Goal: Task Accomplishment & Management: Manage account settings

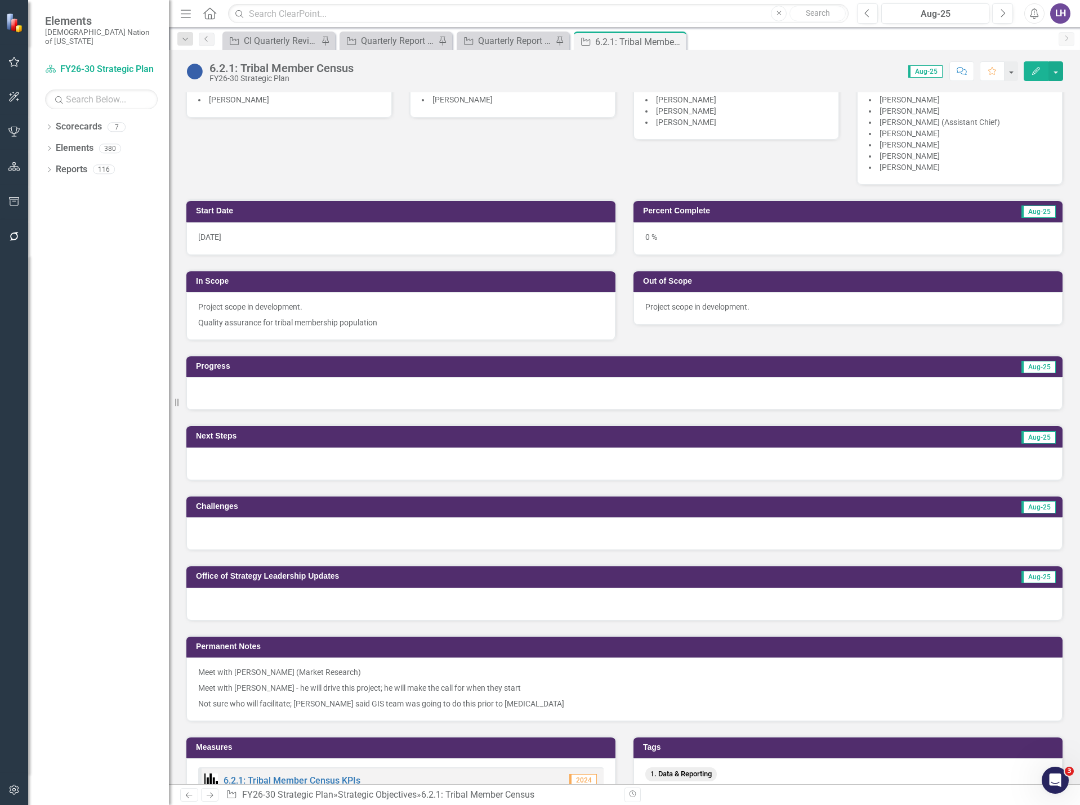
scroll to position [282, 0]
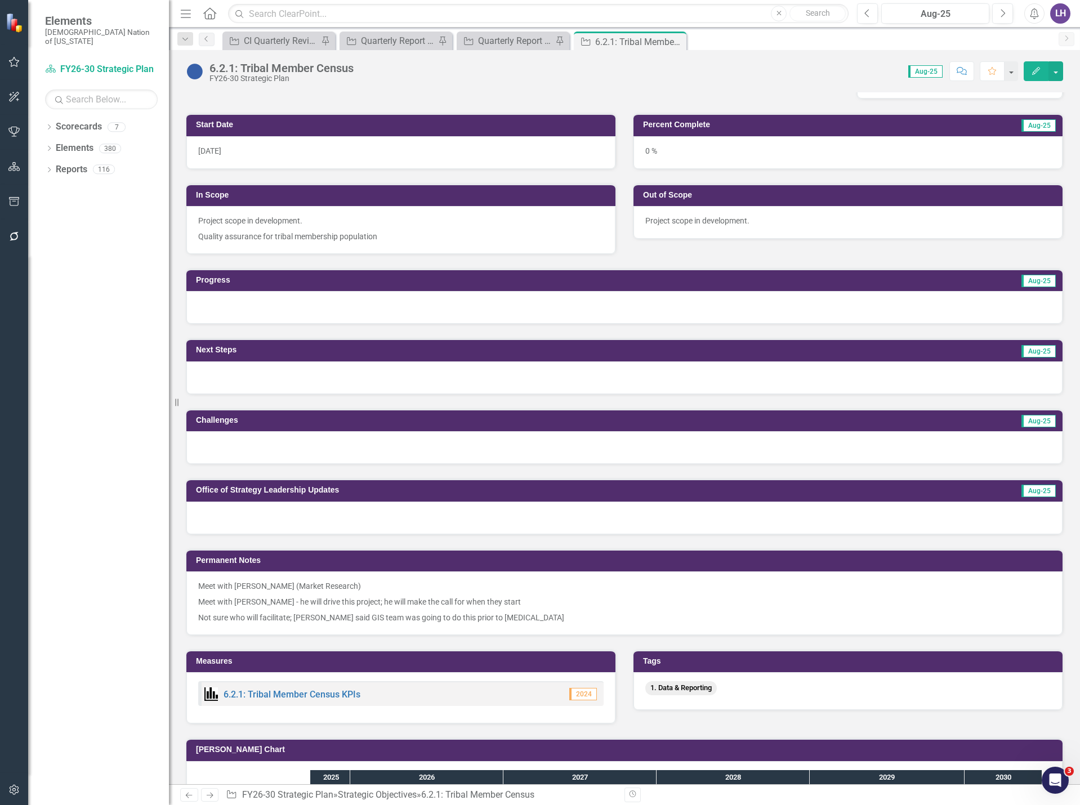
click at [1027, 69] on button "Edit" at bounding box center [1036, 71] width 25 height 20
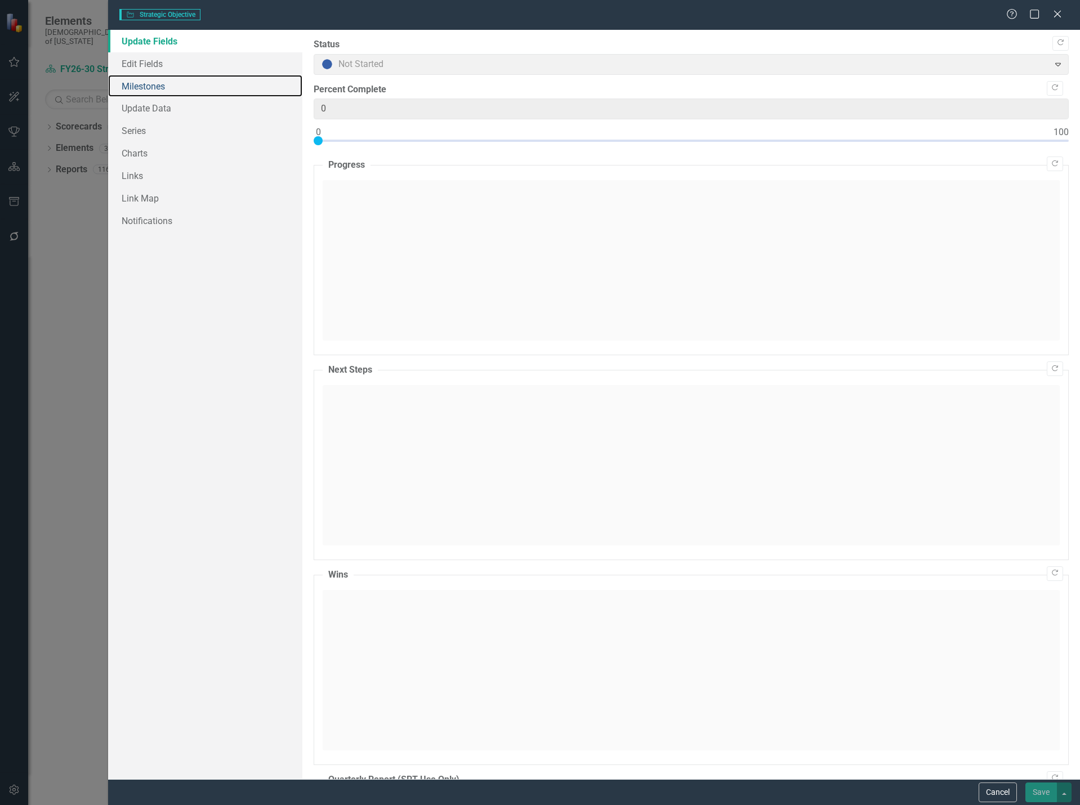
click at [157, 89] on link "Milestones" at bounding box center [205, 86] width 194 height 23
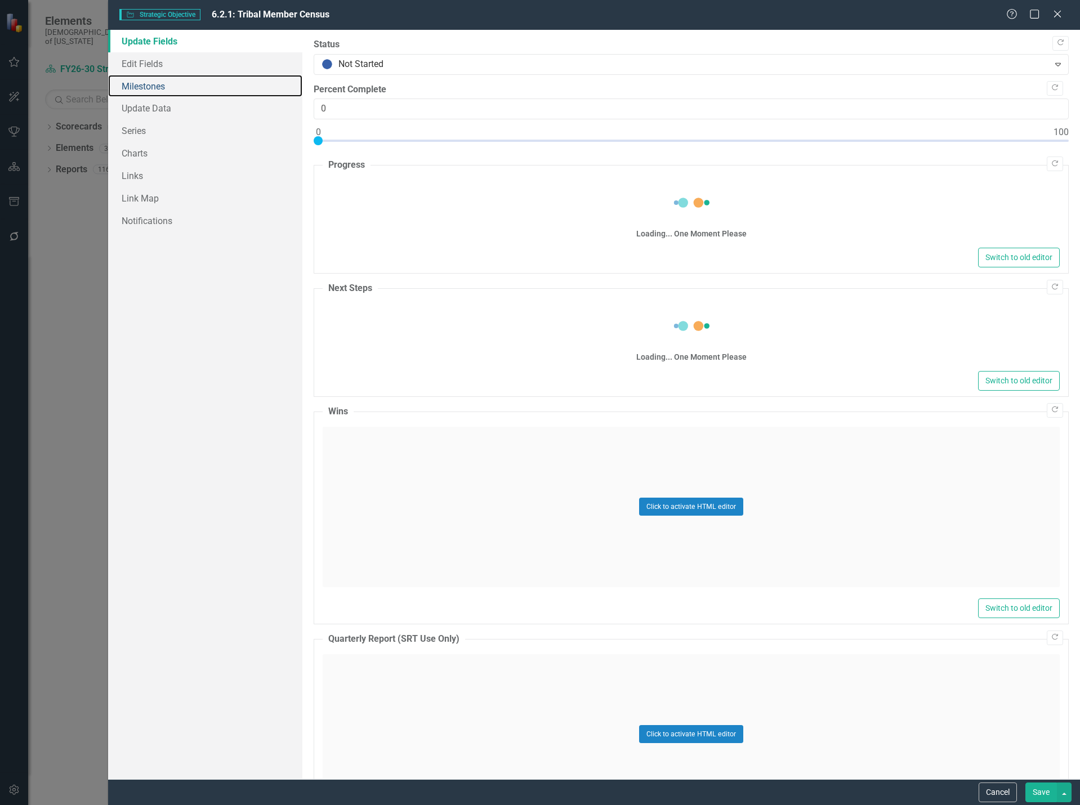
click at [157, 89] on link "Milestones" at bounding box center [205, 86] width 194 height 23
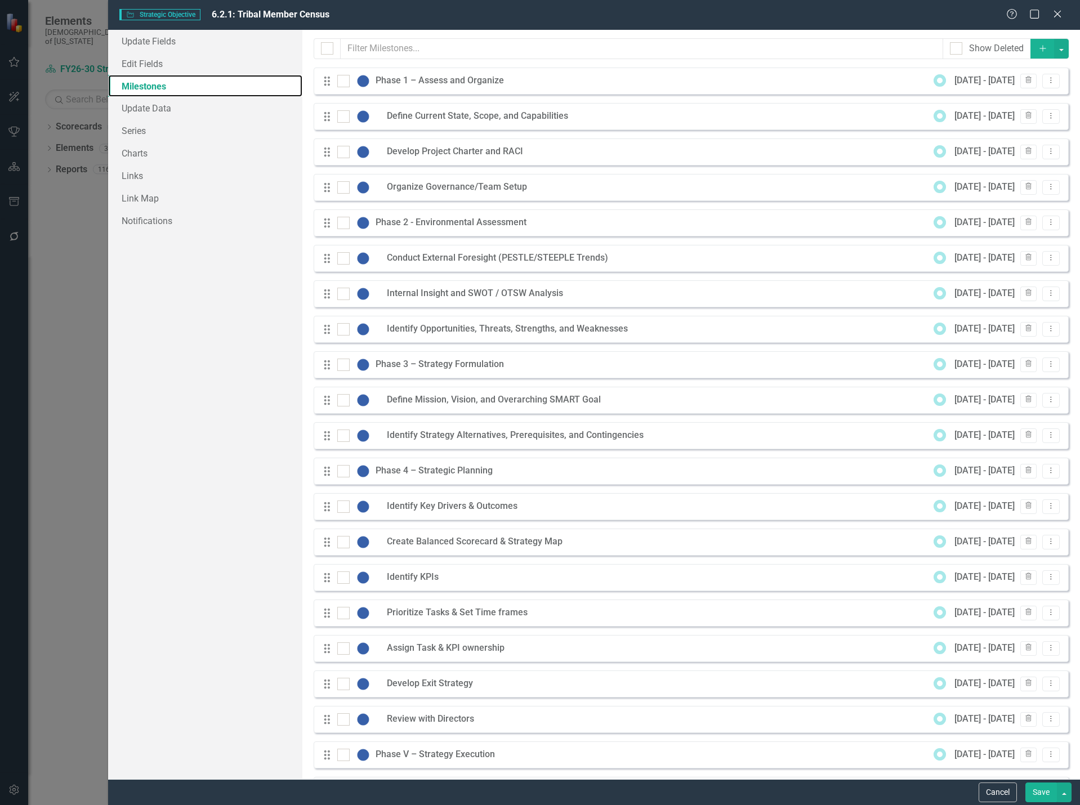
scroll to position [0, 0]
click at [1046, 79] on icon "Dropdown Menu" at bounding box center [1051, 80] width 10 height 7
click at [1023, 100] on link "Edit Edit Milestone" at bounding box center [998, 99] width 106 height 21
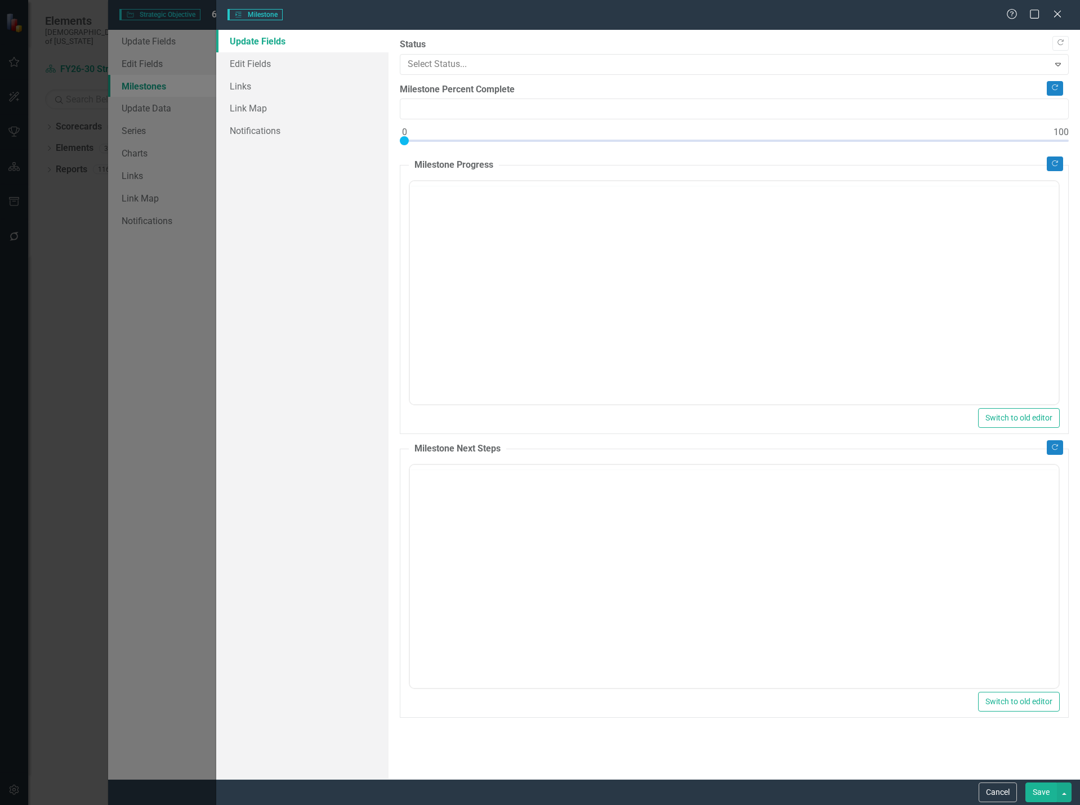
type input "0"
click at [275, 47] on link "Update Fields" at bounding box center [302, 41] width 173 height 23
click at [270, 66] on link "Edit Fields" at bounding box center [302, 63] width 173 height 23
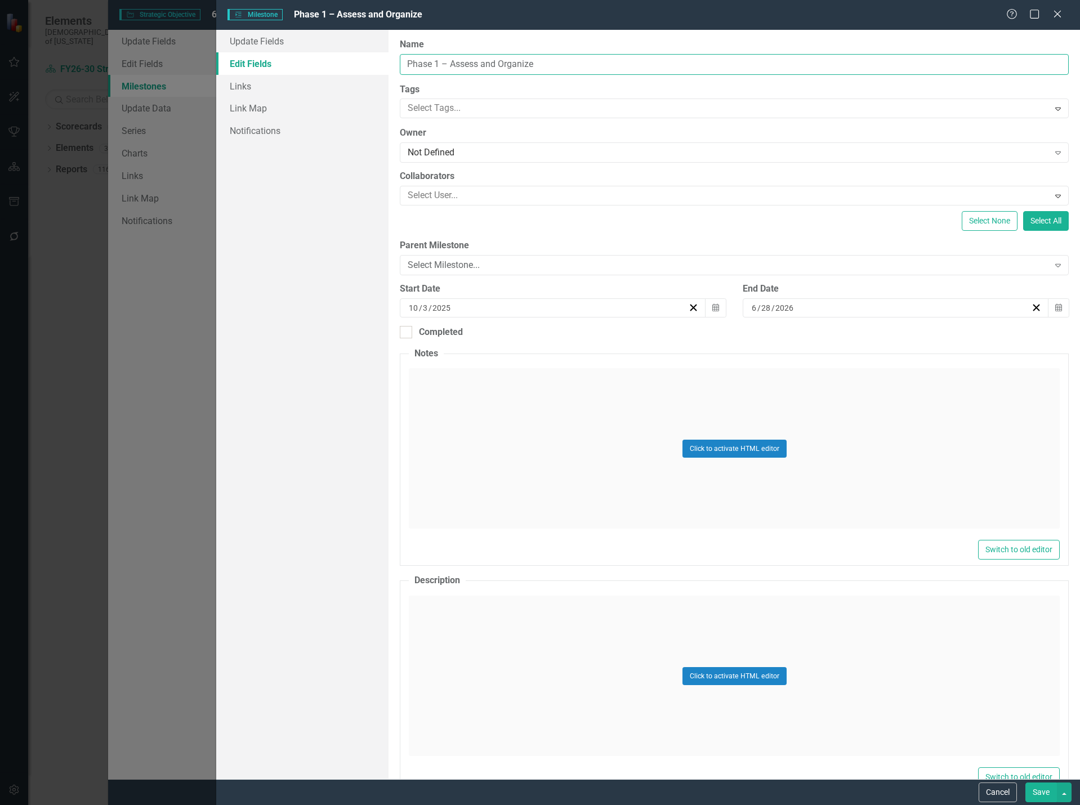
drag, startPoint x: 451, startPoint y: 63, endPoint x: 377, endPoint y: 63, distance: 74.3
click at [377, 63] on div "Update Fields Edit Fields Links Link Map Notifications "Update" fields in Clear…" at bounding box center [648, 404] width 864 height 749
click at [447, 66] on input "Assess and Organize" at bounding box center [734, 64] width 669 height 21
type input "Assess & Organize"
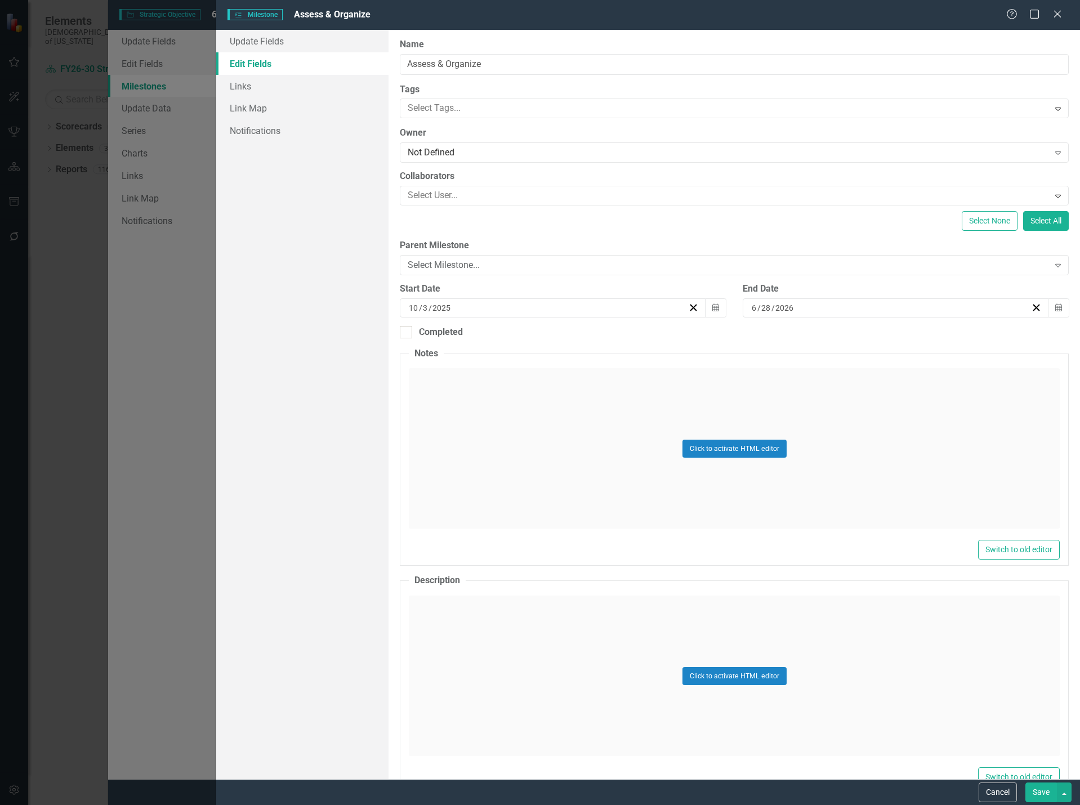
click at [1039, 790] on button "Save" at bounding box center [1041, 793] width 32 height 20
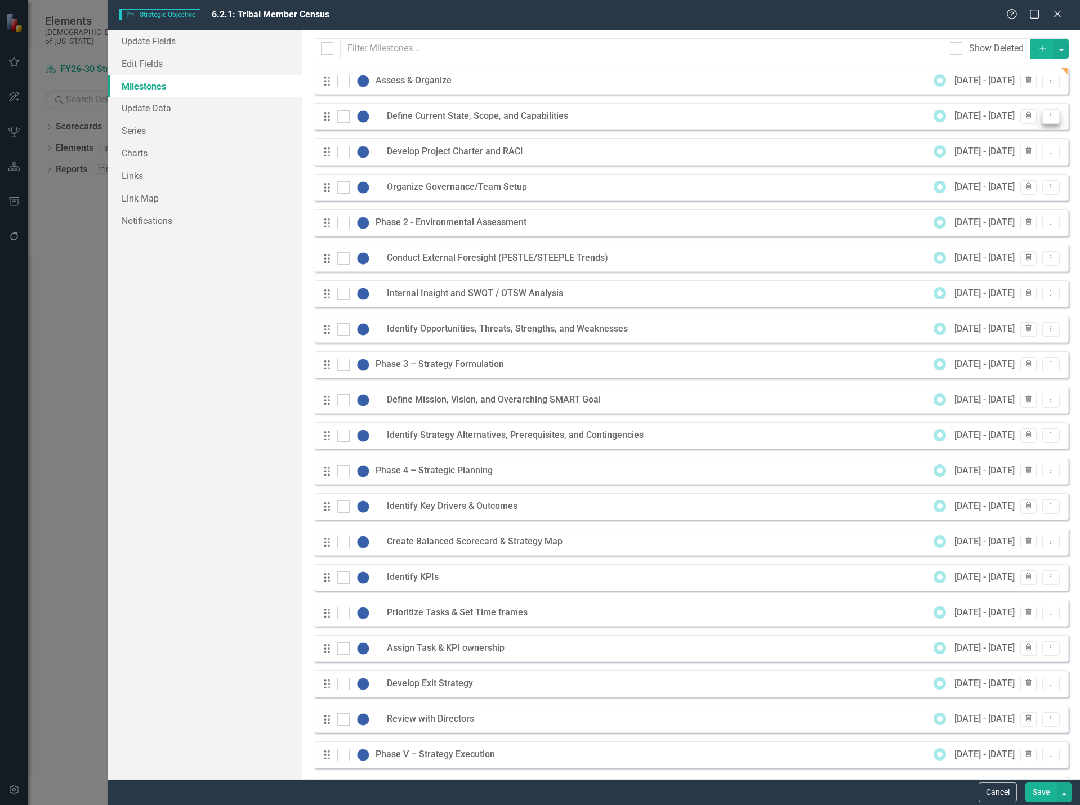
click at [1046, 117] on icon "Dropdown Menu" at bounding box center [1051, 115] width 10 height 7
click at [1003, 136] on link "Edit Edit Milestone" at bounding box center [998, 134] width 106 height 21
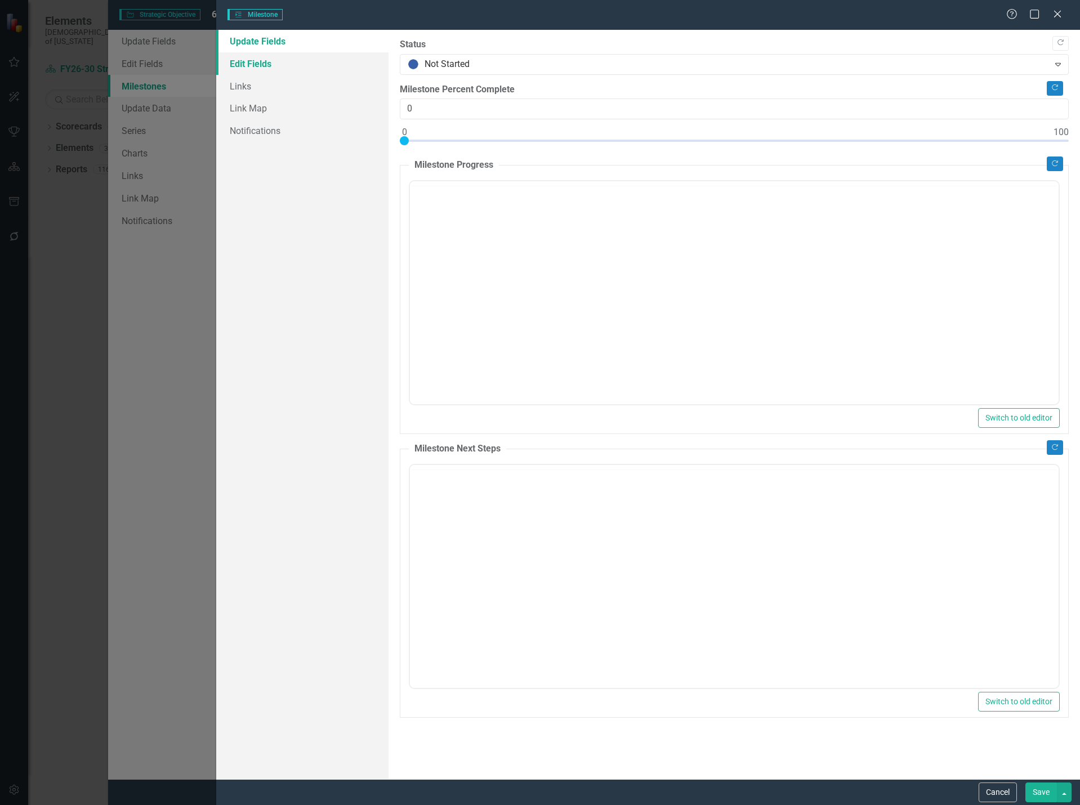
click at [280, 62] on link "Edit Fields" at bounding box center [302, 63] width 173 height 23
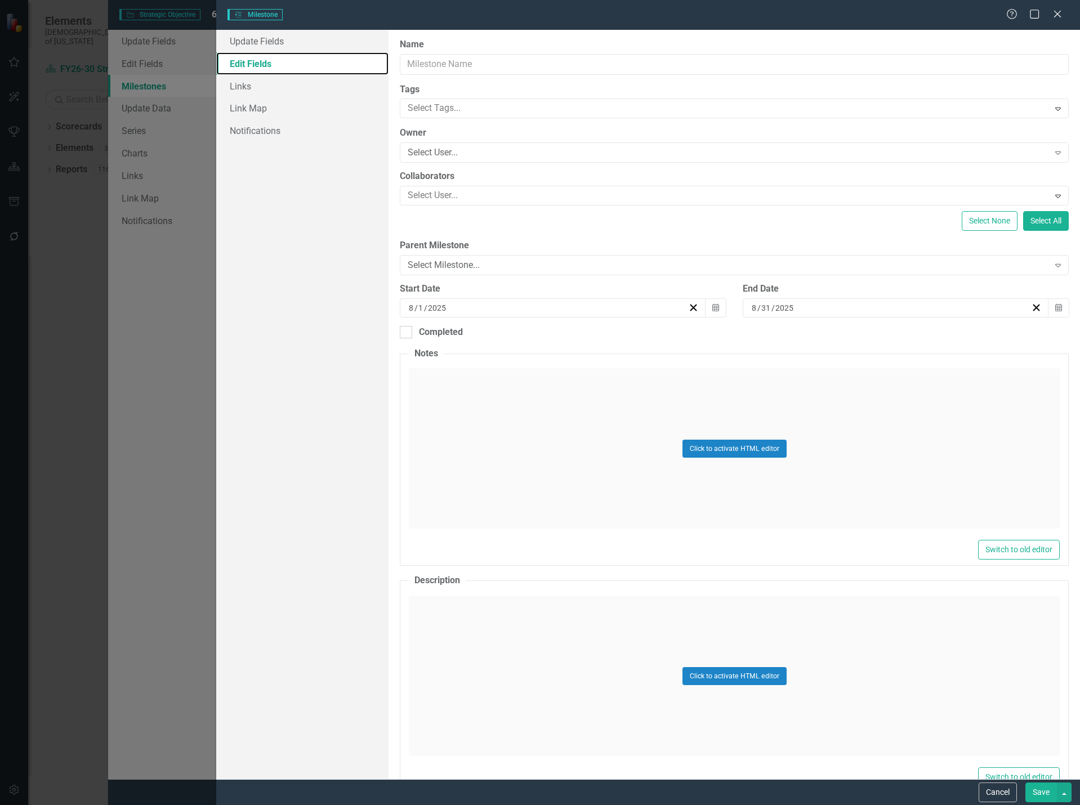
type input "Define Current State, Scope, and Capabilities"
type input "10"
type input "3"
type input "1"
type input "2"
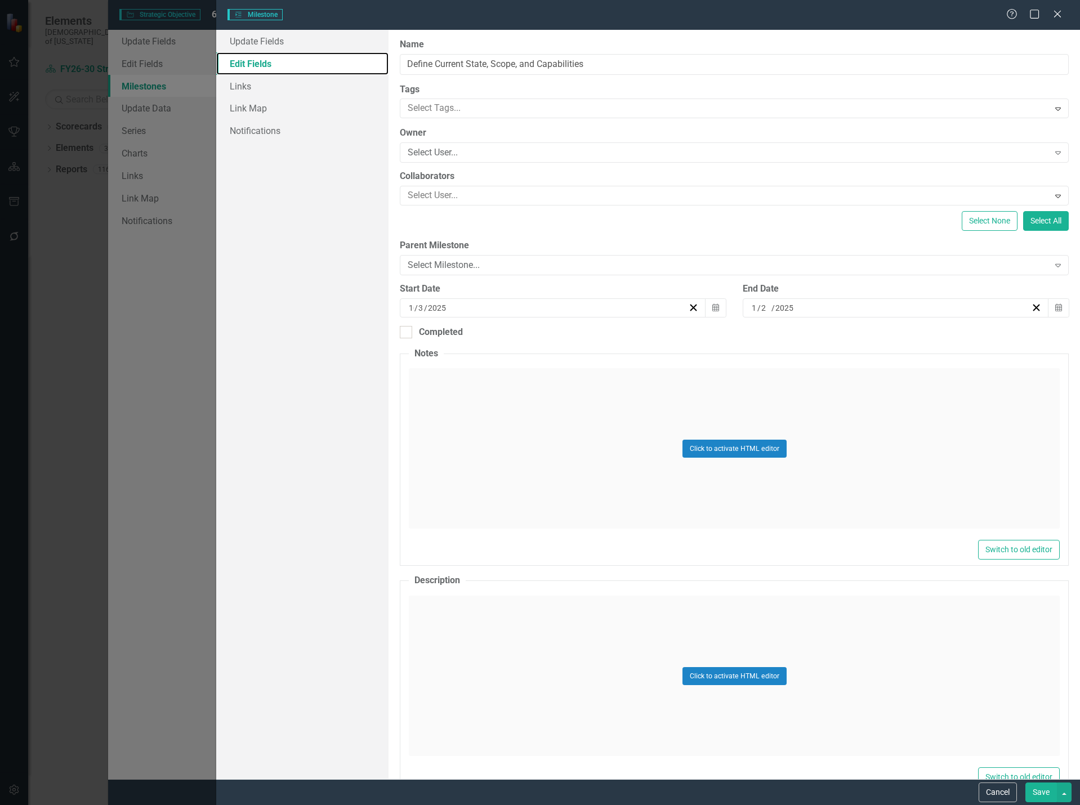
type input "2026"
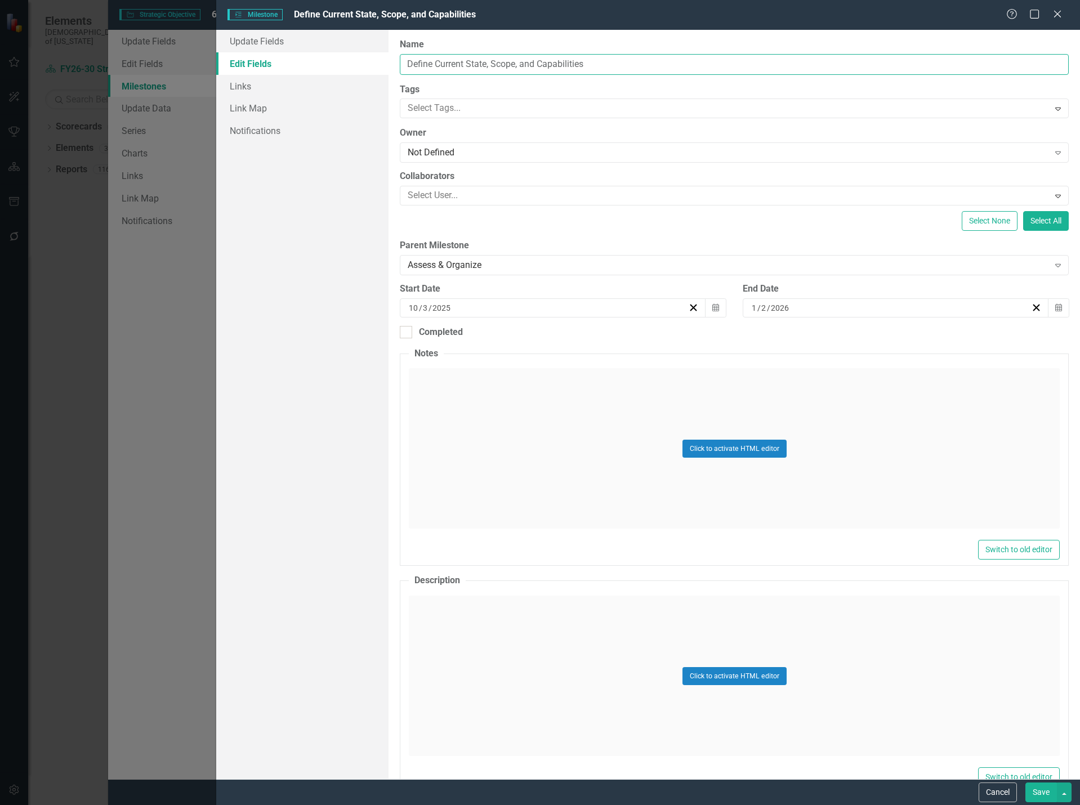
drag, startPoint x: 614, startPoint y: 63, endPoint x: 362, endPoint y: 57, distance: 252.3
click at [362, 57] on div "Update Fields Edit Fields Links Link Map Notifications "Update" fields in Clear…" at bounding box center [648, 404] width 864 height 749
paste input "1.1 Define current state, scope, and c"
type input "1.1 Define current state, scope, and capabilities"
click at [1037, 787] on button "Save" at bounding box center [1041, 793] width 32 height 20
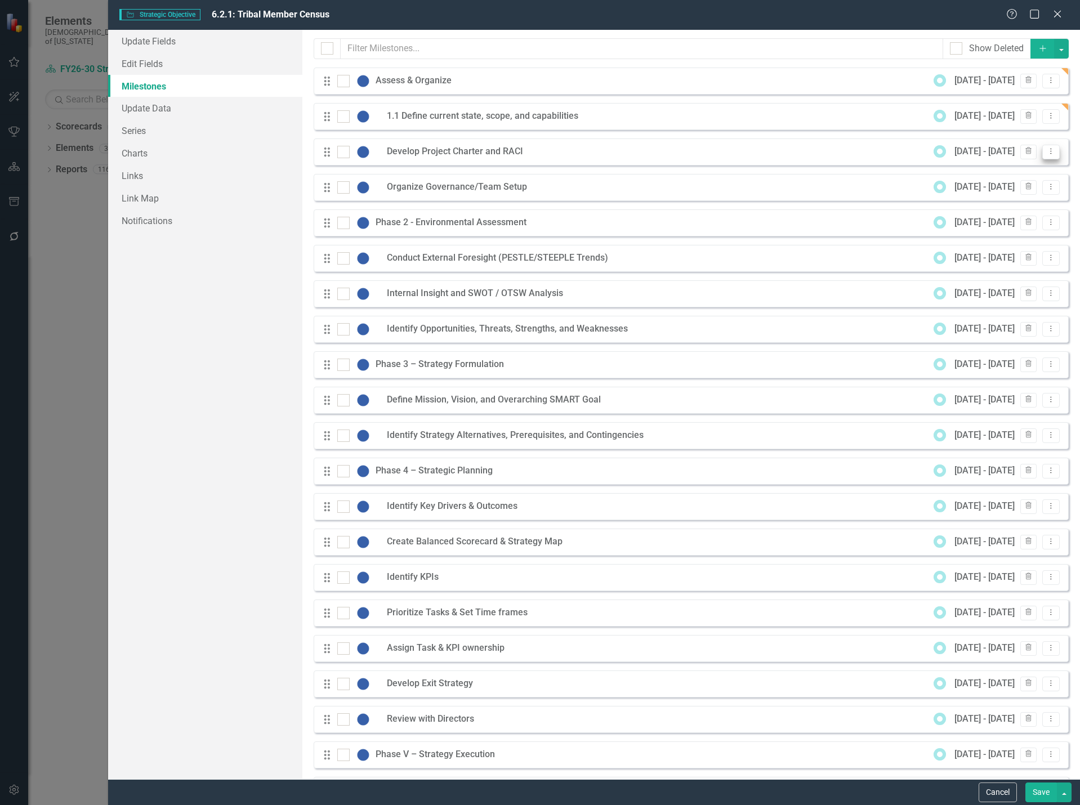
click at [1051, 149] on icon at bounding box center [1051, 152] width 1 height 6
click at [1012, 169] on link "Edit Edit Milestone" at bounding box center [998, 170] width 106 height 21
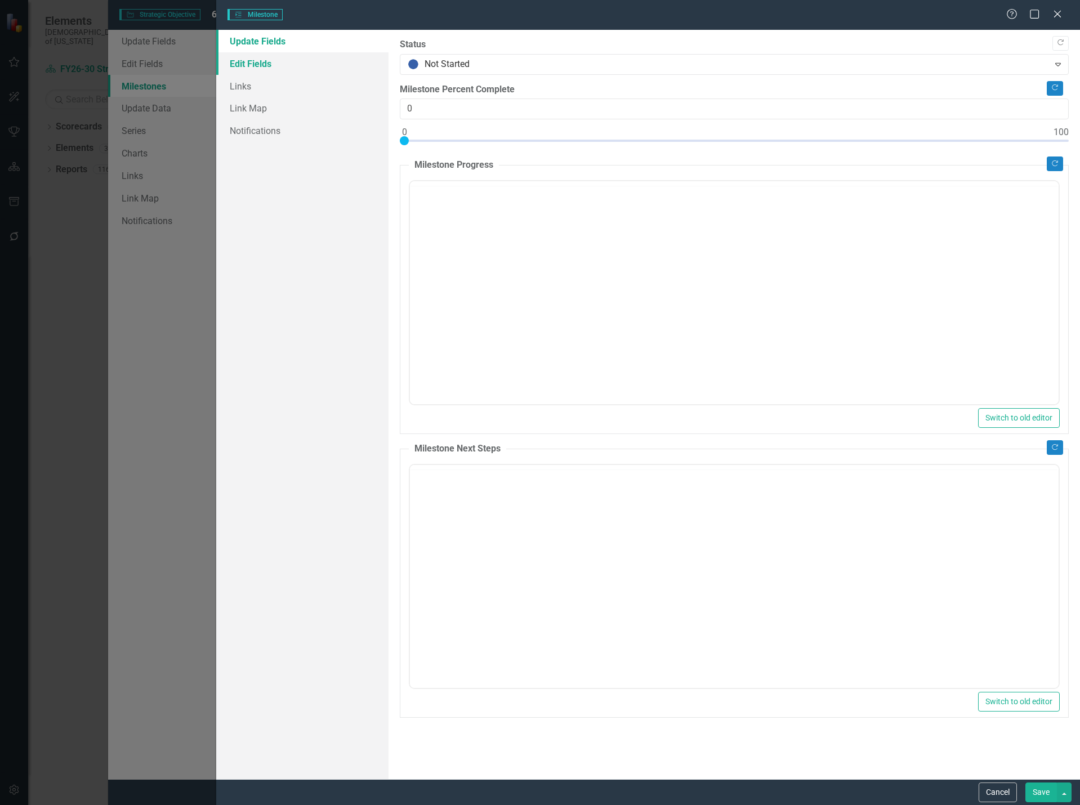
click at [276, 65] on link "Edit Fields" at bounding box center [302, 63] width 173 height 23
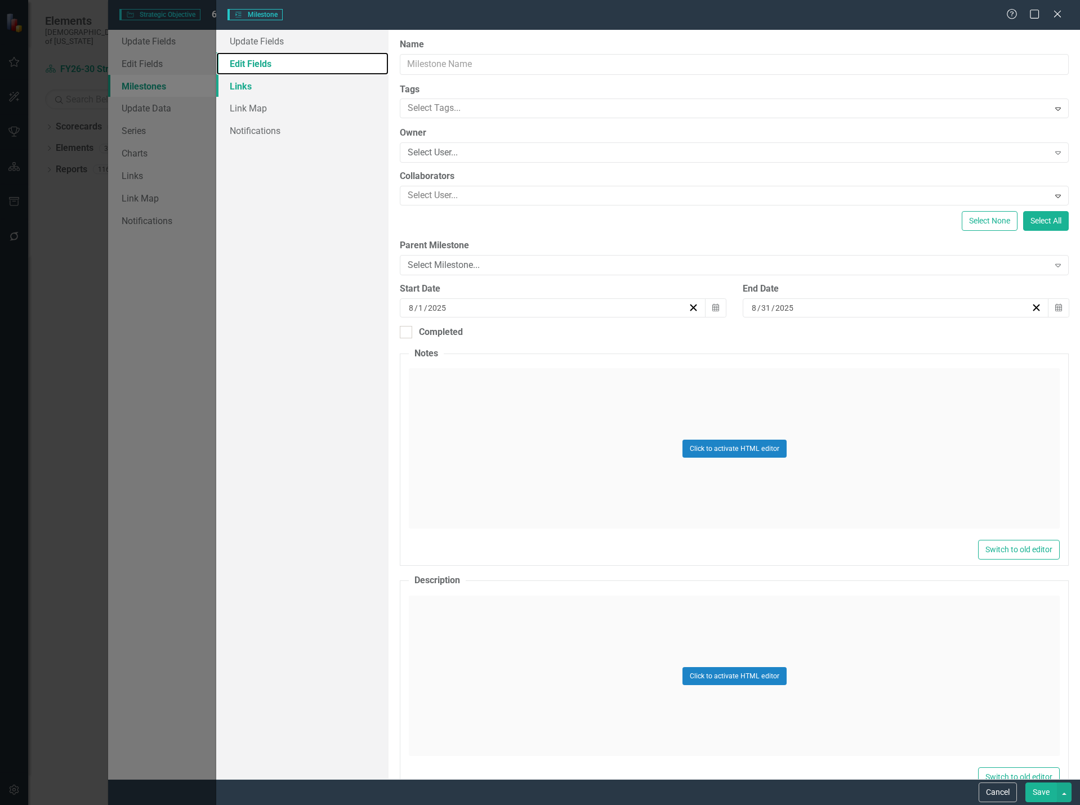
type input "Develop Project Charter and RACI"
type input "1"
type input "2"
type input "2026"
type input "4"
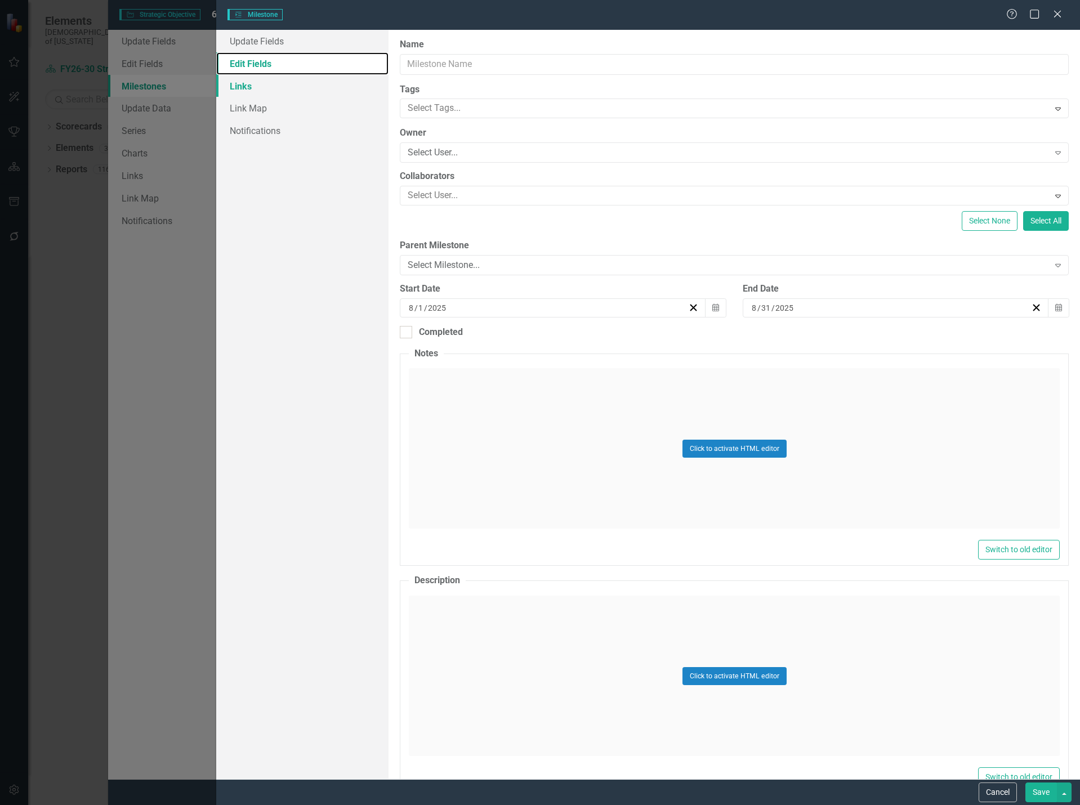
type input "3"
type input "2026"
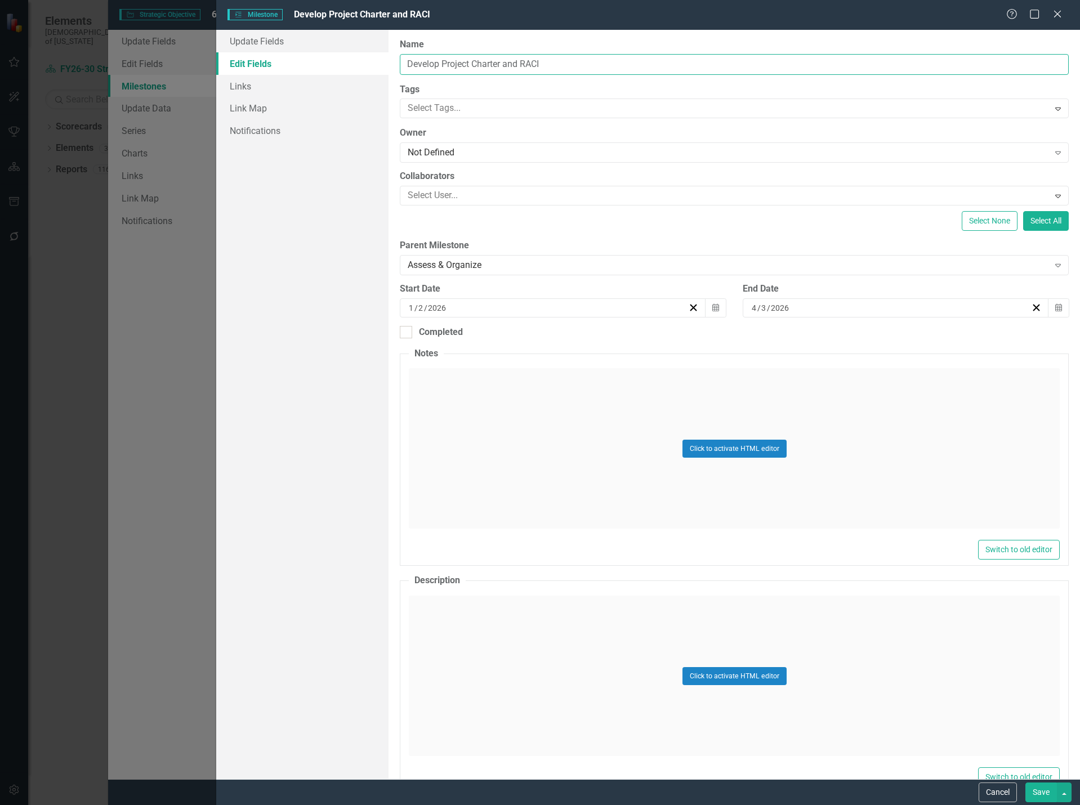
drag, startPoint x: 561, startPoint y: 66, endPoint x: 363, endPoint y: 52, distance: 198.1
click at [363, 52] on div "Update Fields Edit Fields Links Link Map Notifications "Update" fields in Clear…" at bounding box center [648, 404] width 864 height 749
paste input "1.2 Develop project c"
type input "1.2 Develop project charter and RACI"
click at [1041, 789] on button "Save" at bounding box center [1041, 793] width 32 height 20
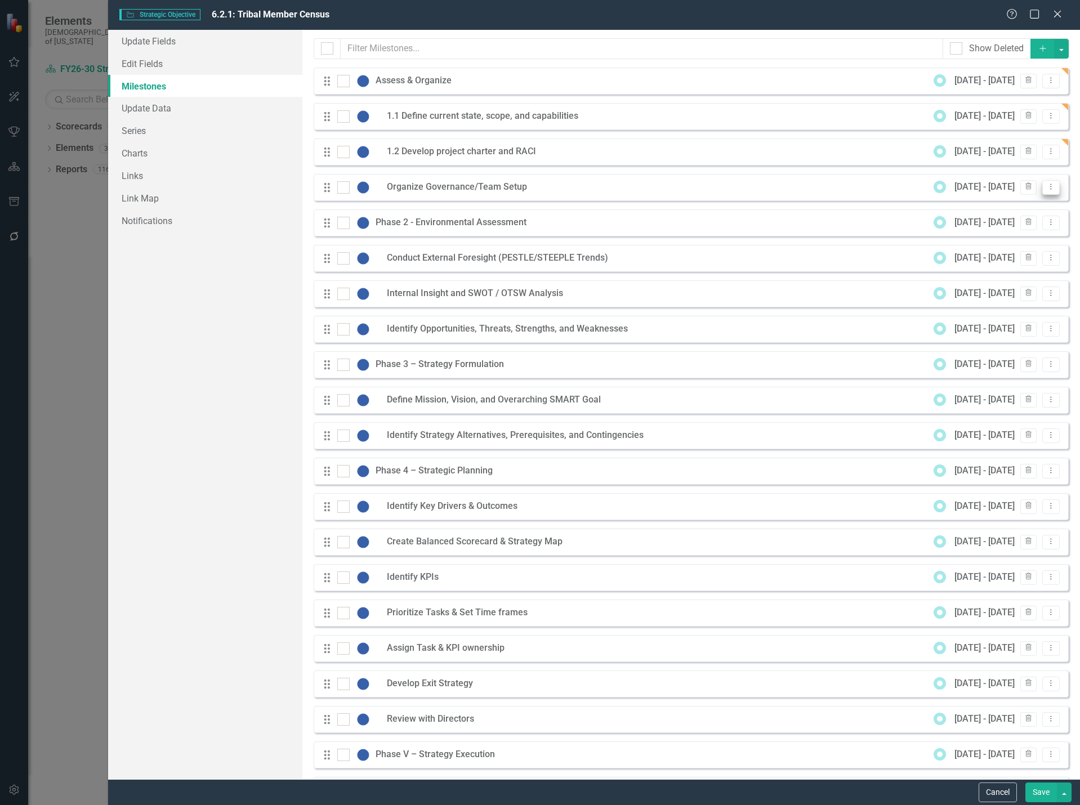
click at [1046, 190] on icon "Dropdown Menu" at bounding box center [1051, 186] width 10 height 7
click at [1011, 207] on link "Edit Edit Milestone" at bounding box center [998, 205] width 106 height 21
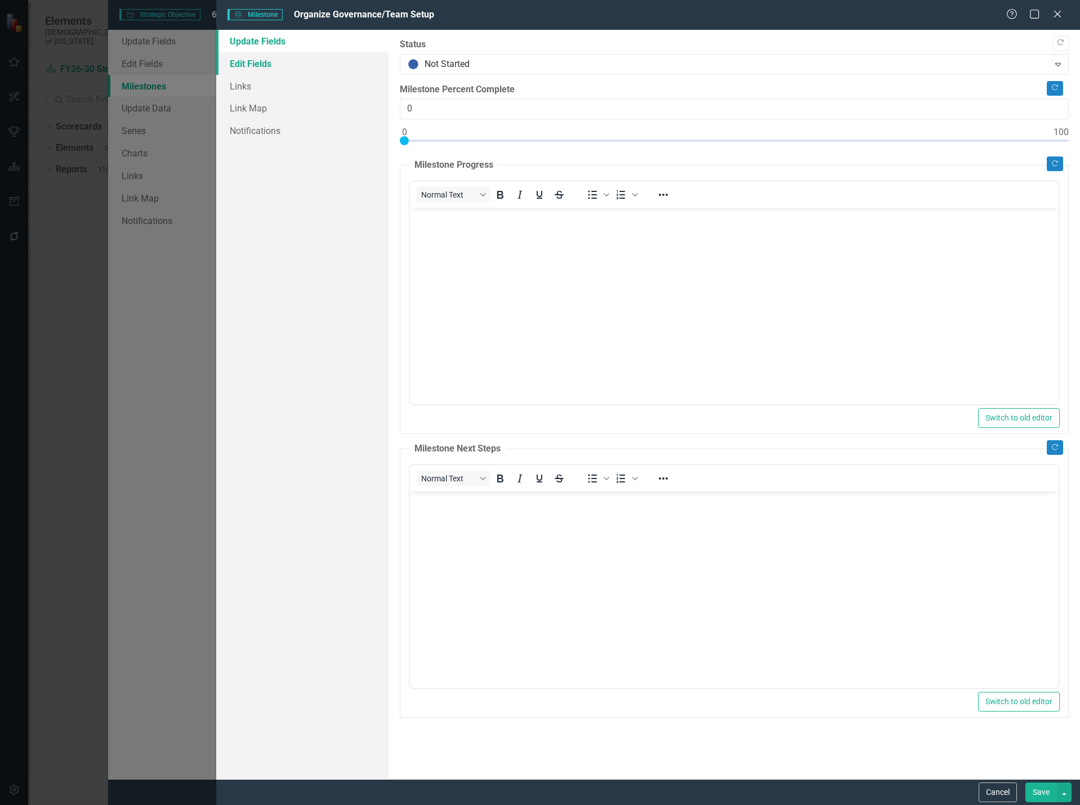
click at [282, 65] on link "Edit Fields" at bounding box center [302, 63] width 173 height 23
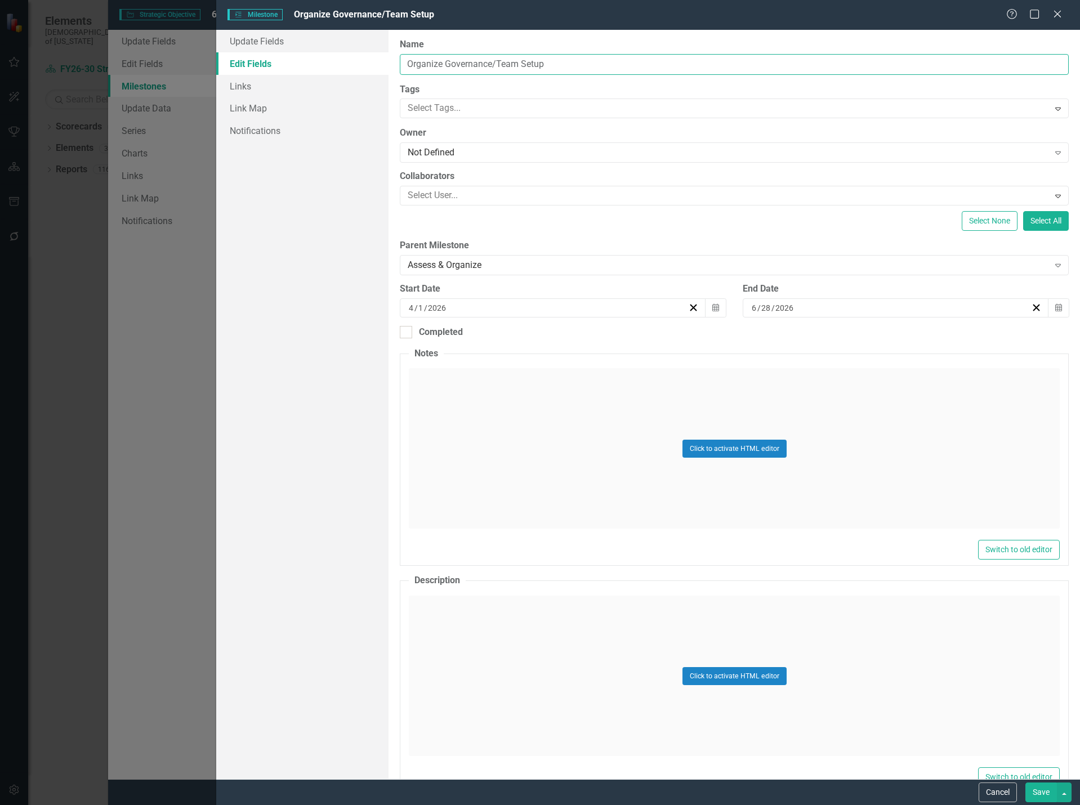
drag, startPoint x: 584, startPoint y: 74, endPoint x: 309, endPoint y: 69, distance: 274.8
click at [309, 69] on div "Update Fields Edit Fields Links Link Map Notifications "Update" fields in Clear…" at bounding box center [648, 404] width 864 height 749
paste input "1.3 Organize governance/team s"
type input "1.3 Organize governance/team setup"
click at [1048, 795] on button "Save" at bounding box center [1041, 793] width 32 height 20
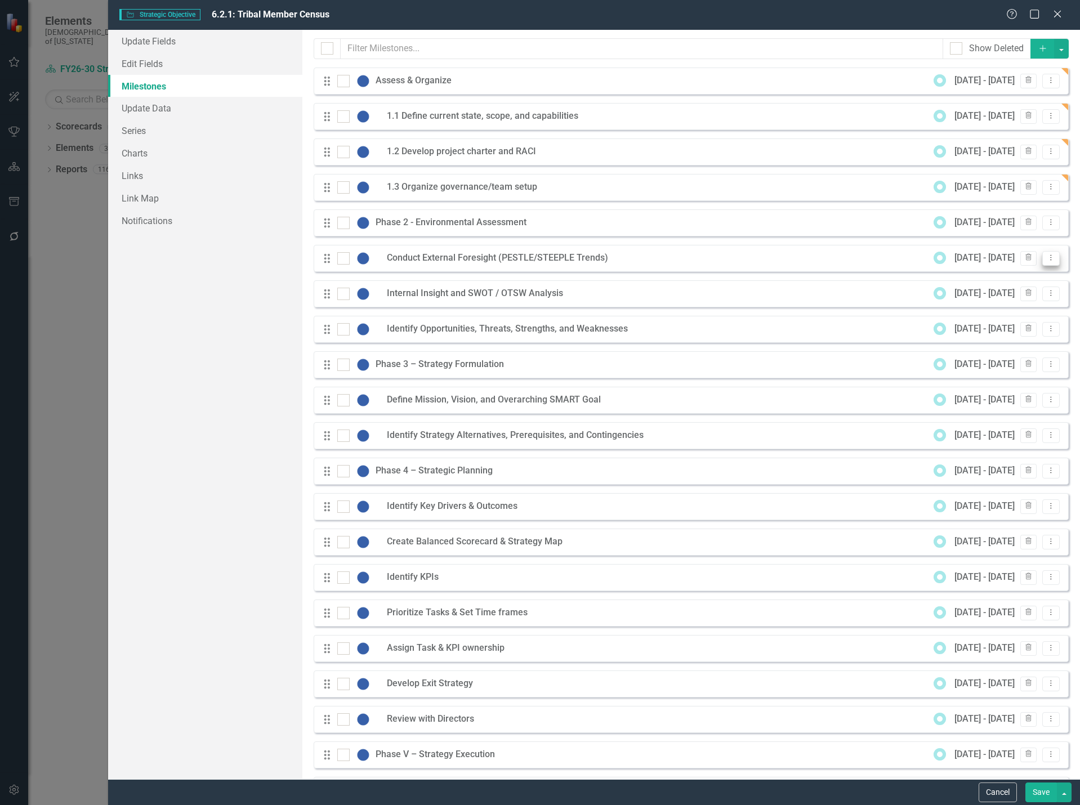
click at [1046, 260] on icon "Dropdown Menu" at bounding box center [1051, 257] width 10 height 7
click at [994, 280] on link "Edit Edit Milestone" at bounding box center [998, 276] width 106 height 21
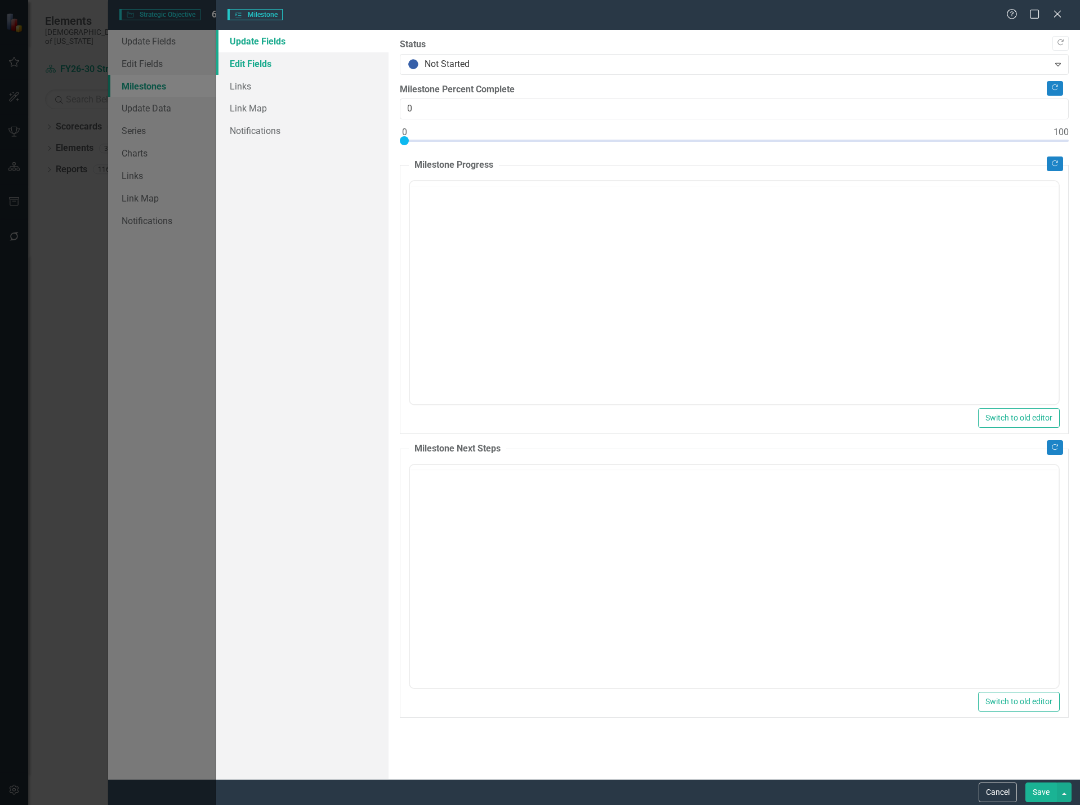
click at [259, 63] on link "Edit Fields" at bounding box center [302, 63] width 173 height 23
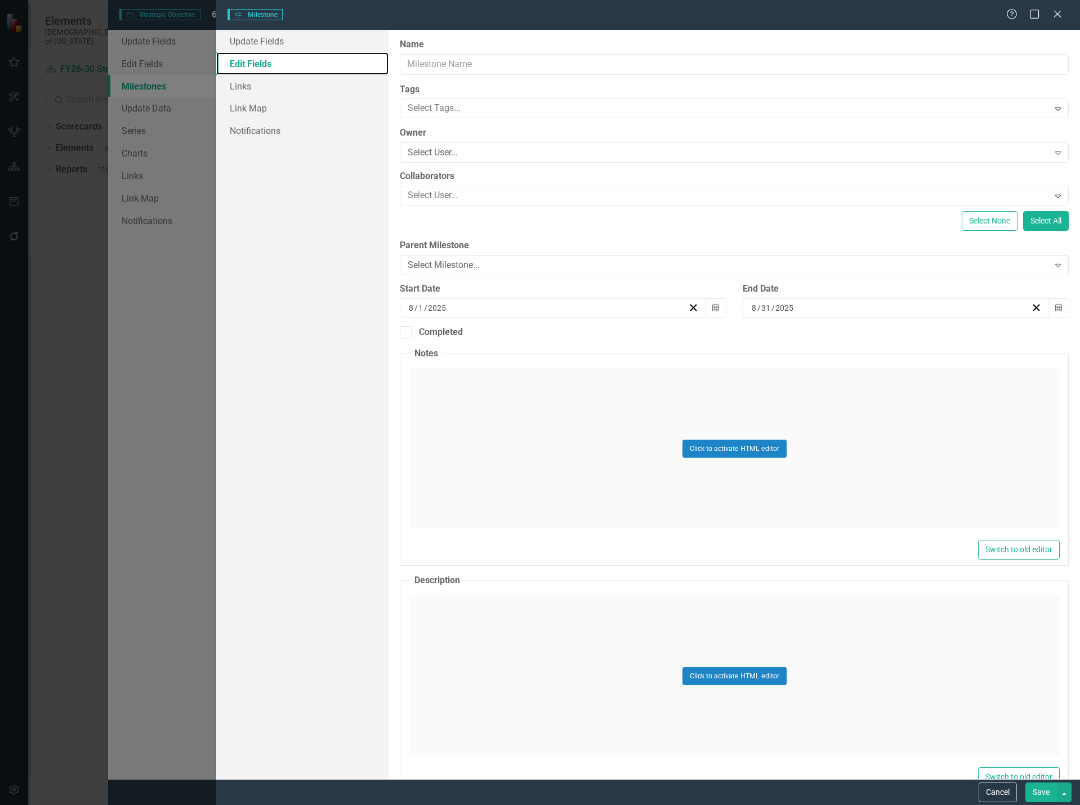
type input "Conduct External Foresight (PESTLE/STEEPLE Trends)"
type input "7"
type input "2"
type input "2026"
type input "10"
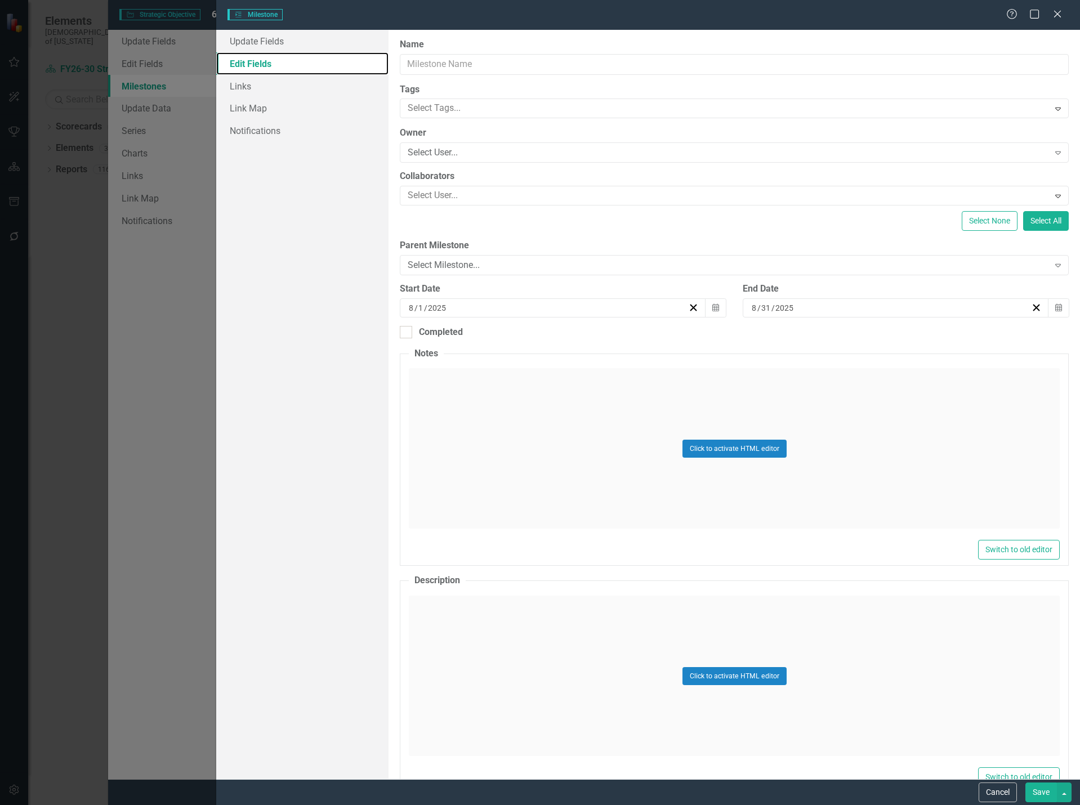
type input "1"
type input "2026"
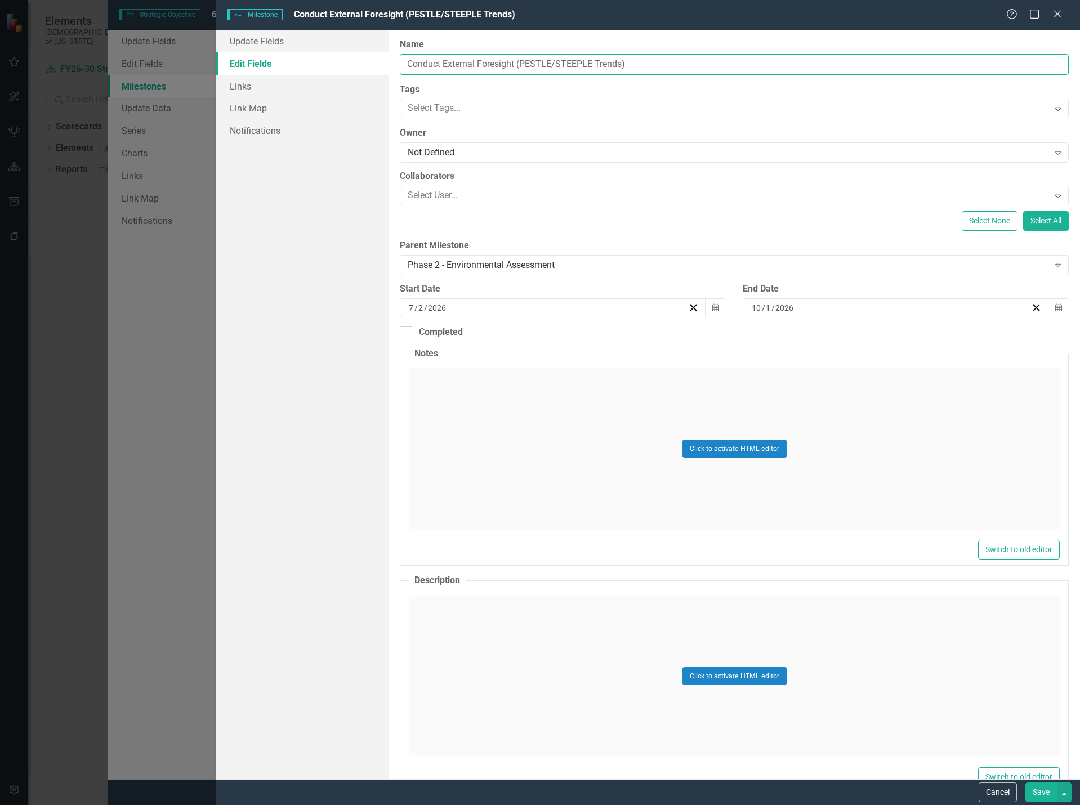
drag, startPoint x: 662, startPoint y: 65, endPoint x: 288, endPoint y: 71, distance: 373.4
click at [288, 71] on div "Update Fields Edit Fields Links Link Map Notifications "Update" fields in Clear…" at bounding box center [648, 404] width 864 height 749
paste input "2.1 Conduct external foresight (PESTLE/STEEPLE t"
type input "2.1 Conduct external foresight (PESTLE/STEEPLE trends)"
click at [1040, 797] on button "Save" at bounding box center [1041, 793] width 32 height 20
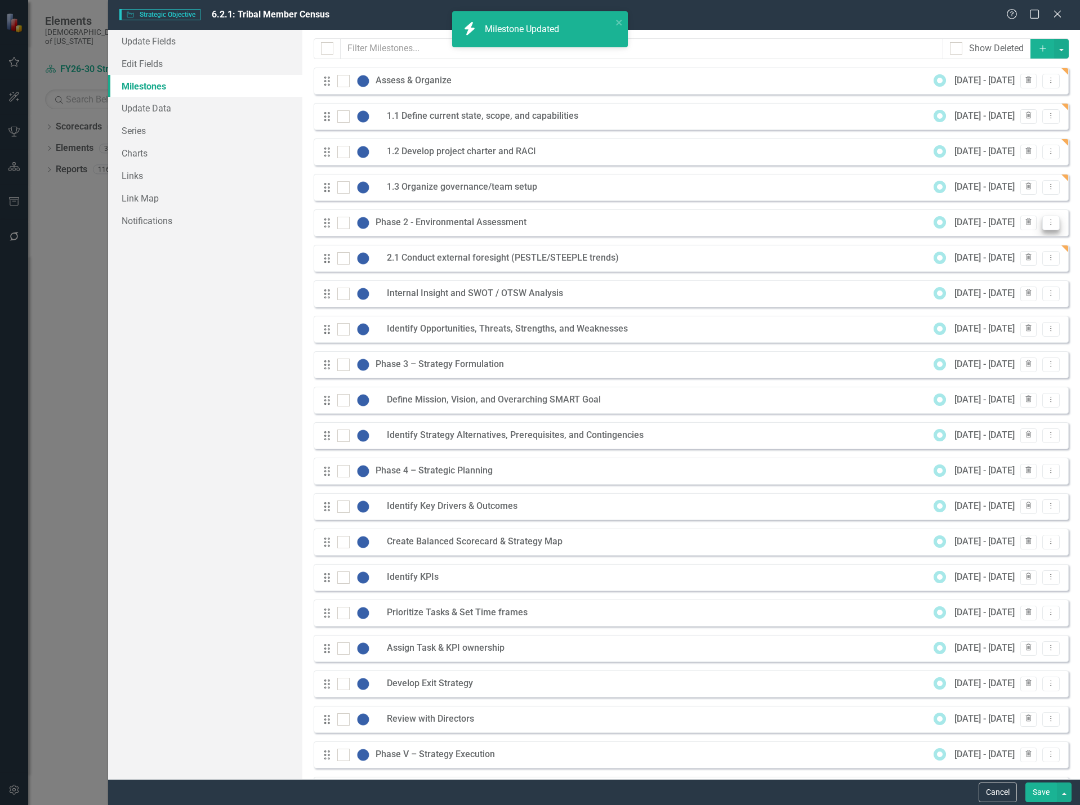
click at [1047, 220] on button "Dropdown Menu" at bounding box center [1050, 223] width 17 height 15
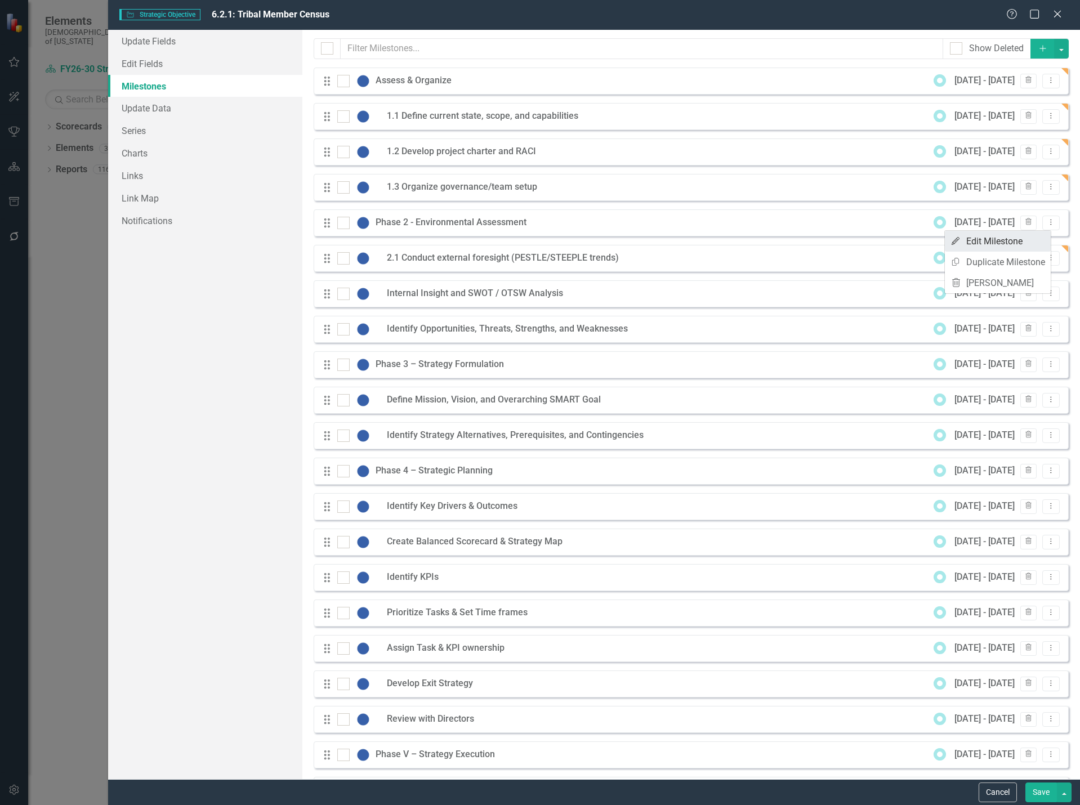
click at [993, 238] on link "Edit Edit Milestone" at bounding box center [998, 241] width 106 height 21
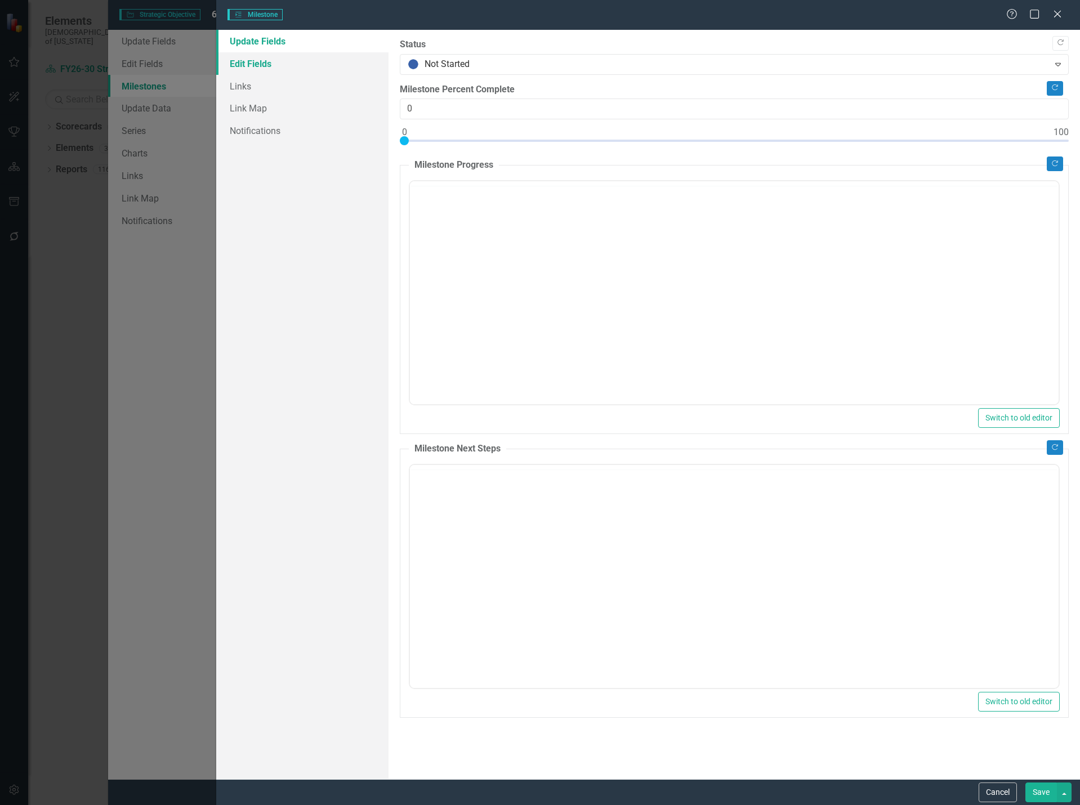
click at [283, 60] on link "Edit Fields" at bounding box center [302, 63] width 173 height 23
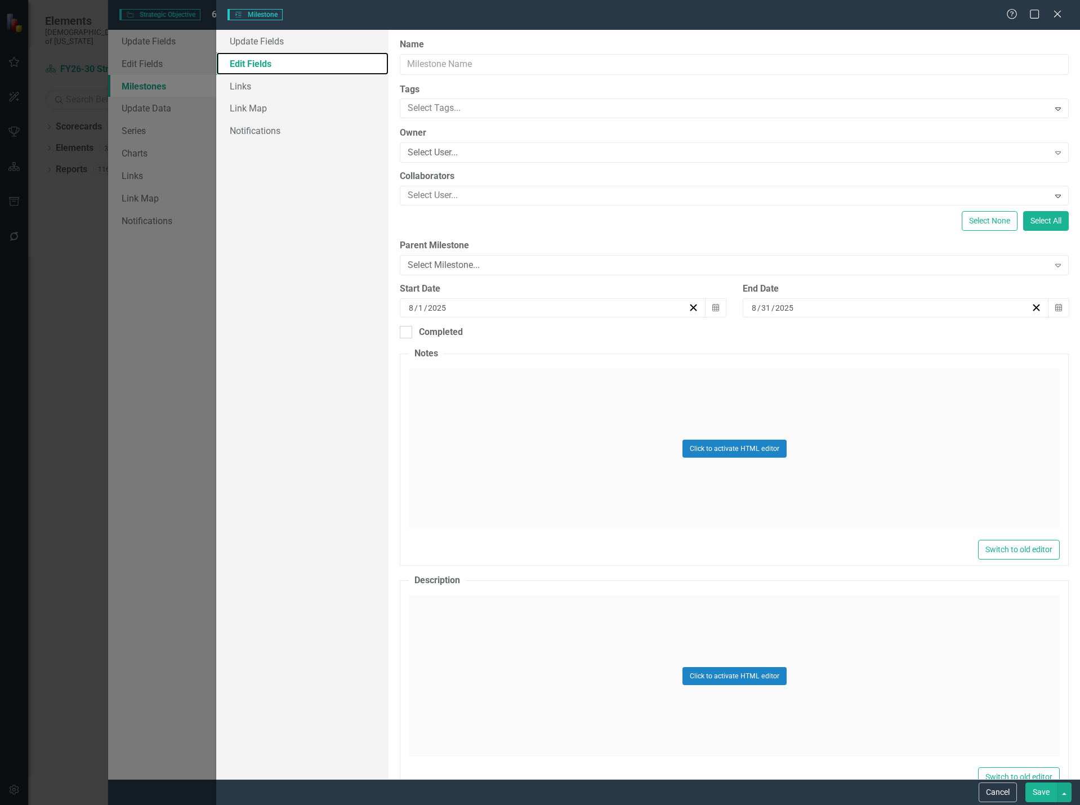
type input "Phase 2 - Environmental Assessment"
type input "7"
type input "2"
type input "2026"
type input "3"
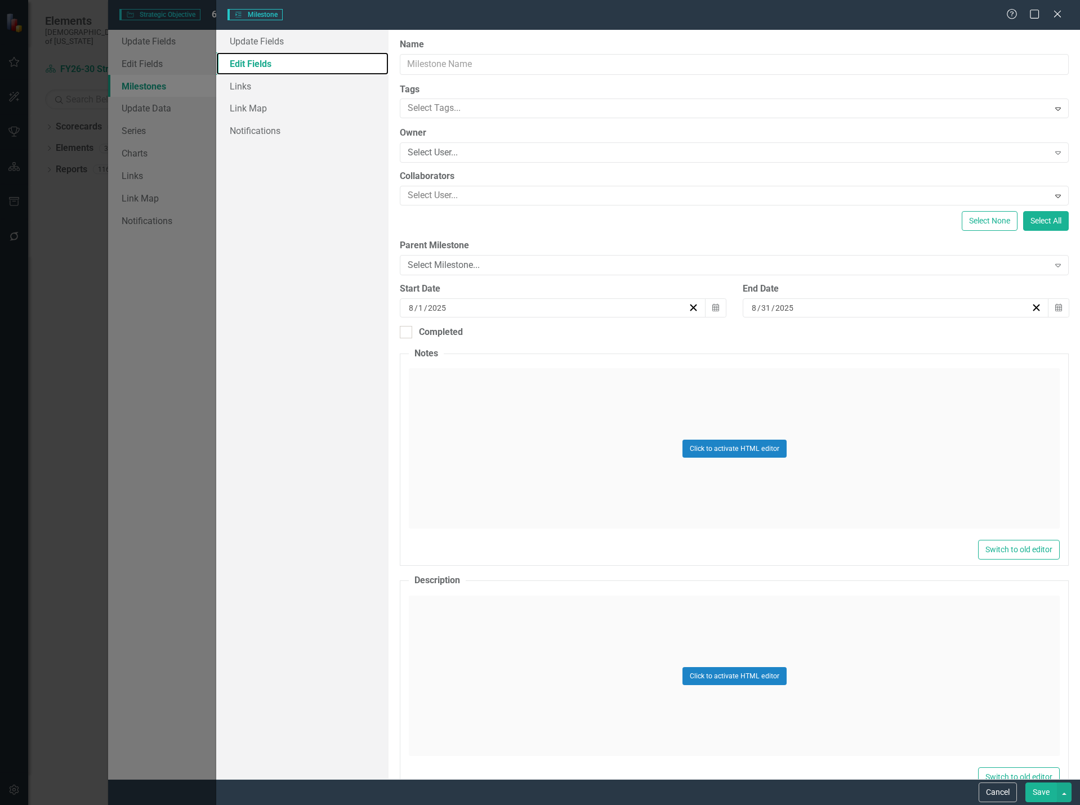
type input "27"
type input "2027"
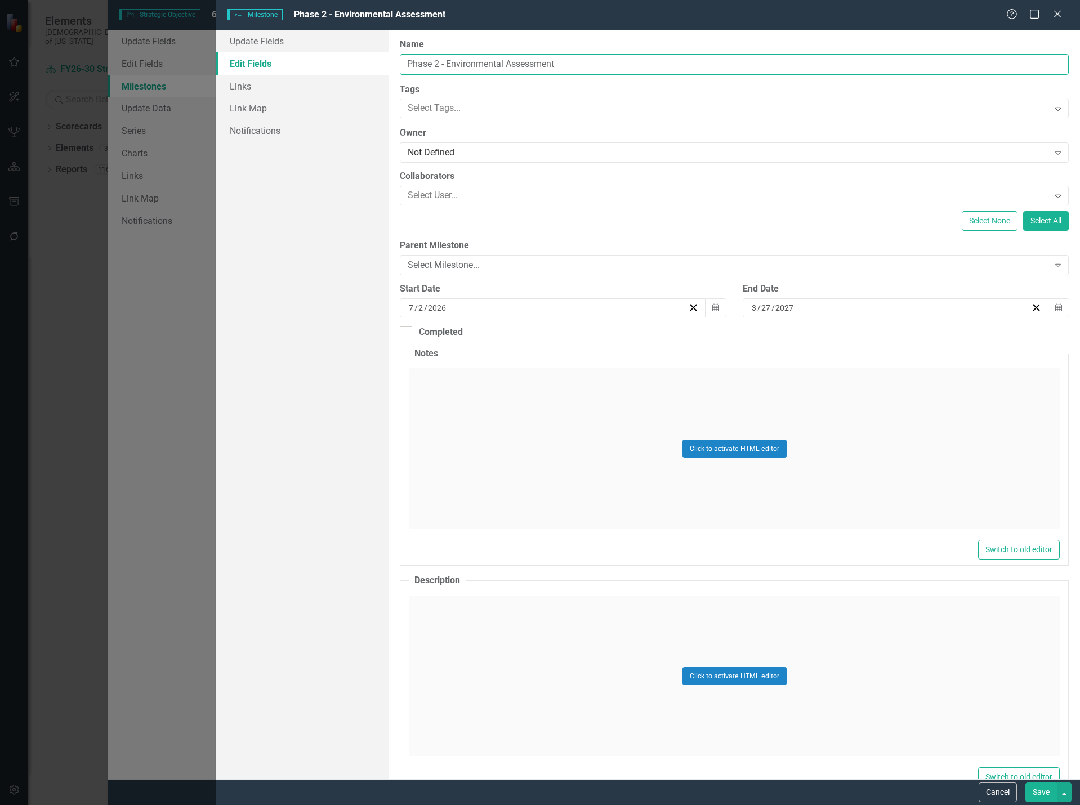
drag, startPoint x: 447, startPoint y: 61, endPoint x: 365, endPoint y: 61, distance: 81.7
click at [365, 61] on div "Update Fields Edit Fields Links Link Map Notifications "Update" fields in Clear…" at bounding box center [648, 404] width 864 height 749
type input "Environmental Assessment"
click at [1033, 792] on button "Save" at bounding box center [1041, 793] width 32 height 20
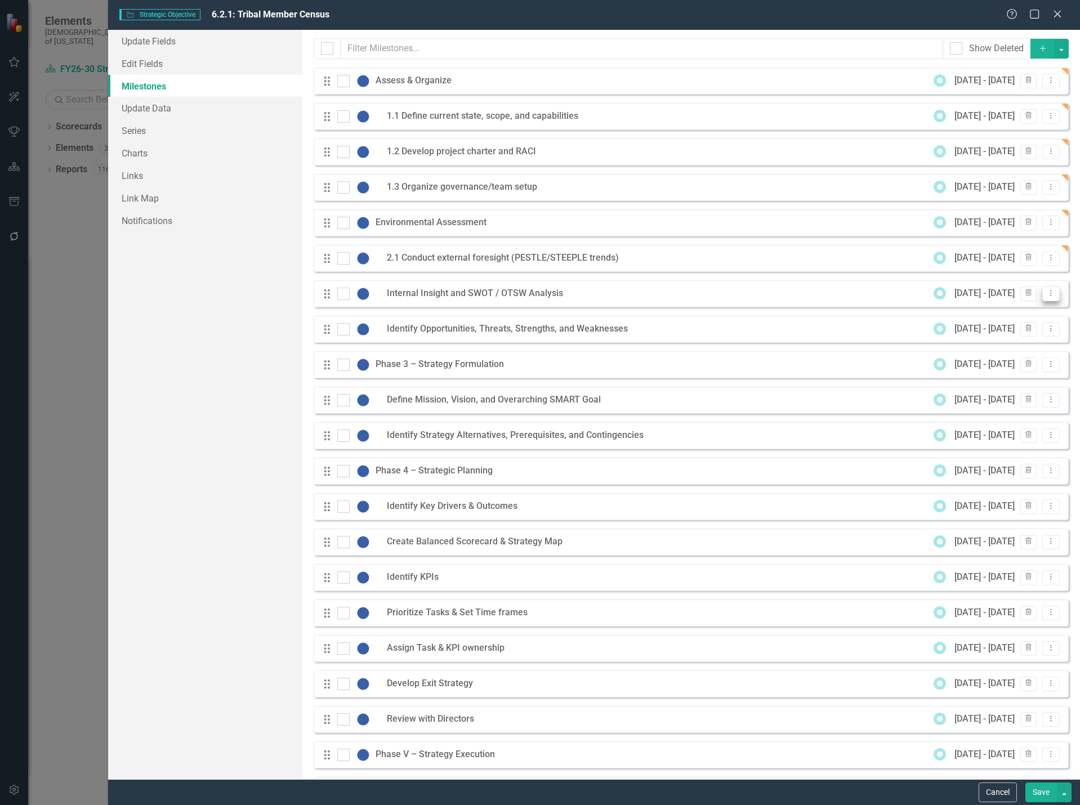
click at [1046, 291] on icon "Dropdown Menu" at bounding box center [1051, 292] width 10 height 7
click at [1018, 311] on link "Edit Edit Milestone" at bounding box center [998, 312] width 106 height 21
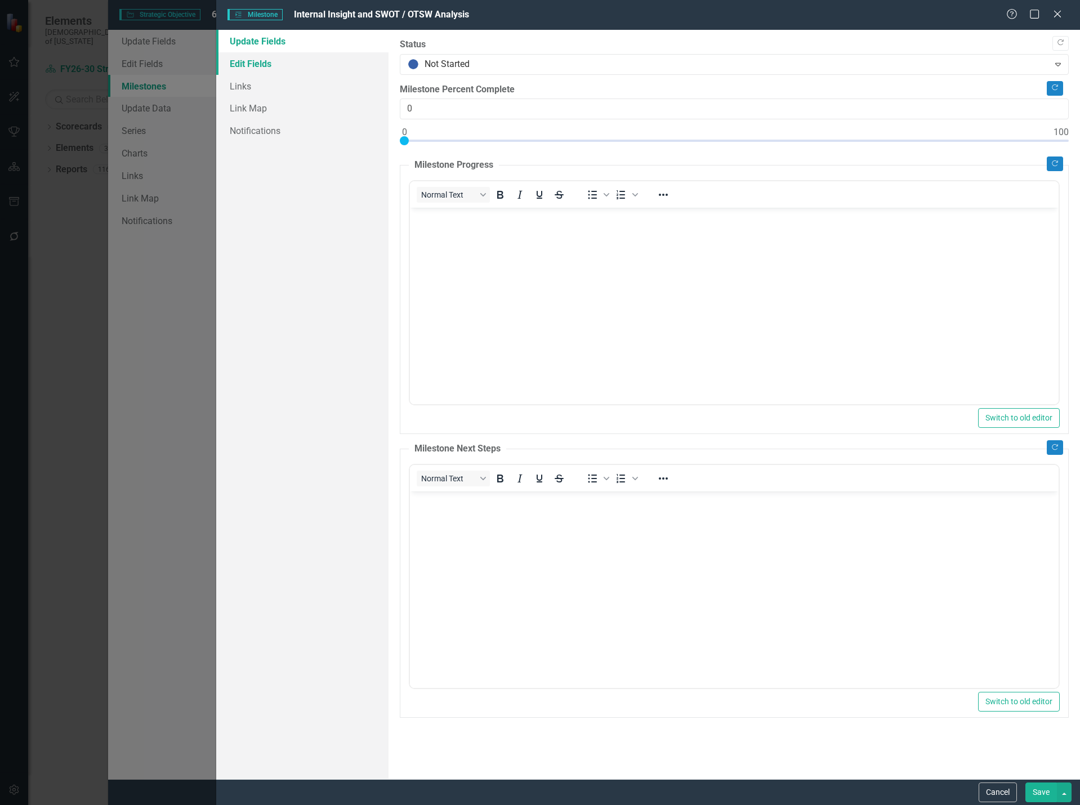
click at [324, 64] on link "Edit Fields" at bounding box center [302, 63] width 173 height 23
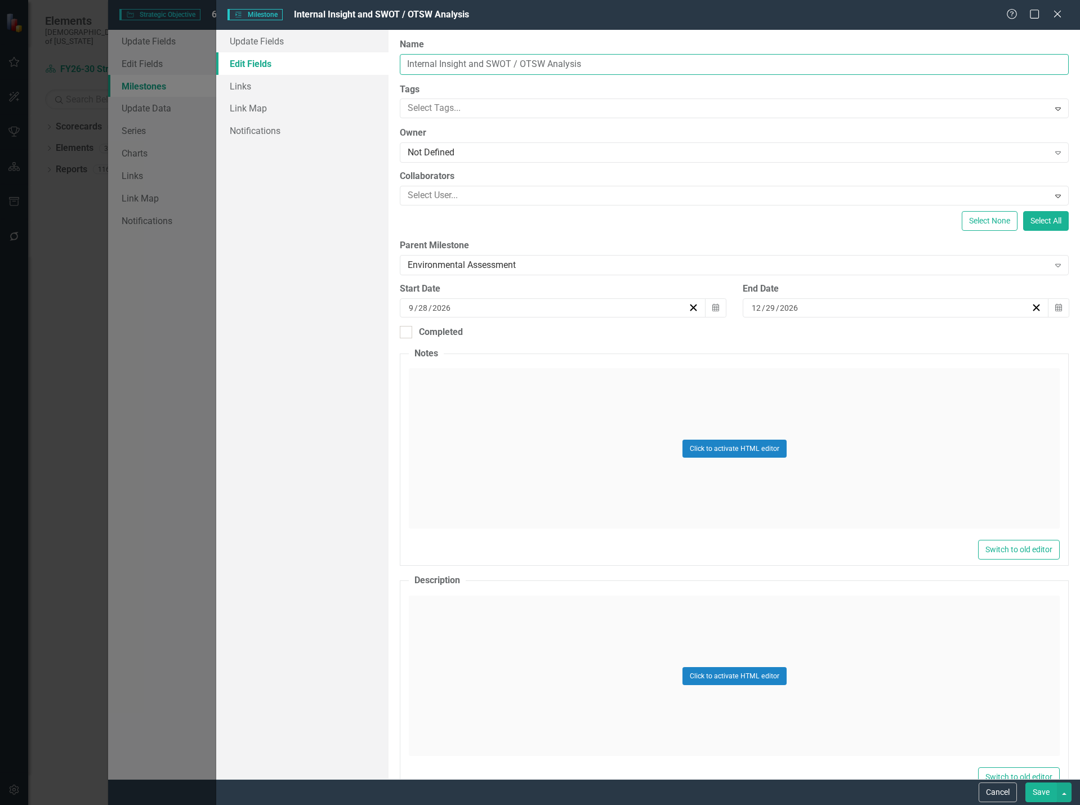
drag, startPoint x: 630, startPoint y: 65, endPoint x: 328, endPoint y: 62, distance: 301.8
click at [328, 62] on div "Update Fields Edit Fields Links Link Map Notifications "Update" fields in Clear…" at bounding box center [648, 404] width 864 height 749
paste input "2.2 Internal insight & SWOT/OTSW a"
type input "2.2 Internal insight & SWOT/OTSW analysis"
click at [1039, 793] on button "Save" at bounding box center [1041, 793] width 32 height 20
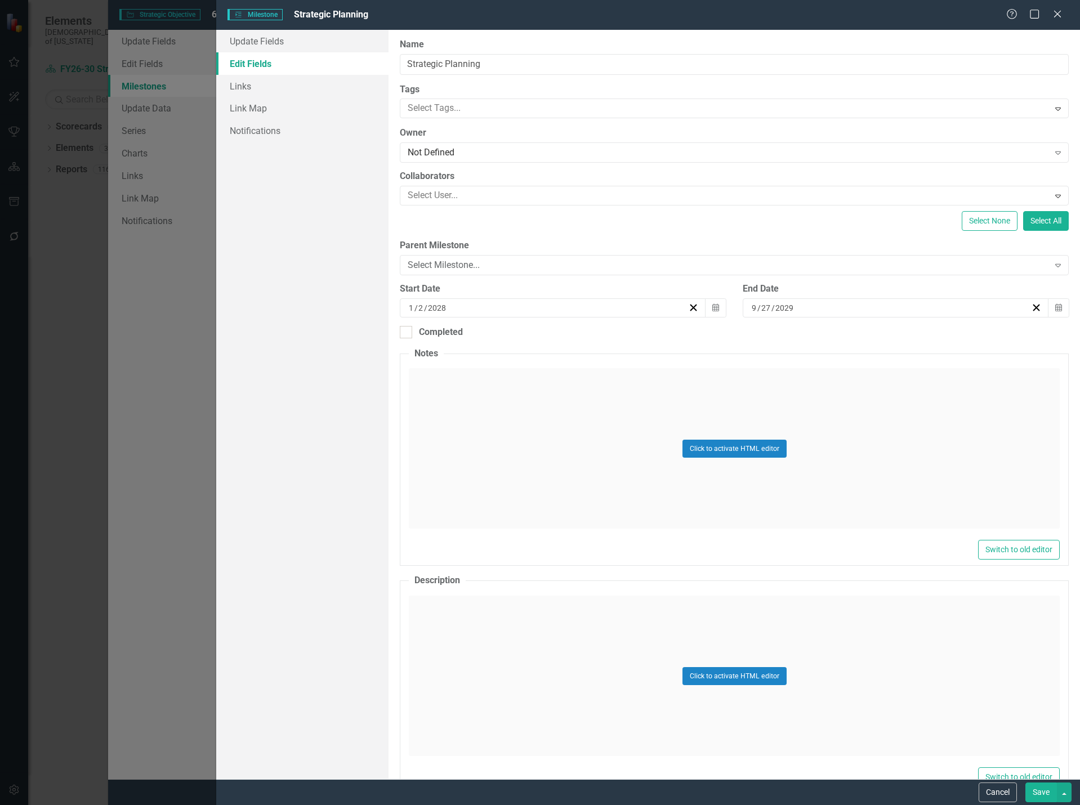
scroll to position [282, 0]
type input "Strategic Planning"
click at [1043, 794] on button "Save" at bounding box center [1041, 793] width 32 height 20
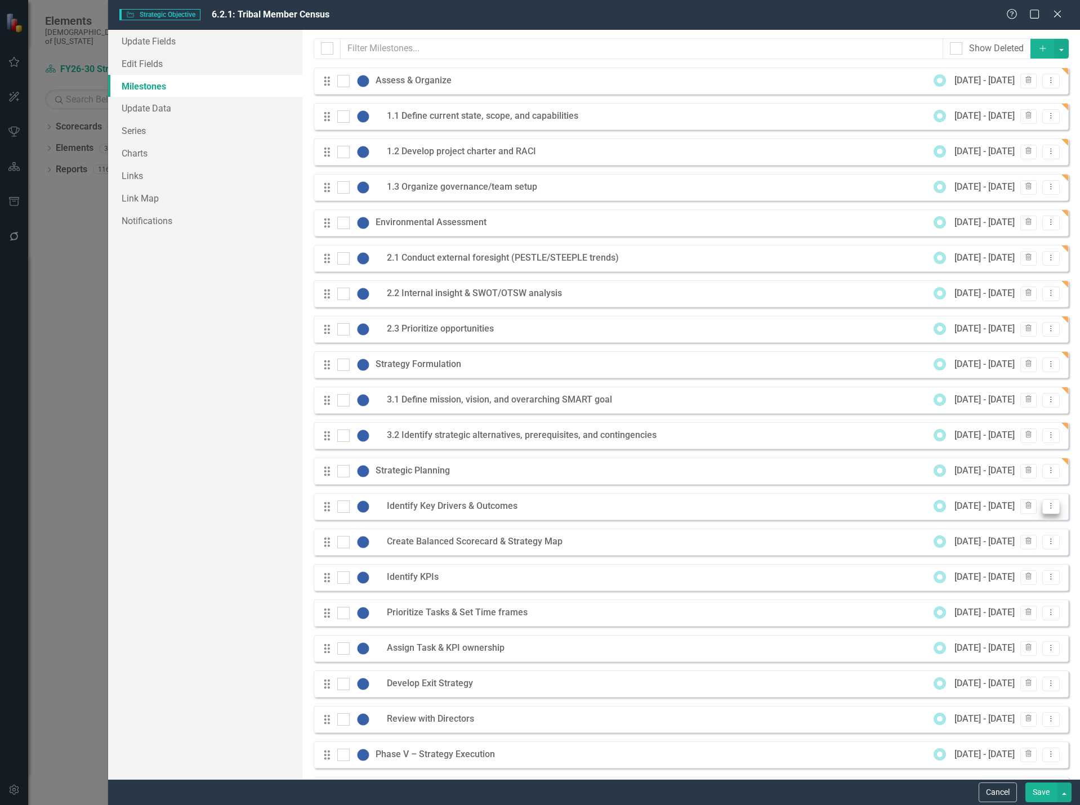
click at [1046, 506] on icon "Dropdown Menu" at bounding box center [1051, 505] width 10 height 7
click at [1017, 525] on link "Edit Edit Milestone" at bounding box center [998, 525] width 106 height 21
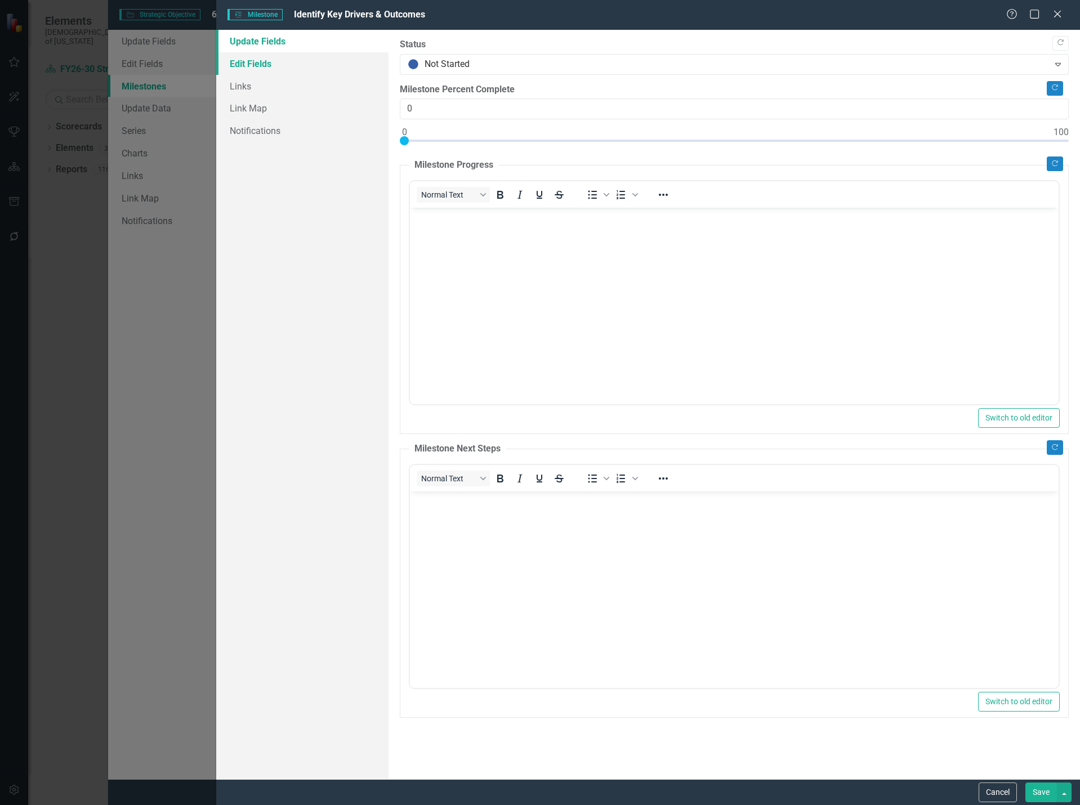
click at [280, 62] on link "Edit Fields" at bounding box center [302, 63] width 173 height 23
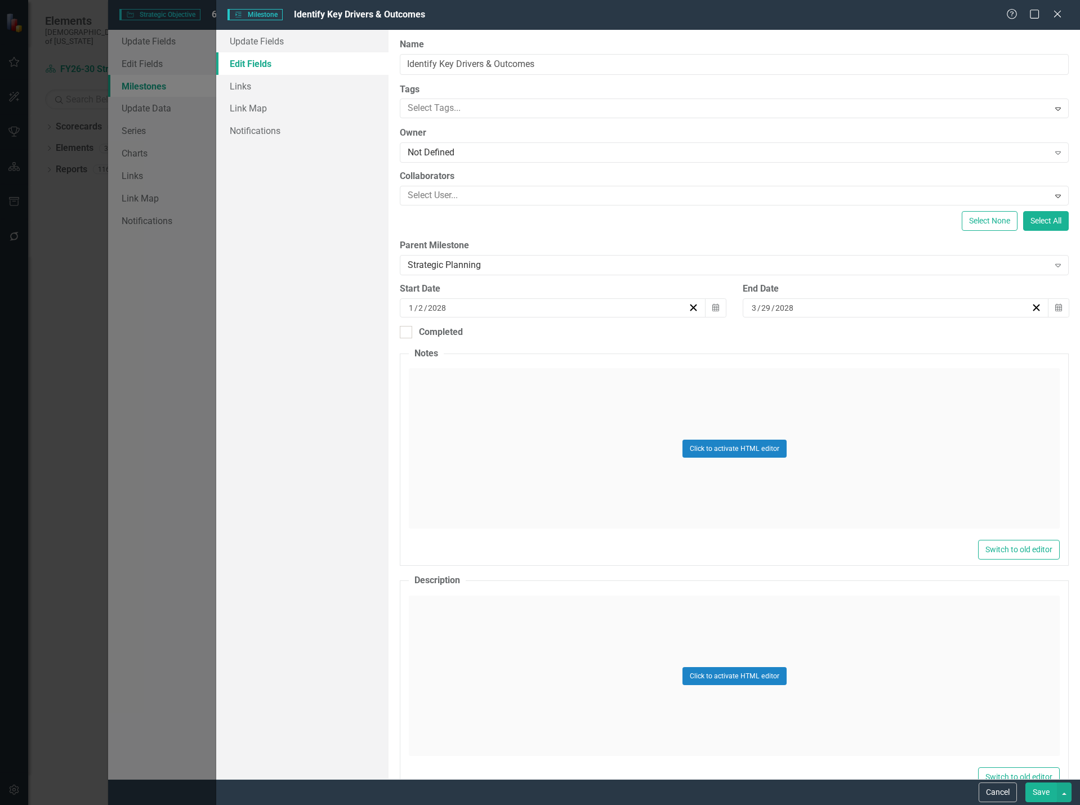
scroll to position [0, 0]
drag, startPoint x: 551, startPoint y: 65, endPoint x: 211, endPoint y: 52, distance: 340.4
click at [211, 52] on div "Milestones Milestone Identify Key Drivers & Outcomes Help Maximize Close Update…" at bounding box center [540, 402] width 1080 height 805
paste input "4.1 Identify key drivers & o"
type input "4.1 Identify key drivers & outcomes"
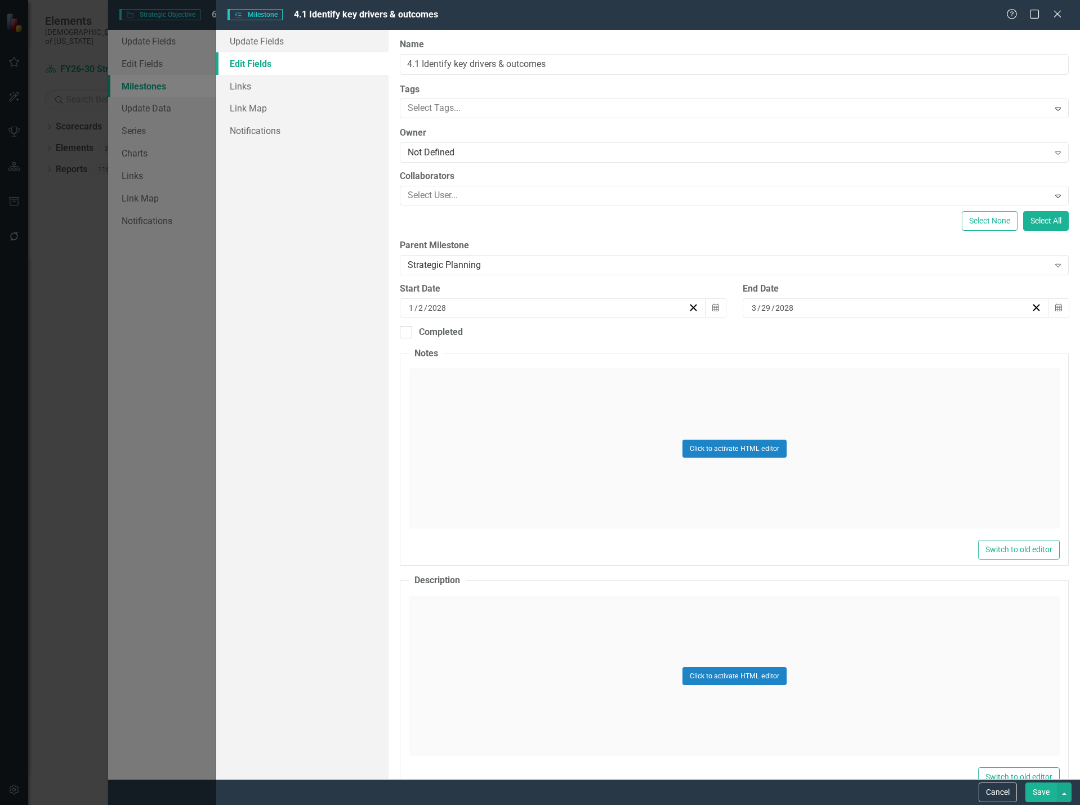
click at [1048, 794] on button "Save" at bounding box center [1041, 793] width 32 height 20
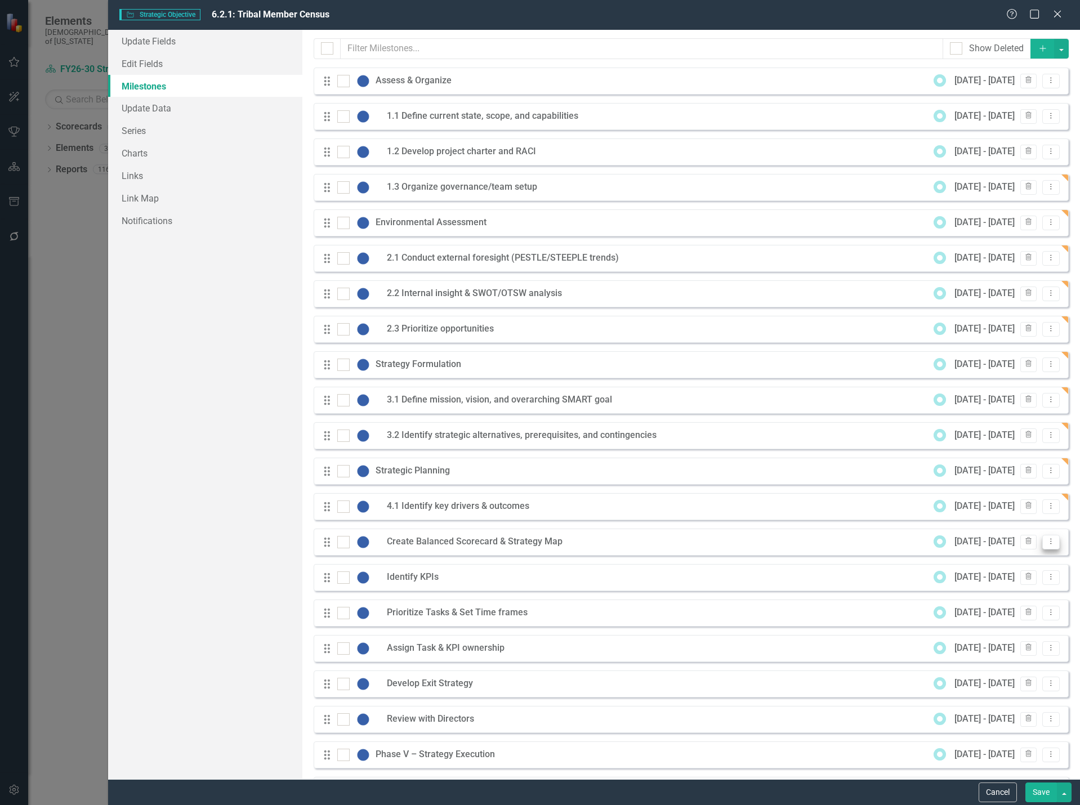
click at [1046, 539] on icon "Dropdown Menu" at bounding box center [1051, 541] width 10 height 7
click at [1011, 556] on link "Edit Edit Milestone" at bounding box center [998, 560] width 106 height 21
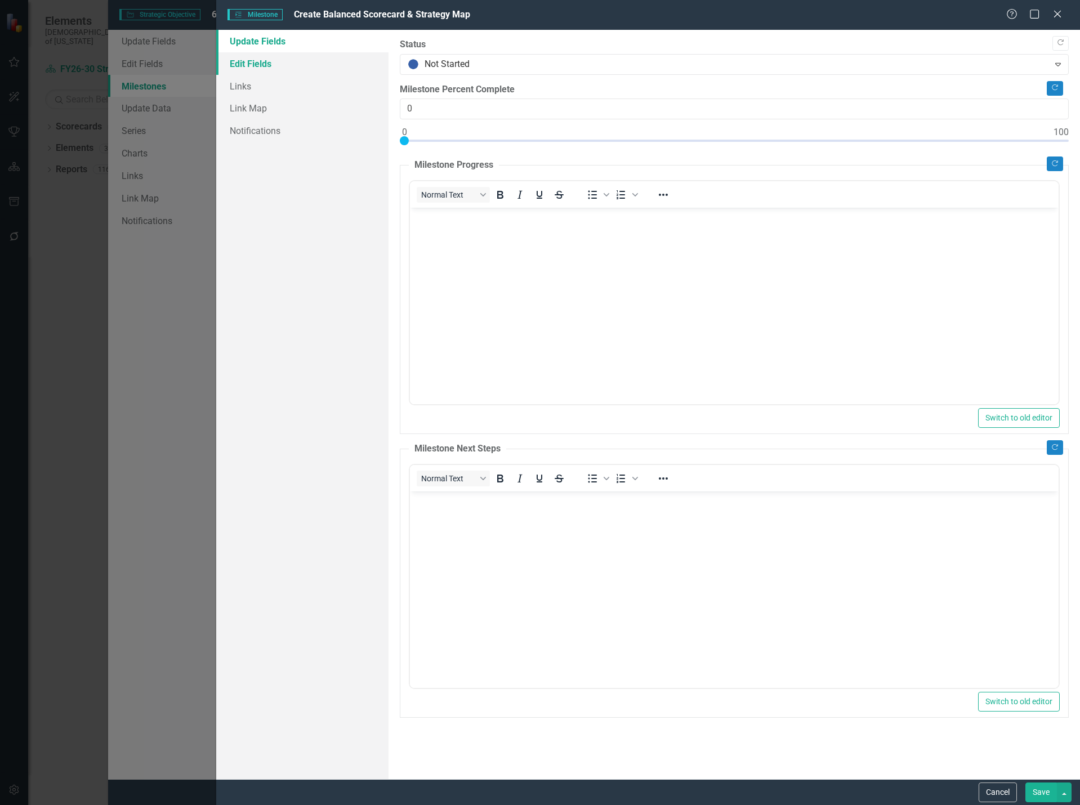
click at [310, 65] on link "Edit Fields" at bounding box center [302, 63] width 173 height 23
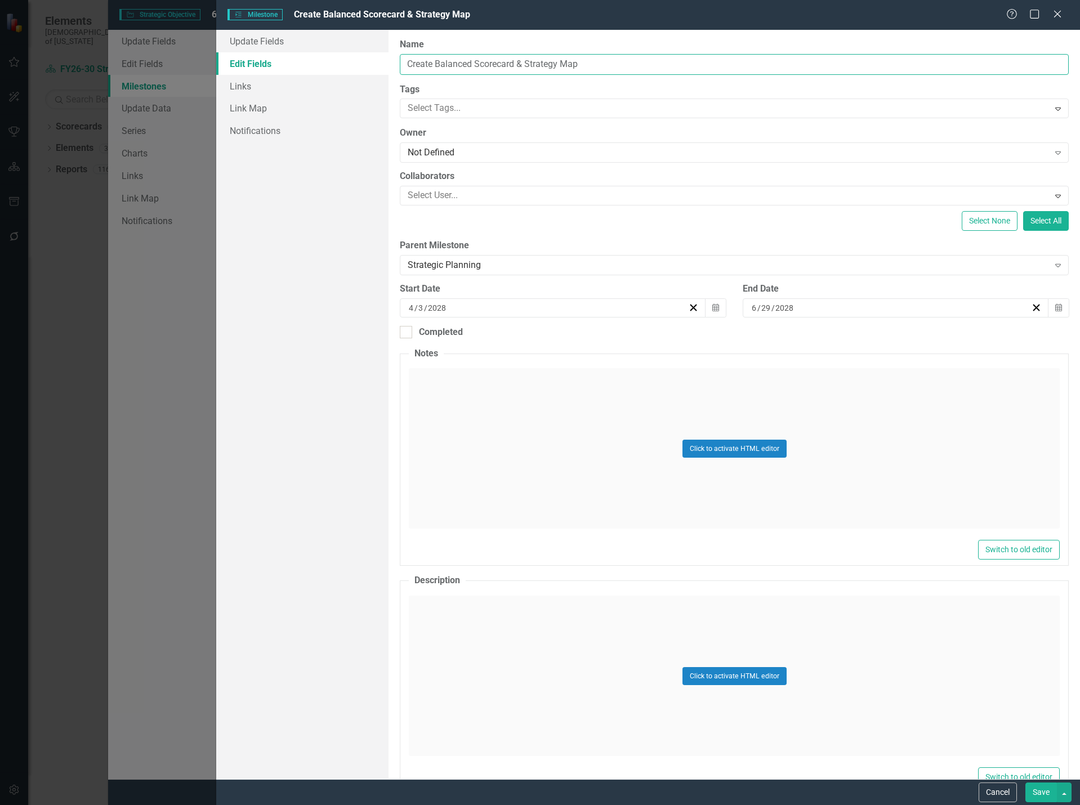
drag, startPoint x: 641, startPoint y: 64, endPoint x: 360, endPoint y: 53, distance: 281.2
click at [360, 53] on div "Update Fields Edit Fields Links Link Map Notifications "Update" fields in Clear…" at bounding box center [648, 404] width 864 height 749
paste input "4.2 Create balanced scorecard & strategy m"
type input "4.2 Create balanced scorecard & strategy map"
click at [1034, 795] on button "Save" at bounding box center [1041, 793] width 32 height 20
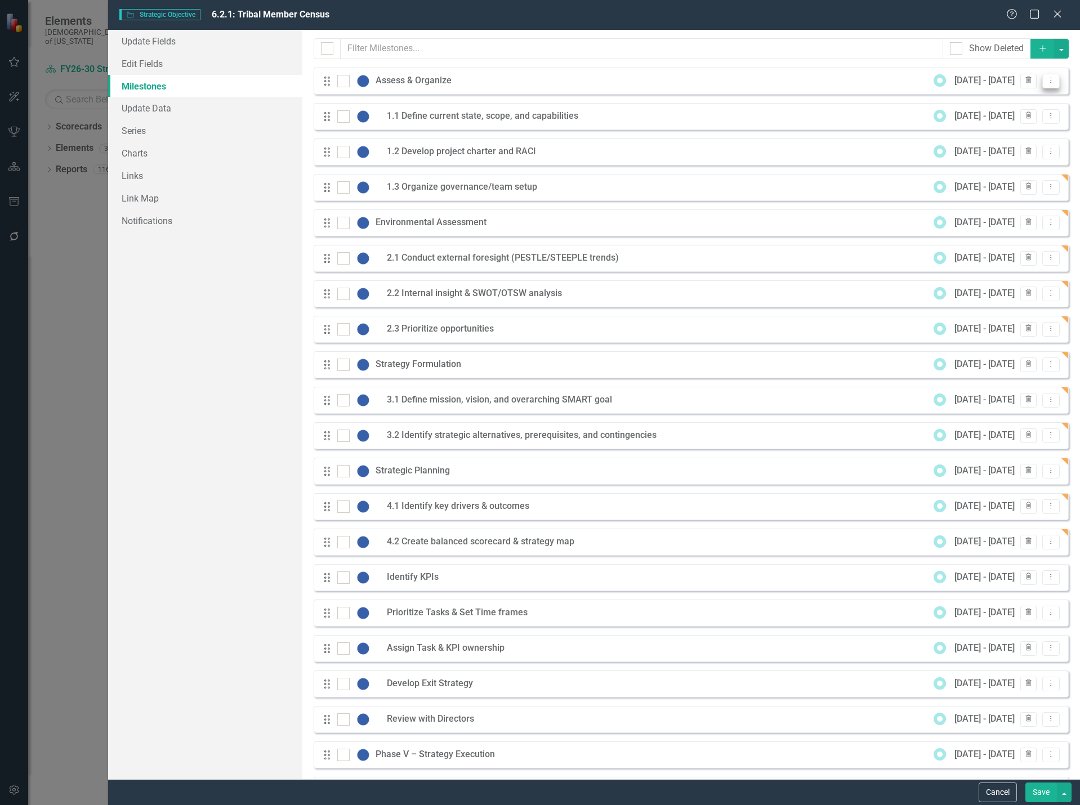
click at [1042, 77] on button "Dropdown Menu" at bounding box center [1050, 81] width 17 height 15
click at [1014, 95] on link "Edit Edit Milestone" at bounding box center [998, 99] width 106 height 21
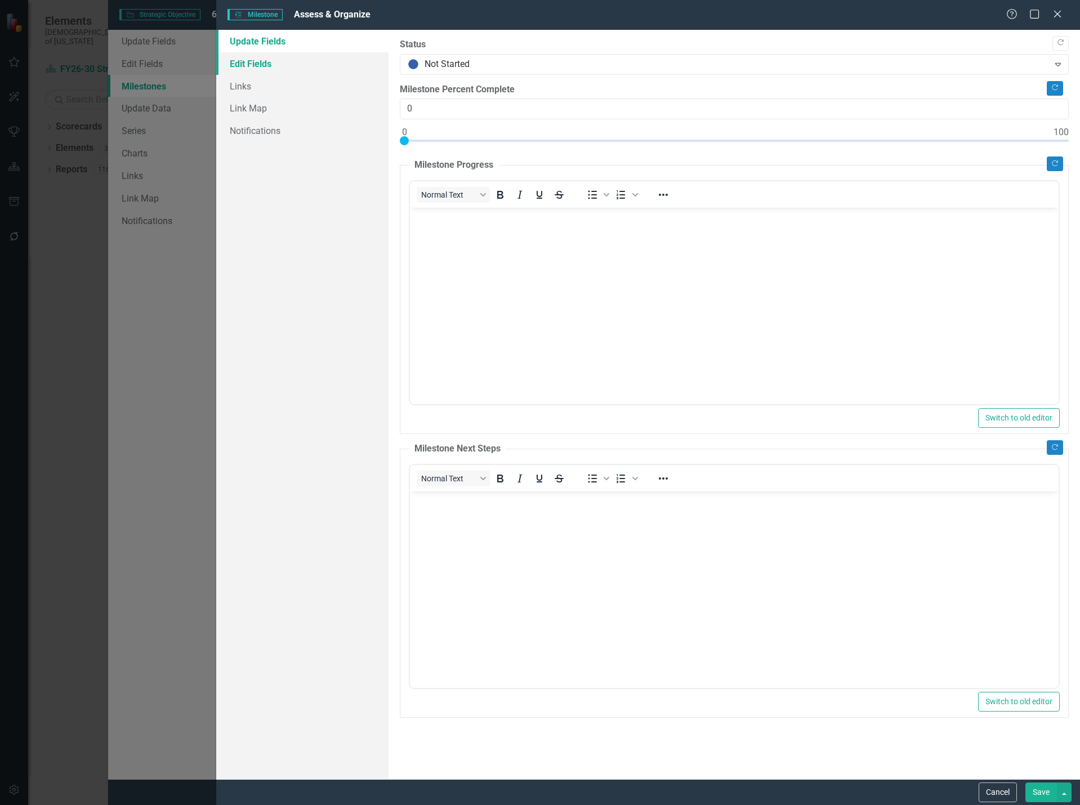
click at [299, 70] on link "Edit Fields" at bounding box center [302, 63] width 173 height 23
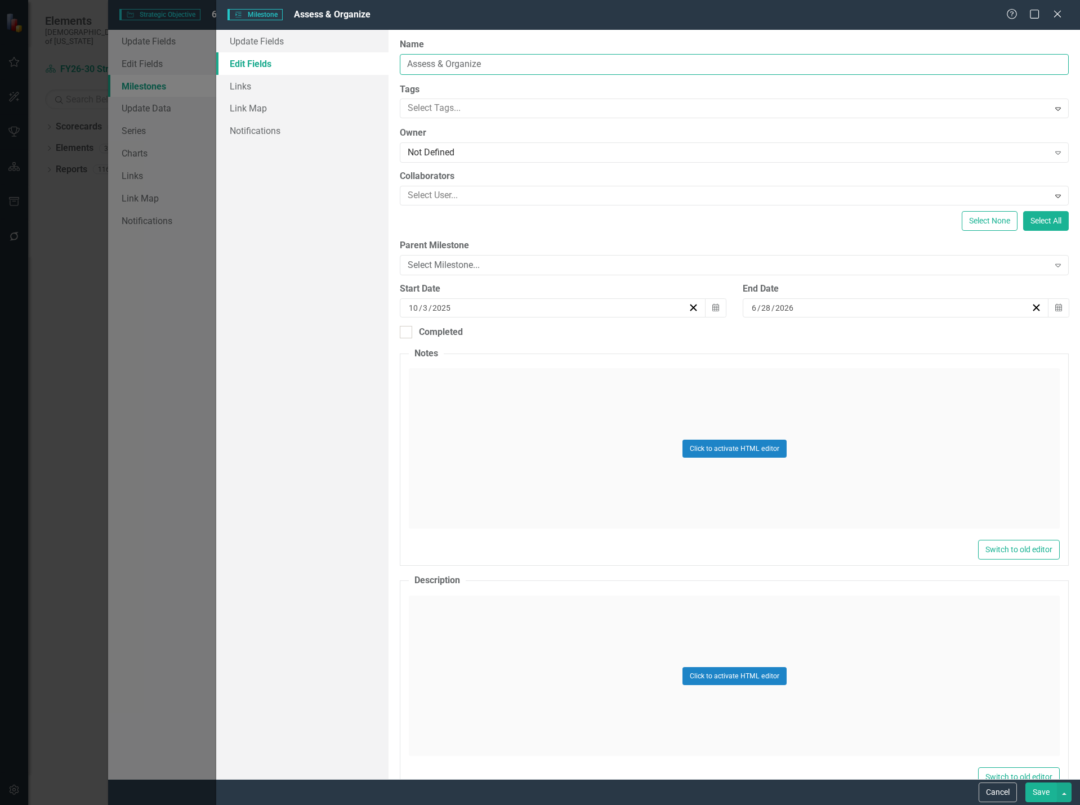
click at [406, 69] on input "Assess & Organize" at bounding box center [734, 64] width 669 height 21
type input "Phase 1 - Assess & Organize"
click at [1032, 789] on button "Save" at bounding box center [1041, 793] width 32 height 20
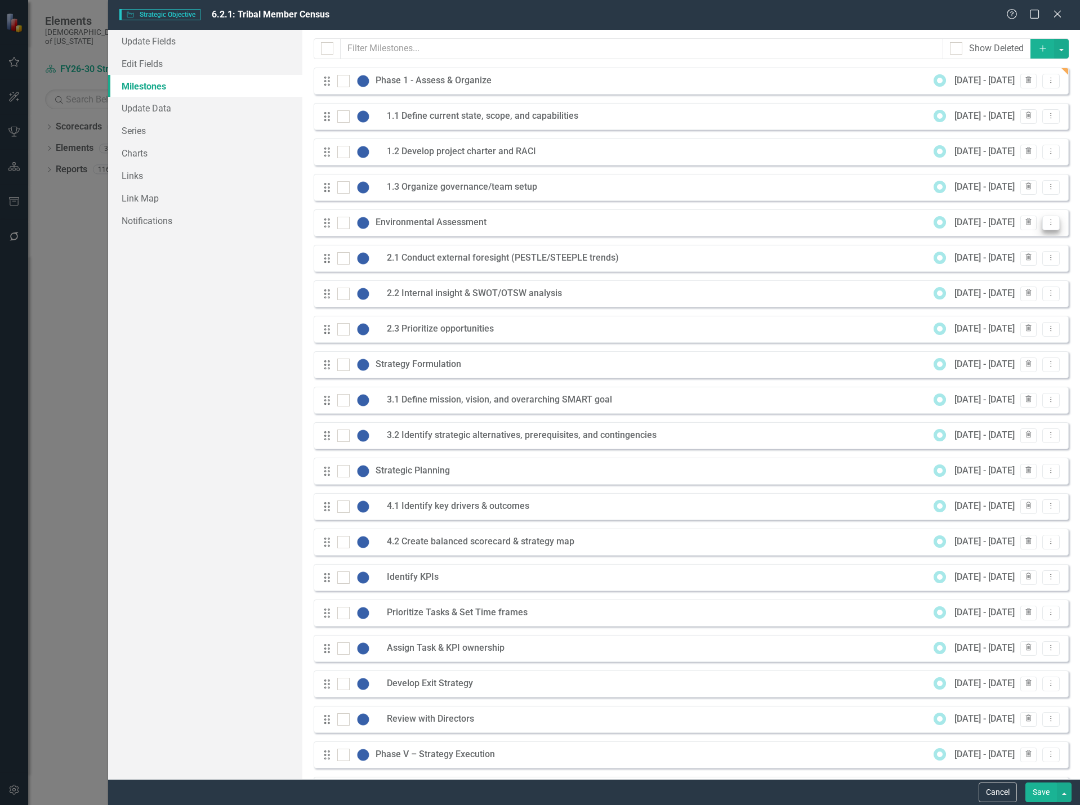
click at [1046, 225] on icon "Dropdown Menu" at bounding box center [1051, 221] width 10 height 7
click at [1016, 240] on link "Edit Edit Milestone" at bounding box center [998, 241] width 106 height 21
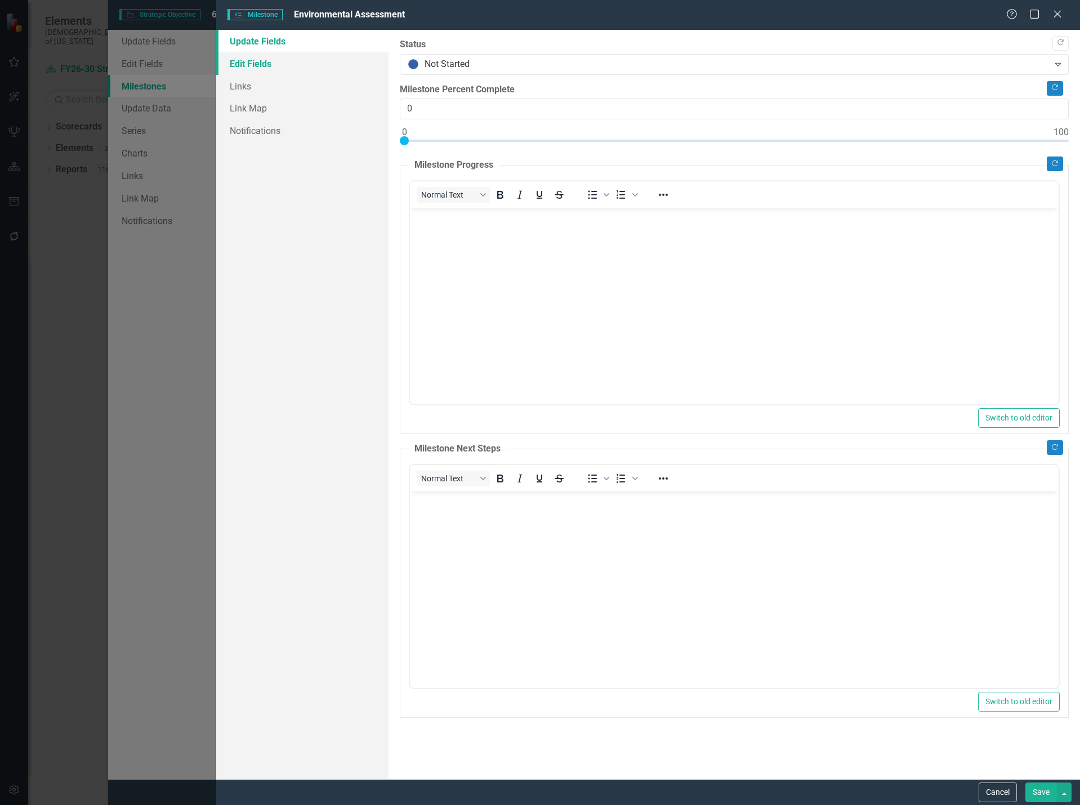
click at [273, 57] on link "Edit Fields" at bounding box center [302, 63] width 173 height 23
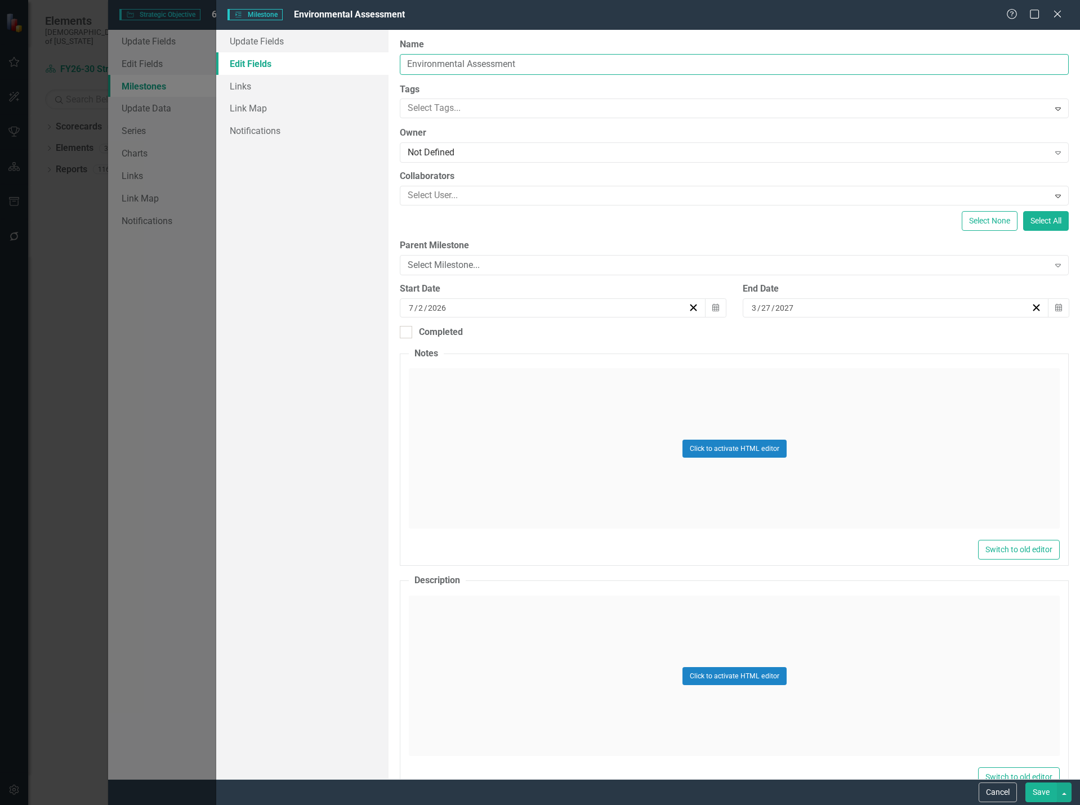
click at [409, 64] on input "Environmental Assessment" at bounding box center [734, 64] width 669 height 21
type input "Phase 2 - Environmental Assessment"
click at [1045, 789] on button "Save" at bounding box center [1041, 793] width 32 height 20
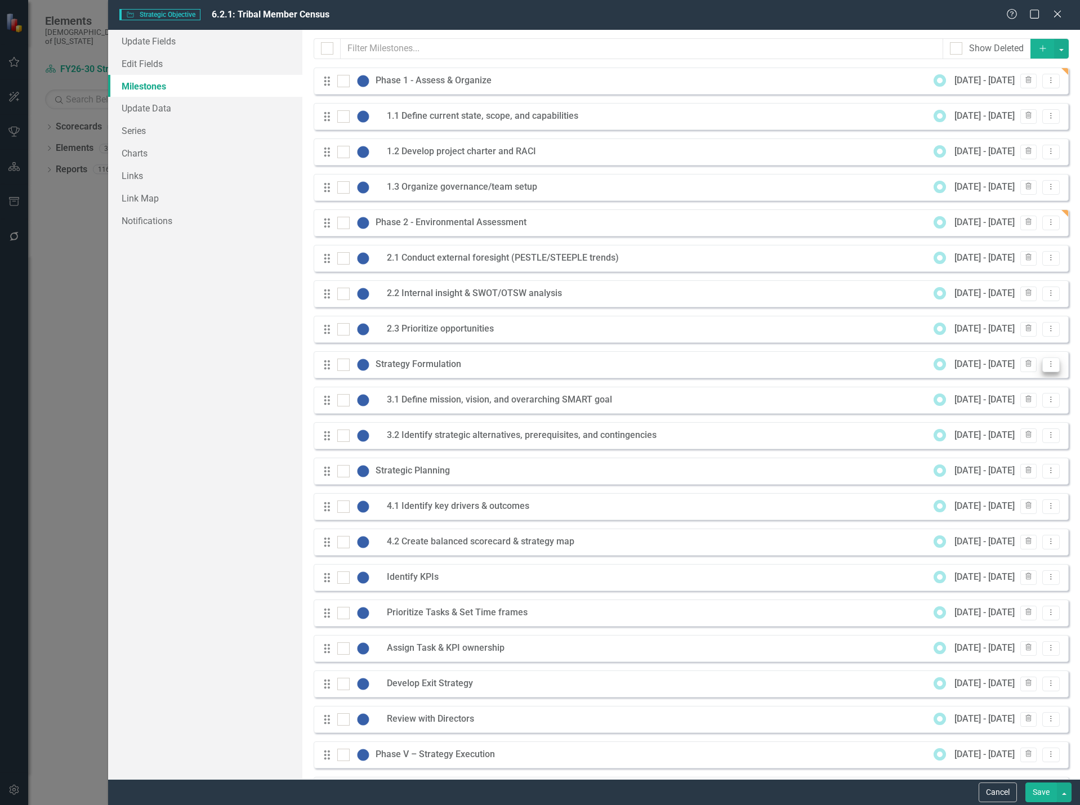
click at [1048, 367] on button "Dropdown Menu" at bounding box center [1050, 365] width 17 height 15
click at [1022, 380] on link "Edit Edit Milestone" at bounding box center [998, 383] width 106 height 21
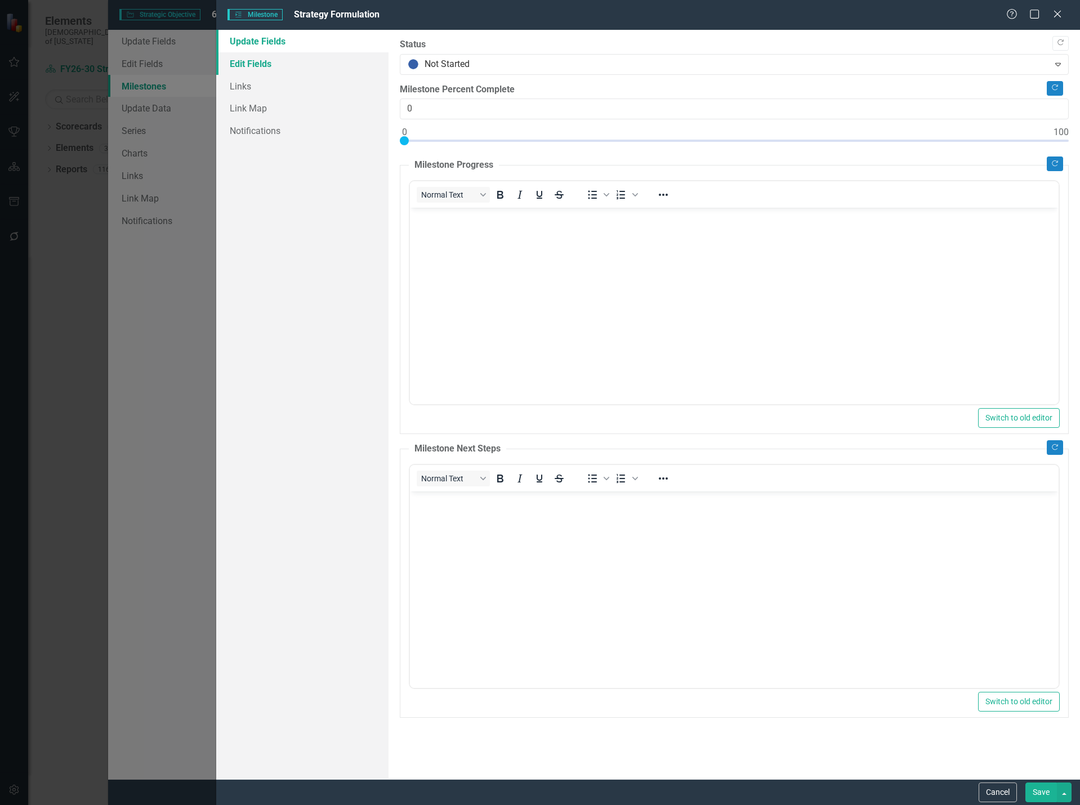
click at [270, 60] on link "Edit Fields" at bounding box center [302, 63] width 173 height 23
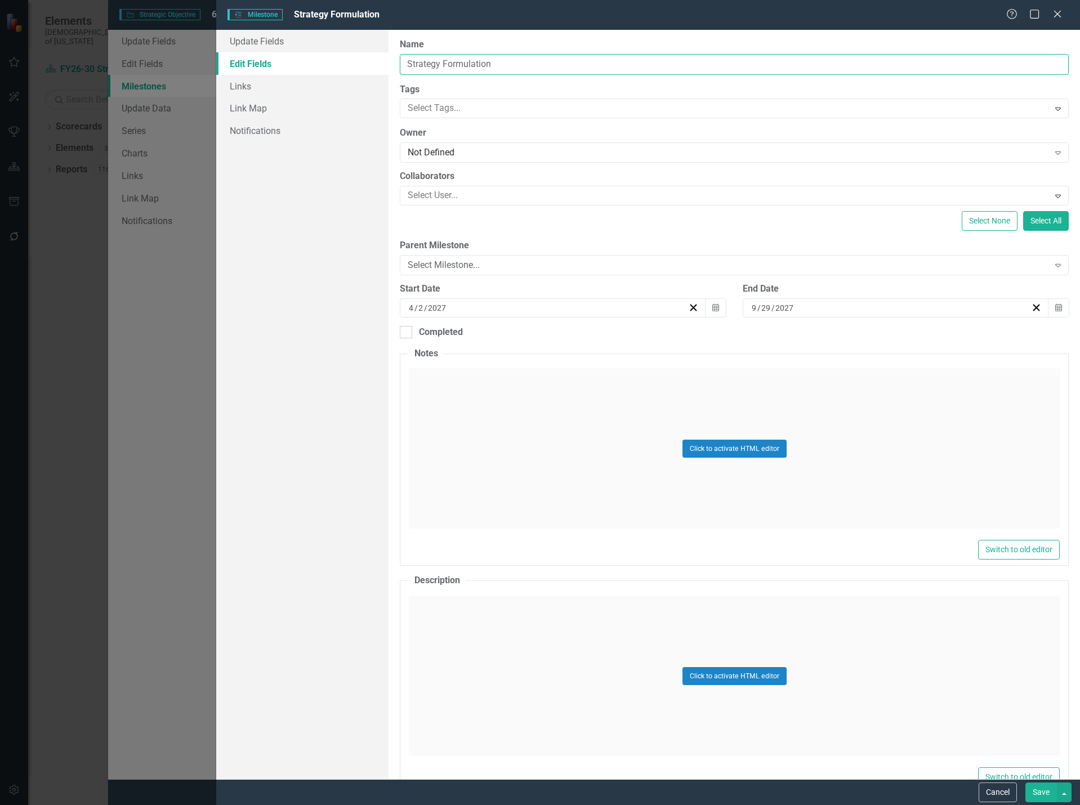
click at [407, 66] on input "Strategy Formulation" at bounding box center [734, 64] width 669 height 21
type input "Phase 3 - Strategy Formulation"
click at [1048, 795] on button "Save" at bounding box center [1041, 793] width 32 height 20
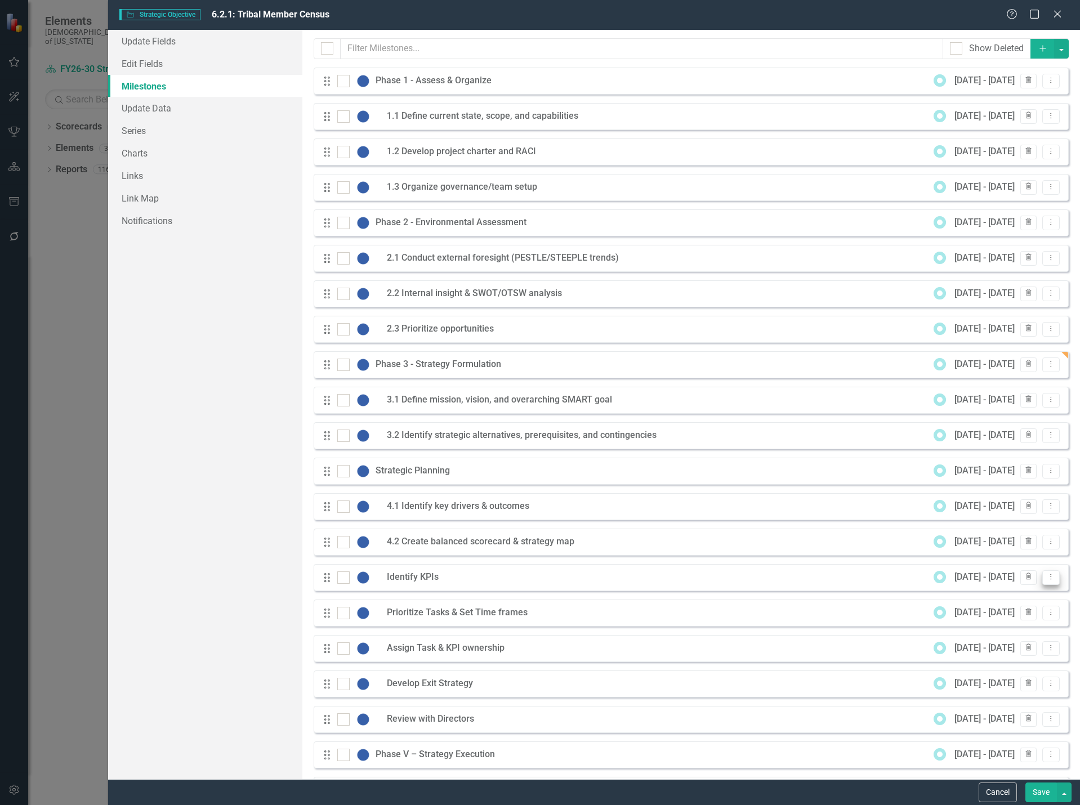
click at [1046, 577] on icon "Dropdown Menu" at bounding box center [1051, 576] width 10 height 7
click at [1067, 575] on div "Milestones allow you to break down your projects (or initiatives) into smaller …" at bounding box center [691, 404] width 778 height 749
click at [1046, 472] on icon "Dropdown Menu" at bounding box center [1051, 470] width 10 height 7
click at [1022, 488] on link "Edit Edit Milestone" at bounding box center [998, 489] width 106 height 21
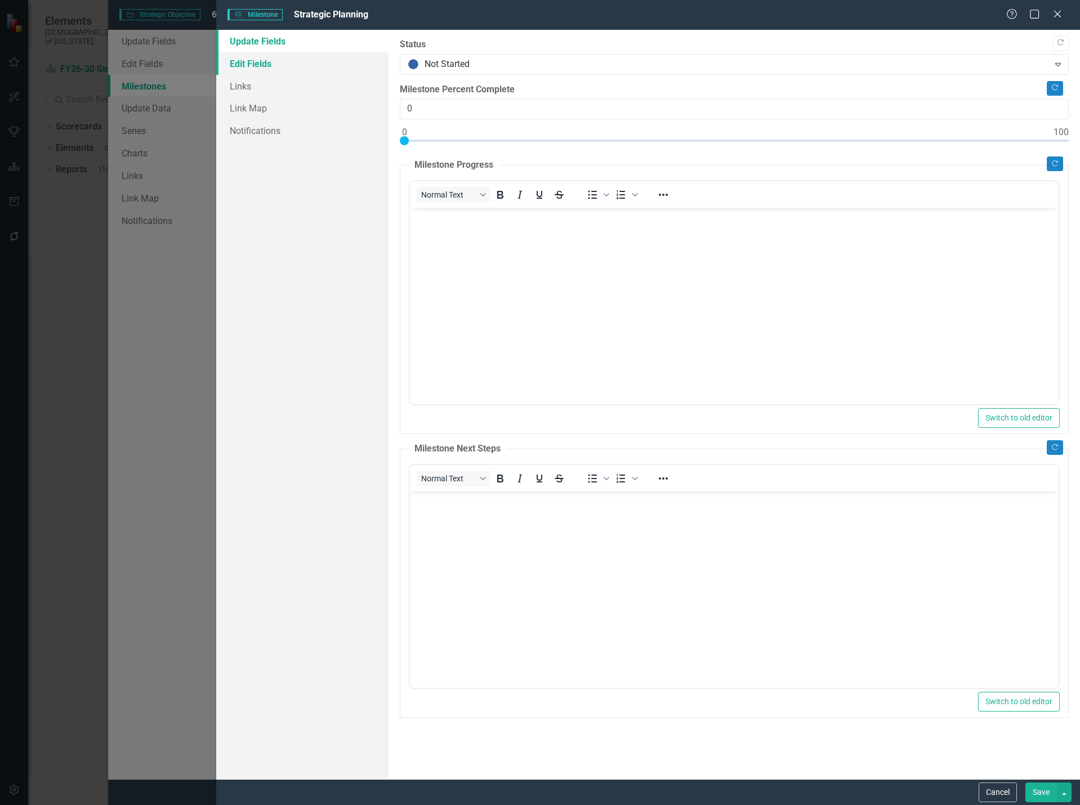
click at [306, 63] on link "Edit Fields" at bounding box center [302, 63] width 173 height 23
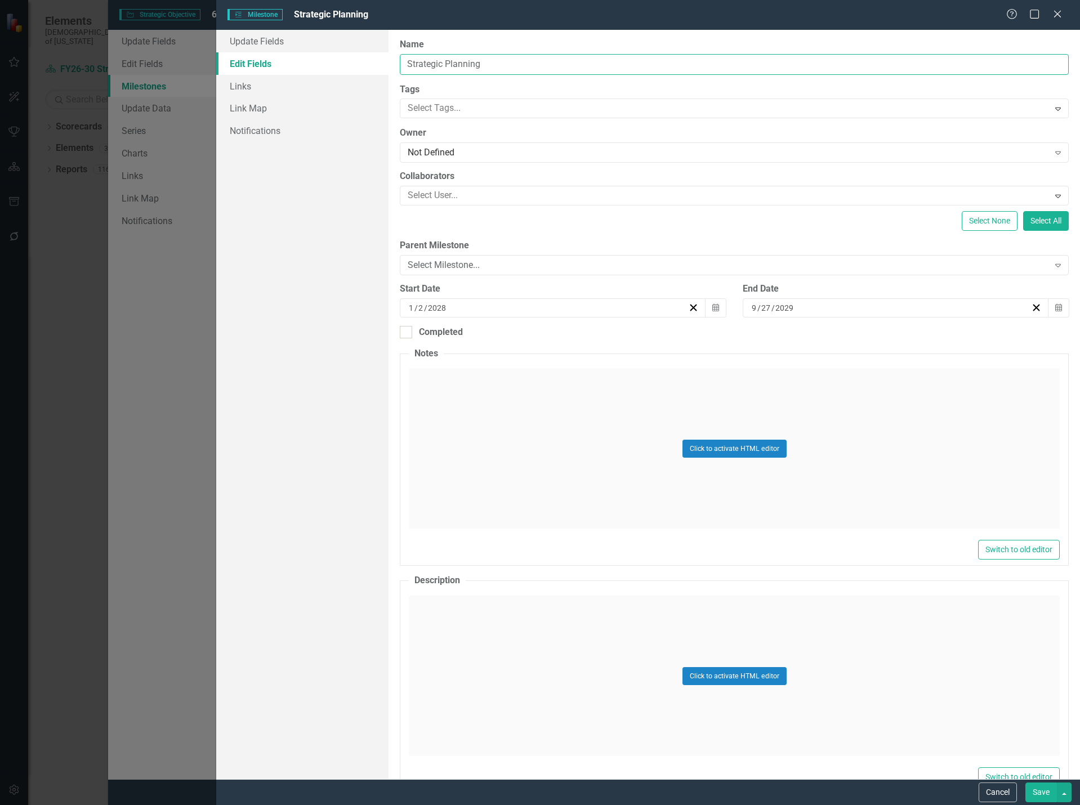
click at [408, 62] on input "Strategic Planning" at bounding box center [734, 64] width 669 height 21
type input "Phase 4 - Strategic Planning"
click at [1038, 789] on button "Save" at bounding box center [1041, 793] width 32 height 20
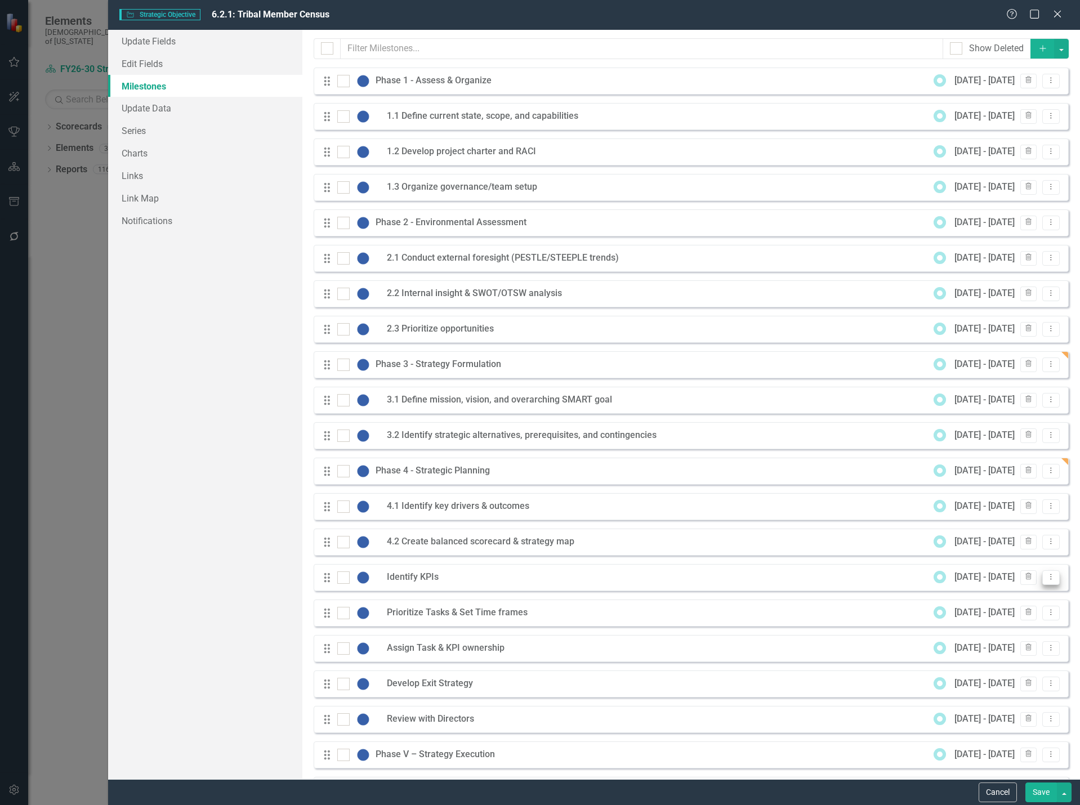
click at [1048, 579] on button "Dropdown Menu" at bounding box center [1050, 577] width 17 height 15
click at [992, 592] on link "Edit Edit Milestone" at bounding box center [998, 596] width 106 height 21
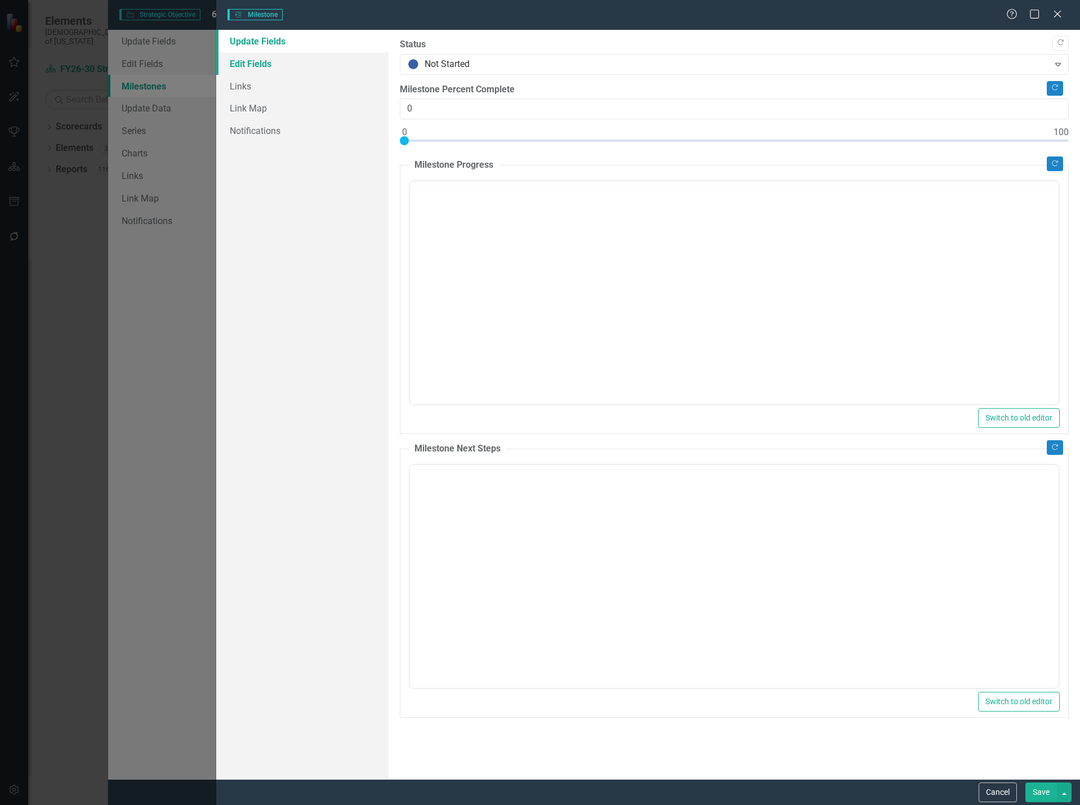
click at [260, 63] on link "Edit Fields" at bounding box center [302, 63] width 173 height 23
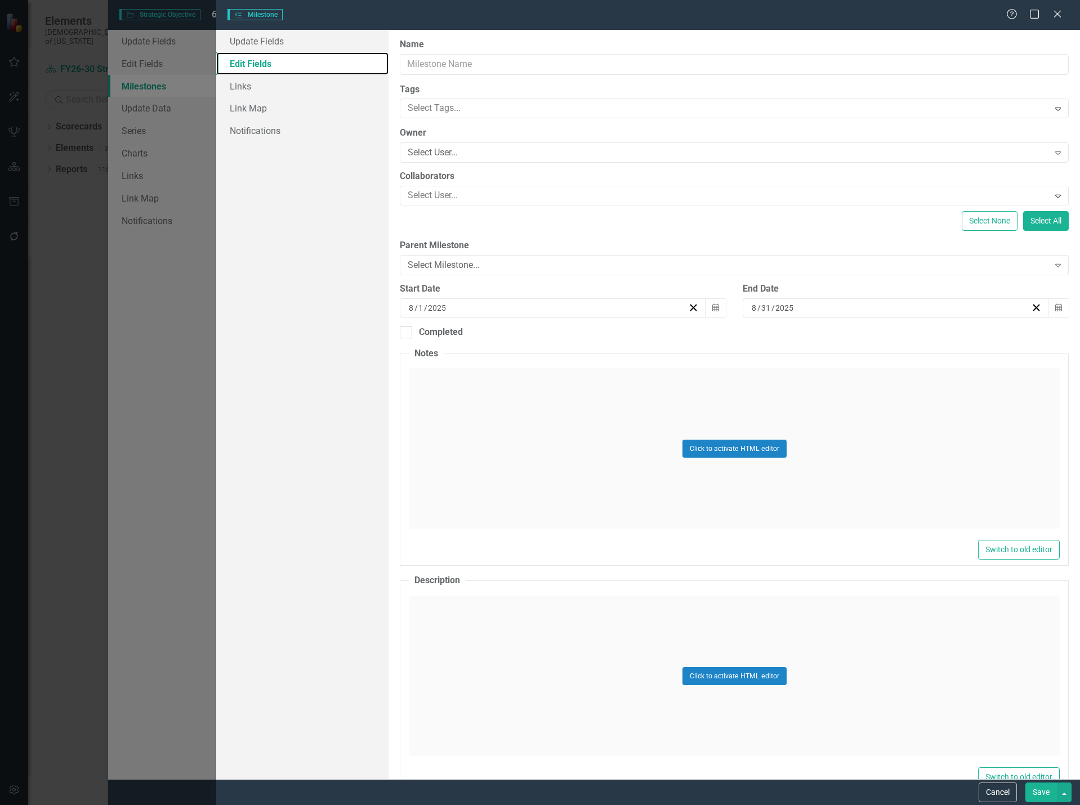
type input "Identify KPIs"
type input "7"
type input "2"
type input "2028"
type input "9"
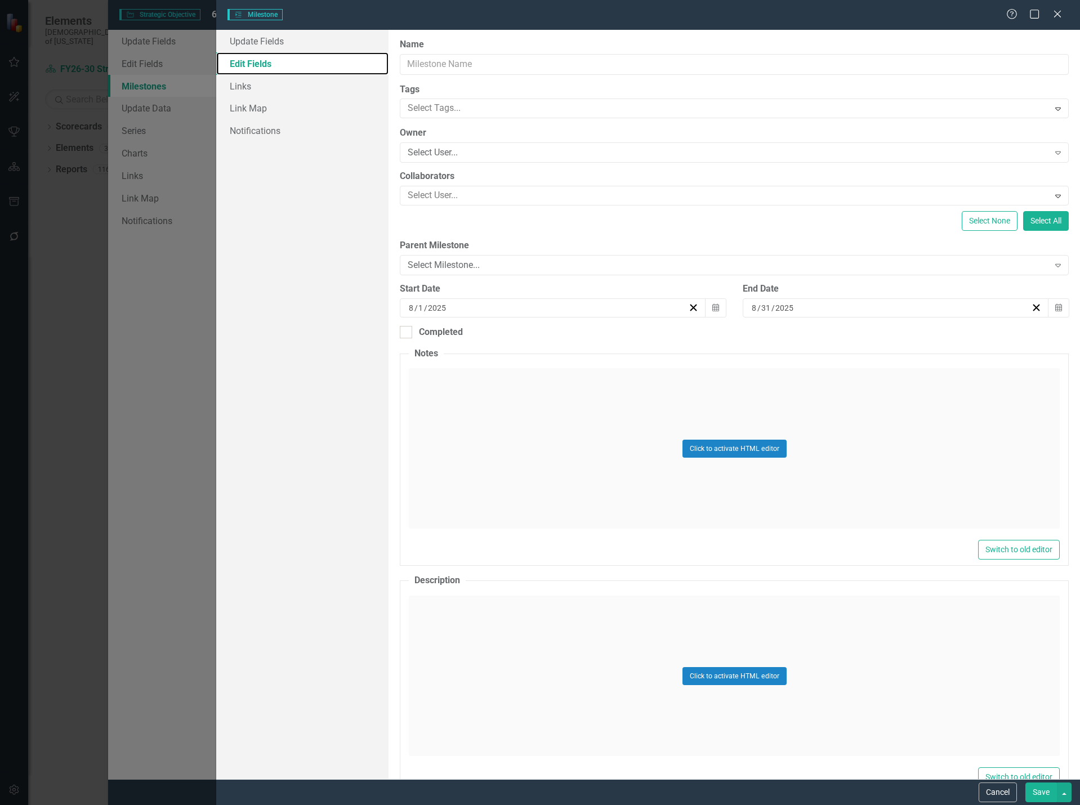
type input "18"
type input "2028"
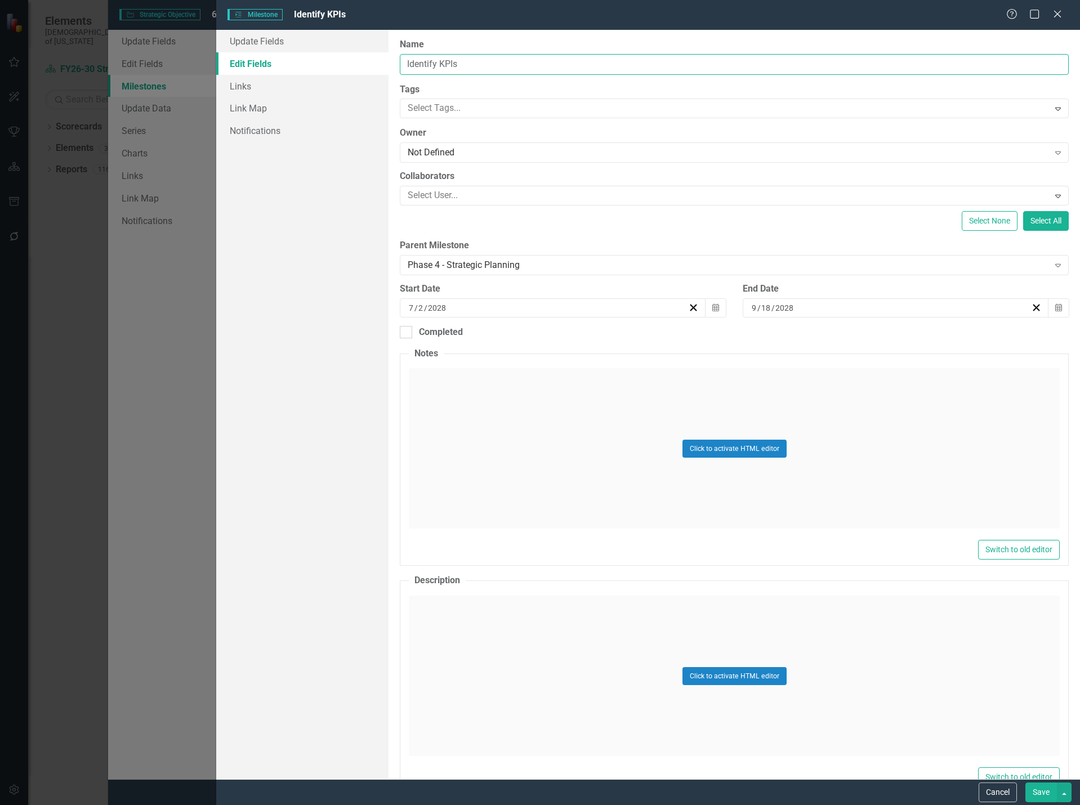
click at [477, 65] on input "Identify KPIs" at bounding box center [734, 64] width 669 height 21
drag, startPoint x: 479, startPoint y: 65, endPoint x: 321, endPoint y: 65, distance: 157.7
click at [321, 65] on div "Update Fields Edit Fields Links Link Map Notifications "Update" fields in Clear…" at bounding box center [648, 404] width 864 height 749
paste input "4.3 Define KPIs, baselines, timelines, and ownership"
type input "4.3 Define KPIs, baselines, timelines, and ownership"
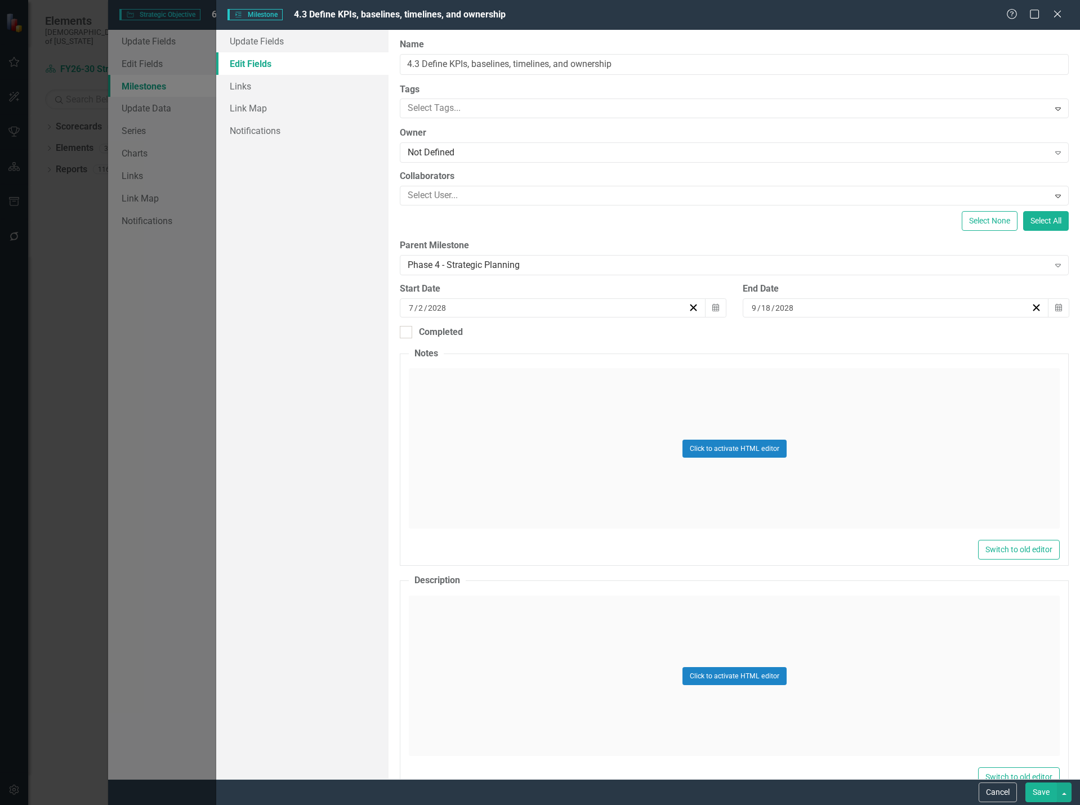
click at [1038, 796] on button "Save" at bounding box center [1041, 793] width 32 height 20
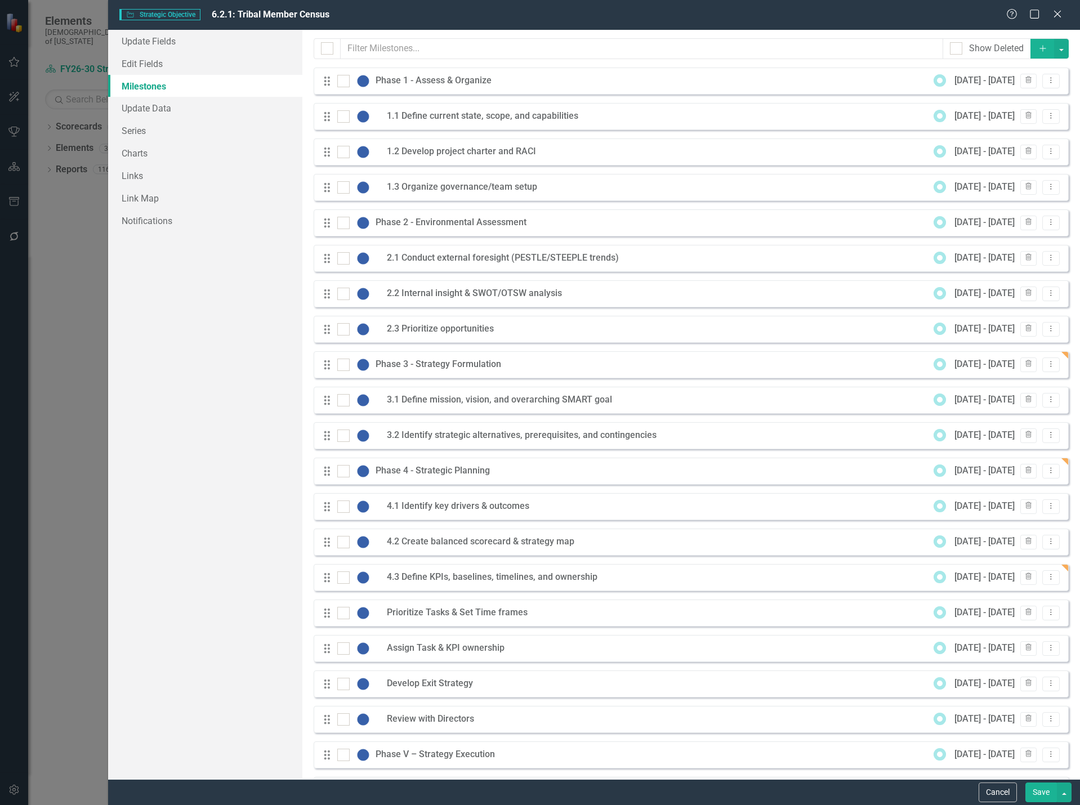
scroll to position [282, 0]
click at [1046, 613] on icon "Dropdown Menu" at bounding box center [1051, 612] width 10 height 7
click at [1021, 630] on link "Edit Edit Milestone" at bounding box center [998, 631] width 106 height 21
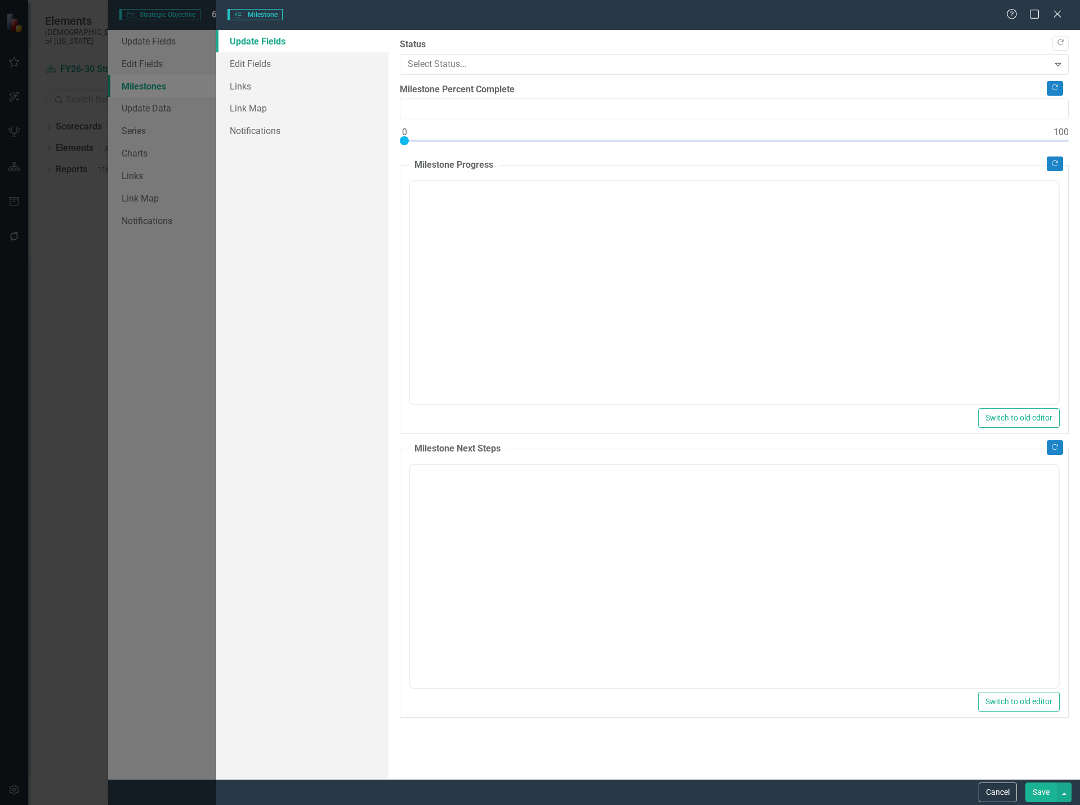
type input "0"
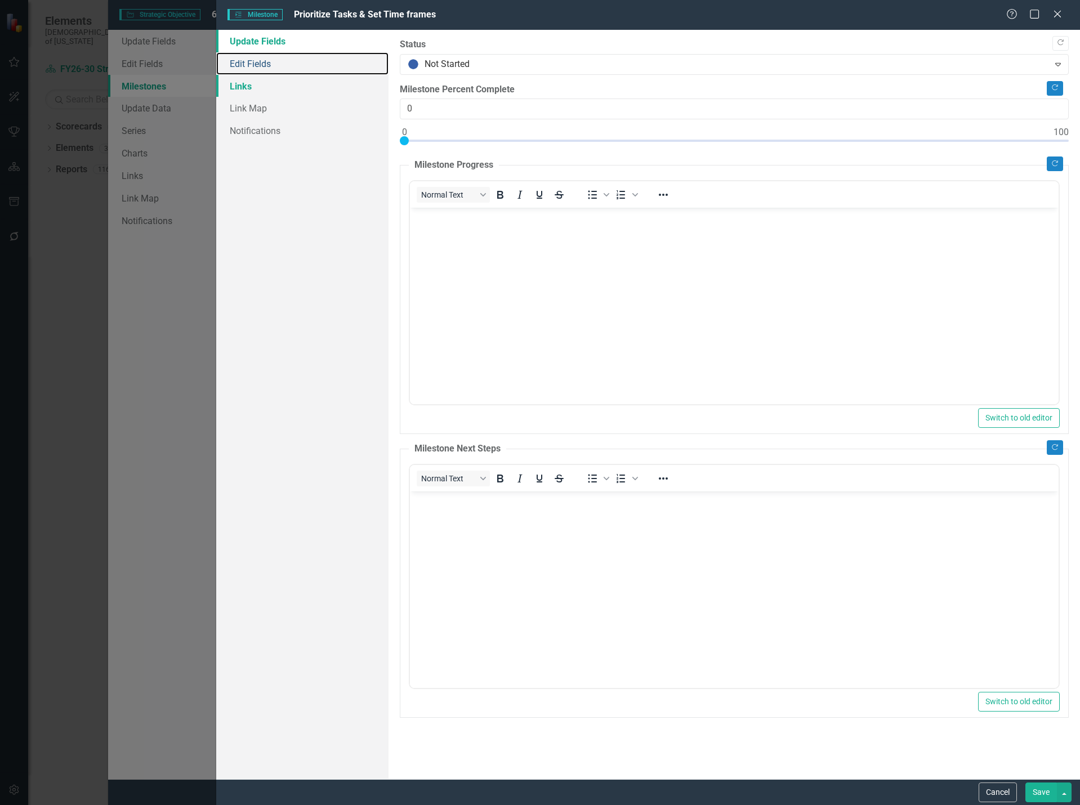
drag, startPoint x: 288, startPoint y: 68, endPoint x: 378, endPoint y: 81, distance: 91.6
click at [288, 68] on link "Edit Fields" at bounding box center [302, 63] width 173 height 23
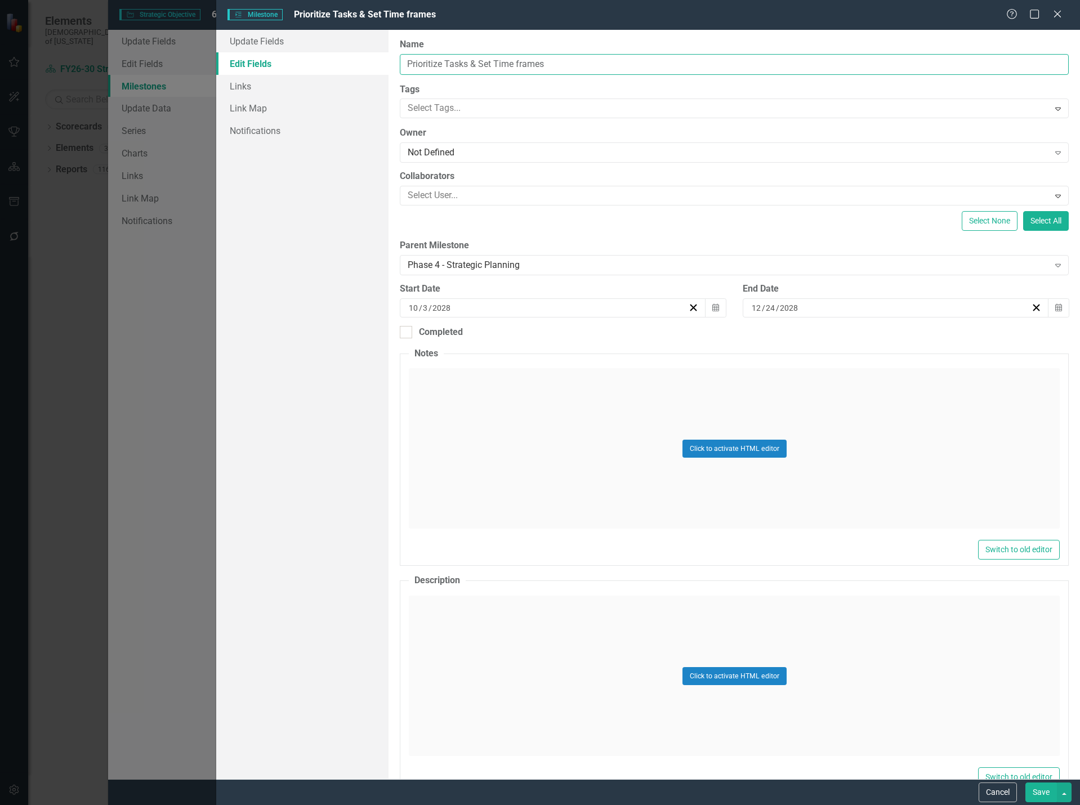
drag, startPoint x: 532, startPoint y: 64, endPoint x: 327, endPoint y: 60, distance: 205.0
click at [327, 60] on div "Update Fields Edit Fields Links Link Map Notifications "Update" fields in Clear…" at bounding box center [648, 404] width 864 height 749
paste input "4.4 Prioritize tasks & set t"
type input "4.4 Prioritize tasks & set time frames"
click at [1051, 796] on button "Save" at bounding box center [1041, 793] width 32 height 20
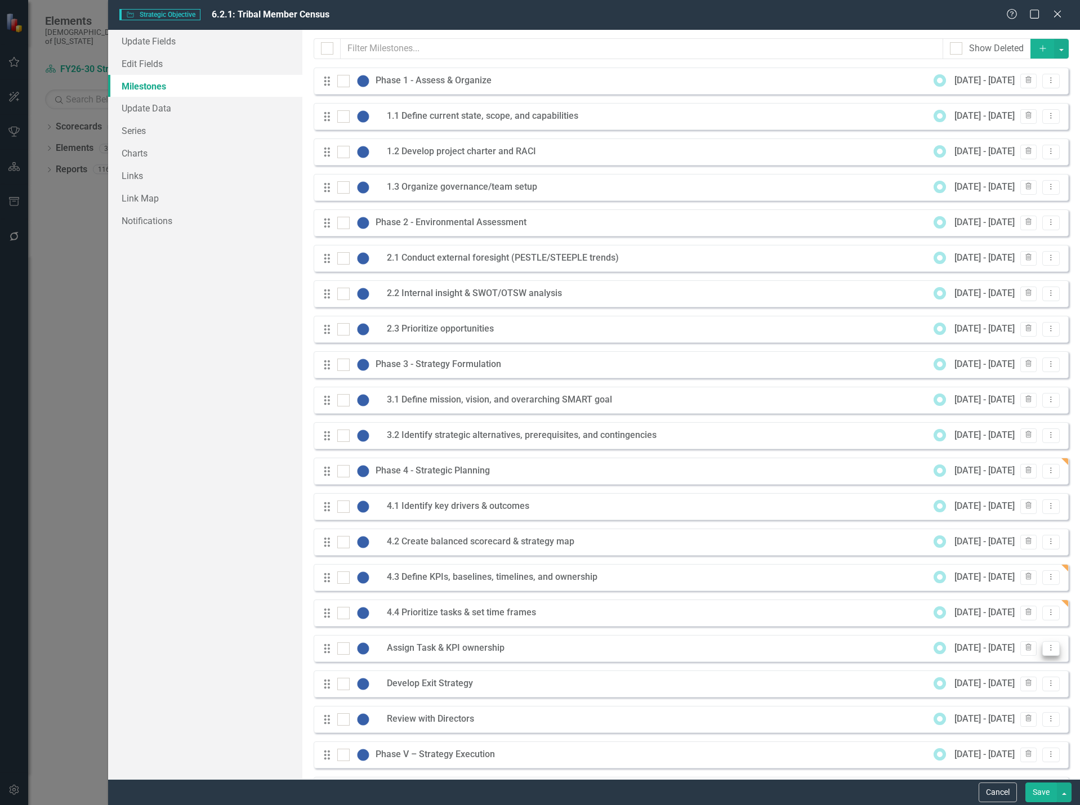
click at [1046, 651] on icon "Dropdown Menu" at bounding box center [1051, 647] width 10 height 7
click at [1014, 672] on link "Edit Edit Milestone" at bounding box center [998, 667] width 106 height 21
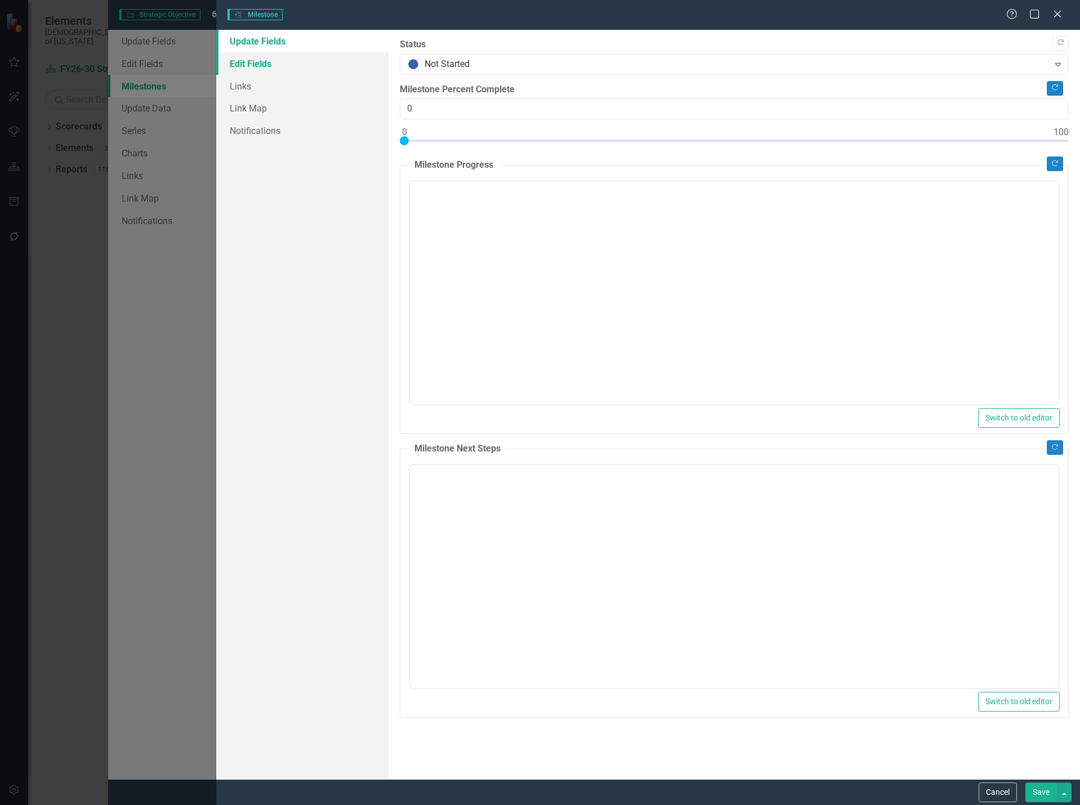
click at [297, 65] on link "Edit Fields" at bounding box center [302, 63] width 173 height 23
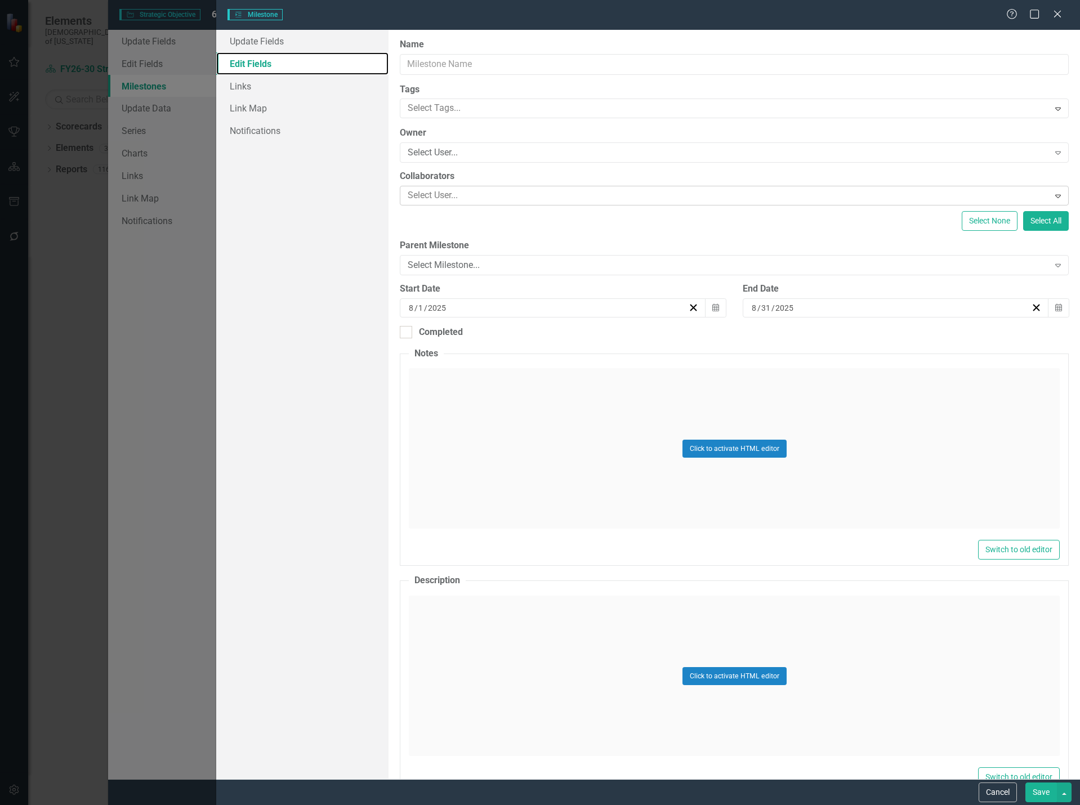
type input "Assign Task & KPI ownership"
type input "12"
type input "30"
type input "2028"
type input "3"
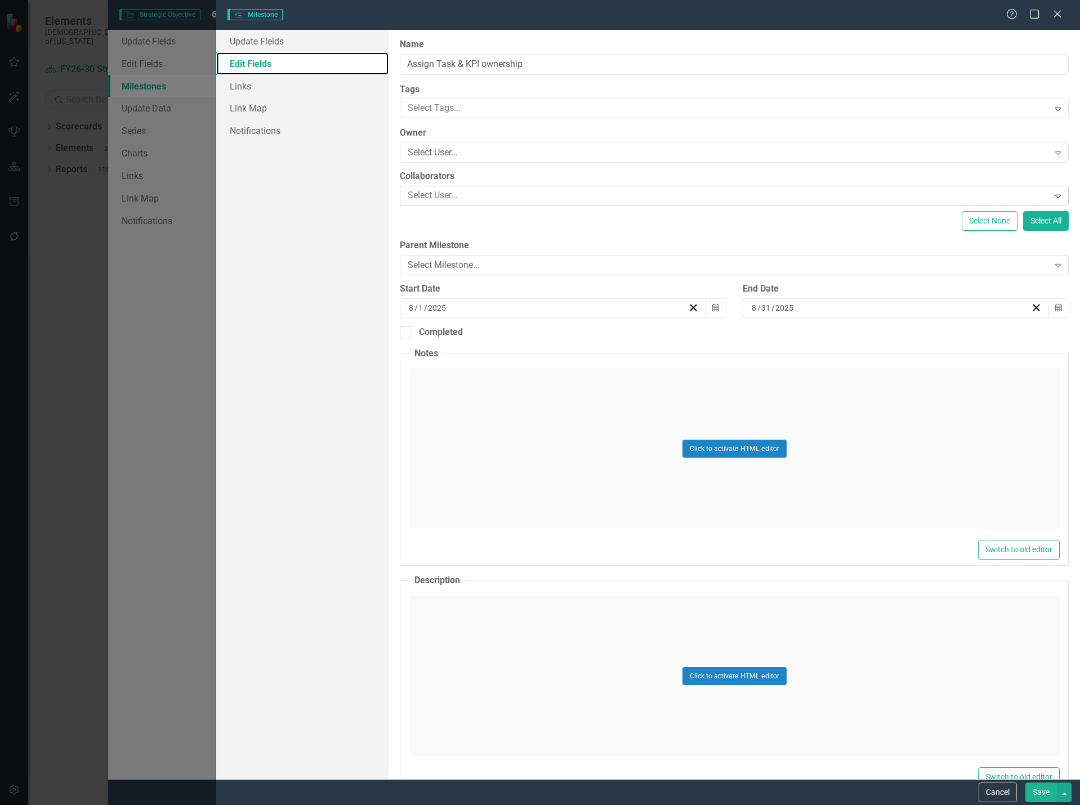
type input "23"
type input "2029"
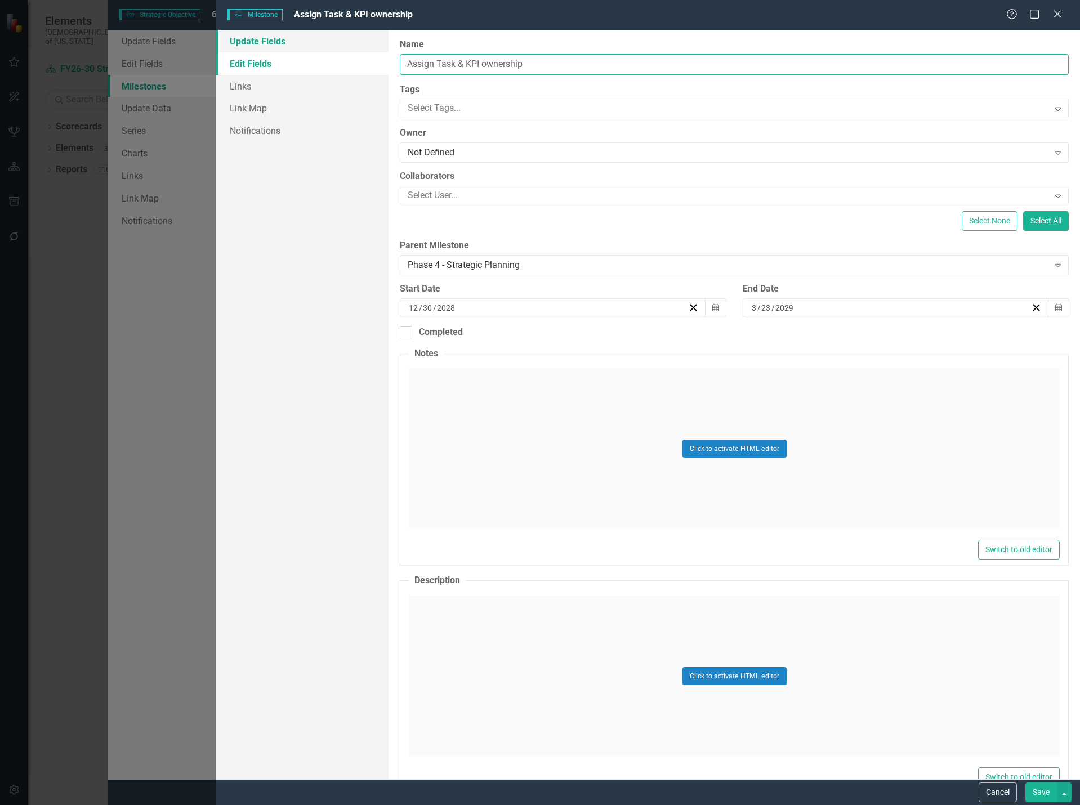
drag, startPoint x: 529, startPoint y: 67, endPoint x: 349, endPoint y: 47, distance: 181.3
click at [349, 47] on div "Update Fields Edit Fields Links Link Map Notifications "Update" fields in Clear…" at bounding box center [648, 404] width 864 height 749
paste input "4.5 Develop exit/sustainment strategy"
type input "4.5 Develop exit/sustainment strategy"
click at [1040, 793] on button "Save" at bounding box center [1041, 793] width 32 height 20
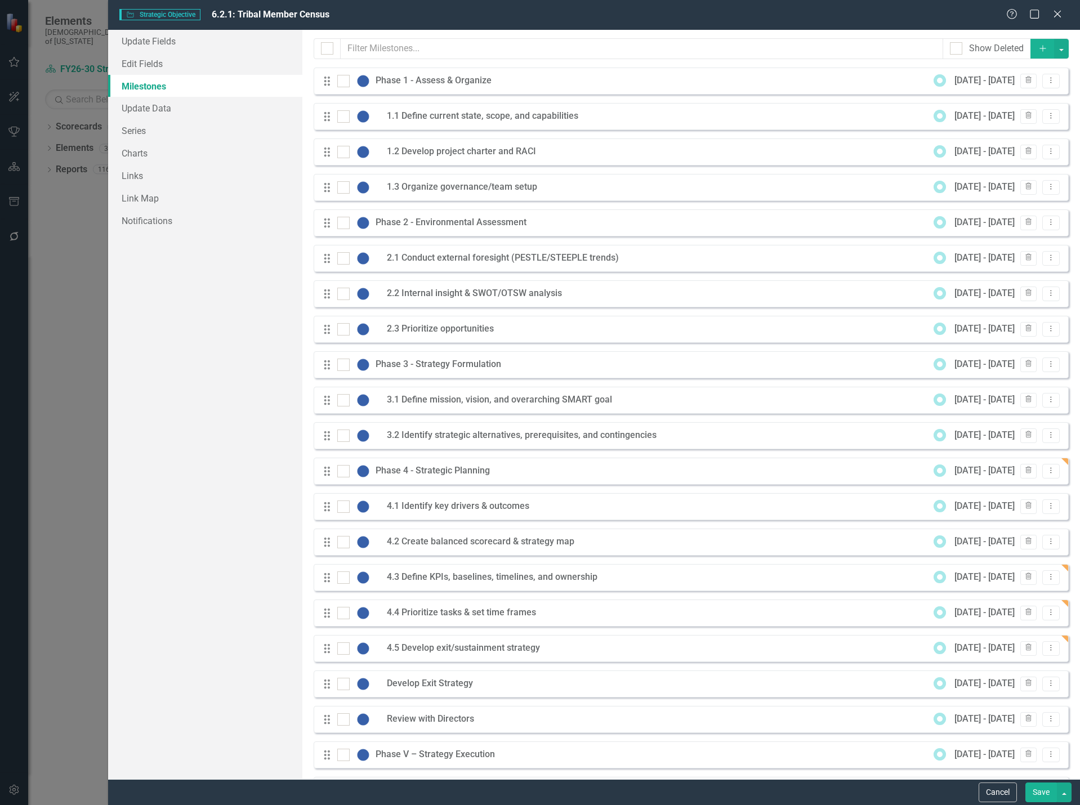
scroll to position [56, 0]
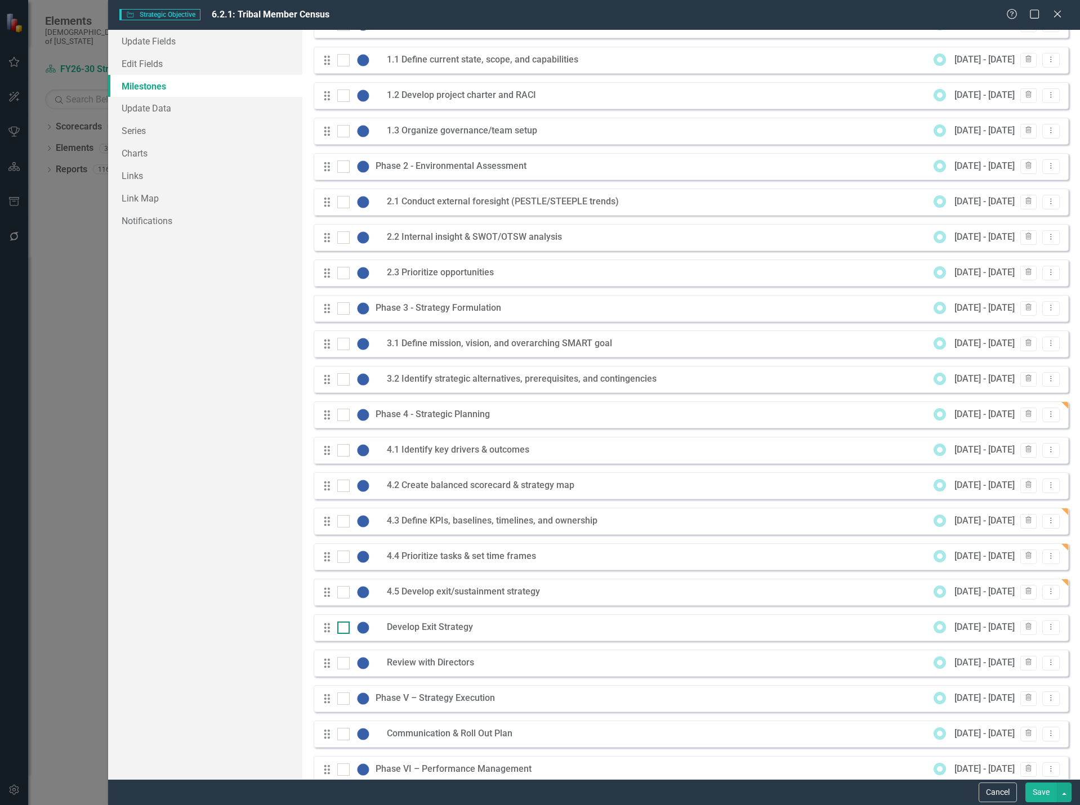
click at [346, 625] on div at bounding box center [343, 628] width 12 height 12
click at [345, 625] on input "checkbox" at bounding box center [340, 625] width 7 height 7
checkbox input "true"
click at [344, 659] on input "checkbox" at bounding box center [340, 660] width 7 height 7
checkbox input "true"
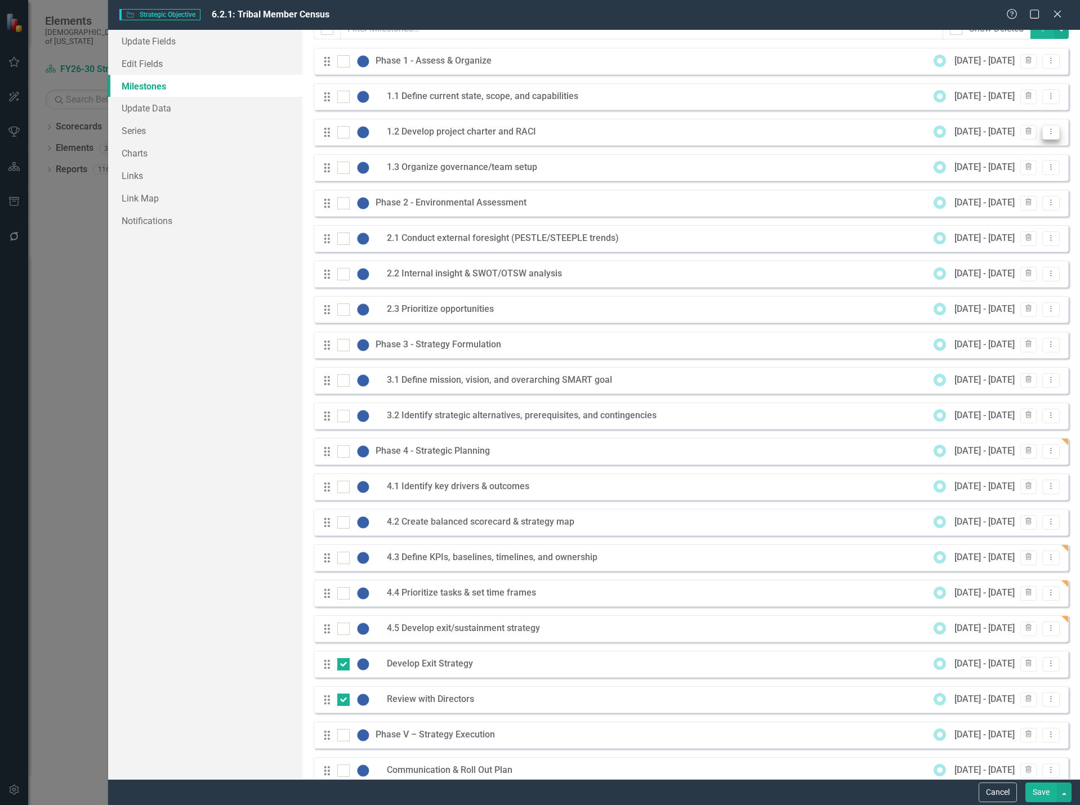
scroll to position [0, 0]
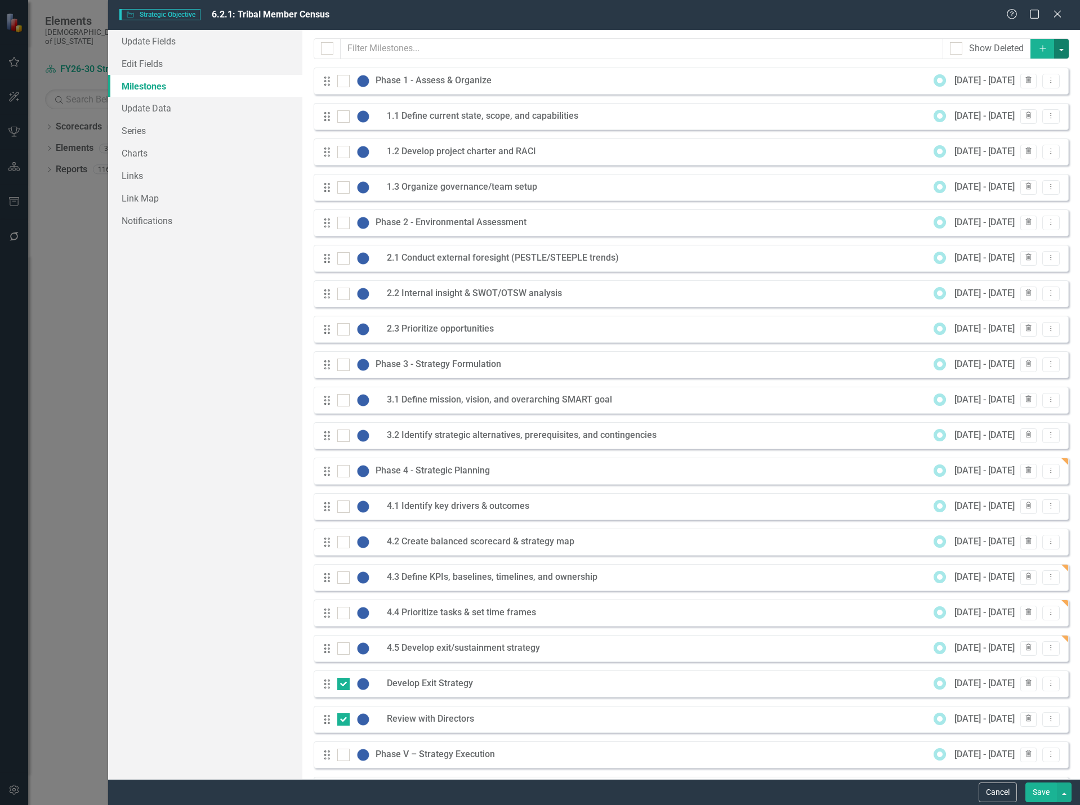
click at [1055, 48] on button "button" at bounding box center [1061, 49] width 15 height 20
click at [1028, 130] on link "Trash Delete Multiple" at bounding box center [1015, 132] width 89 height 21
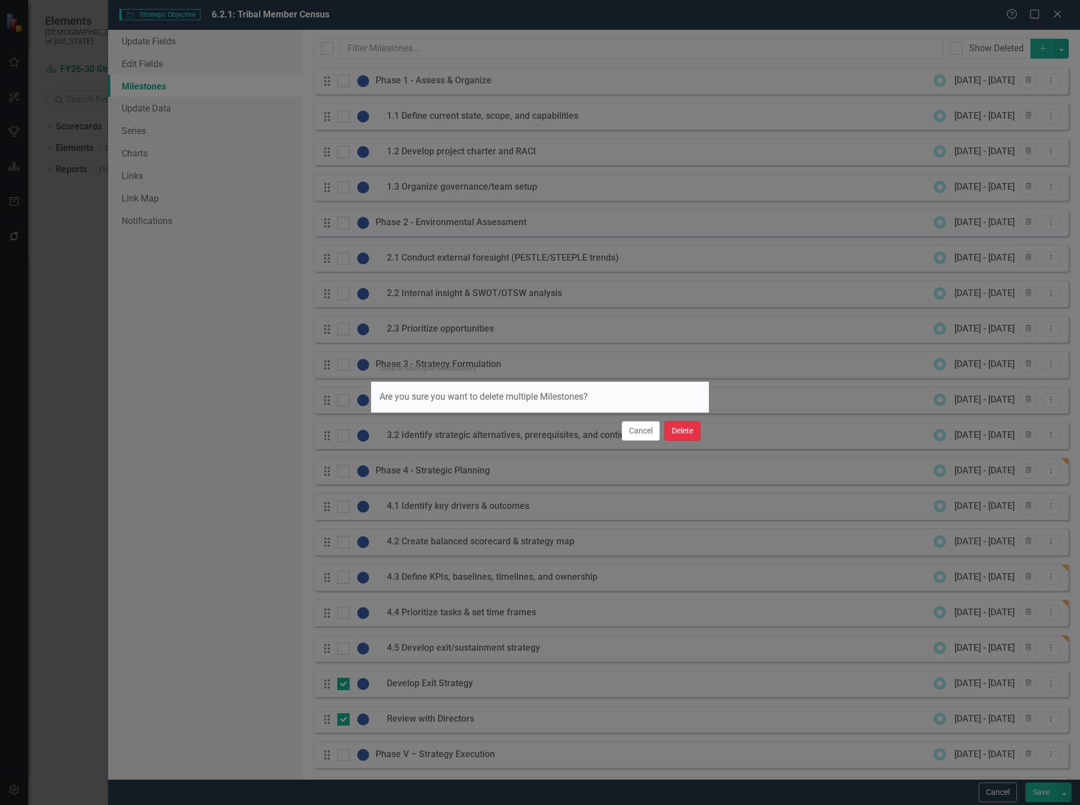
click at [692, 427] on button "Delete" at bounding box center [682, 431] width 36 height 20
checkbox input "false"
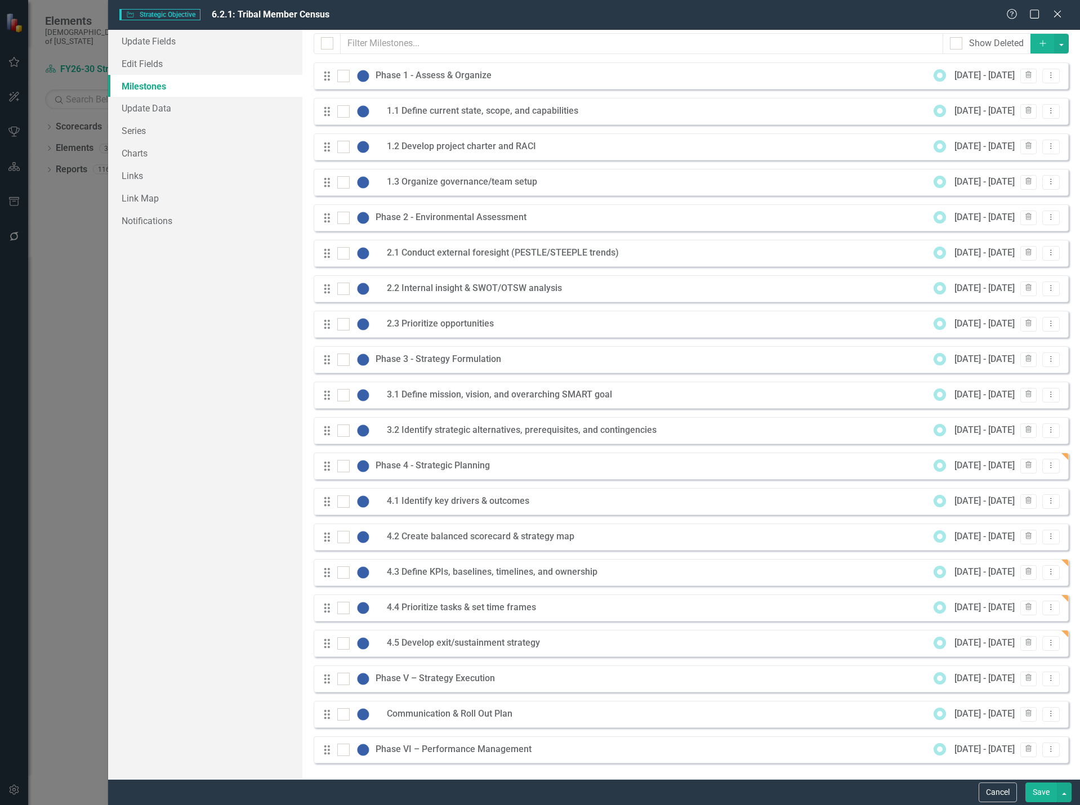
scroll to position [6, 0]
click at [1046, 675] on icon "Dropdown Menu" at bounding box center [1051, 676] width 10 height 7
click at [1017, 695] on link "Edit Edit Milestone" at bounding box center [998, 696] width 106 height 21
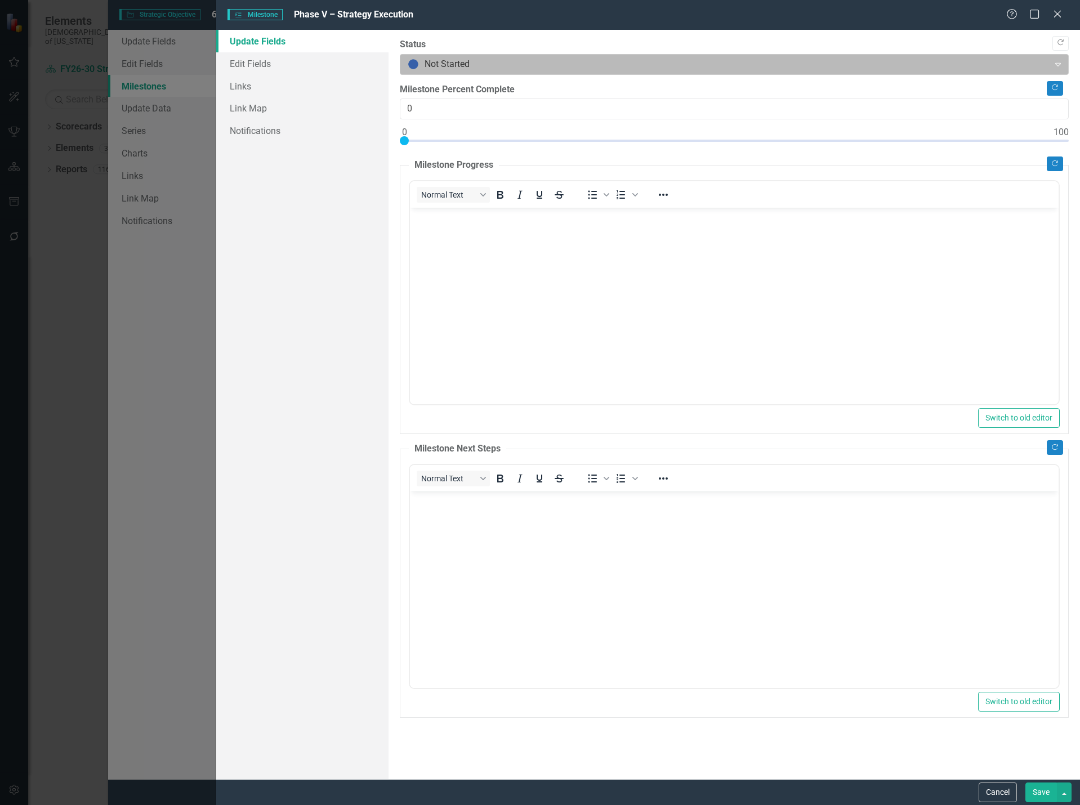
scroll to position [0, 0]
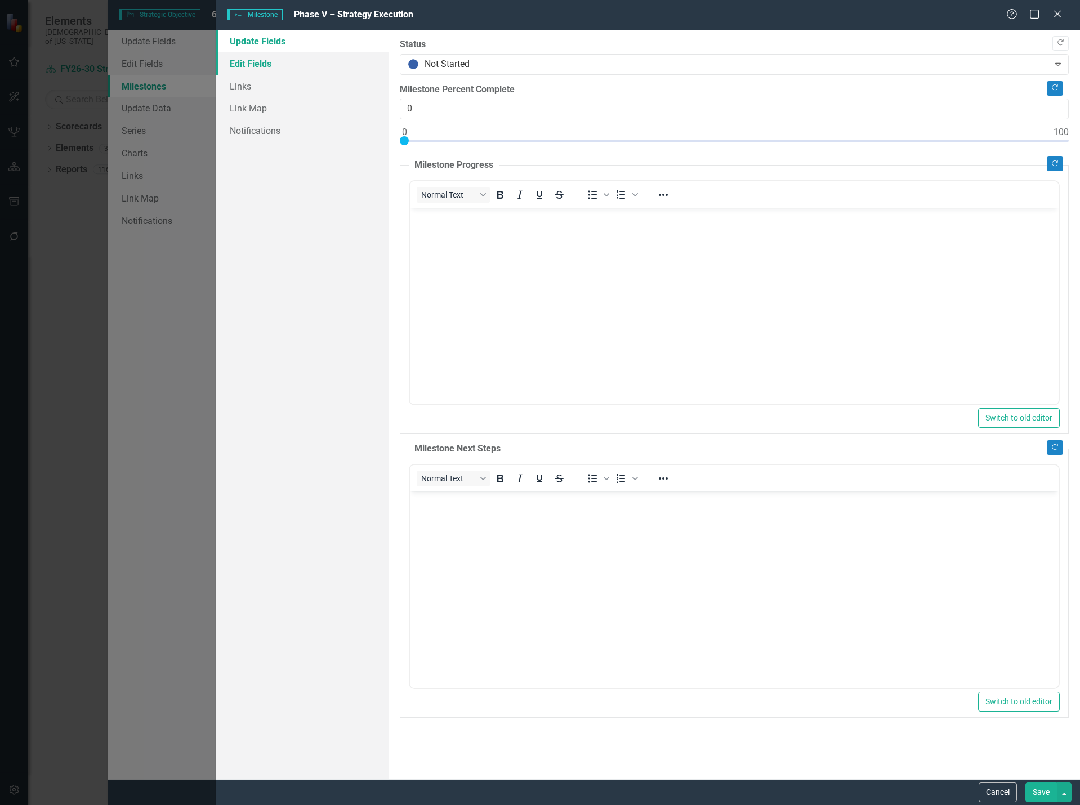
click at [305, 60] on link "Edit Fields" at bounding box center [302, 63] width 173 height 23
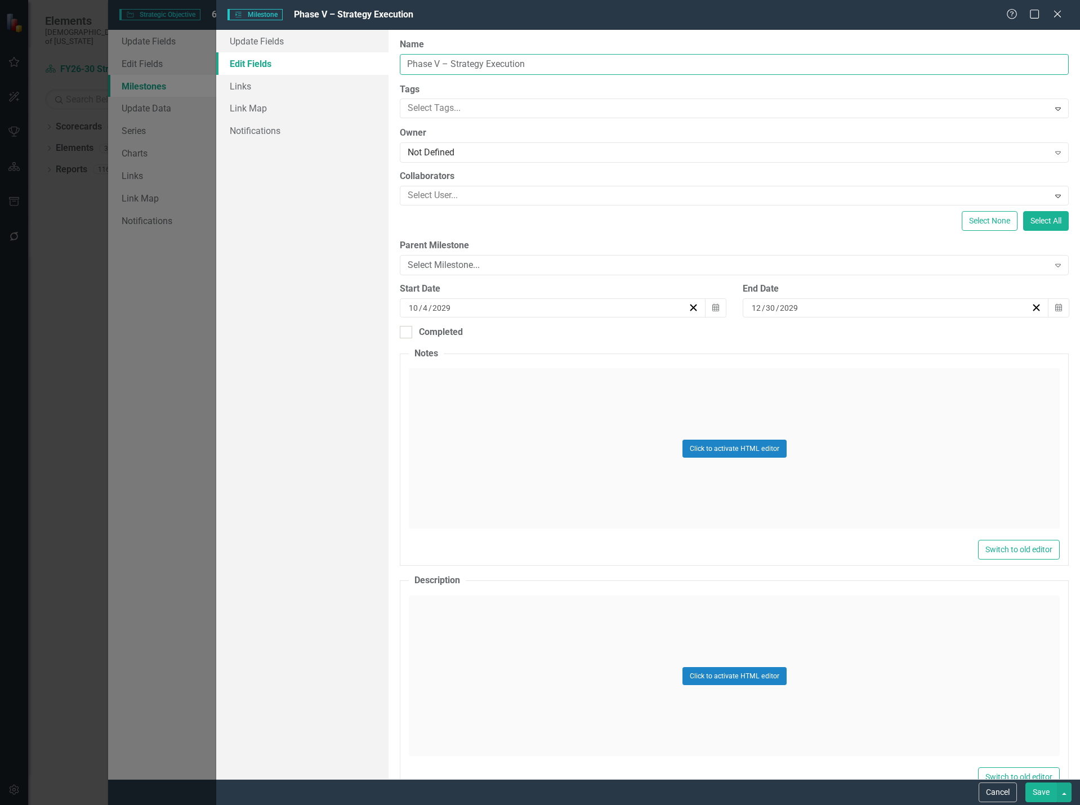
click at [440, 61] on input "Phase V – Strategy Execution" at bounding box center [734, 64] width 669 height 21
type input "Phase 5 – Strategy Execution"
click at [1036, 792] on button "Save" at bounding box center [1041, 793] width 32 height 20
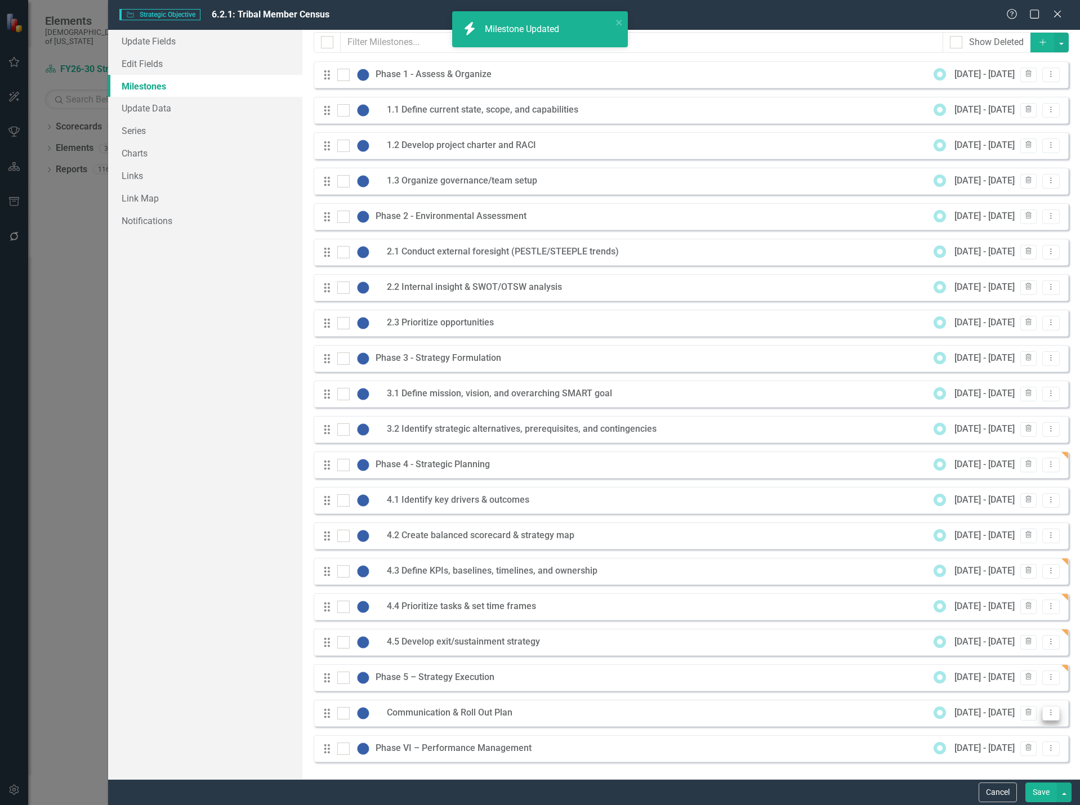
click at [1046, 711] on icon "Dropdown Menu" at bounding box center [1051, 712] width 10 height 7
click at [1000, 737] on link "Edit Edit Milestone" at bounding box center [998, 731] width 106 height 21
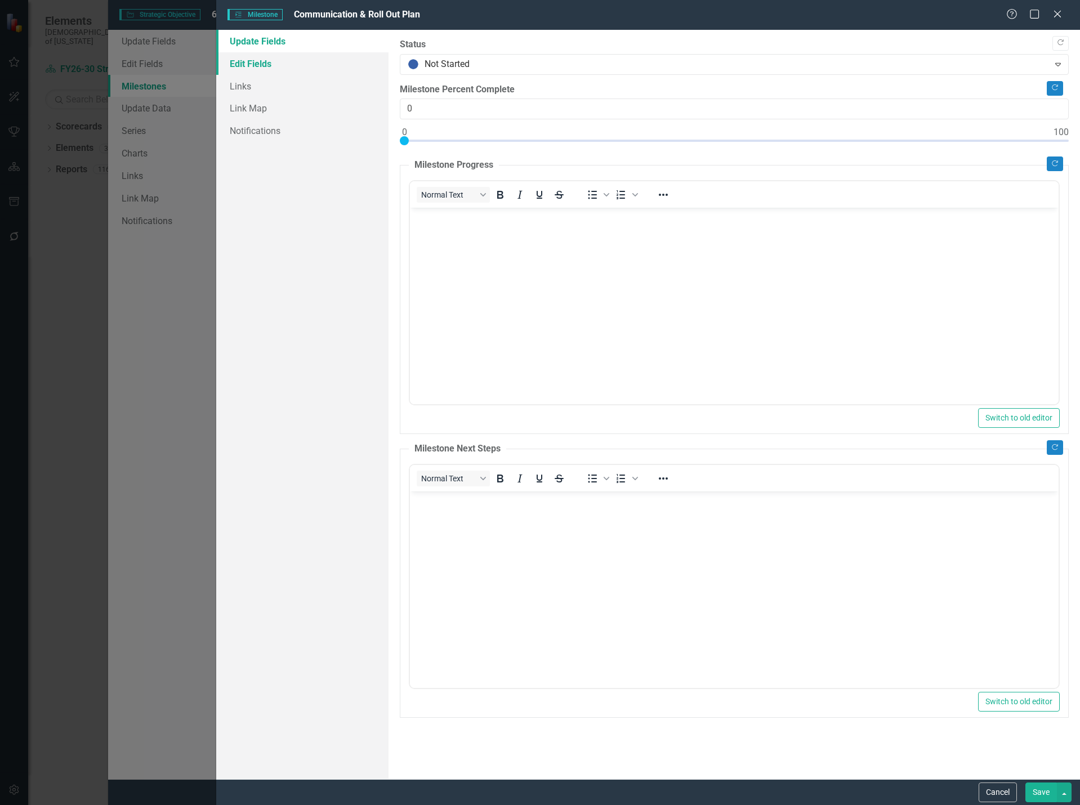
click at [299, 59] on link "Edit Fields" at bounding box center [302, 63] width 173 height 23
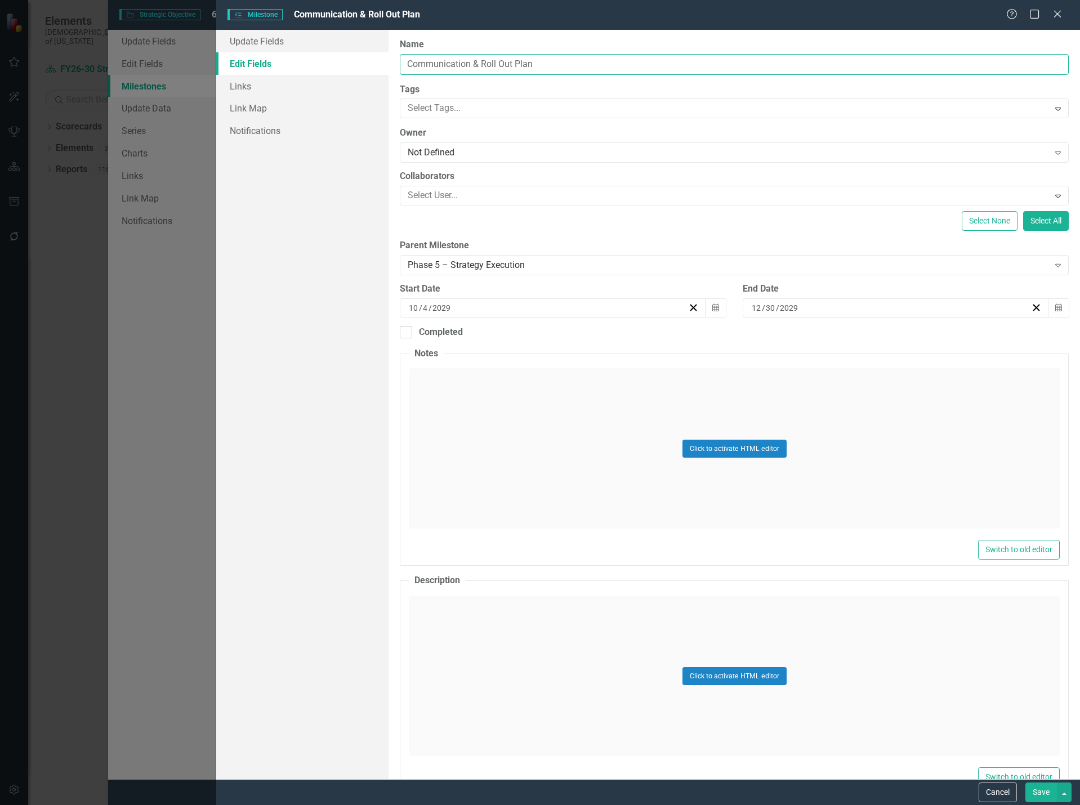
drag, startPoint x: 553, startPoint y: 62, endPoint x: 292, endPoint y: 52, distance: 260.9
click at [292, 52] on div "Update Fields Edit Fields Links Link Map Notifications "Update" fields in Clear…" at bounding box center [648, 404] width 864 height 749
paste input "5.1 Develop communication & rollout p"
type input "5.1 Develop communication & rollout plan"
click at [1050, 791] on button "Save" at bounding box center [1041, 793] width 32 height 20
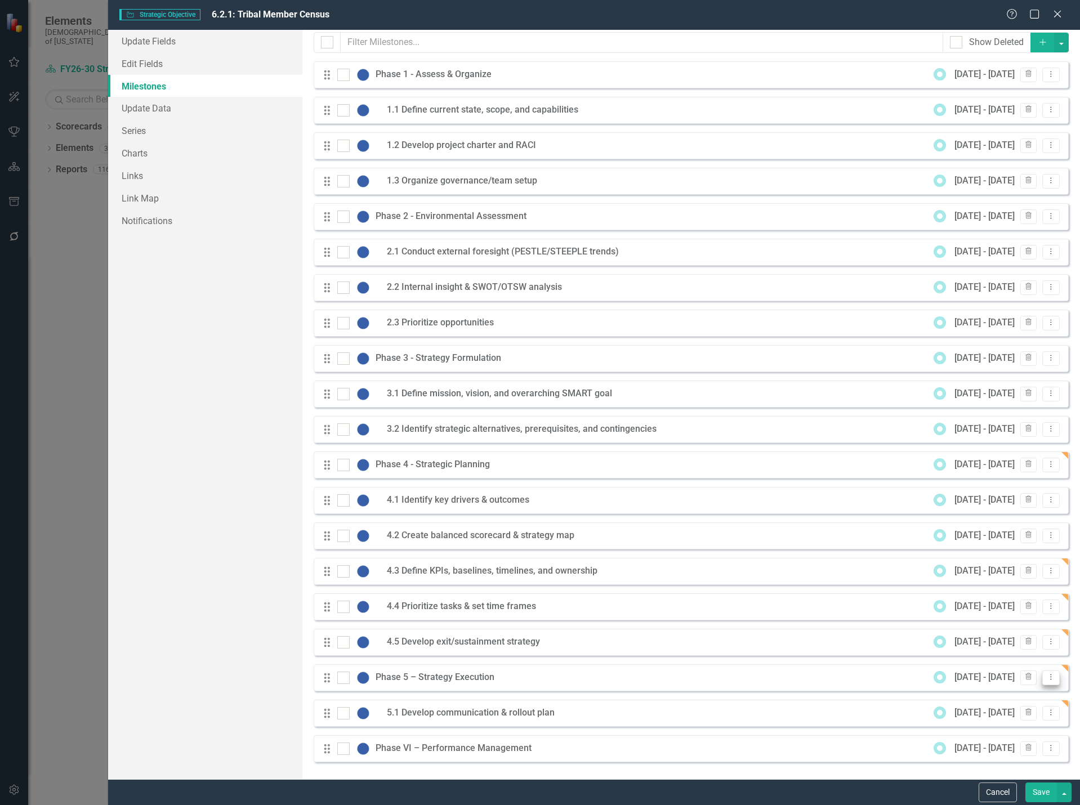
click at [1047, 677] on icon "Dropdown Menu" at bounding box center [1051, 676] width 10 height 7
click at [1064, 690] on div "Milestones allow you to break down your projects (or initiatives) into smaller …" at bounding box center [691, 404] width 778 height 749
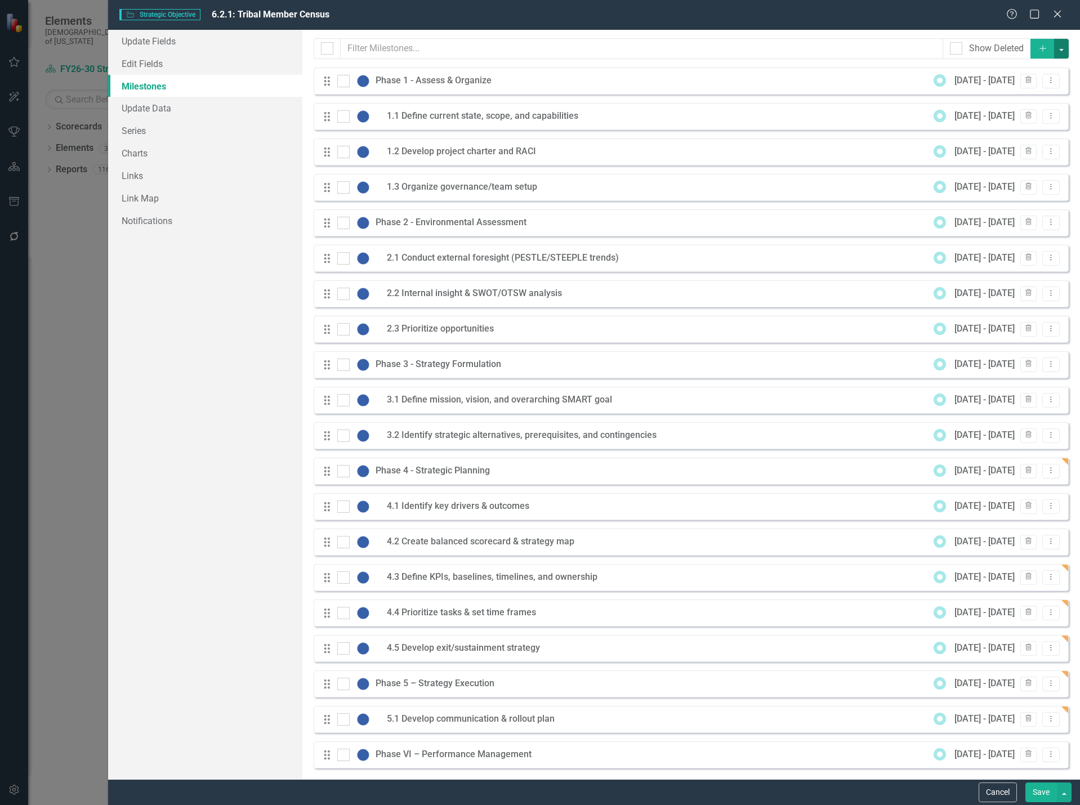
click at [1054, 46] on button "button" at bounding box center [1061, 49] width 15 height 20
click at [1028, 72] on link "Milestone Add Milestone" at bounding box center [1015, 69] width 89 height 21
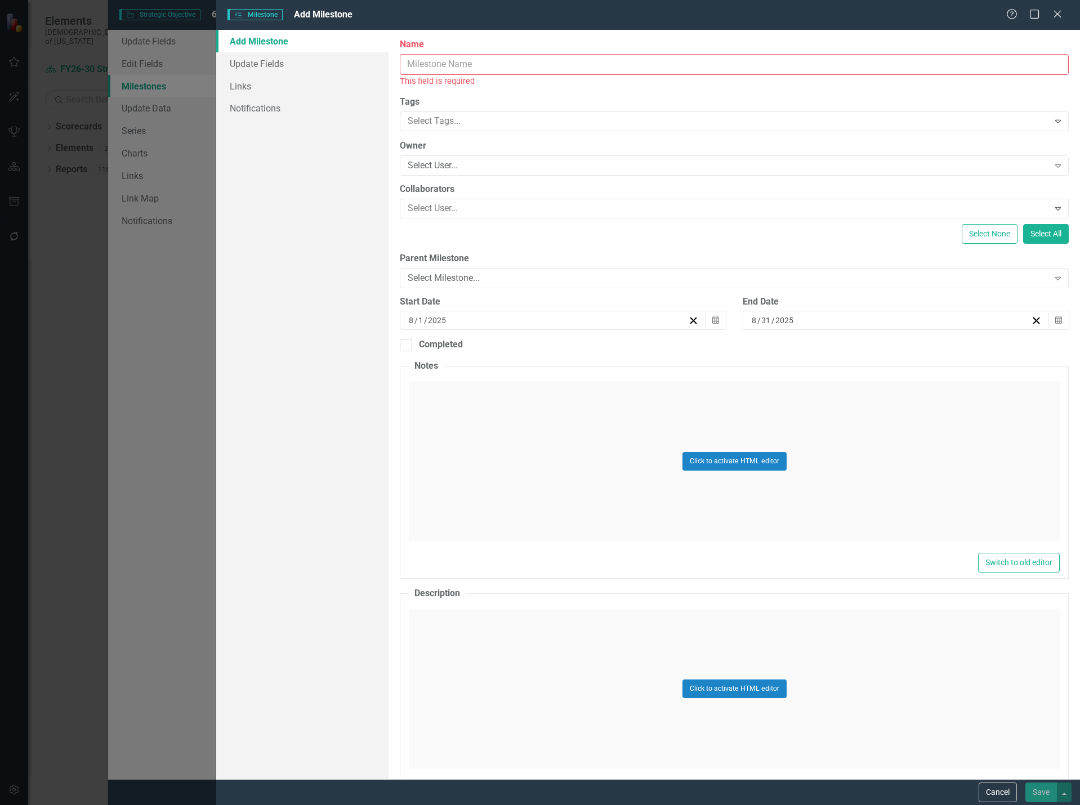
click at [463, 65] on input "Name" at bounding box center [734, 64] width 669 height 21
paste input "5.1 Develop communication & rollout plan"
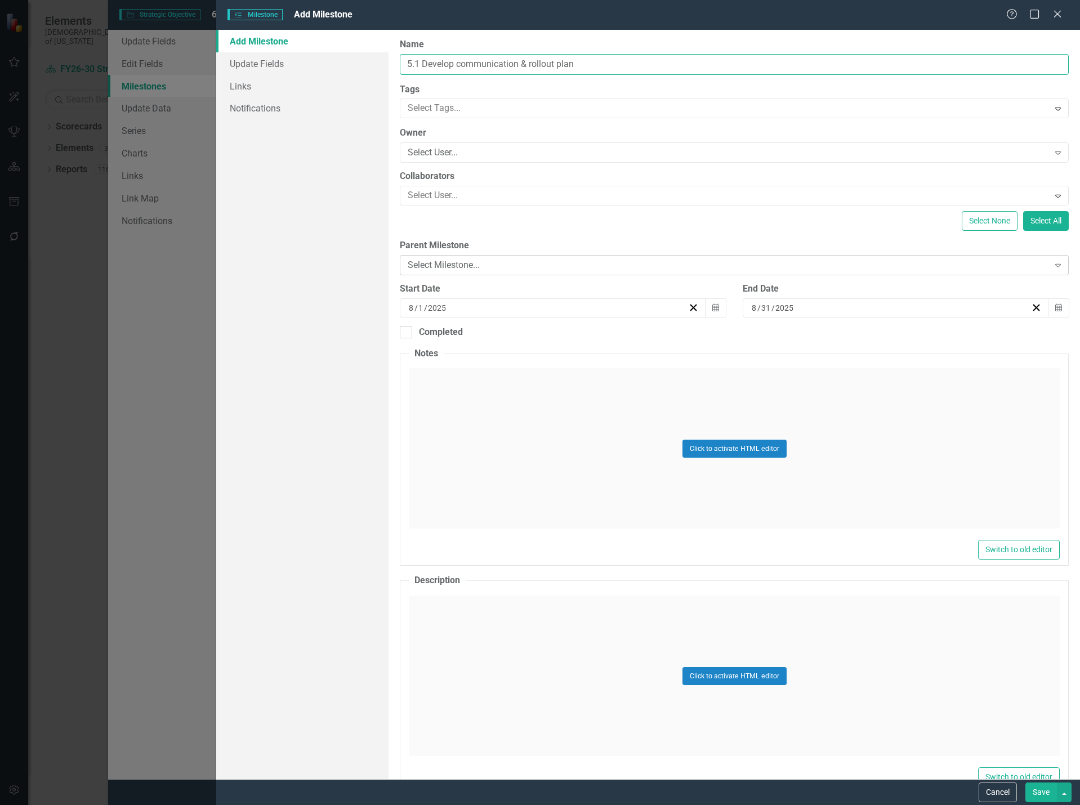
type input "5.1 Develop communication & rollout plan"
click at [463, 259] on div "Select Milestone..." at bounding box center [728, 265] width 641 height 13
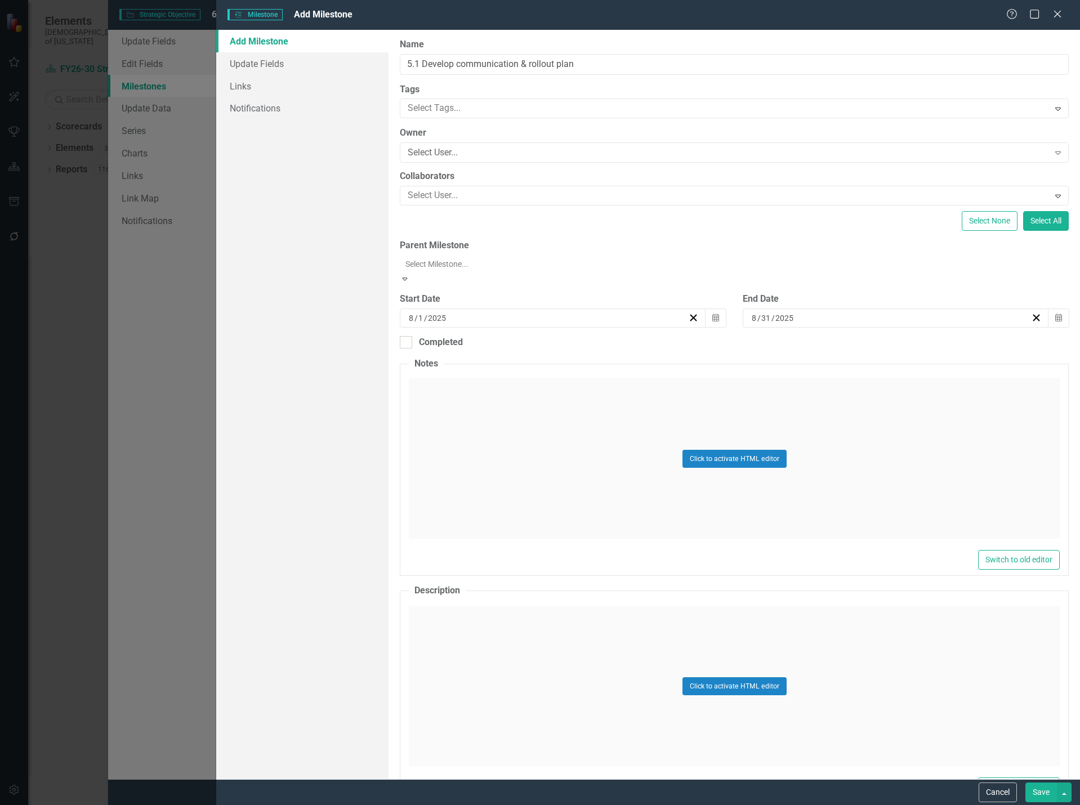
scroll to position [219, 0]
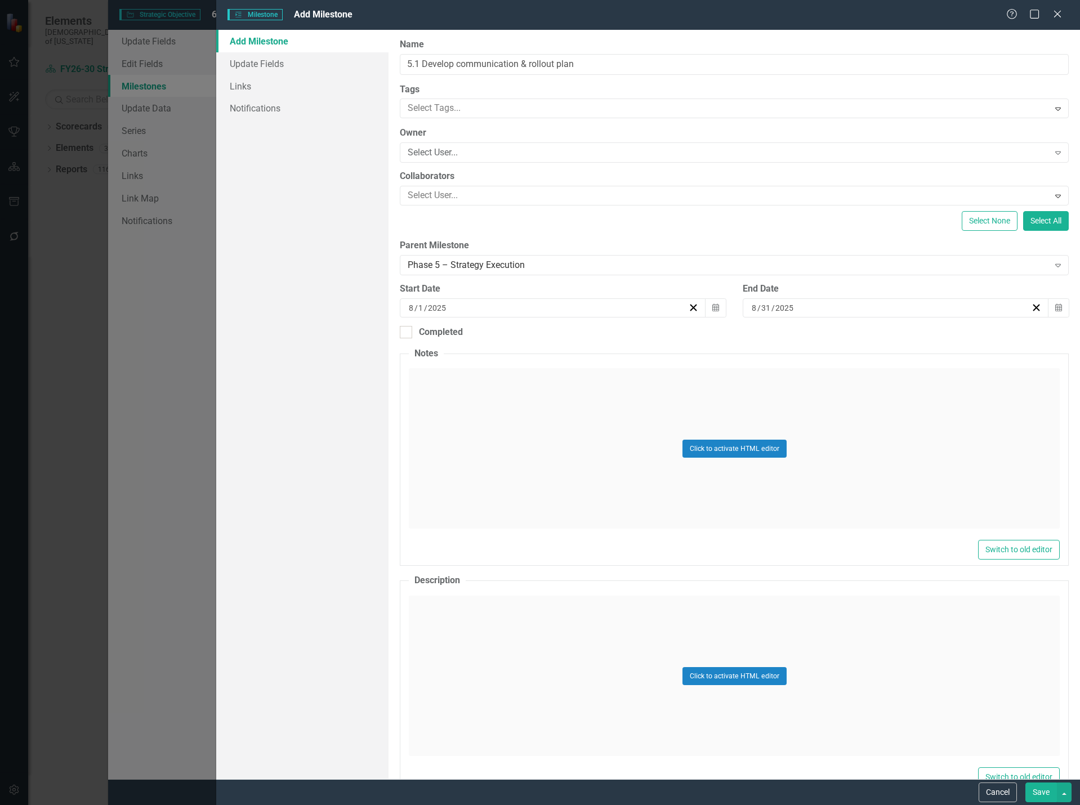
click at [1043, 793] on button "Save" at bounding box center [1041, 793] width 32 height 20
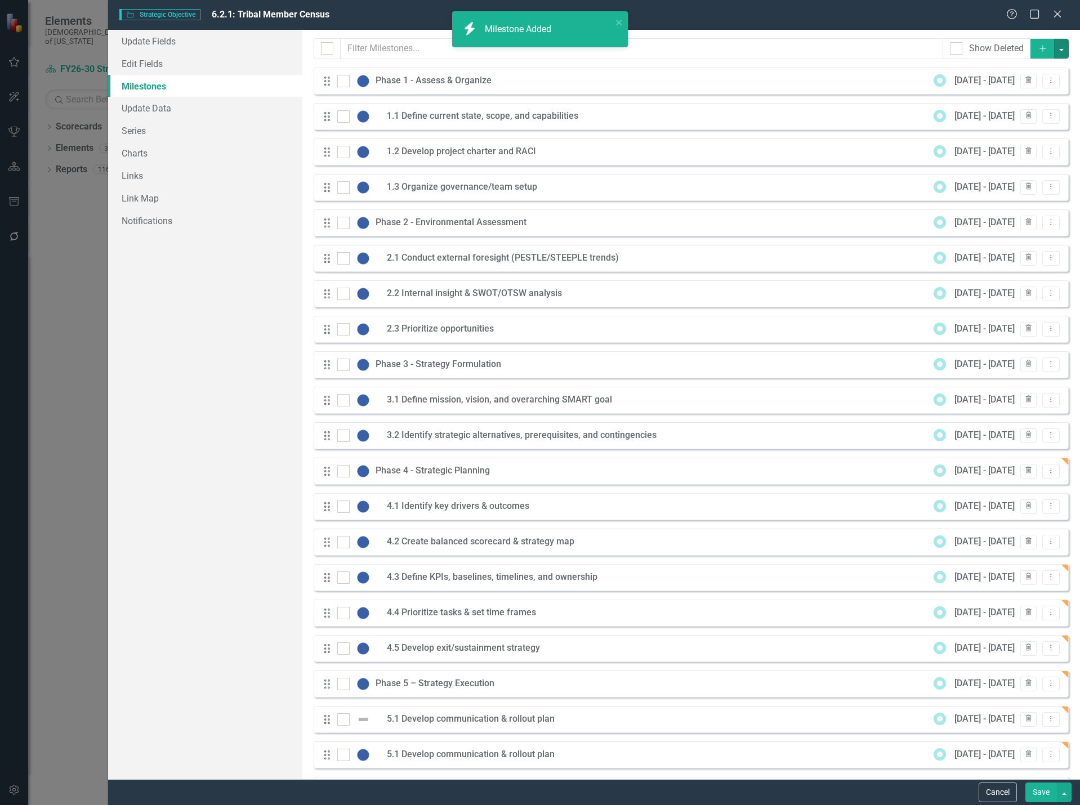
scroll to position [42, 0]
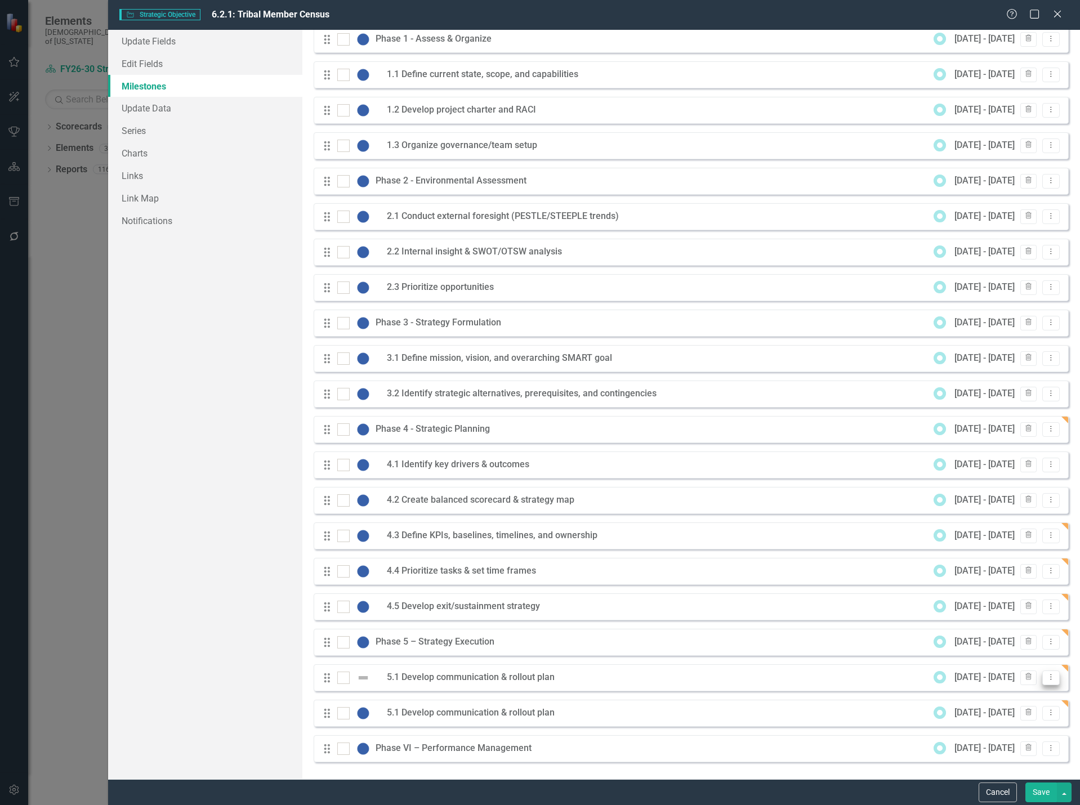
click at [1047, 678] on button "Dropdown Menu" at bounding box center [1050, 678] width 17 height 15
click at [1014, 693] on link "Edit Edit Milestone" at bounding box center [998, 696] width 106 height 21
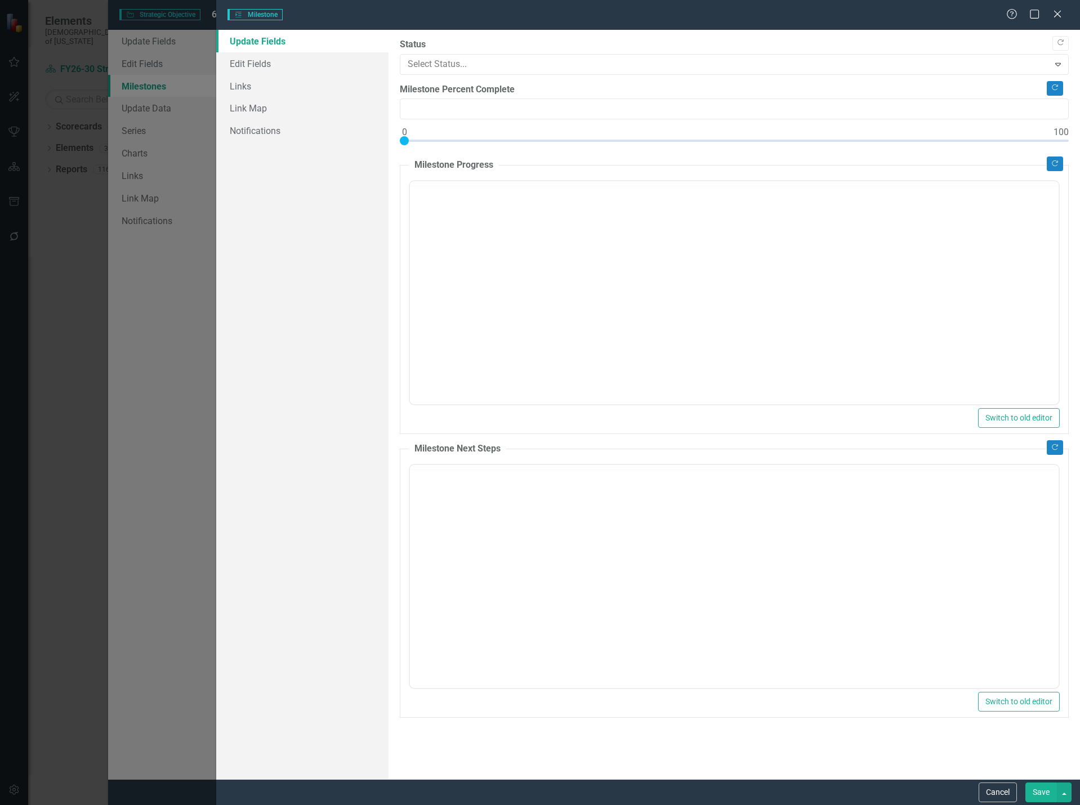
type input "0"
click at [275, 63] on link "Edit Fields" at bounding box center [302, 63] width 173 height 23
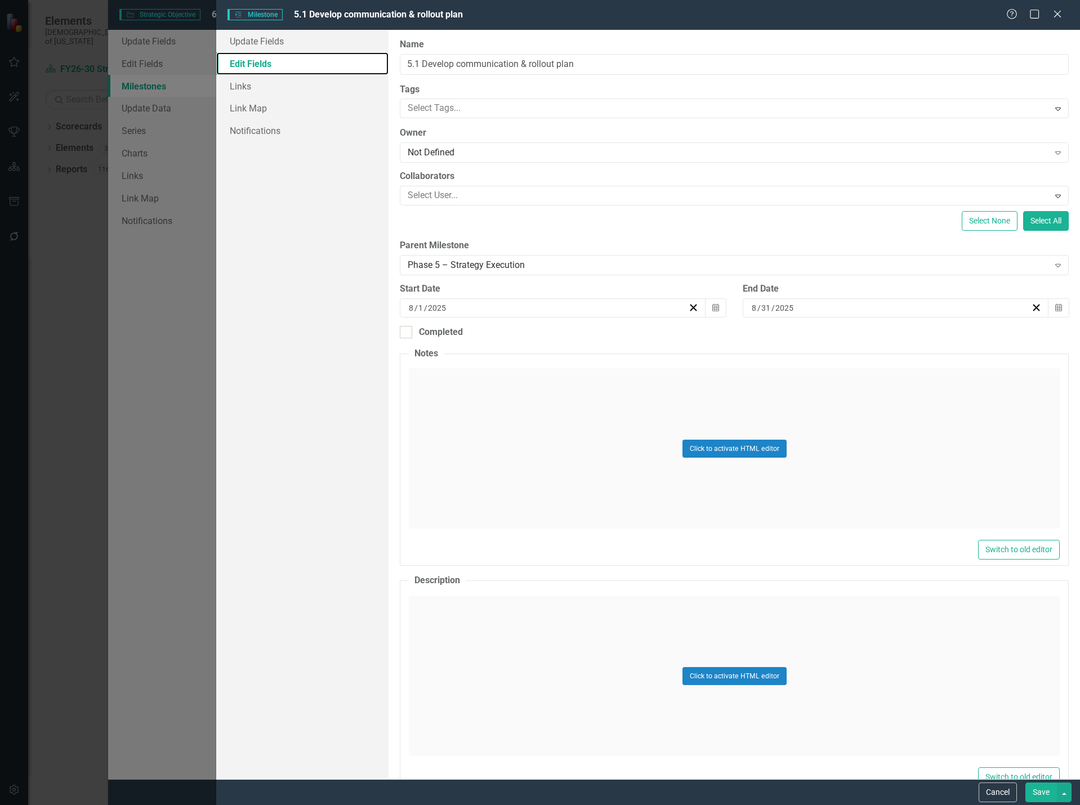
scroll to position [0, 0]
drag, startPoint x: 606, startPoint y: 69, endPoint x: 317, endPoint y: 54, distance: 289.3
click at [317, 54] on div "Update Fields Edit Fields Links Link Map Notifications "Update" fields in Clear…" at bounding box center [648, 404] width 864 height 749
paste input "2 Implement initiatives & monitor executio"
type input "5.2 Implement initiatives & monitor execution"
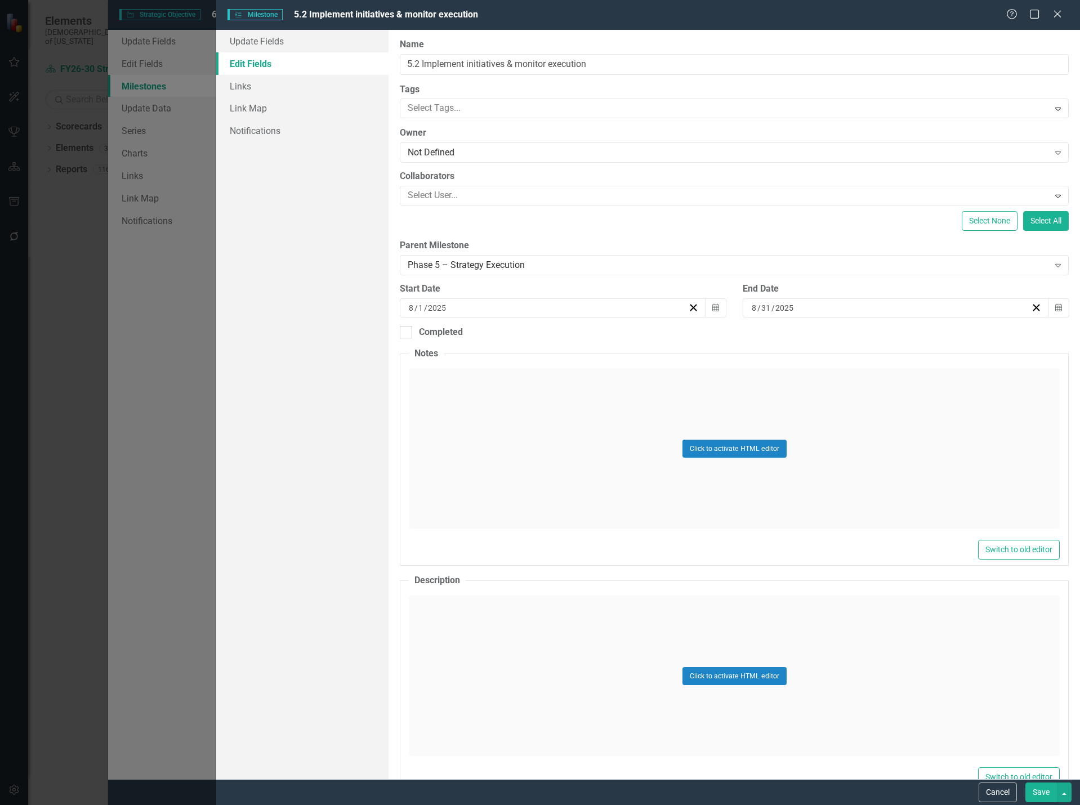
click at [1037, 793] on button "Save" at bounding box center [1041, 793] width 32 height 20
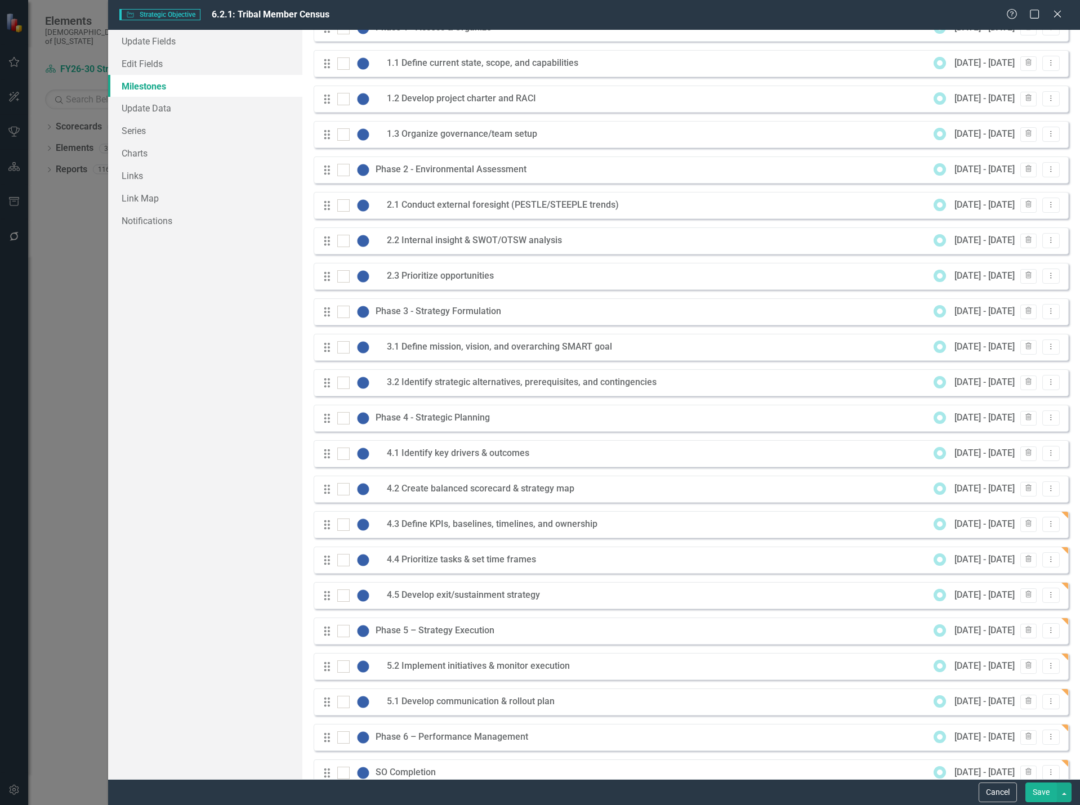
scroll to position [198, 0]
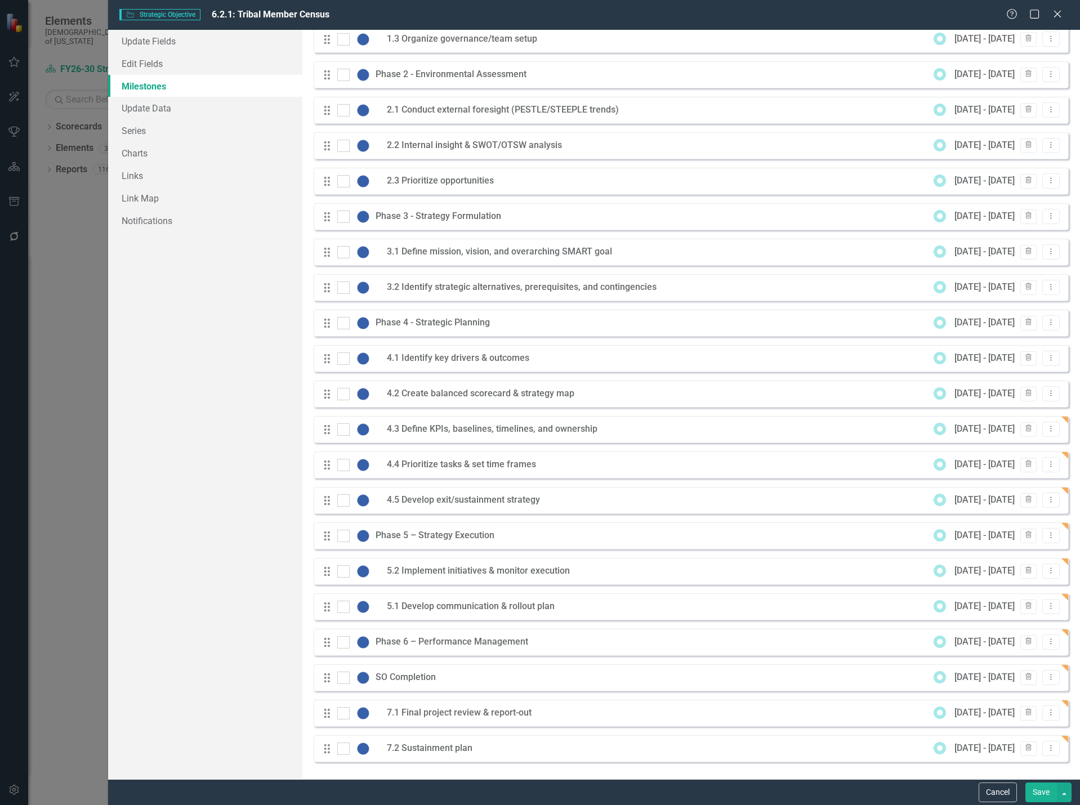
click at [1042, 795] on button "Save" at bounding box center [1041, 793] width 32 height 20
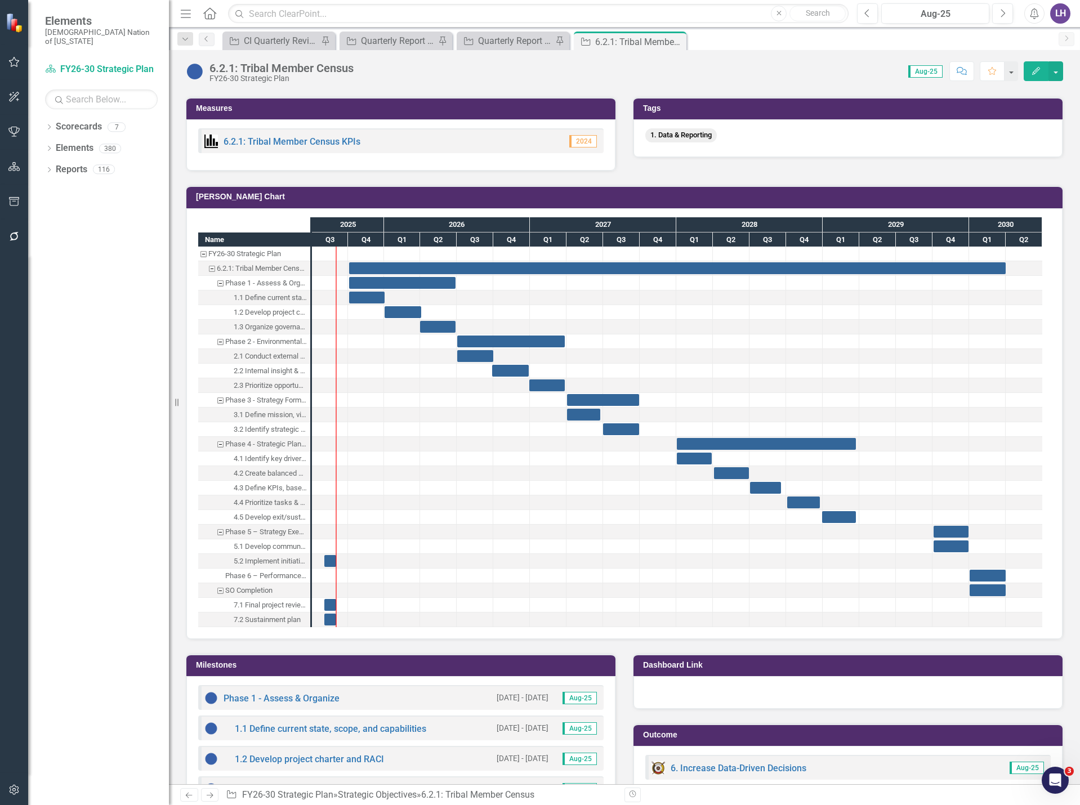
scroll to position [845, 0]
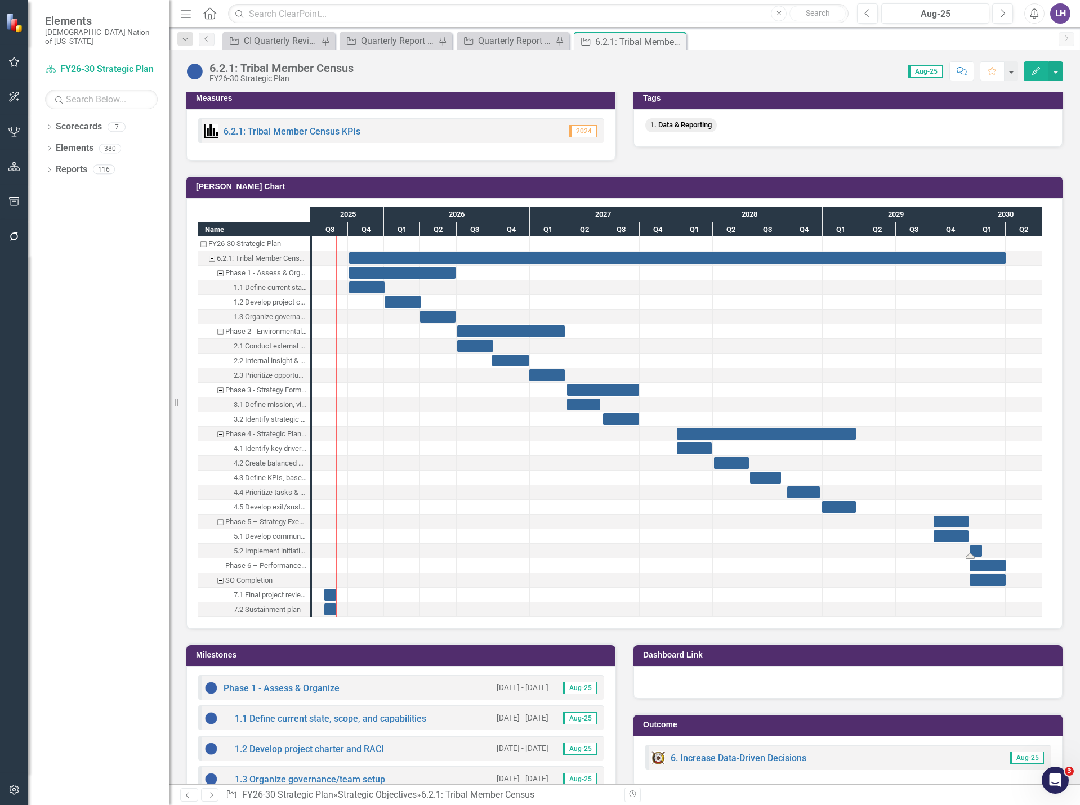
drag, startPoint x: 329, startPoint y: 554, endPoint x: 975, endPoint y: 556, distance: 645.9
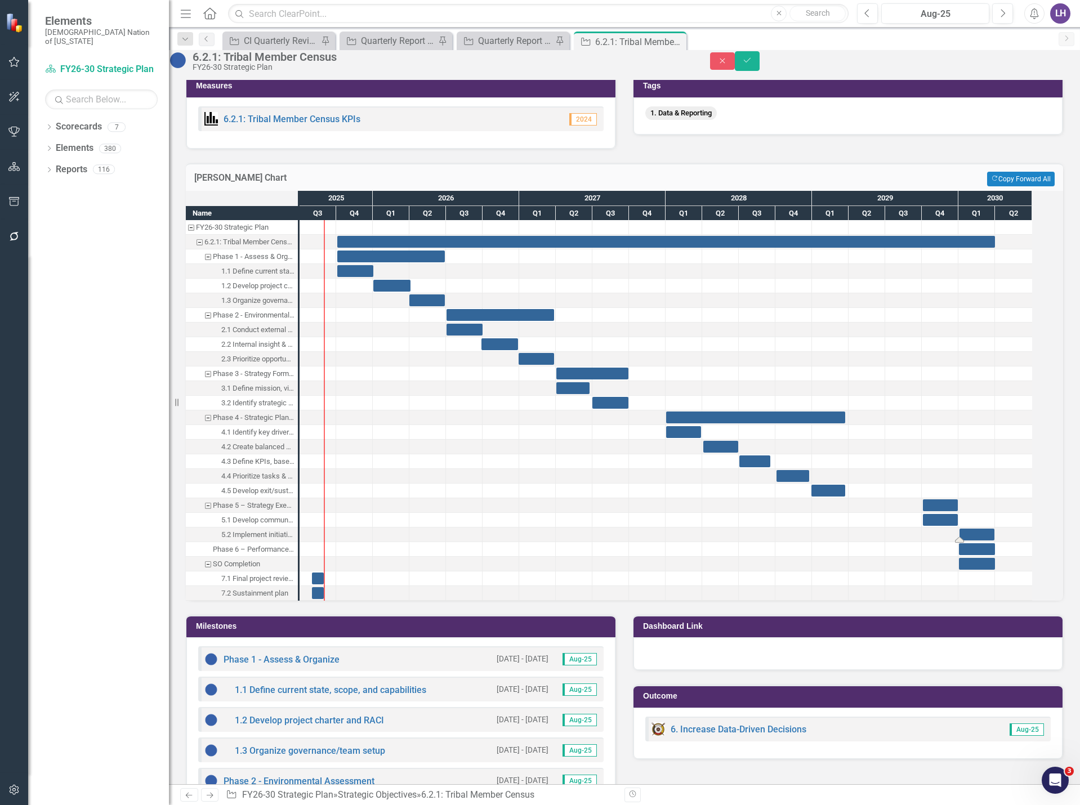
drag, startPoint x: 984, startPoint y: 557, endPoint x: 1007, endPoint y: 557, distance: 23.1
drag, startPoint x: 328, startPoint y: 600, endPoint x: 1011, endPoint y: 609, distance: 682.5
drag, startPoint x: 329, startPoint y: 615, endPoint x: 1025, endPoint y: 614, distance: 695.4
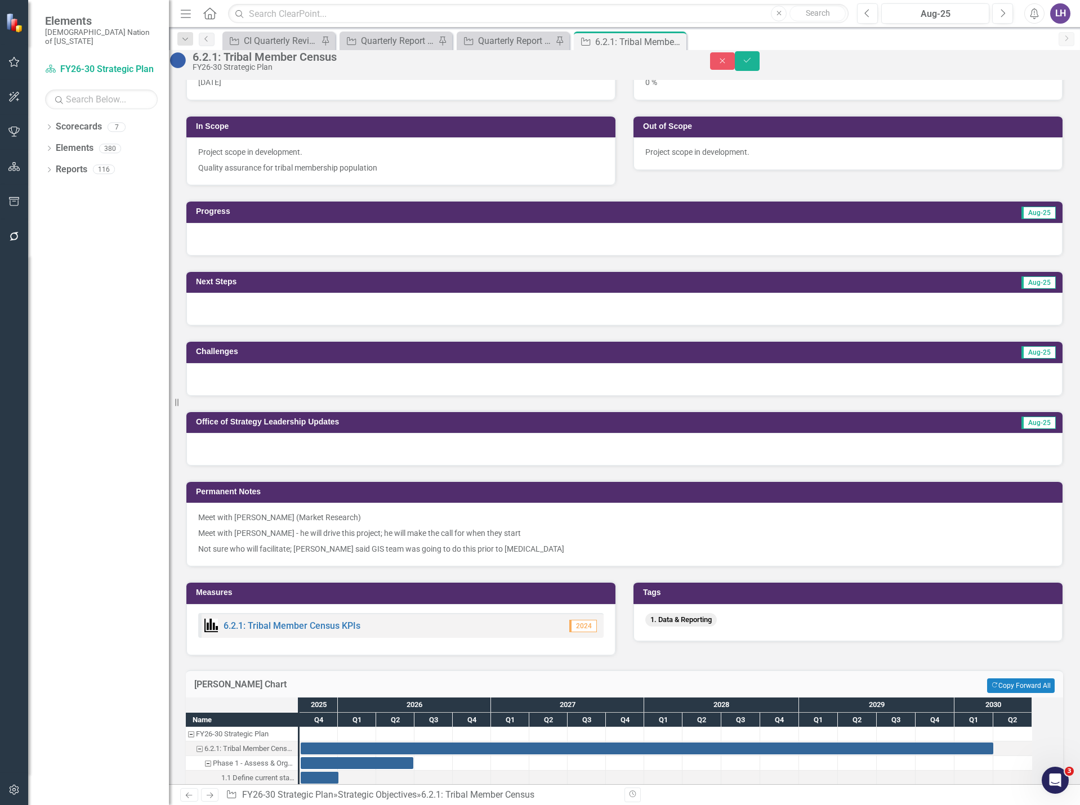
scroll to position [0, 0]
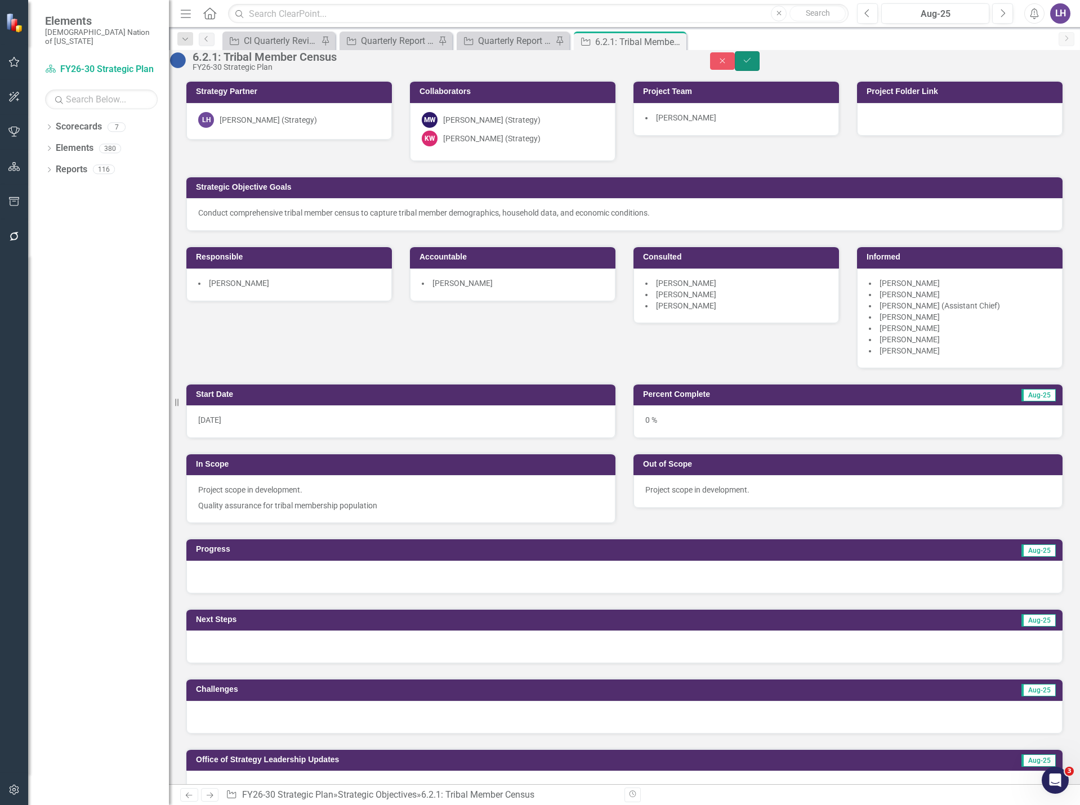
click at [760, 66] on button "Save" at bounding box center [747, 61] width 25 height 20
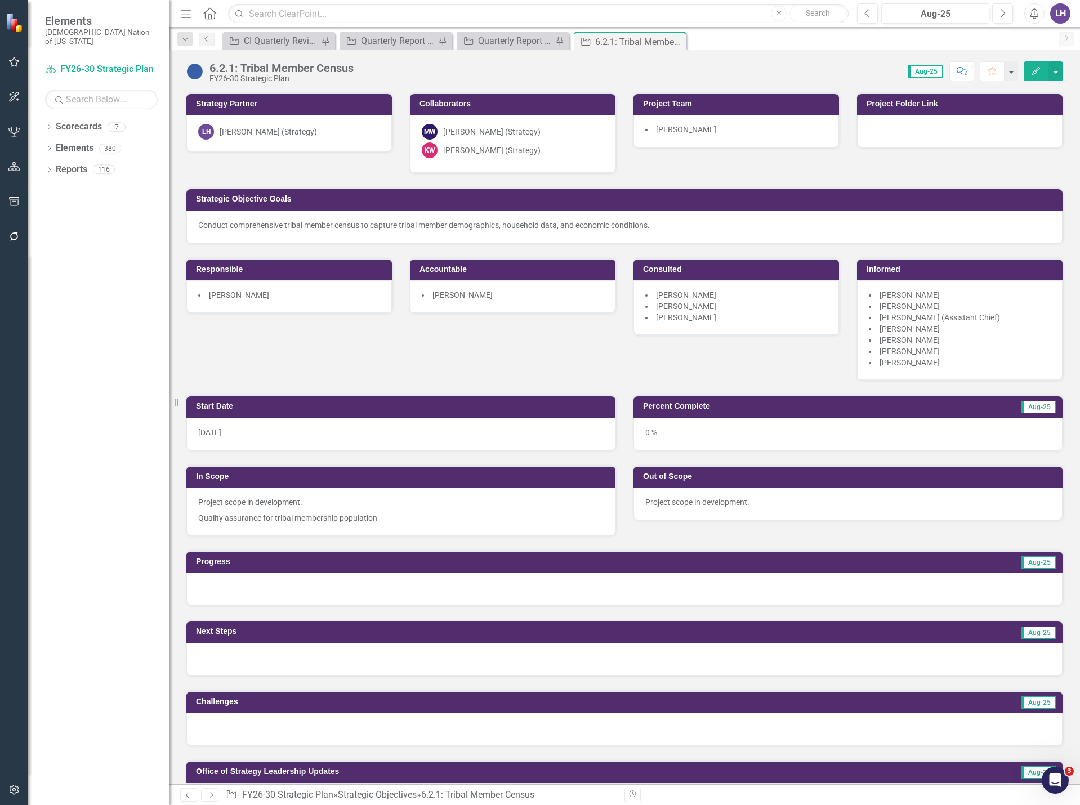
click at [1041, 64] on button "Edit" at bounding box center [1036, 71] width 25 height 20
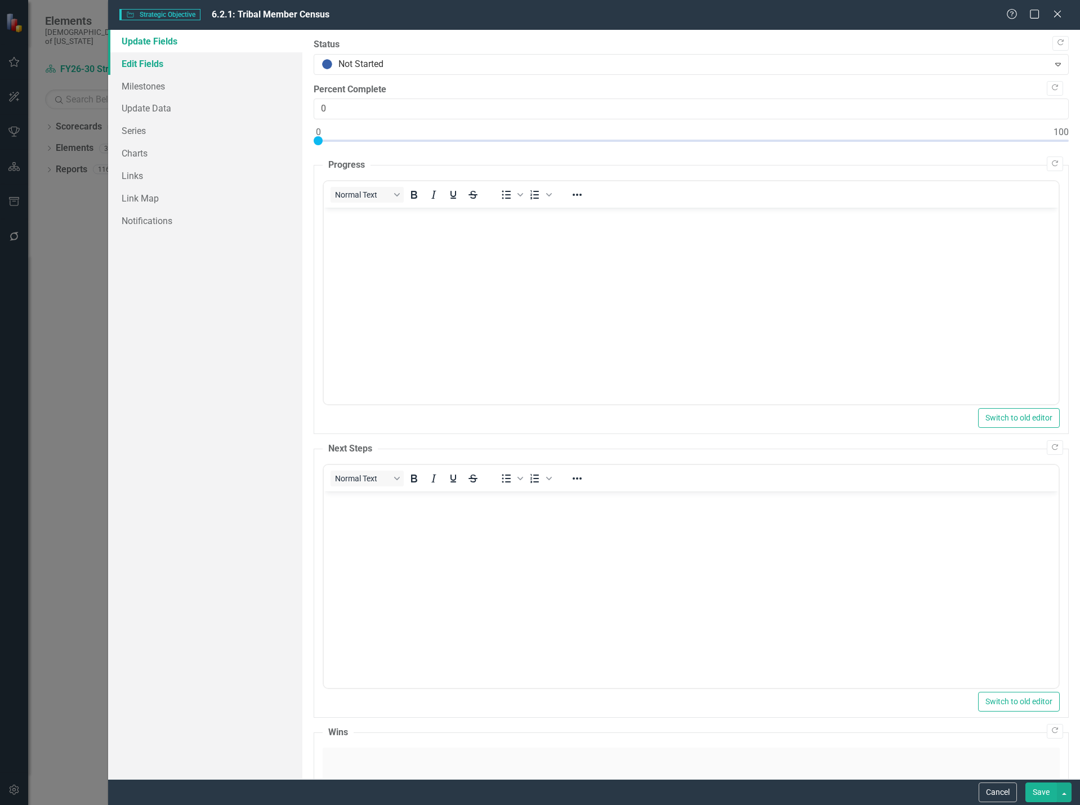
click at [180, 64] on link "Edit Fields" at bounding box center [205, 63] width 194 height 23
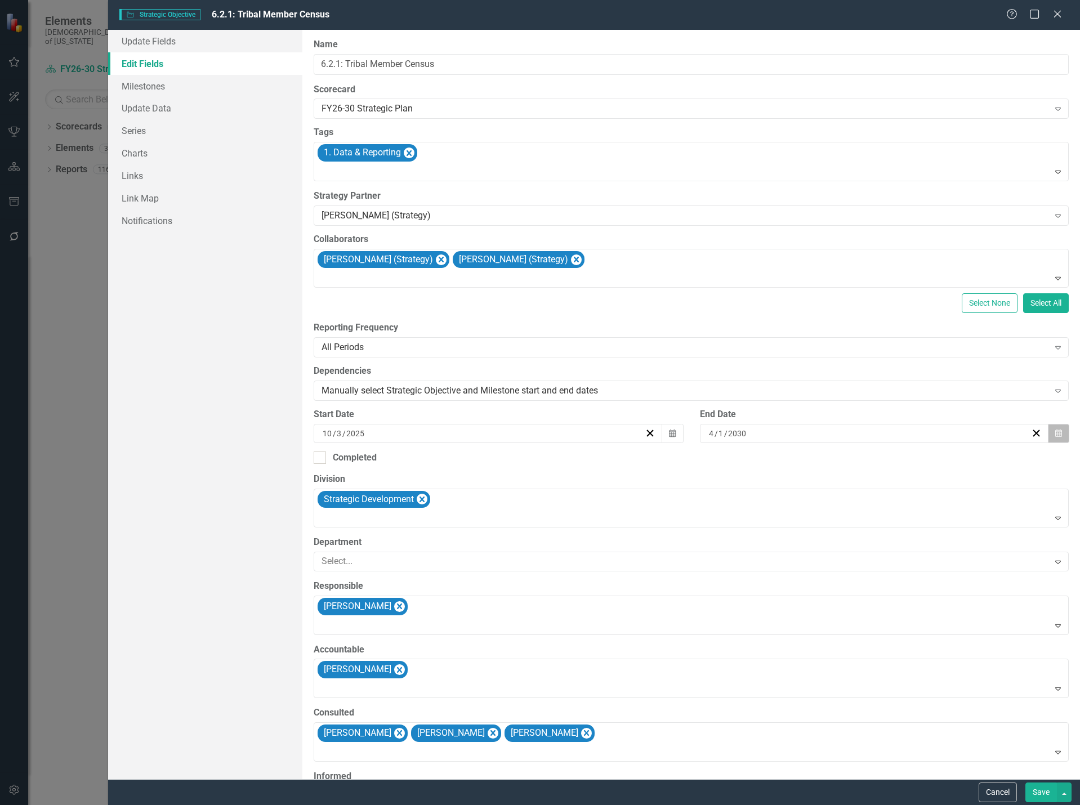
click at [1055, 432] on icon "Calendar" at bounding box center [1058, 434] width 7 height 8
click at [872, 463] on button "›" at bounding box center [859, 455] width 25 height 25
click at [897, 496] on button "1" at bounding box center [883, 493] width 28 height 20
click at [1043, 793] on button "Save" at bounding box center [1041, 793] width 32 height 20
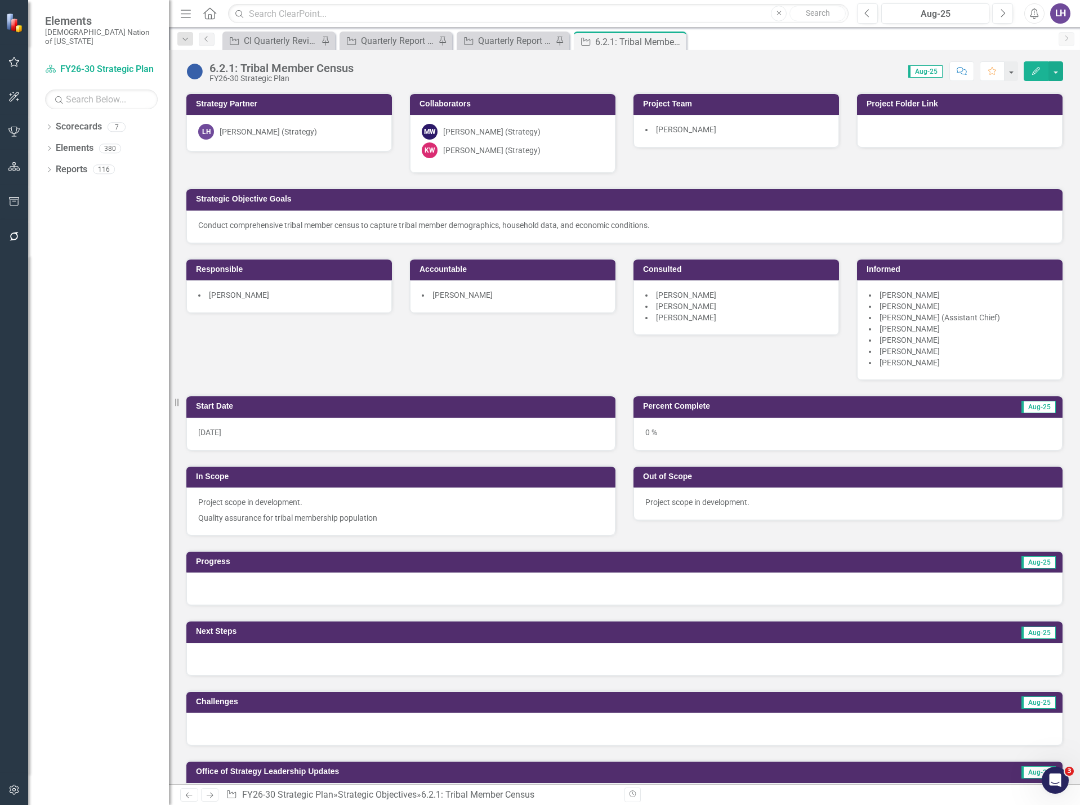
click at [1043, 75] on button "Edit" at bounding box center [1036, 71] width 25 height 20
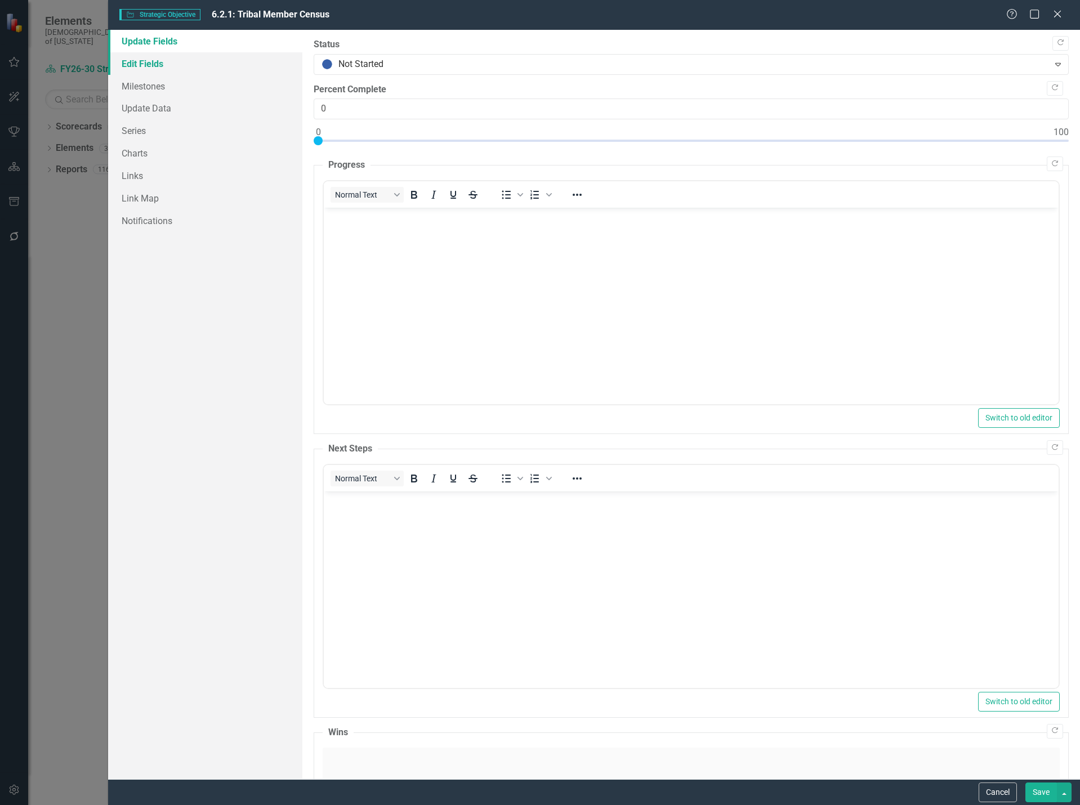
click at [149, 63] on link "Edit Fields" at bounding box center [205, 63] width 194 height 23
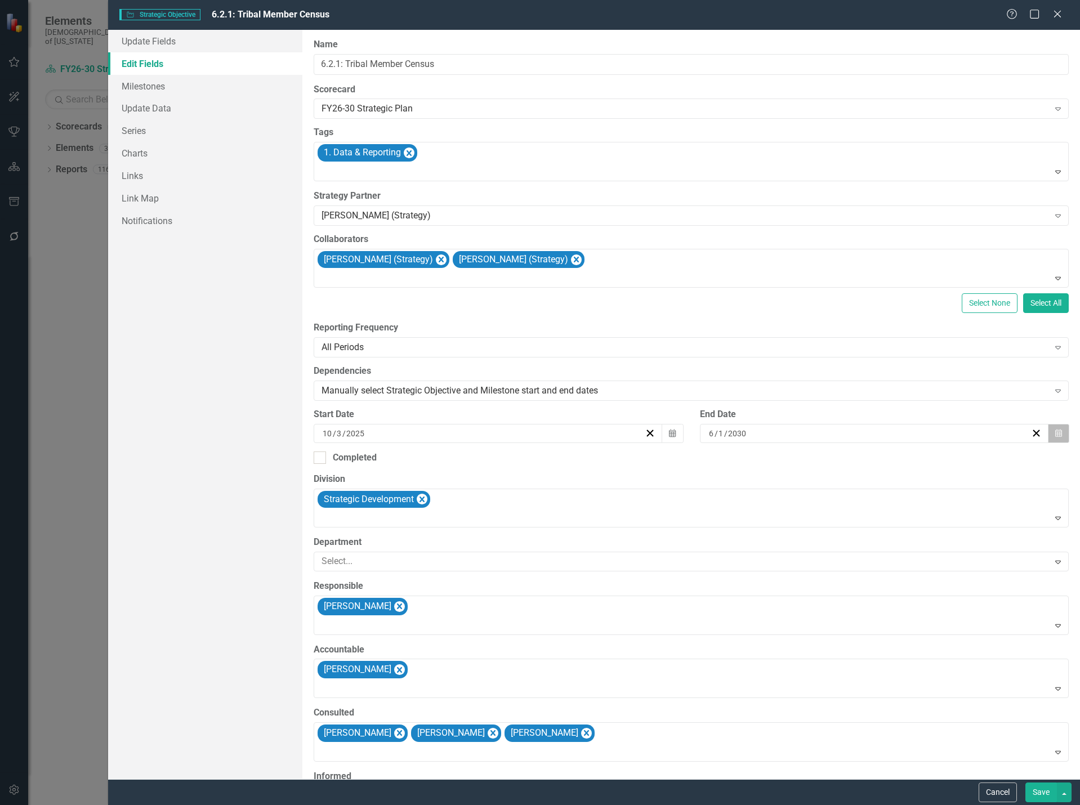
click at [1055, 435] on icon "Calendar" at bounding box center [1058, 434] width 7 height 8
click at [872, 462] on button "›" at bounding box center [859, 455] width 25 height 25
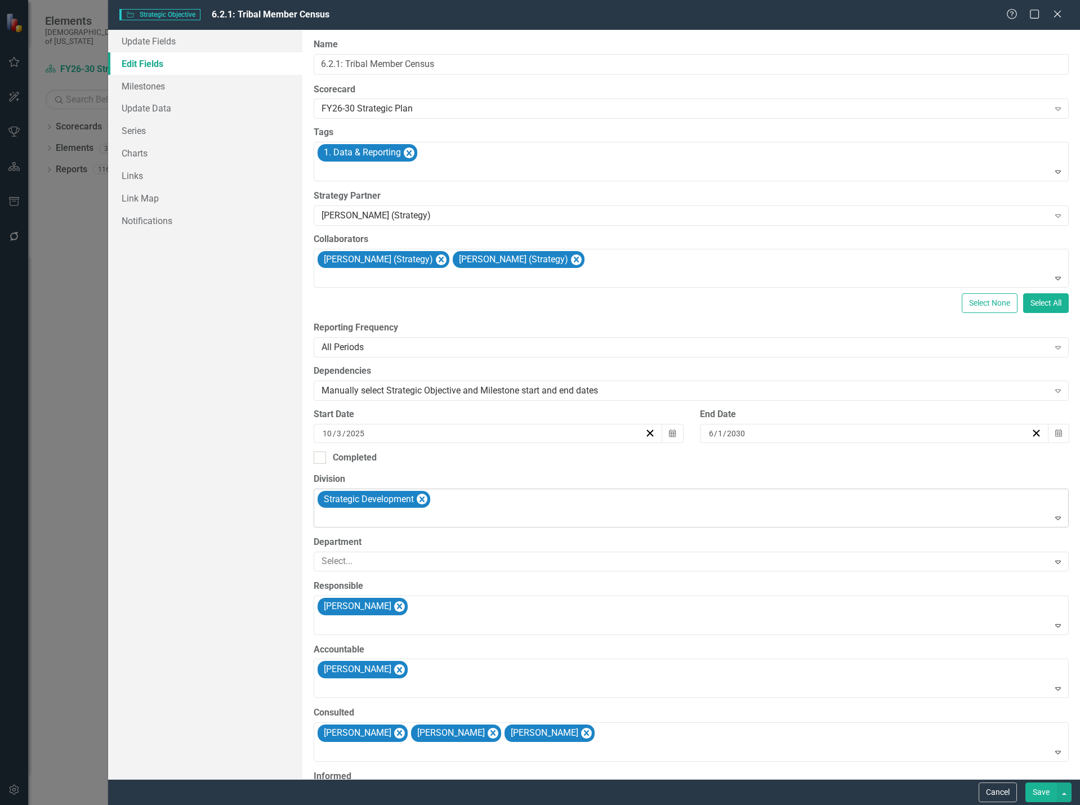
click at [773, 497] on abbr "1" at bounding box center [771, 492] width 5 height 9
click at [1043, 795] on button "Save" at bounding box center [1041, 793] width 32 height 20
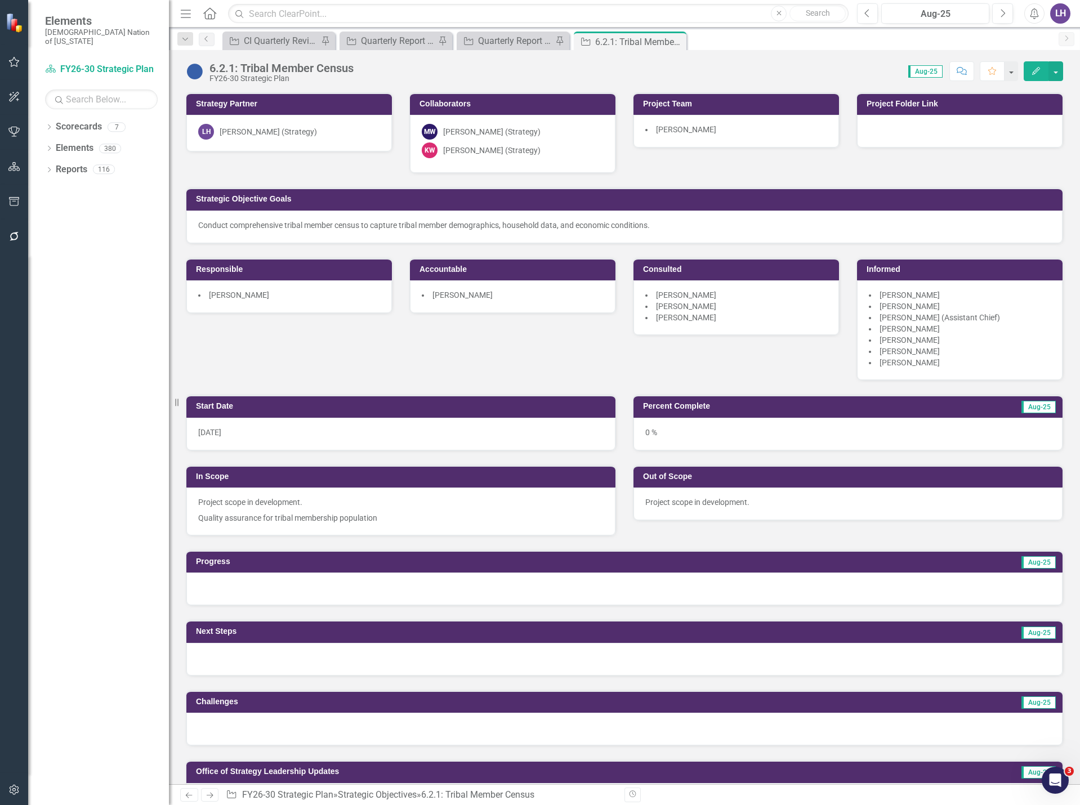
click at [370, 432] on div "[DATE]" at bounding box center [400, 434] width 429 height 33
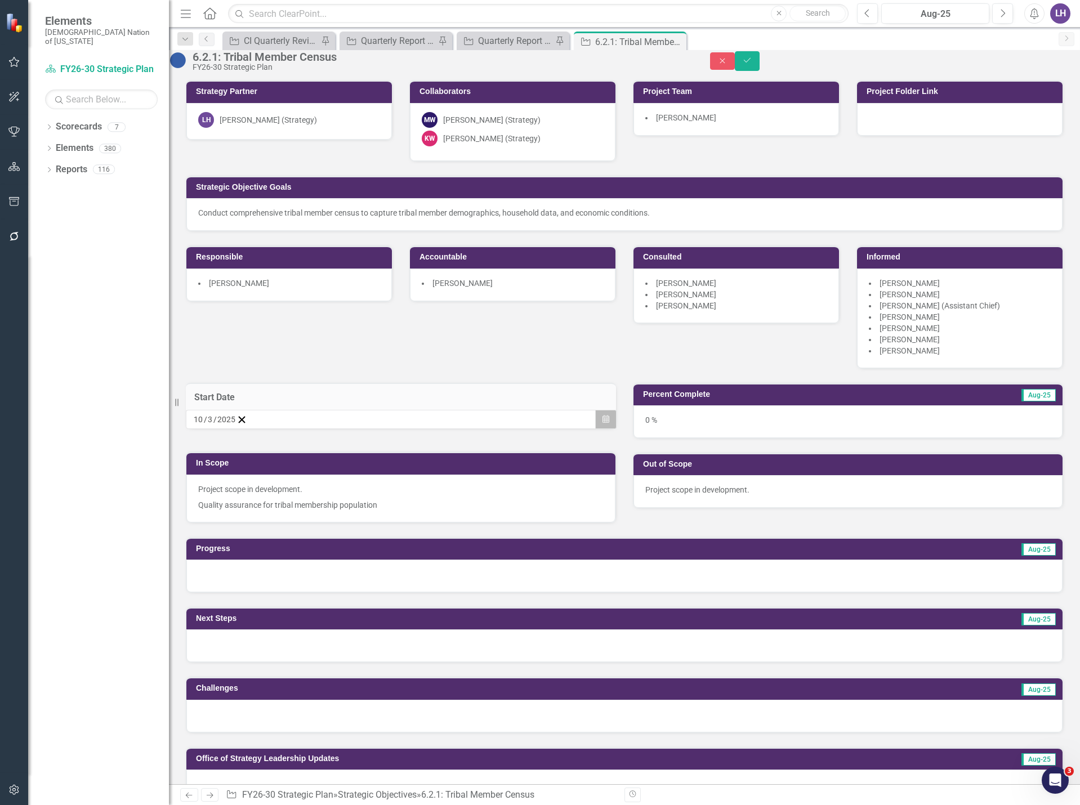
click at [603, 423] on icon "button" at bounding box center [606, 419] width 7 height 8
click at [299, 489] on button "1" at bounding box center [285, 478] width 28 height 20
click at [760, 65] on button "Save" at bounding box center [747, 61] width 25 height 20
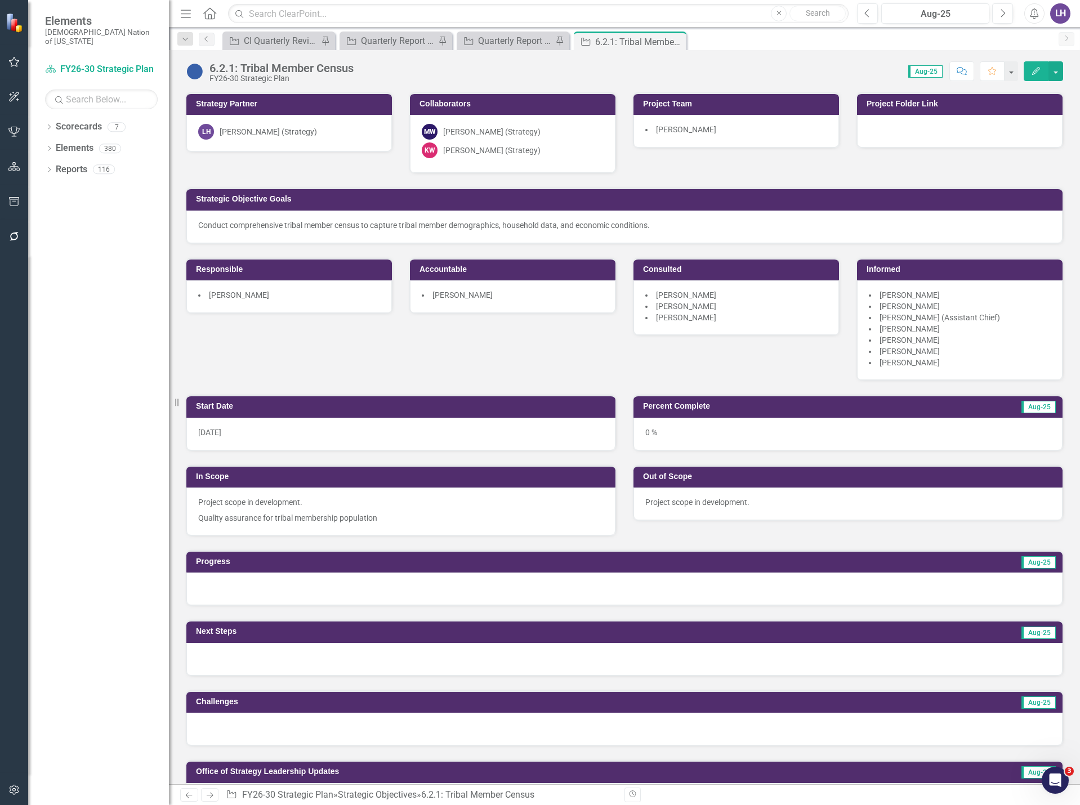
scroll to position [845, 0]
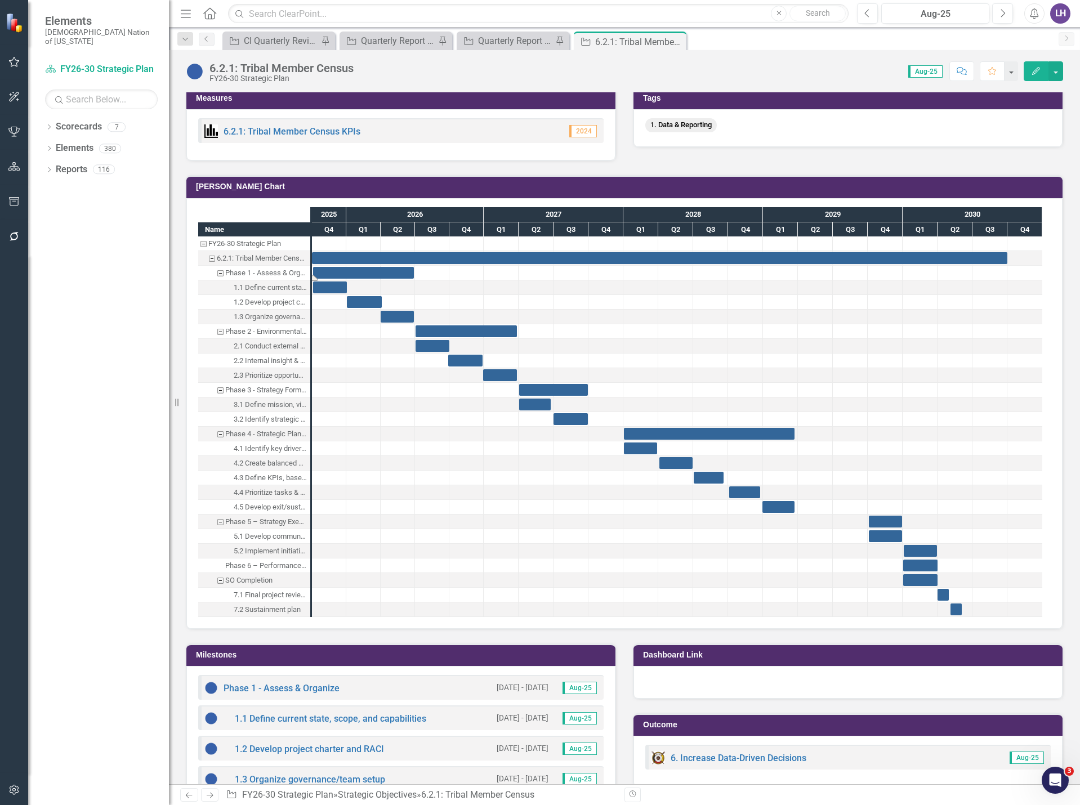
click at [358, 274] on div "Task: Start date: 2025-10-03 End date: 2026-06-28" at bounding box center [363, 273] width 101 height 12
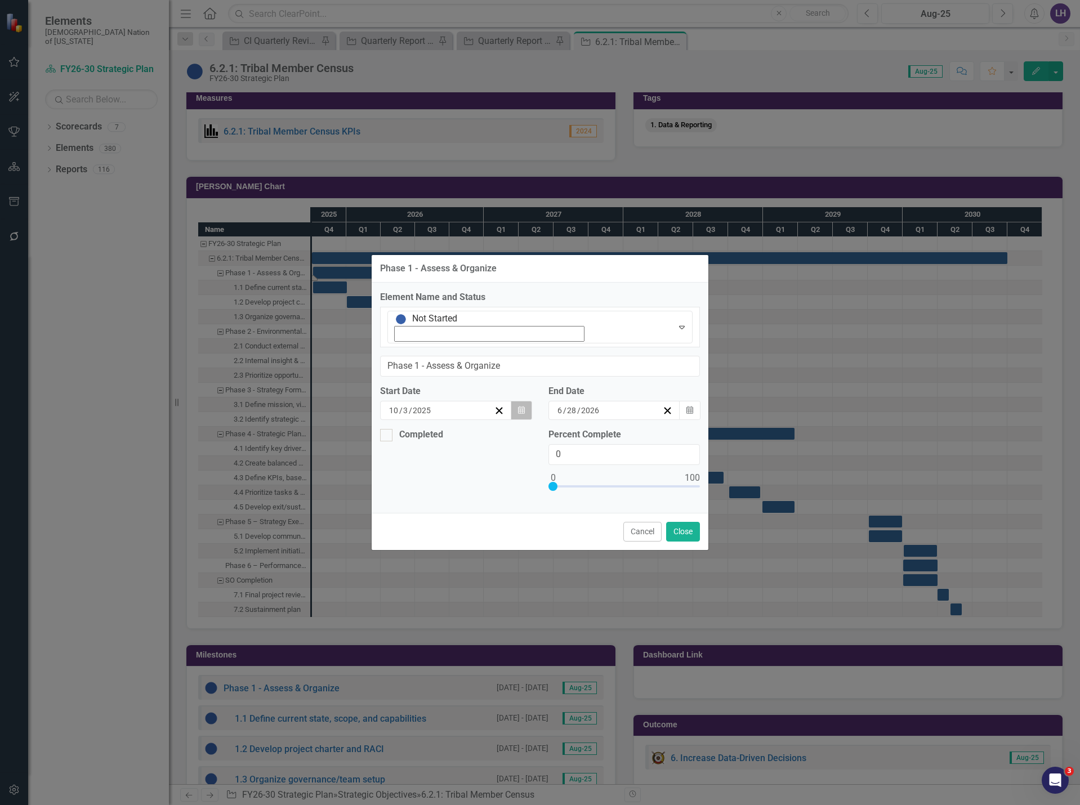
click at [525, 401] on button "Calendar" at bounding box center [521, 410] width 21 height 19
click at [465, 459] on button "1" at bounding box center [479, 469] width 28 height 20
click at [690, 407] on icon "Calendar" at bounding box center [689, 411] width 7 height 8
click at [557, 546] on abbr "30" at bounding box center [552, 550] width 9 height 9
click at [689, 522] on button "Close" at bounding box center [683, 532] width 34 height 20
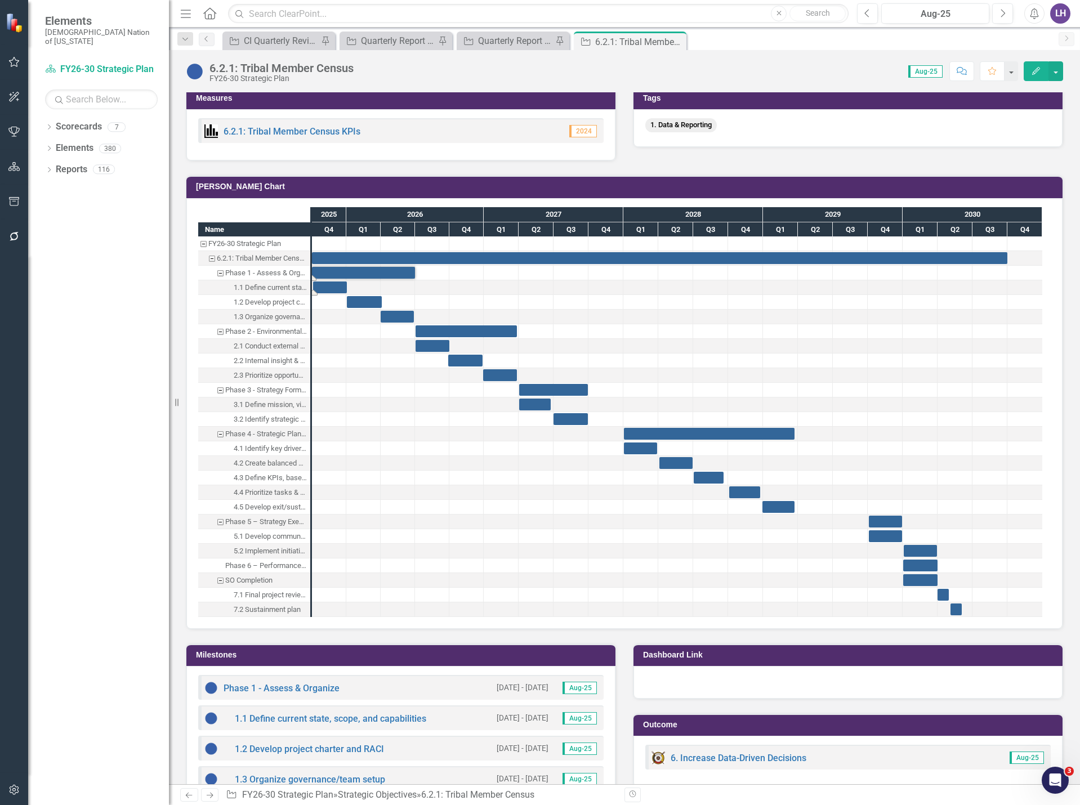
click at [336, 288] on div "Task: Start date: 2025-10-03 End date: 2026-01-02" at bounding box center [330, 288] width 34 height 12
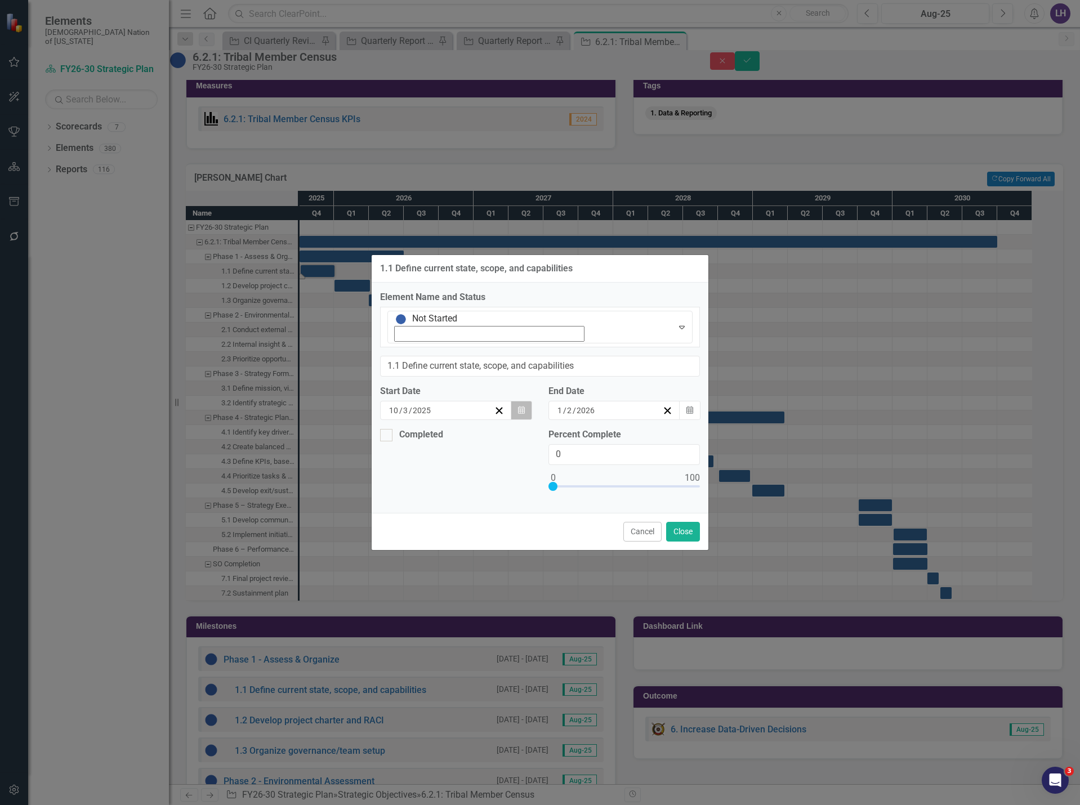
click at [515, 401] on button "Calendar" at bounding box center [521, 410] width 21 height 19
click at [465, 459] on button "1" at bounding box center [479, 469] width 28 height 20
click at [690, 407] on icon "Calendar" at bounding box center [689, 411] width 7 height 8
click at [623, 459] on button "1" at bounding box center [609, 469] width 28 height 20
click at [688, 406] on icon "button" at bounding box center [689, 410] width 7 height 8
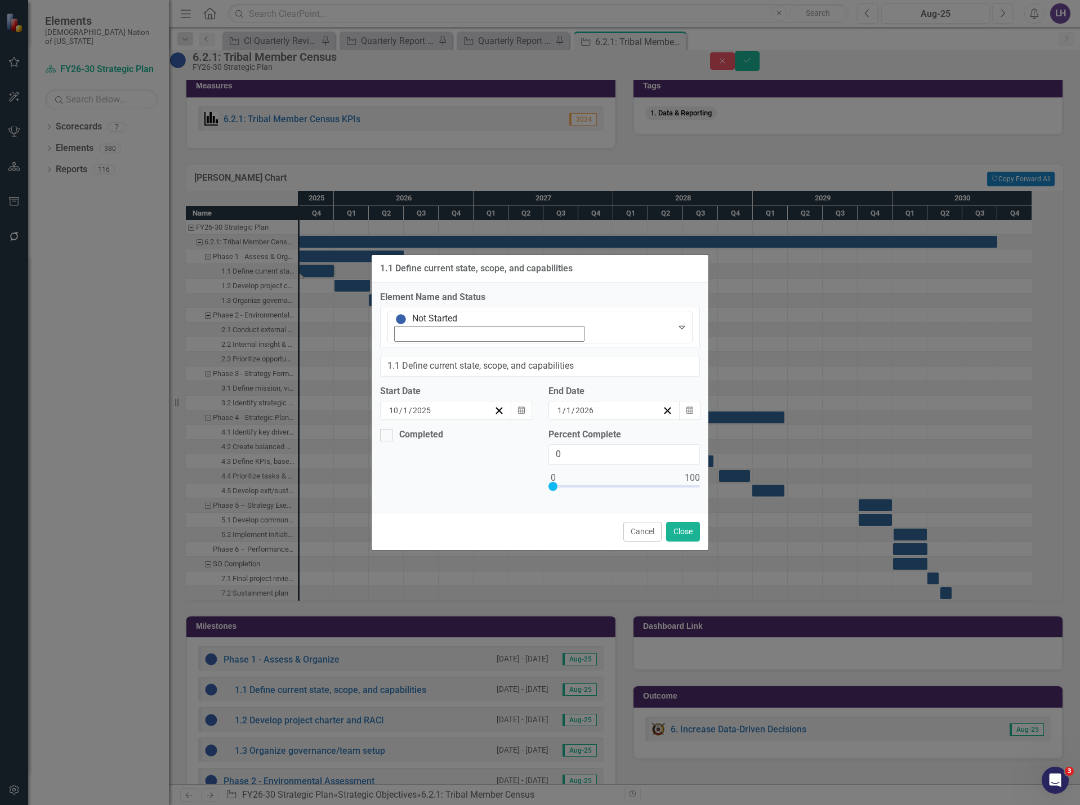
click at [586, 465] on abbr "31" at bounding box center [581, 469] width 9 height 9
click at [685, 522] on button "Close" at bounding box center [683, 532] width 34 height 20
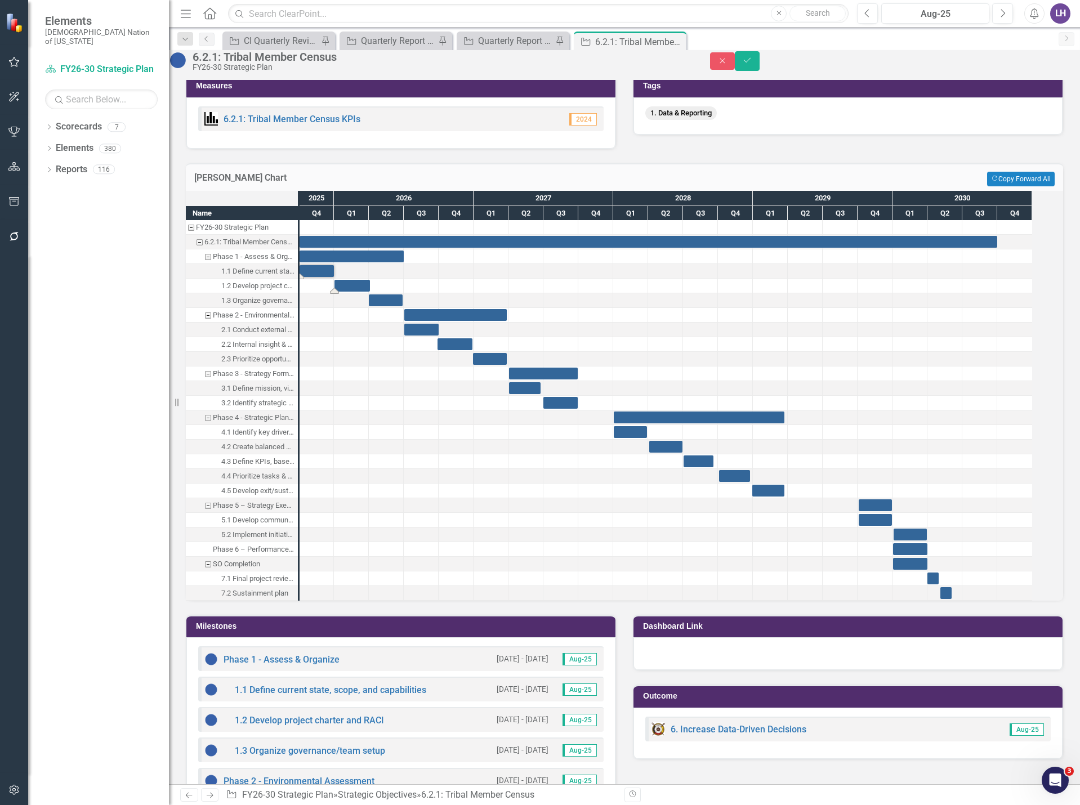
click at [362, 292] on div "Task: Start date: 2026-01-02 End date: 2026-04-03" at bounding box center [351, 286] width 35 height 12
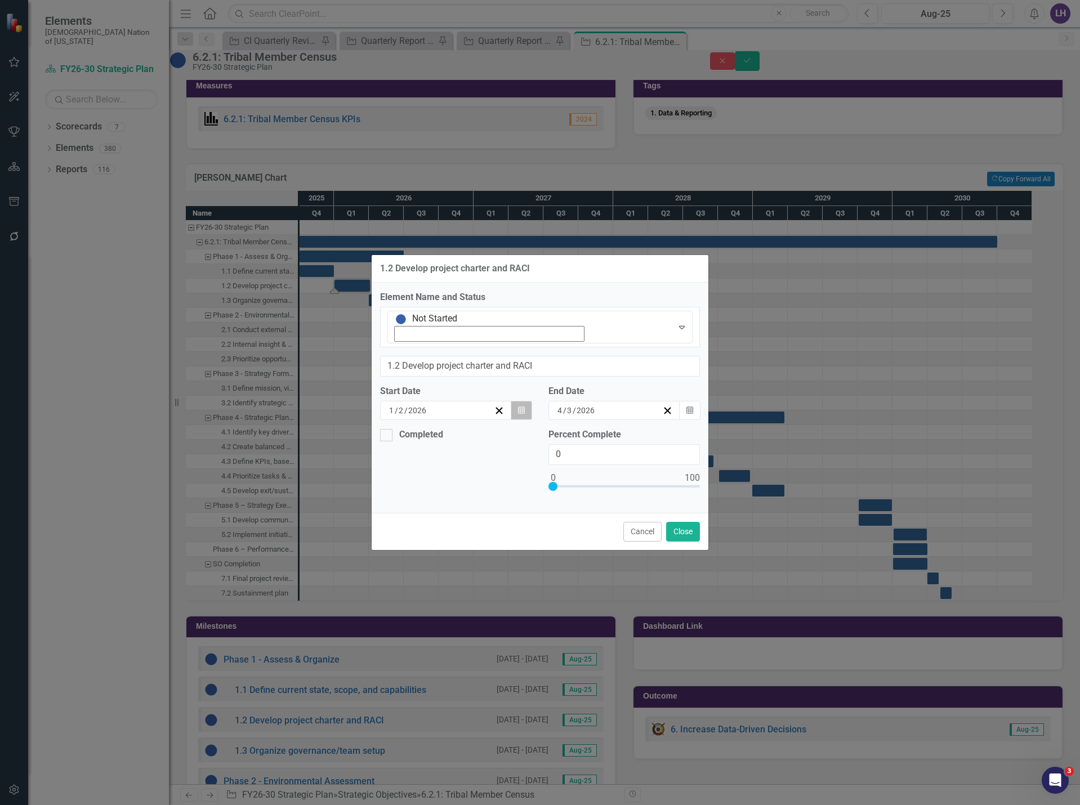
click at [522, 407] on icon "Calendar" at bounding box center [521, 411] width 7 height 8
click at [505, 465] on abbr "1" at bounding box center [507, 469] width 5 height 9
click at [691, 406] on icon "button" at bounding box center [689, 410] width 7 height 8
click at [567, 459] on button "31" at bounding box center [553, 469] width 28 height 20
click at [696, 522] on button "Close" at bounding box center [683, 532] width 34 height 20
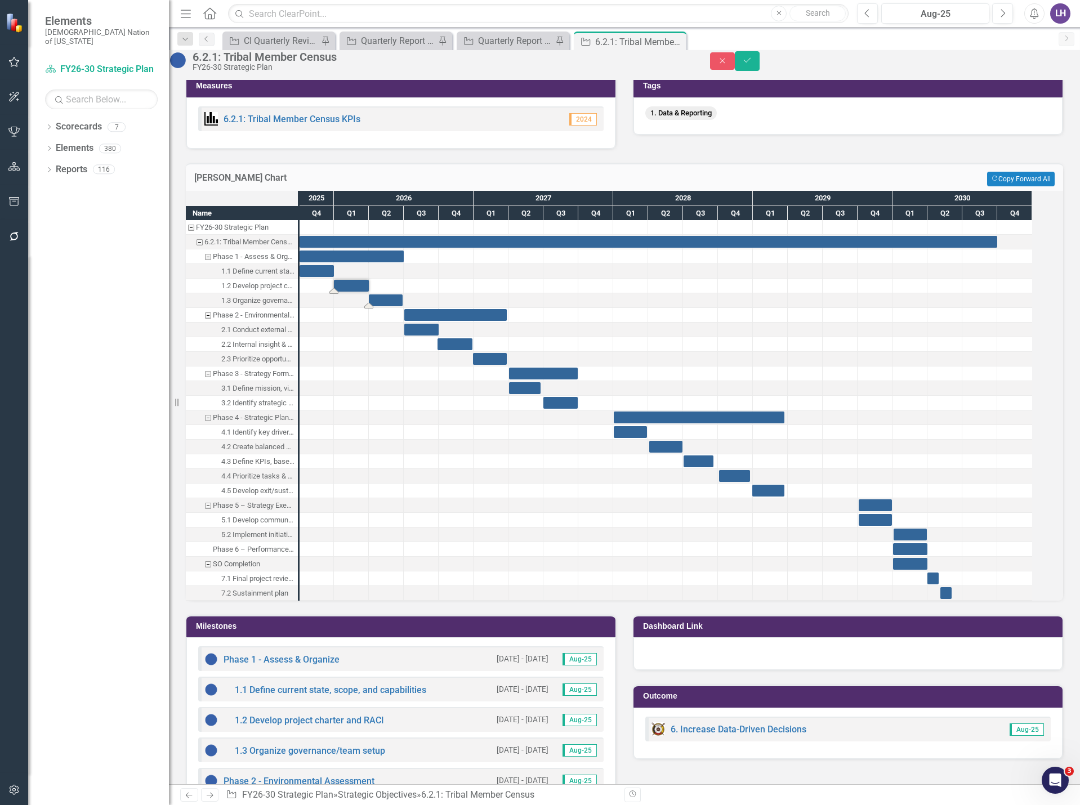
click at [390, 306] on div "Task: Start date: 2026-04-01 End date: 2026-06-28" at bounding box center [386, 300] width 34 height 12
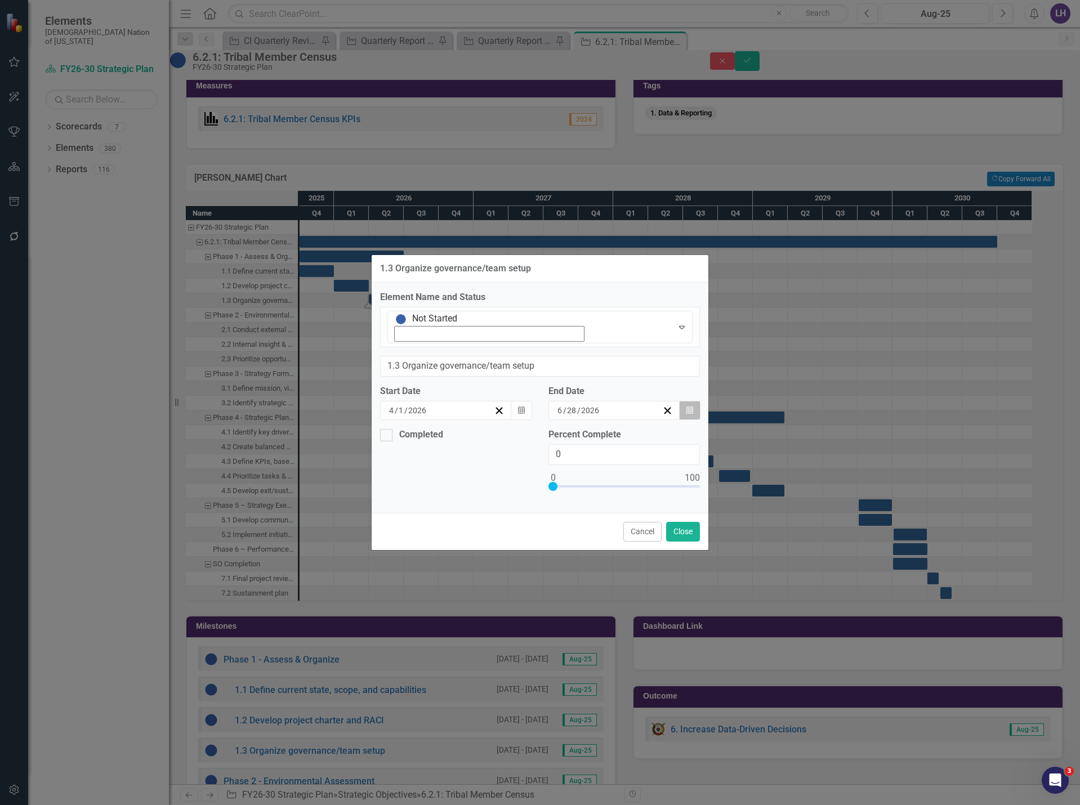
click at [688, 406] on icon "button" at bounding box center [689, 410] width 7 height 8
click at [567, 541] on button "30" at bounding box center [553, 551] width 28 height 20
click at [688, 522] on button "Close" at bounding box center [683, 532] width 34 height 20
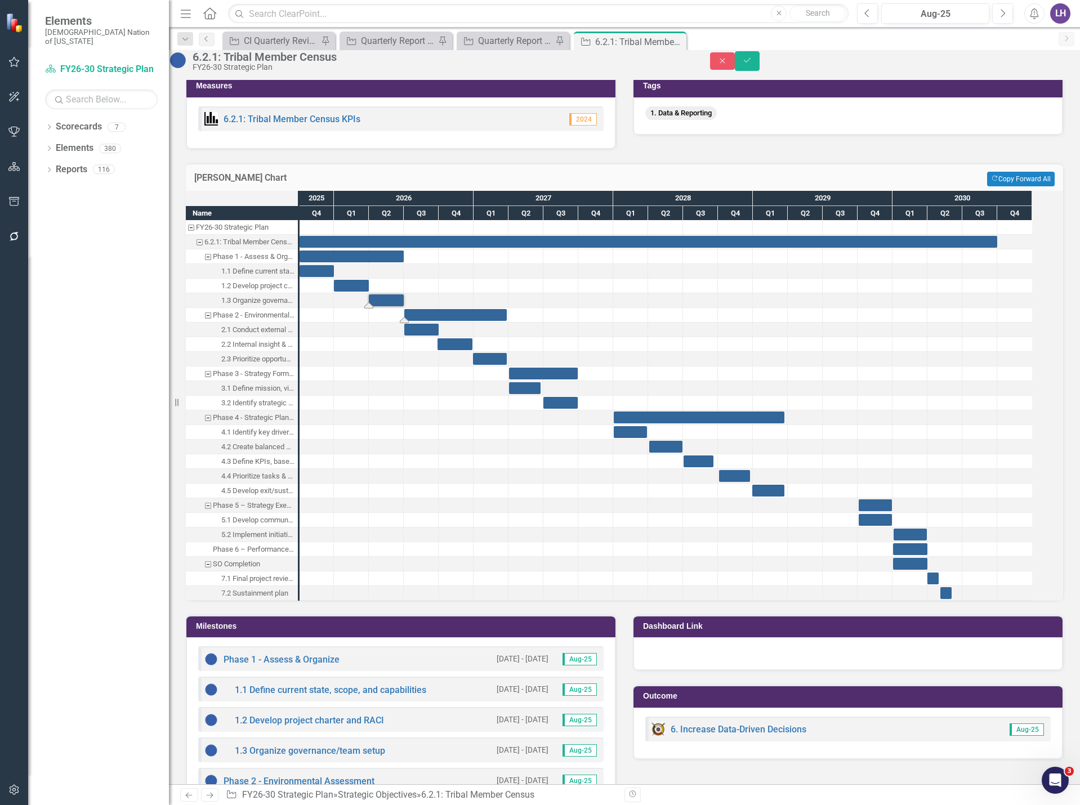
click at [449, 321] on div "Task: Start date: 2026-07-02 End date: 2027-03-27" at bounding box center [455, 315] width 102 height 12
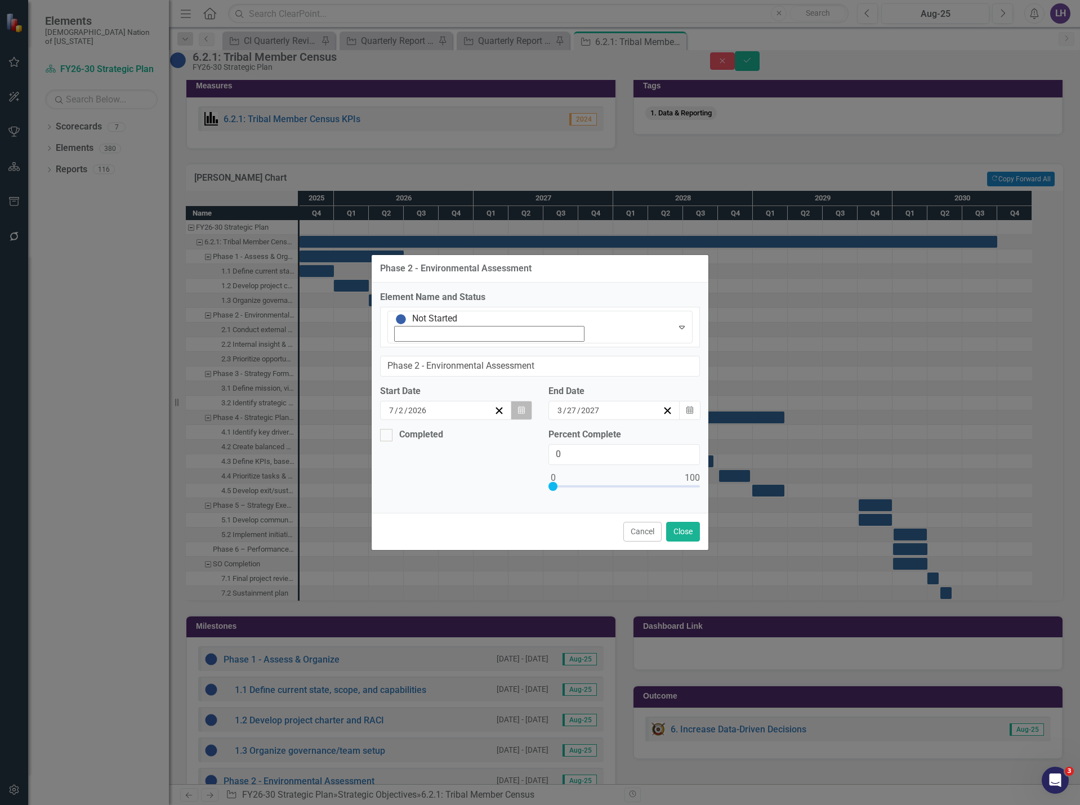
click at [523, 406] on icon "button" at bounding box center [521, 410] width 7 height 8
click at [465, 459] on button "1" at bounding box center [479, 469] width 28 height 20
click at [688, 407] on icon "Calendar" at bounding box center [689, 411] width 7 height 8
click at [586, 546] on abbr "31" at bounding box center [581, 550] width 9 height 9
click at [695, 522] on button "Close" at bounding box center [683, 532] width 34 height 20
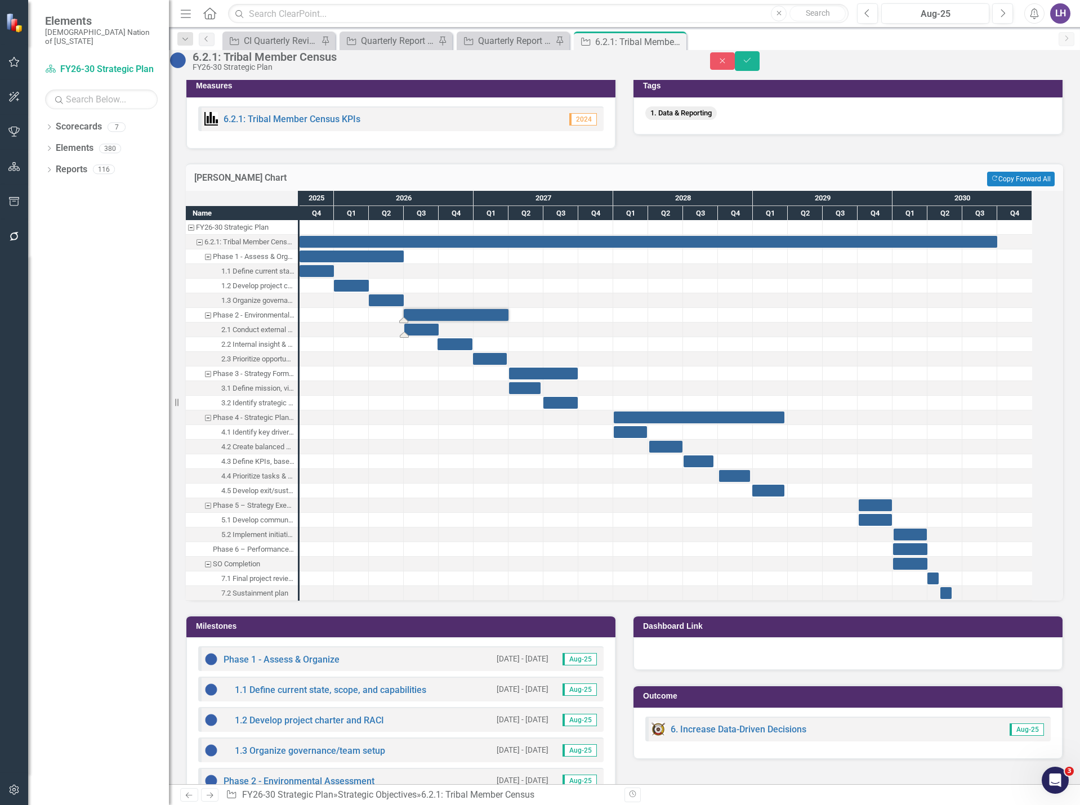
click at [434, 336] on div "Task: Start date: 2026-07-02 End date: 2026-10-01" at bounding box center [421, 330] width 34 height 12
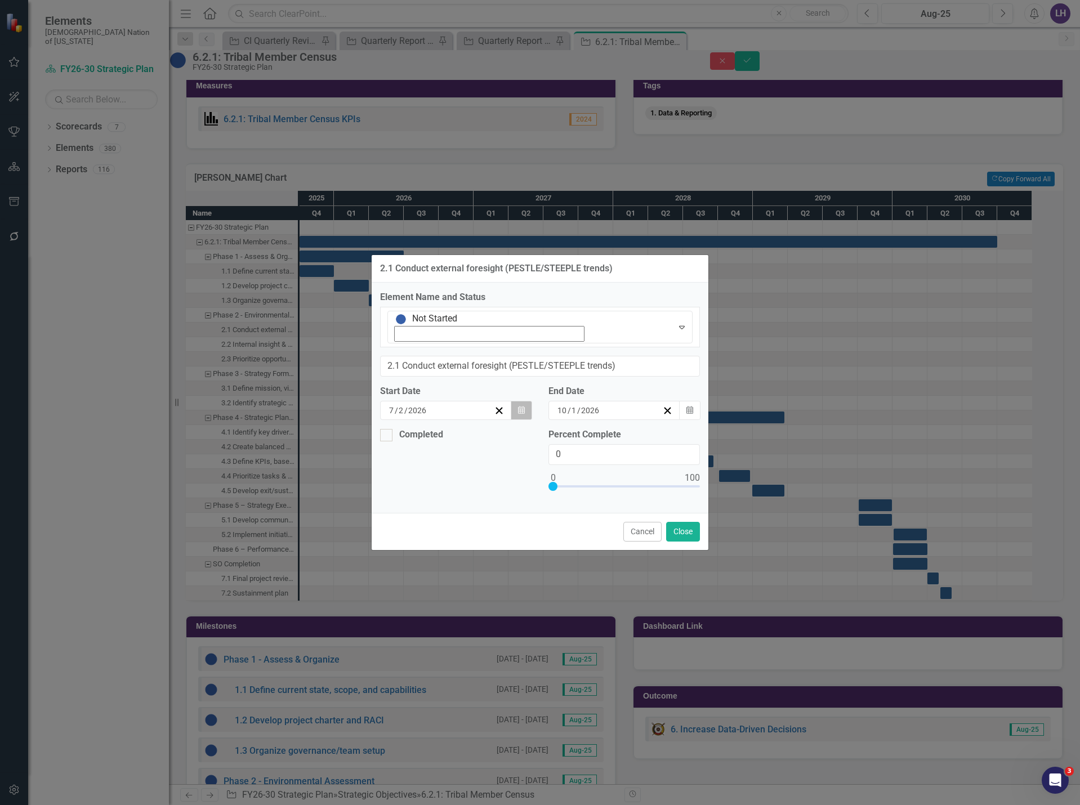
click at [519, 407] on icon "Calendar" at bounding box center [521, 411] width 7 height 8
click at [465, 459] on button "1" at bounding box center [479, 469] width 28 height 20
click at [690, 407] on icon "Calendar" at bounding box center [689, 411] width 7 height 8
click at [586, 465] on abbr "30" at bounding box center [581, 469] width 9 height 9
click at [690, 522] on button "Close" at bounding box center [683, 532] width 34 height 20
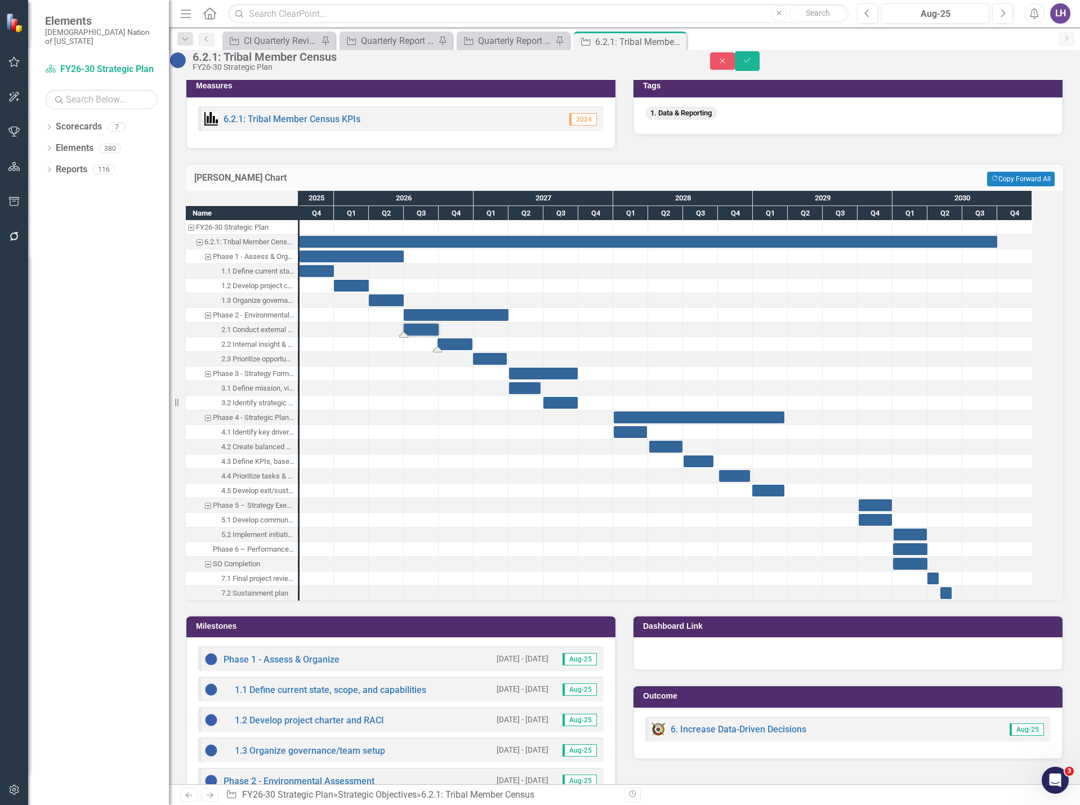
click at [472, 350] on div "Task: Start date: 2026-09-28 End date: 2026-12-29" at bounding box center [455, 344] width 35 height 12
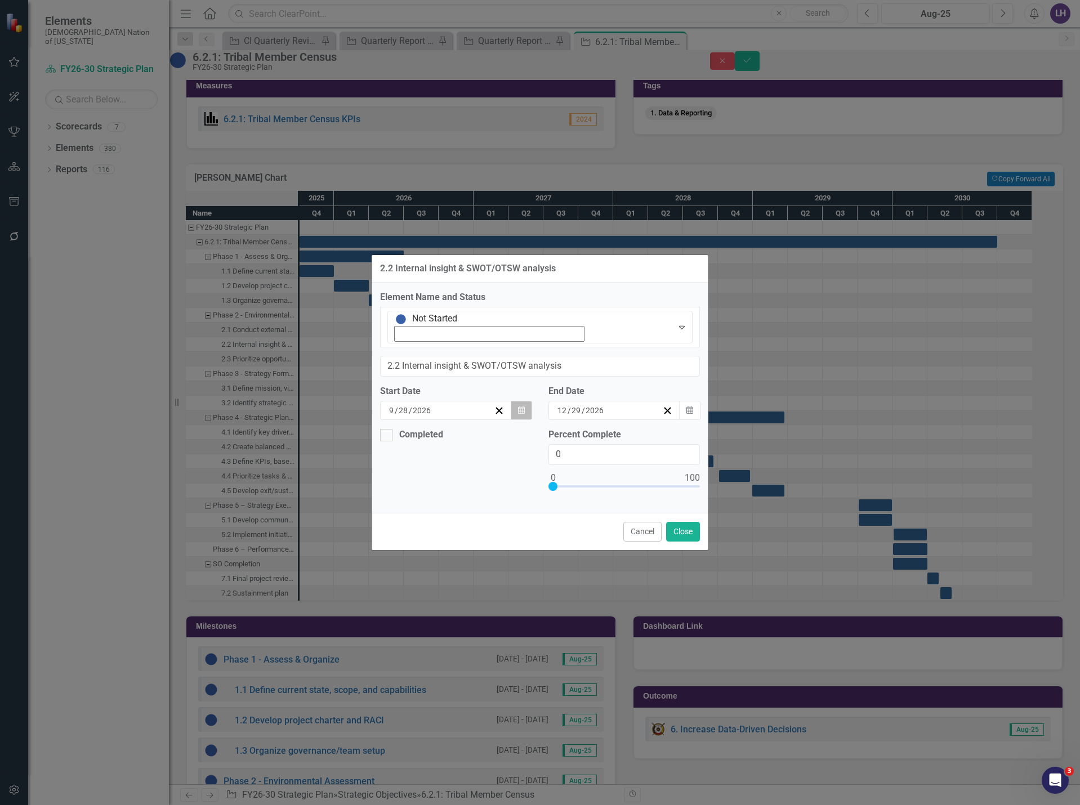
click at [521, 407] on icon "Calendar" at bounding box center [521, 411] width 7 height 8
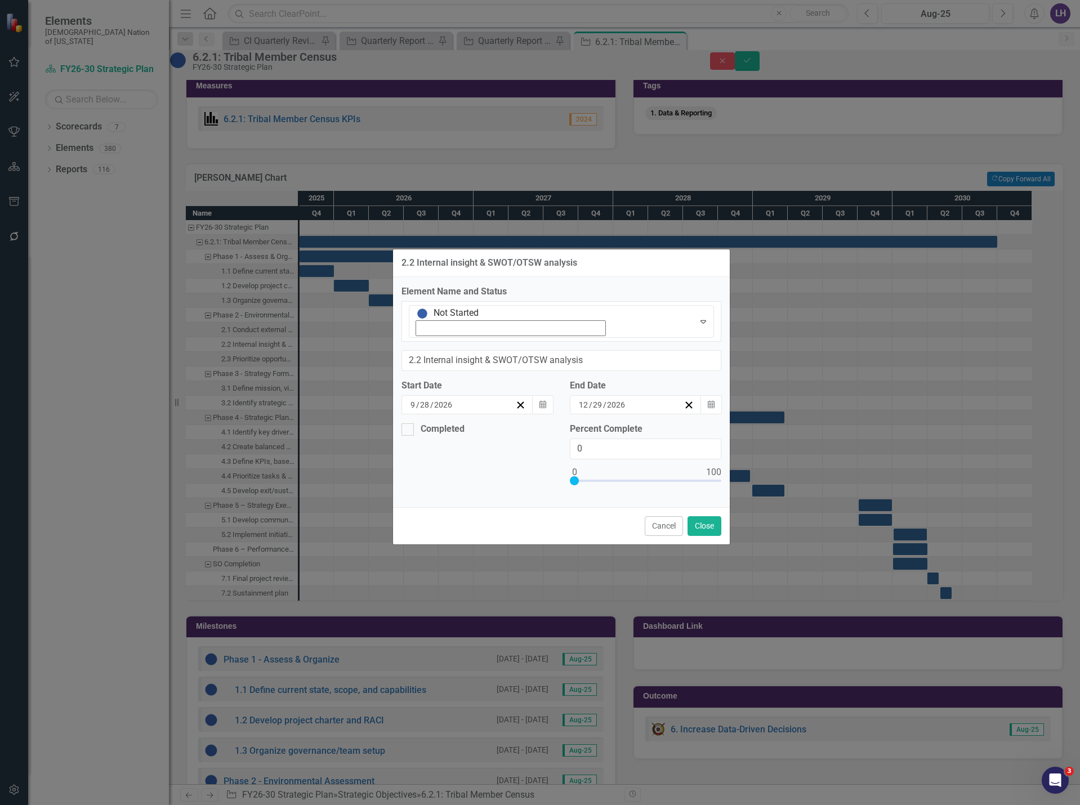
drag, startPoint x: 541, startPoint y: 293, endPoint x: 562, endPoint y: 288, distance: 22.1
click at [562, 268] on div "2.2 Internal insight & SWOT/OTSW analysis" at bounding box center [489, 263] width 176 height 10
click at [543, 401] on icon "Calendar" at bounding box center [542, 405] width 7 height 8
click at [515, 535] on button "1" at bounding box center [529, 545] width 28 height 20
click at [710, 400] on icon "button" at bounding box center [711, 404] width 7 height 8
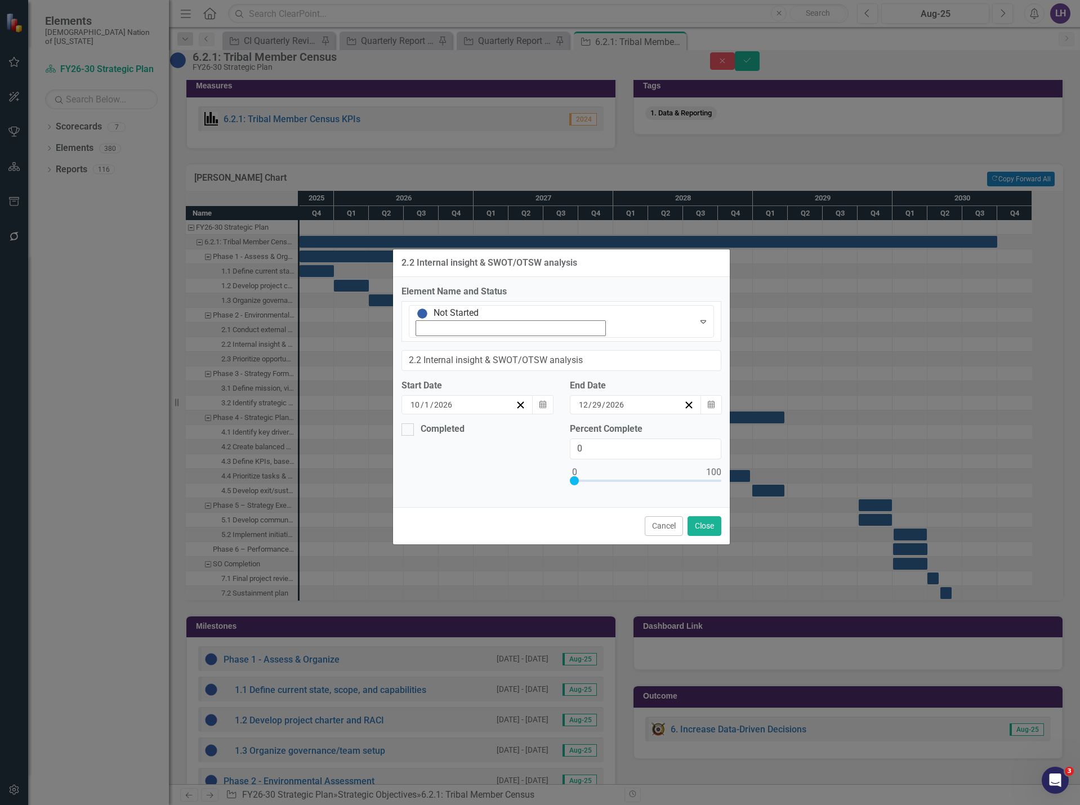
click at [635, 541] on abbr "31" at bounding box center [630, 545] width 9 height 9
click at [713, 516] on button "Close" at bounding box center [705, 526] width 34 height 20
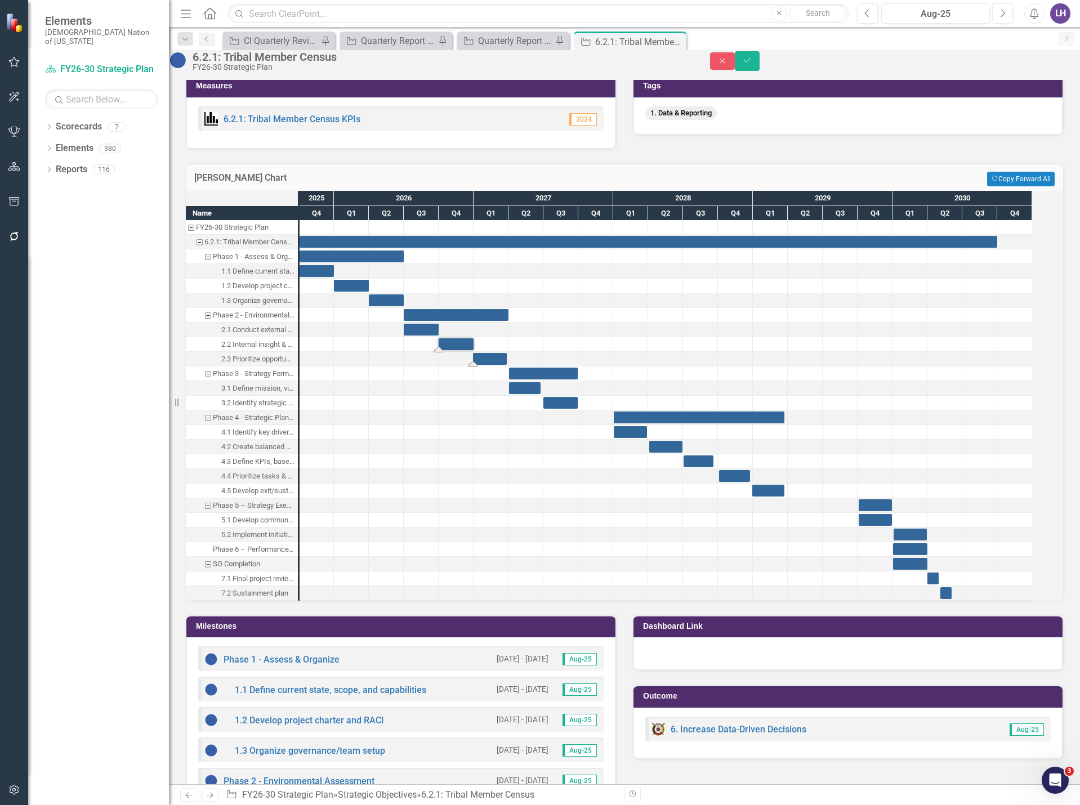
click at [505, 365] on div "Task: Start date: 2026-12-30 End date: 2027-03-27" at bounding box center [490, 359] width 34 height 12
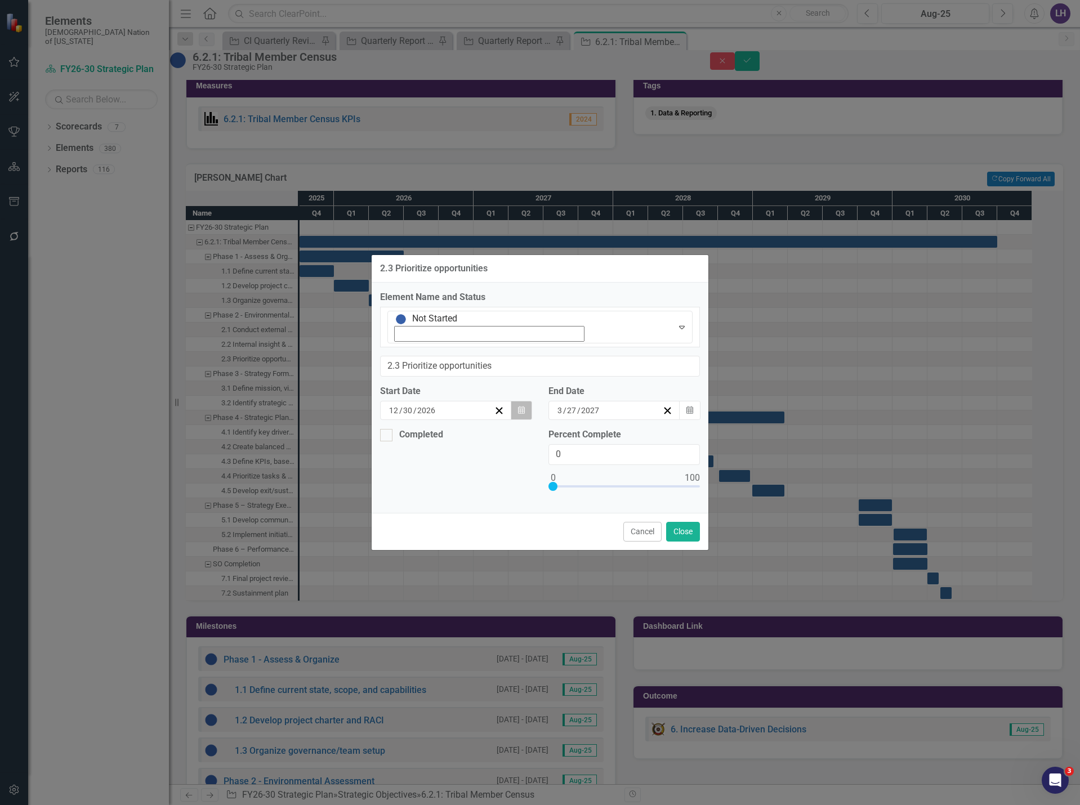
click at [520, 406] on icon "button" at bounding box center [521, 410] width 7 height 8
click at [521, 541] on button "1" at bounding box center [535, 551] width 28 height 20
click at [686, 407] on icon "Calendar" at bounding box center [689, 411] width 7 height 8
click at [586, 546] on abbr "31" at bounding box center [581, 550] width 9 height 9
click at [681, 522] on button "Close" at bounding box center [683, 532] width 34 height 20
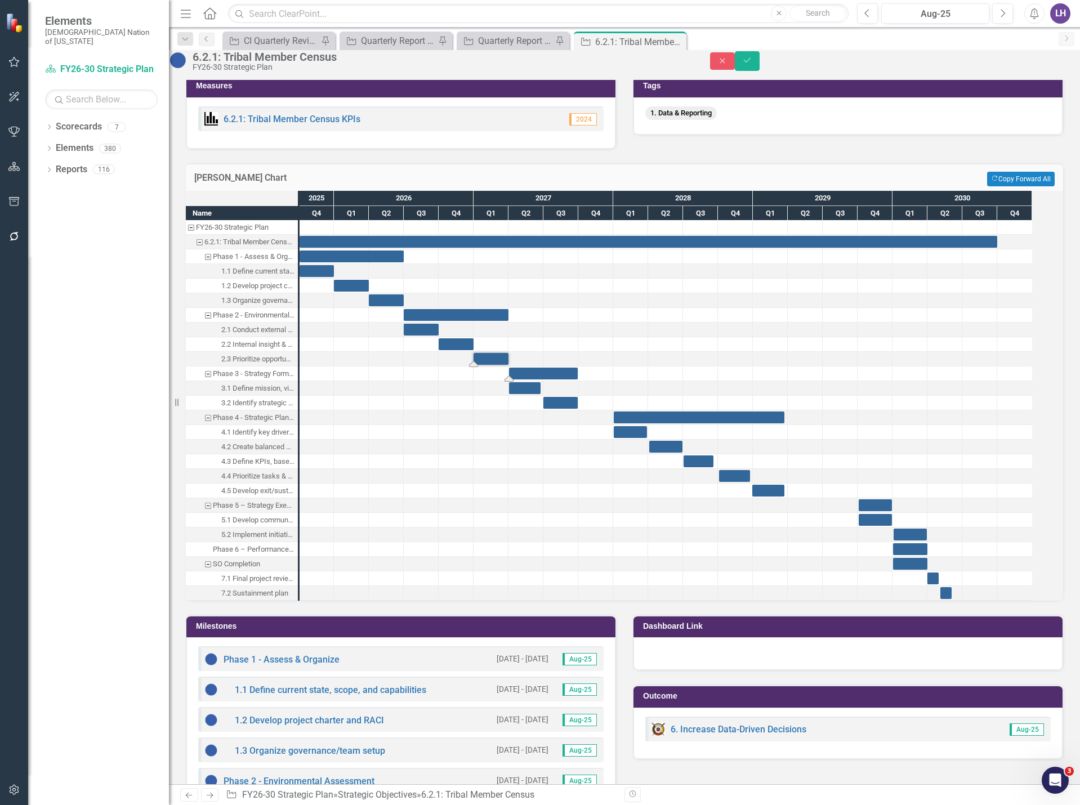
click at [554, 380] on div "Task: Start date: 2027-04-02 End date: 2027-09-29" at bounding box center [543, 374] width 69 height 12
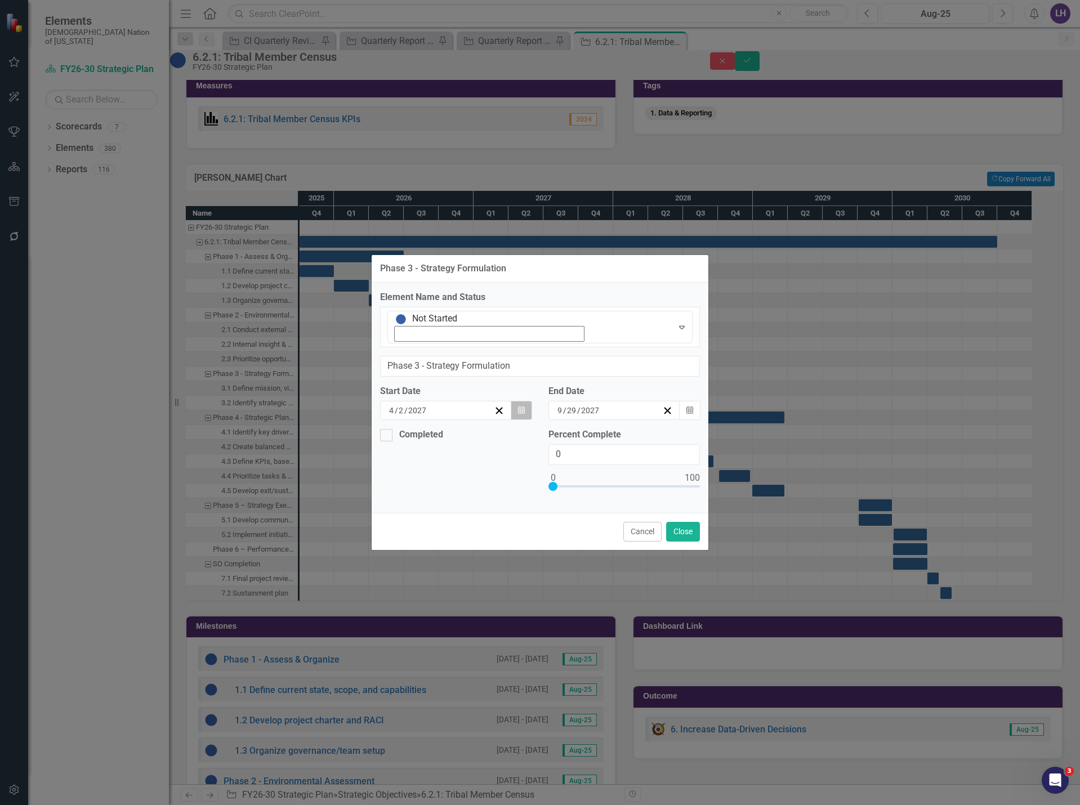
click at [521, 407] on icon "Calendar" at bounding box center [521, 411] width 7 height 8
click at [505, 465] on abbr "1" at bounding box center [507, 469] width 5 height 9
click at [691, 406] on icon "button" at bounding box center [689, 410] width 7 height 8
click at [623, 541] on button "30" at bounding box center [609, 551] width 28 height 20
click at [686, 522] on button "Close" at bounding box center [683, 532] width 34 height 20
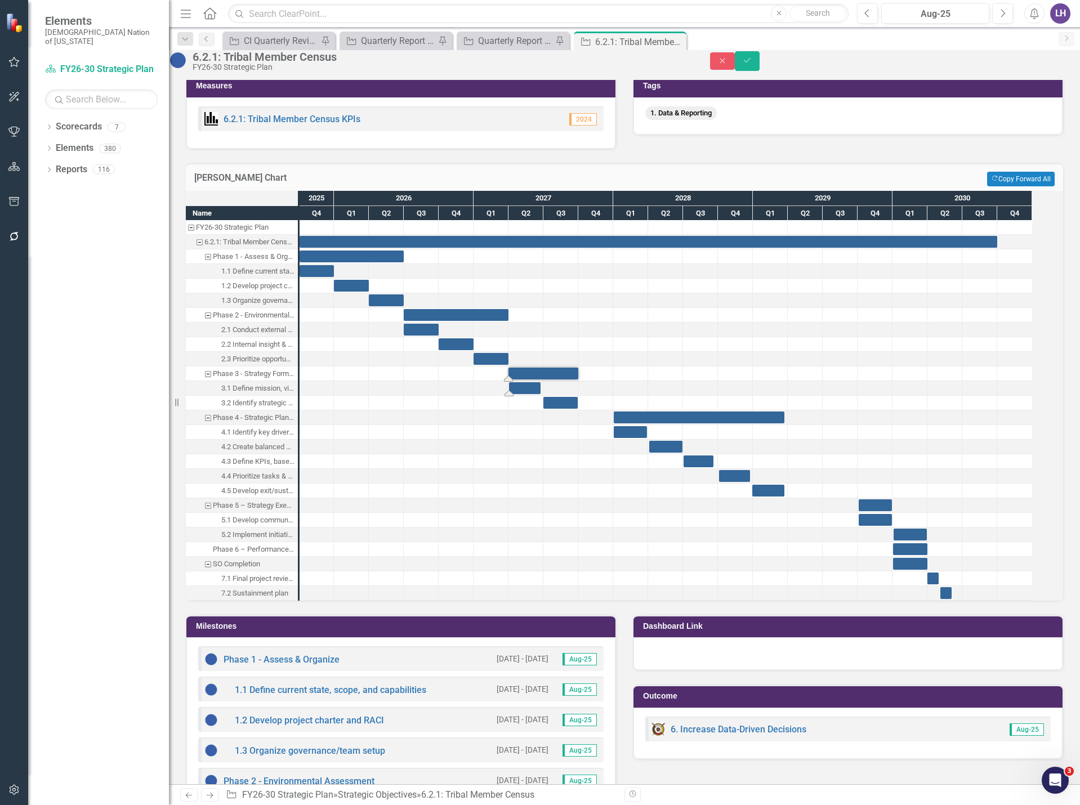
click at [541, 394] on div "Task: Start date: 2027-04-02 End date: 2027-06-23" at bounding box center [525, 388] width 32 height 12
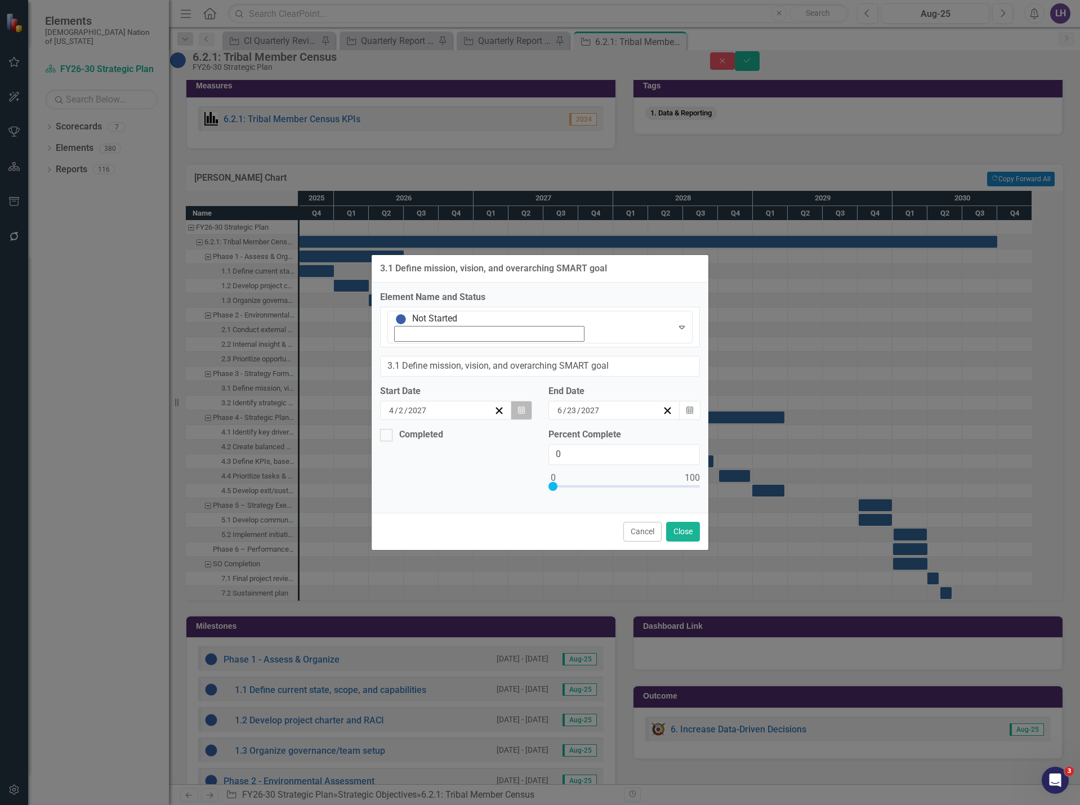
click at [529, 401] on button "Calendar" at bounding box center [521, 410] width 21 height 19
click at [493, 459] on button "1" at bounding box center [507, 469] width 28 height 20
click at [688, 401] on button "Calendar" at bounding box center [689, 410] width 21 height 19
click at [586, 546] on abbr "30" at bounding box center [581, 550] width 9 height 9
click at [680, 522] on button "Close" at bounding box center [683, 532] width 34 height 20
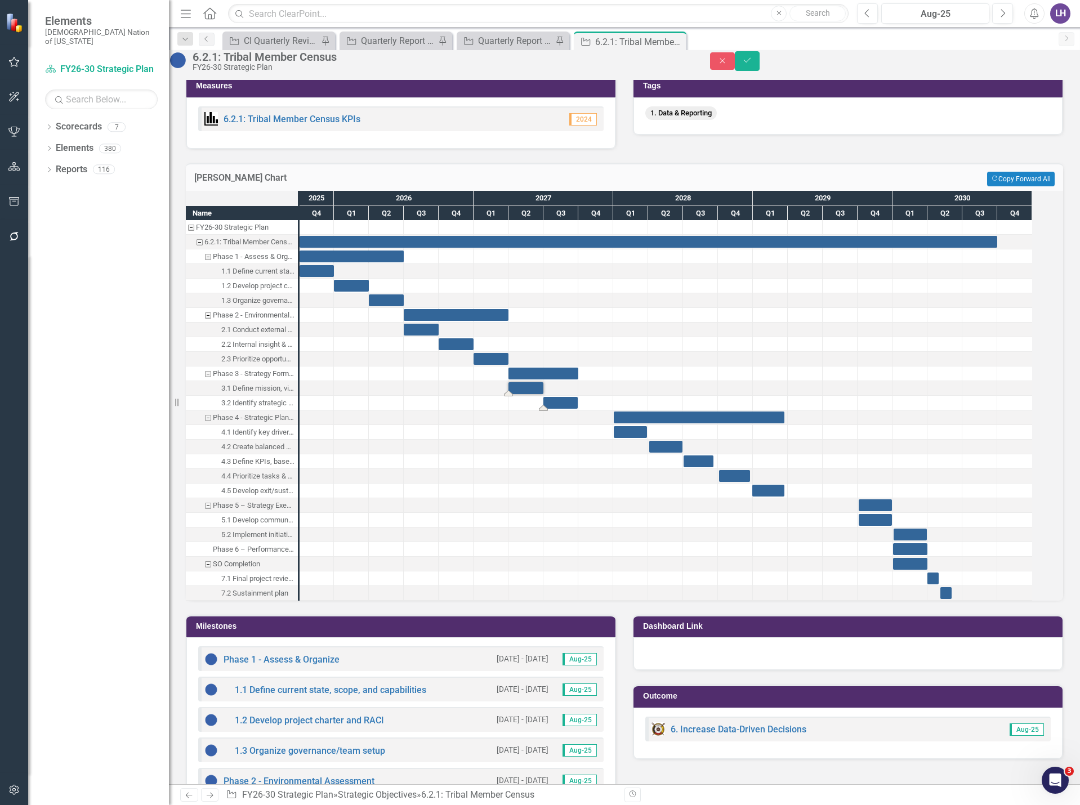
click at [574, 409] on div "Task: Start date: 2027-07-01 End date: 2027-09-29" at bounding box center [560, 403] width 34 height 12
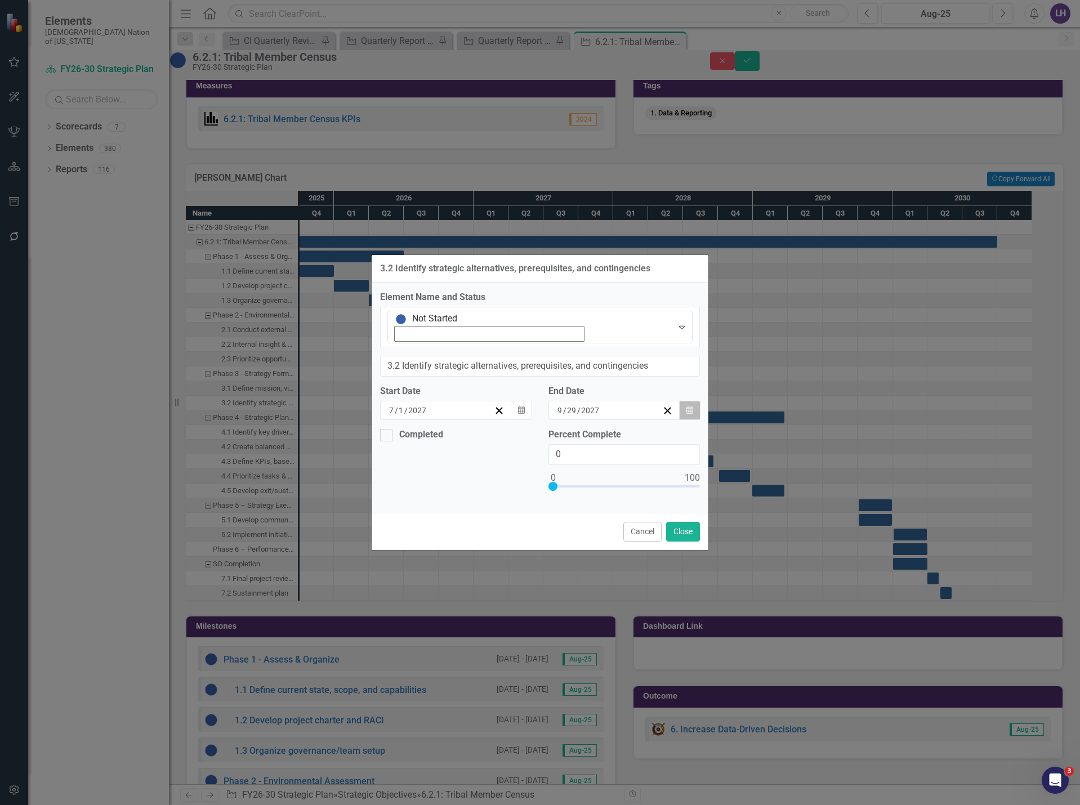
click at [691, 406] on icon "button" at bounding box center [689, 410] width 7 height 8
click at [623, 541] on button "30" at bounding box center [609, 551] width 28 height 20
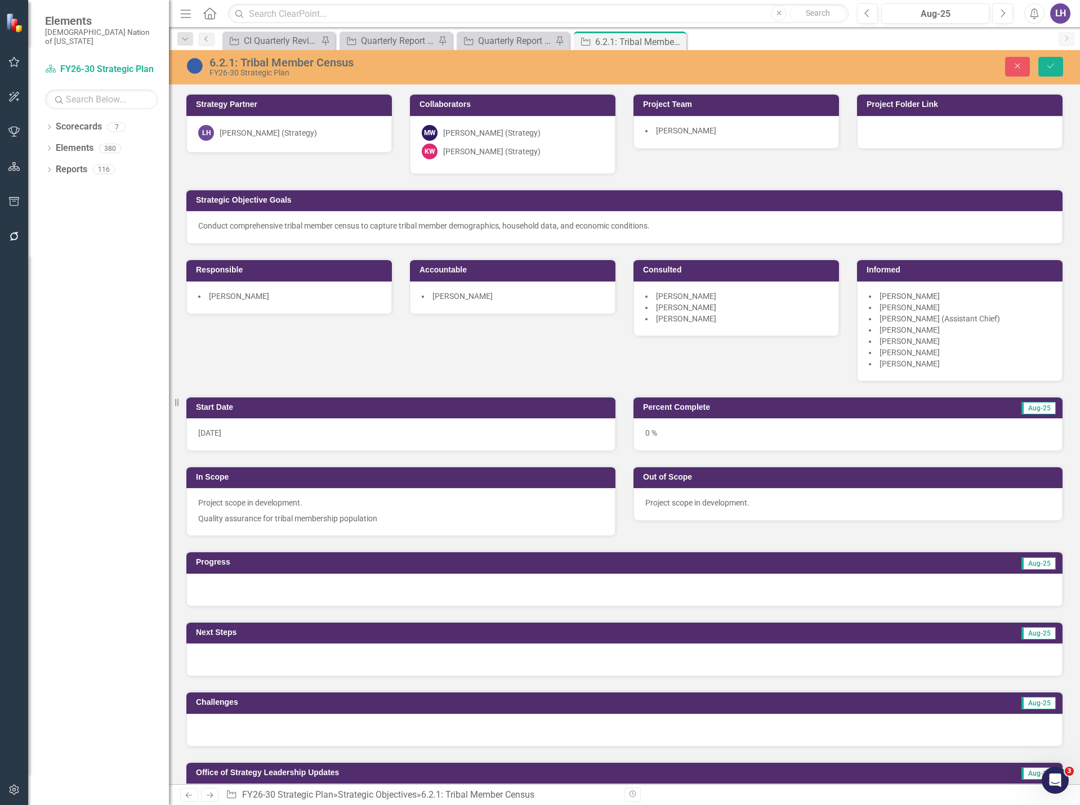
scroll to position [845, 0]
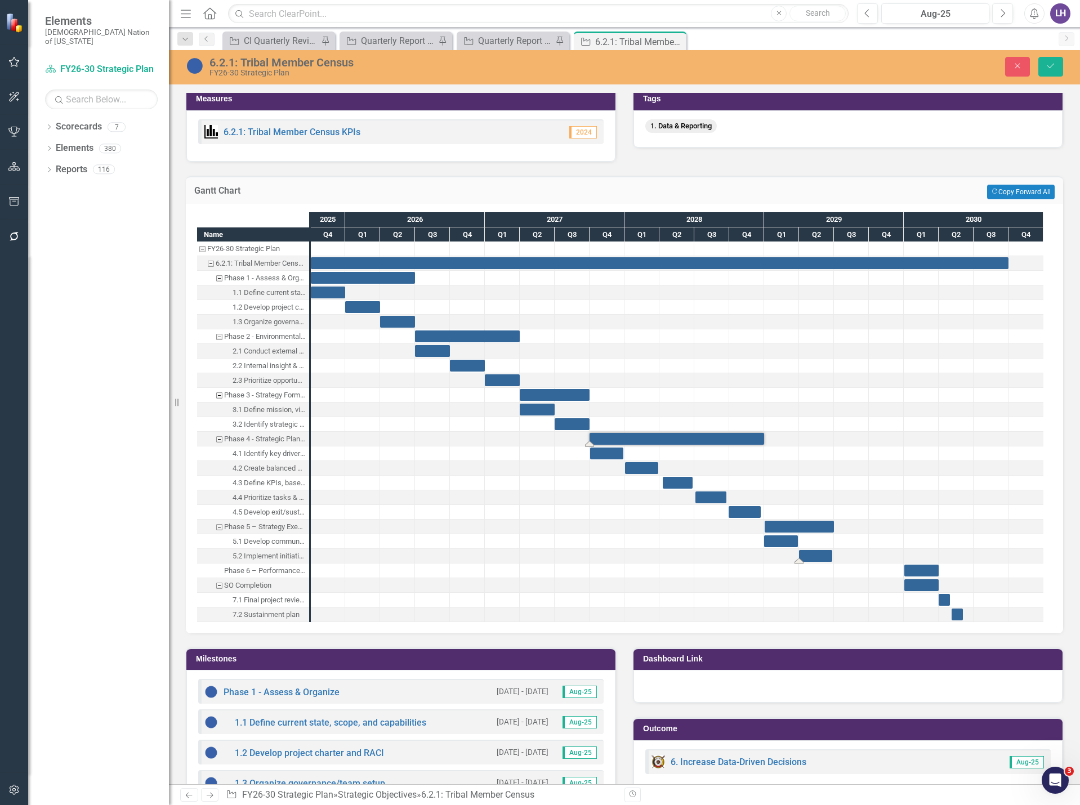
drag, startPoint x: 920, startPoint y: 553, endPoint x: 814, endPoint y: 558, distance: 106.0
drag, startPoint x: 925, startPoint y: 569, endPoint x: 854, endPoint y: 574, distance: 70.6
drag, startPoint x: 930, startPoint y: 583, endPoint x: 859, endPoint y: 588, distance: 71.1
drag, startPoint x: 868, startPoint y: 587, endPoint x: 900, endPoint y: 587, distance: 32.1
drag, startPoint x: 946, startPoint y: 599, endPoint x: 850, endPoint y: 606, distance: 96.0
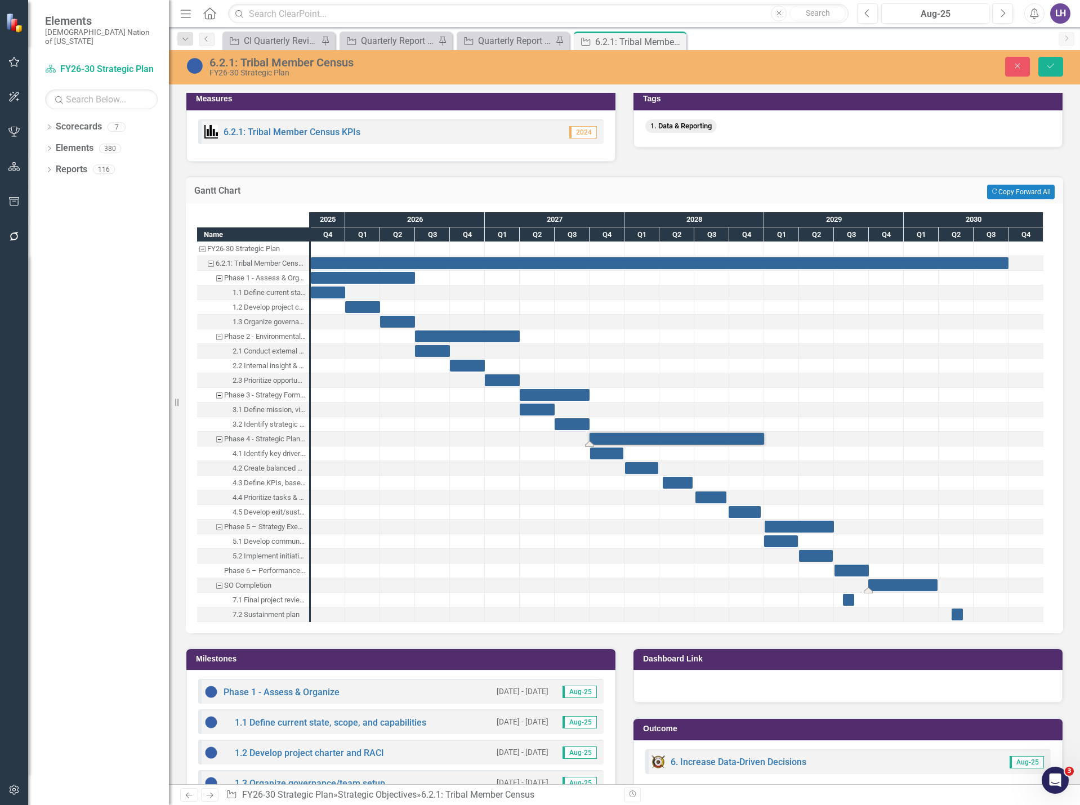
drag, startPoint x: 856, startPoint y: 589, endPoint x: 887, endPoint y: 584, distance: 31.4
drag, startPoint x: 849, startPoint y: 600, endPoint x: 876, endPoint y: 602, distance: 26.6
drag, startPoint x: 881, startPoint y: 600, endPoint x: 903, endPoint y: 601, distance: 21.4
drag, startPoint x: 957, startPoint y: 615, endPoint x: 909, endPoint y: 617, distance: 48.5
click at [913, 615] on div "Task: Start date: 2029-12-30 End date: 2030-01-28" at bounding box center [908, 615] width 11 height 12
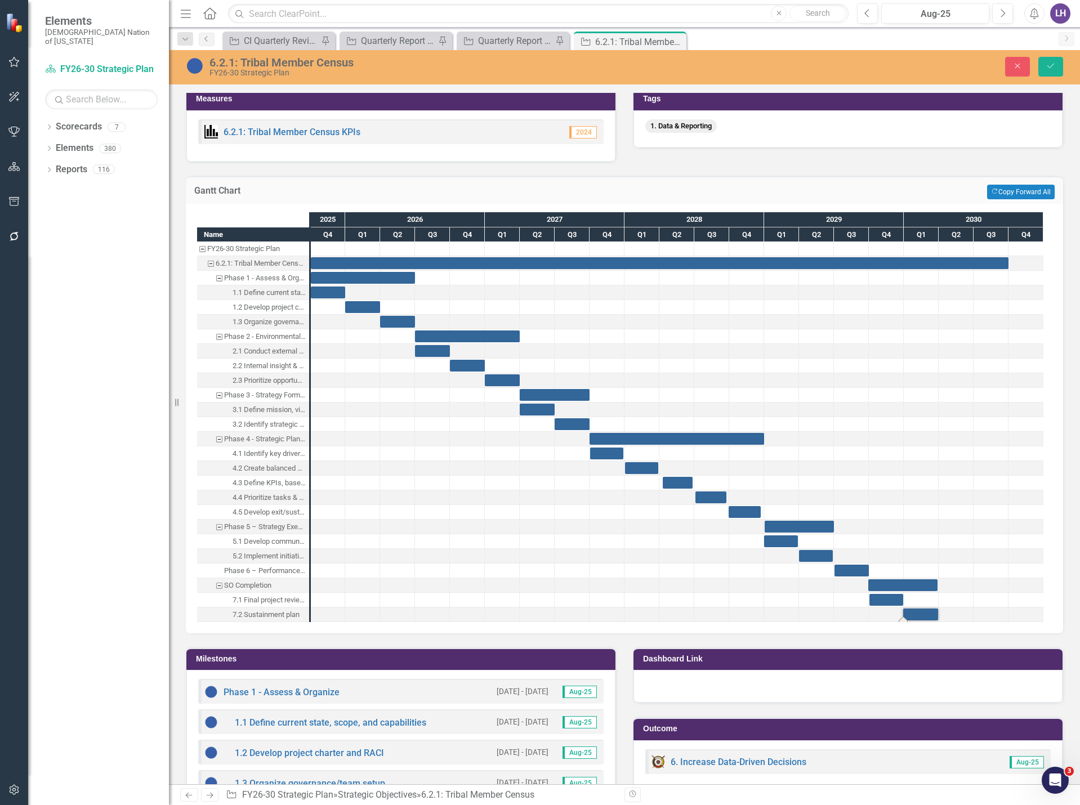
drag, startPoint x: 914, startPoint y: 614, endPoint x: 935, endPoint y: 615, distance: 20.3
click at [637, 436] on div "Task: Start date: 2027-10-01 End date: 2028-12-31" at bounding box center [677, 439] width 175 height 12
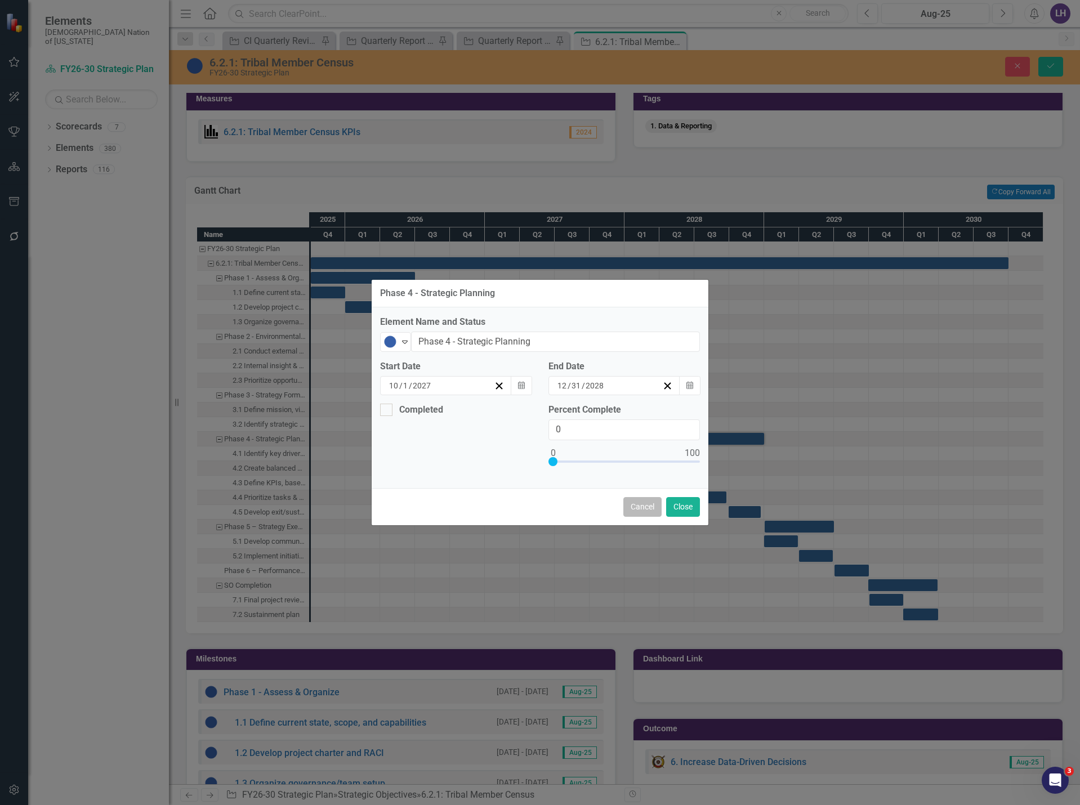
click at [654, 511] on button "Cancel" at bounding box center [642, 507] width 38 height 20
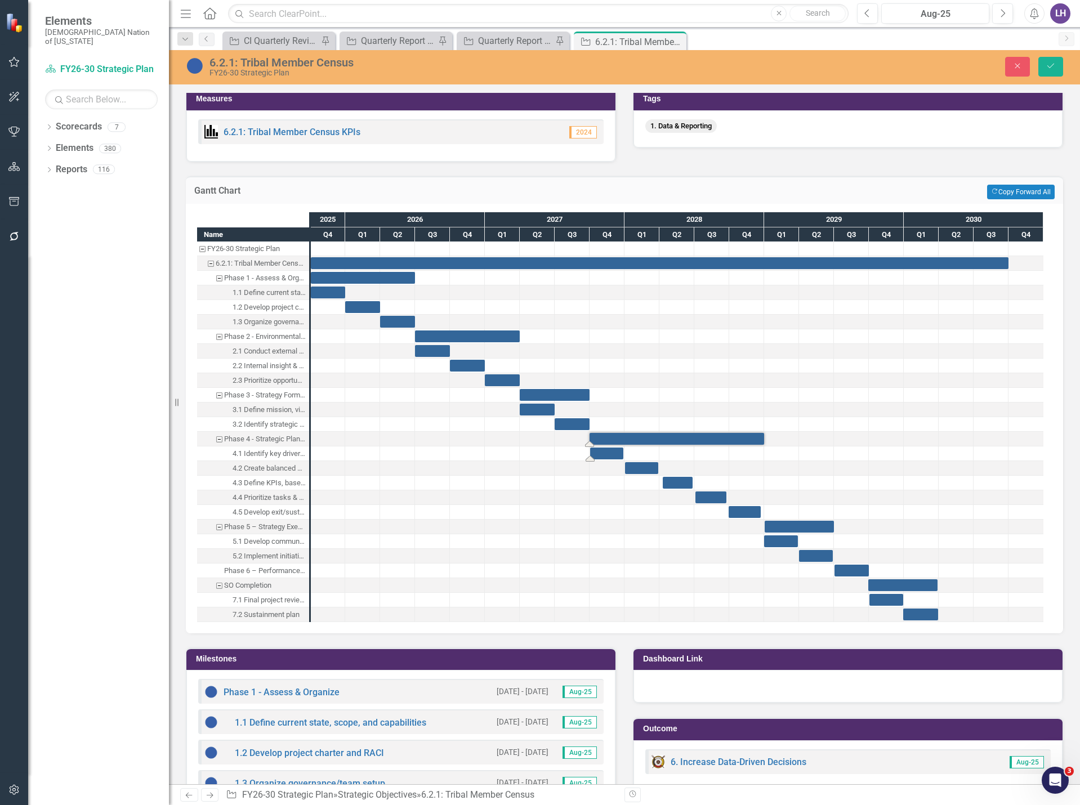
click at [610, 453] on div "Task: Start date: 2027-10-02 End date: 2027-12-29" at bounding box center [606, 454] width 33 height 12
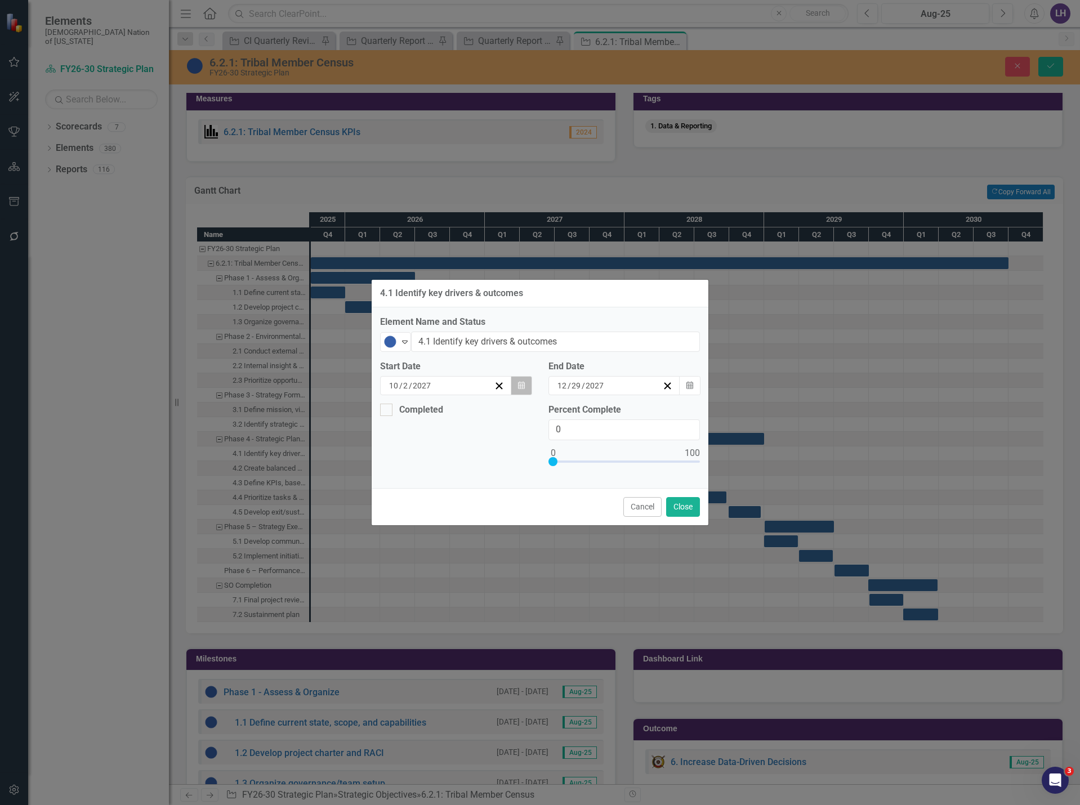
click at [527, 388] on button "Calendar" at bounding box center [521, 385] width 21 height 19
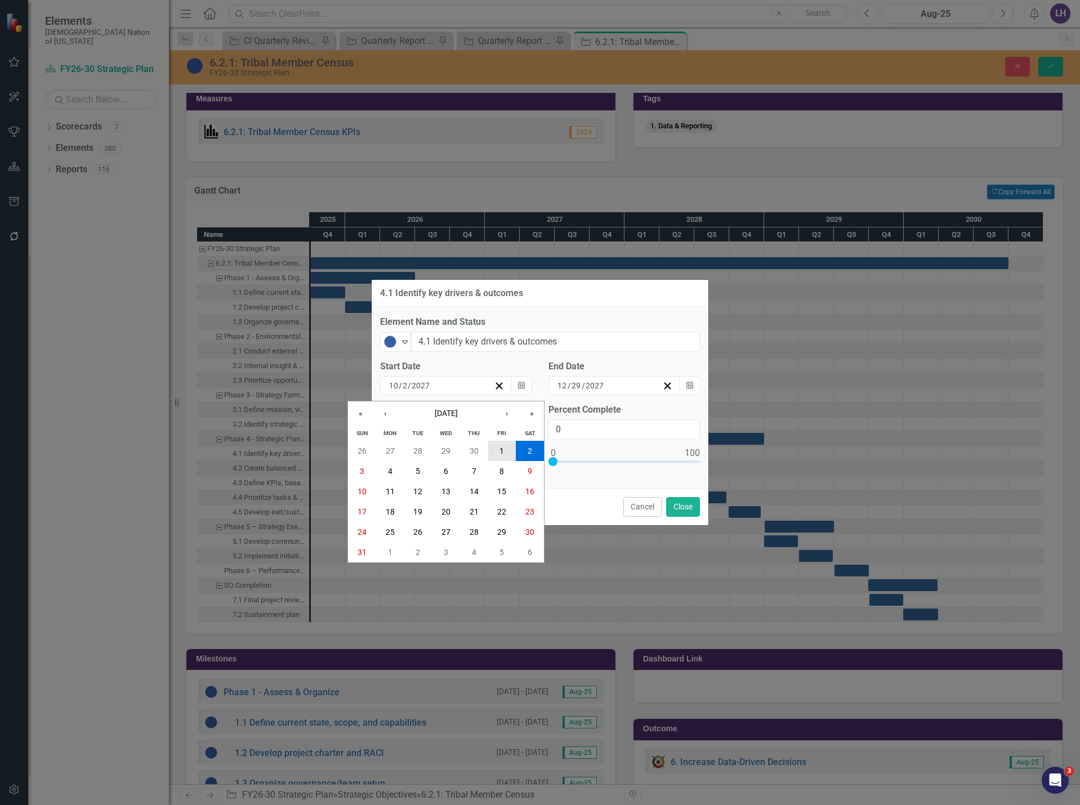
click at [503, 445] on button "1" at bounding box center [502, 451] width 28 height 20
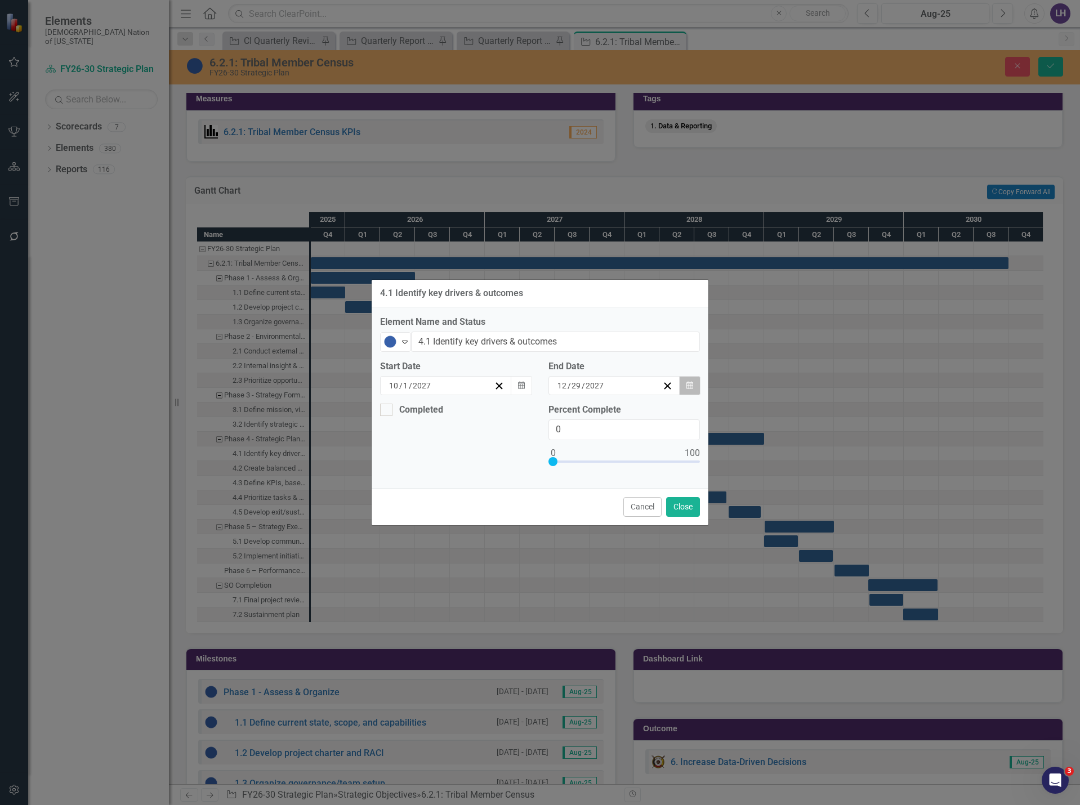
click at [689, 378] on button "Calendar" at bounding box center [689, 385] width 21 height 19
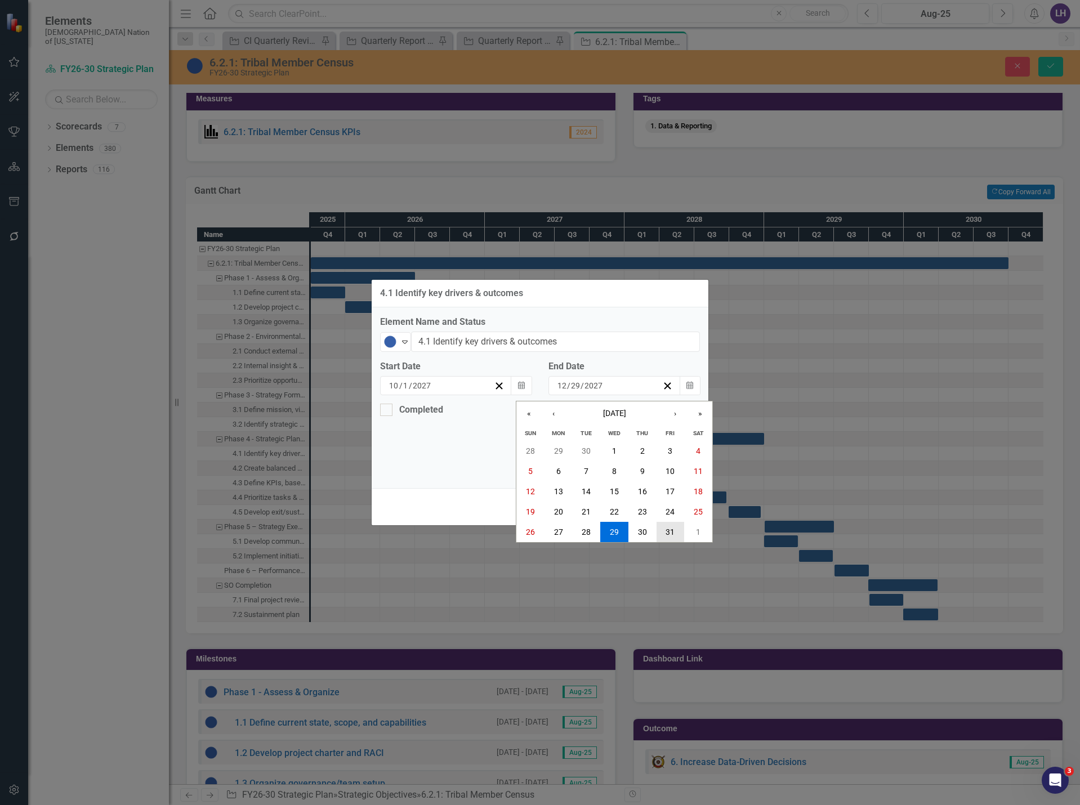
click at [665, 529] on button "31" at bounding box center [671, 532] width 28 height 20
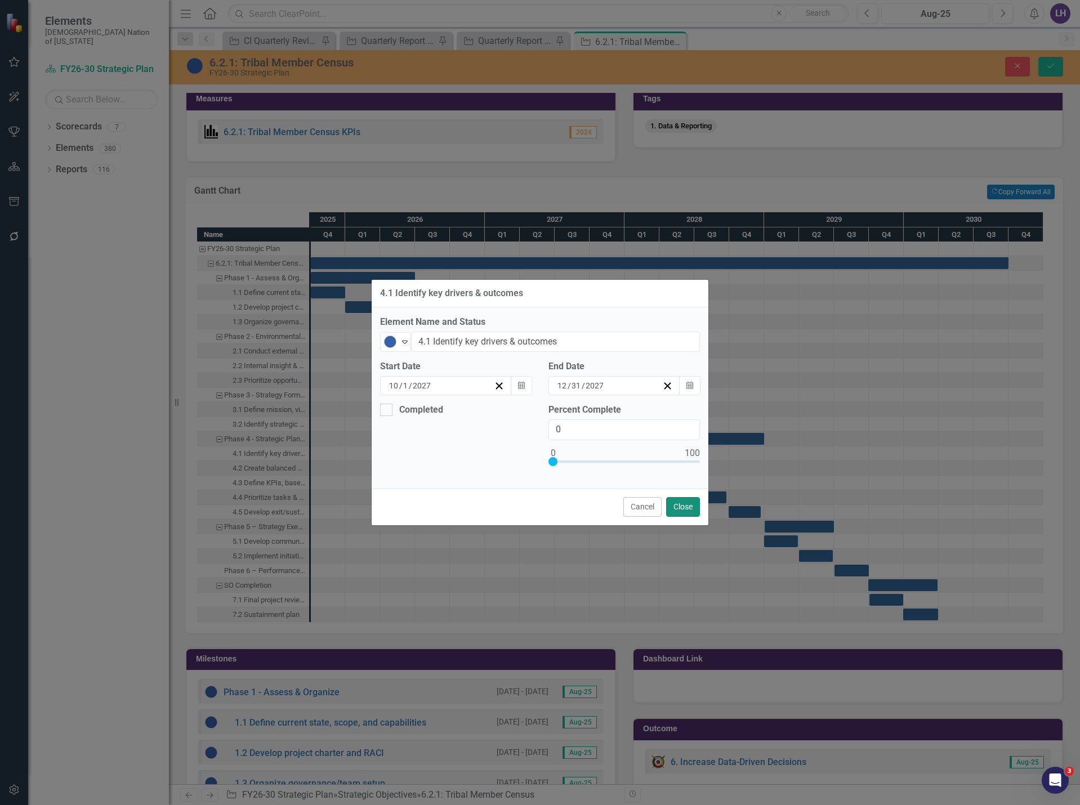
click at [686, 506] on button "Close" at bounding box center [683, 507] width 34 height 20
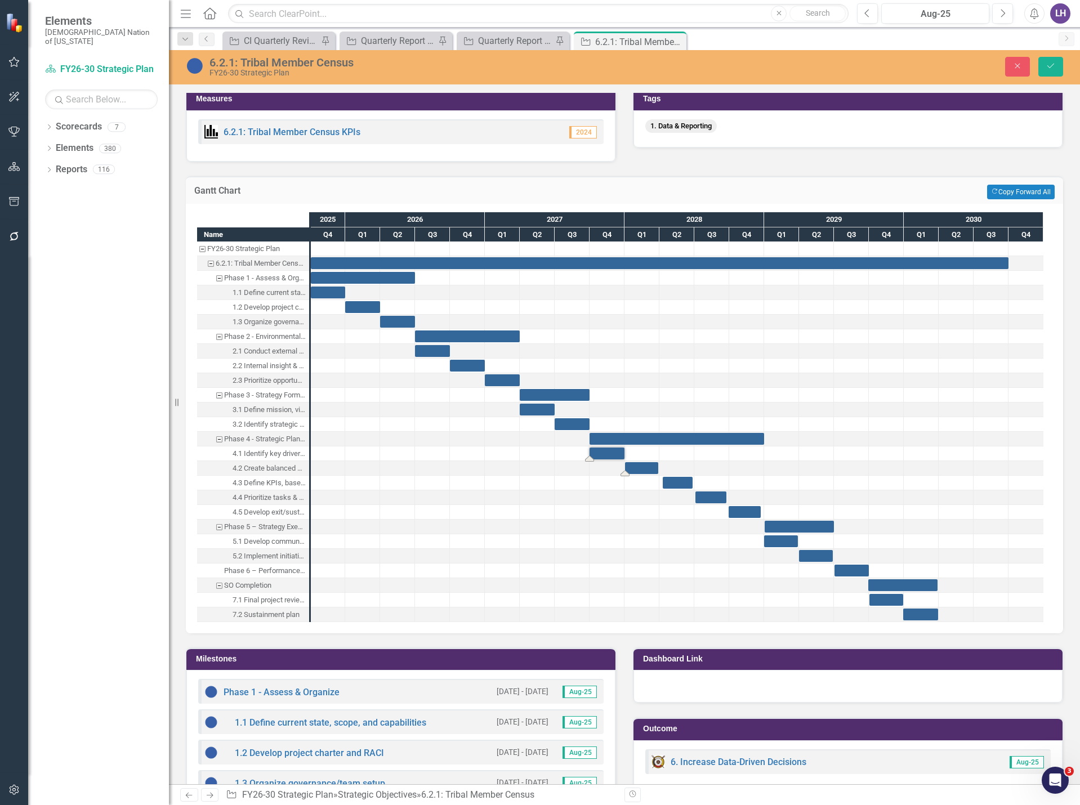
click at [636, 466] on div "Task: Start date: 2028-01-02 End date: 2028-03-29" at bounding box center [641, 468] width 33 height 12
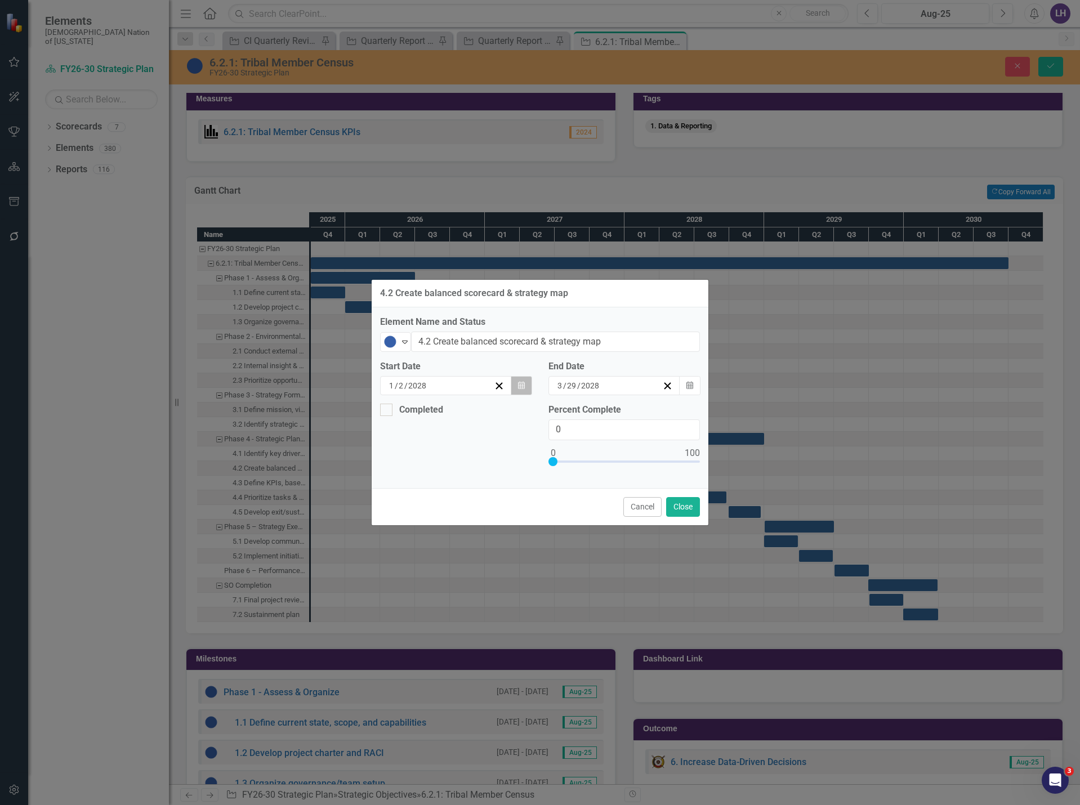
click at [520, 384] on icon "button" at bounding box center [521, 385] width 7 height 8
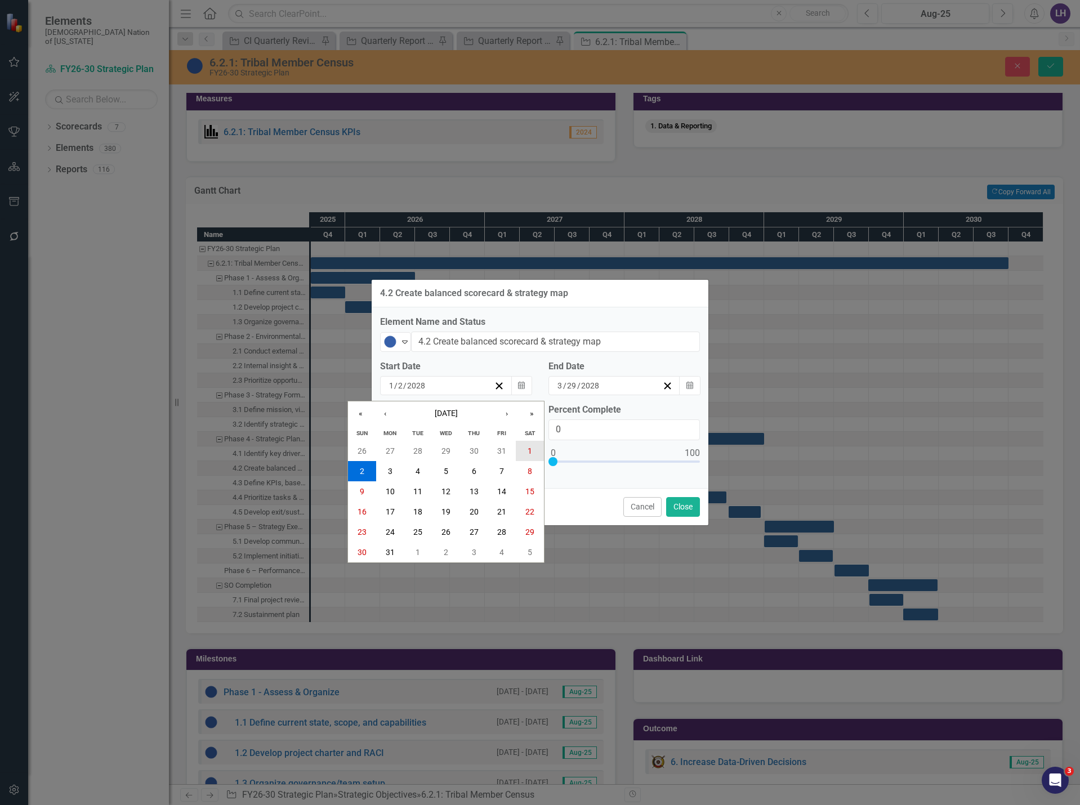
click at [534, 455] on button "1" at bounding box center [530, 451] width 28 height 20
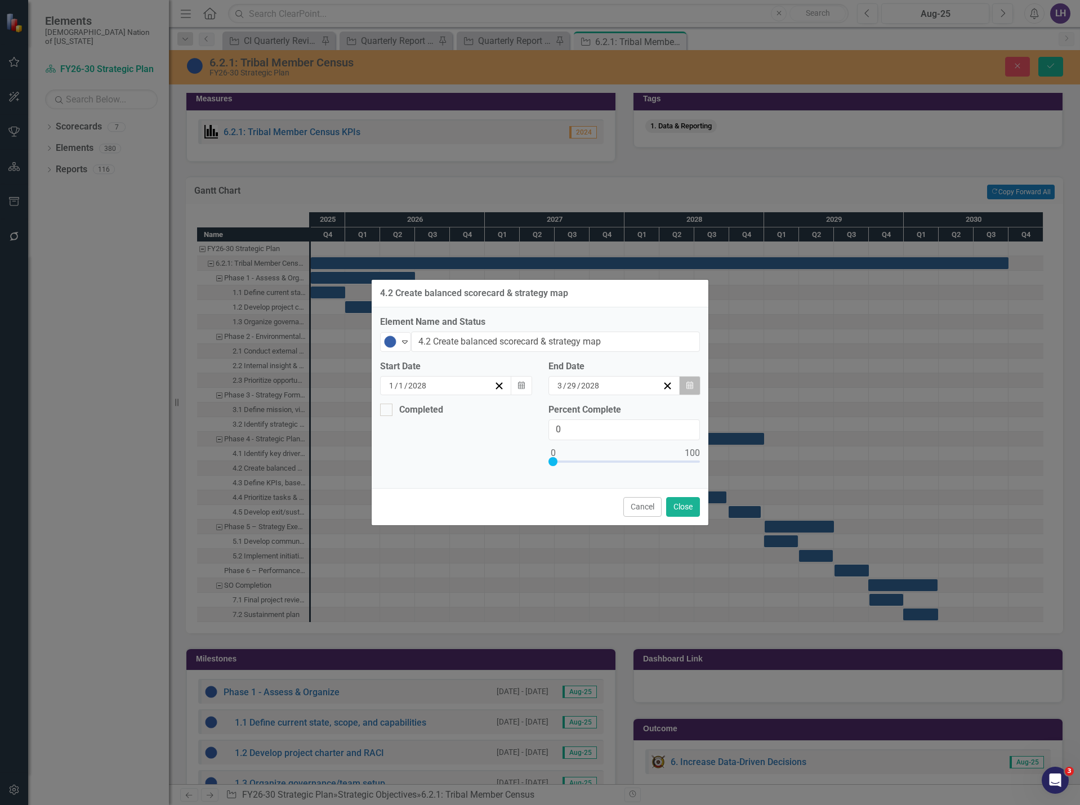
click at [690, 383] on icon "Calendar" at bounding box center [689, 386] width 7 height 8
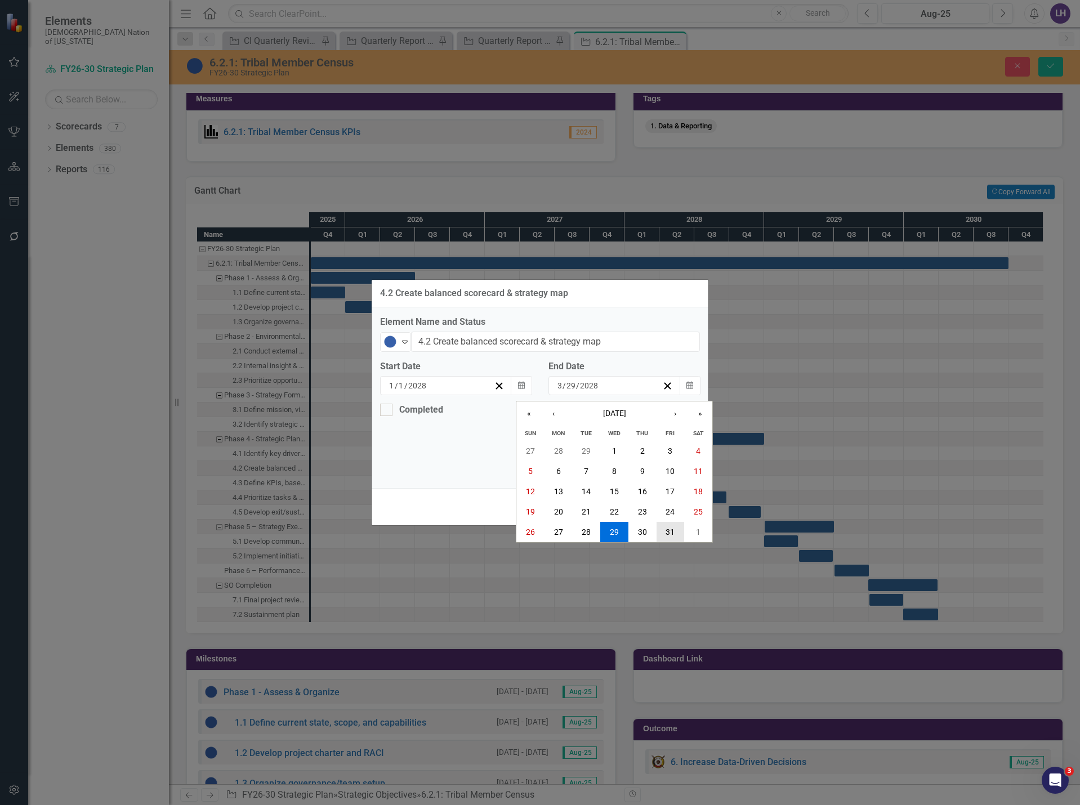
click at [667, 533] on abbr "31" at bounding box center [670, 532] width 9 height 9
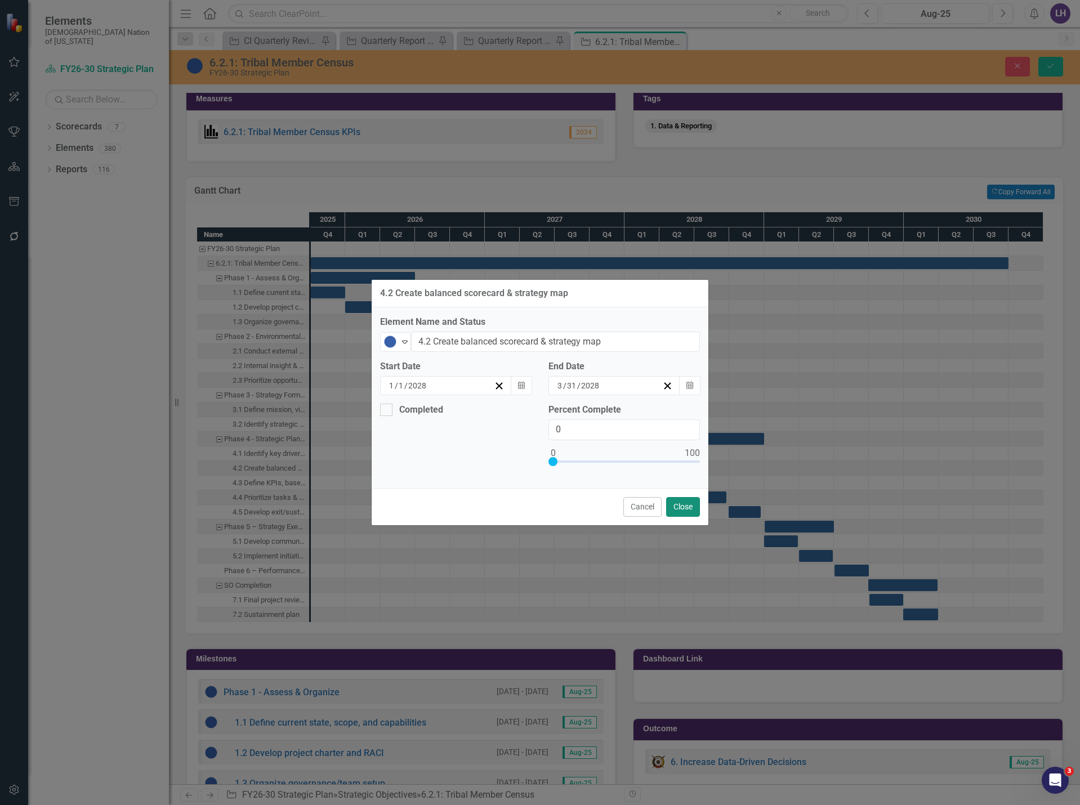
click at [681, 505] on button "Close" at bounding box center [683, 507] width 34 height 20
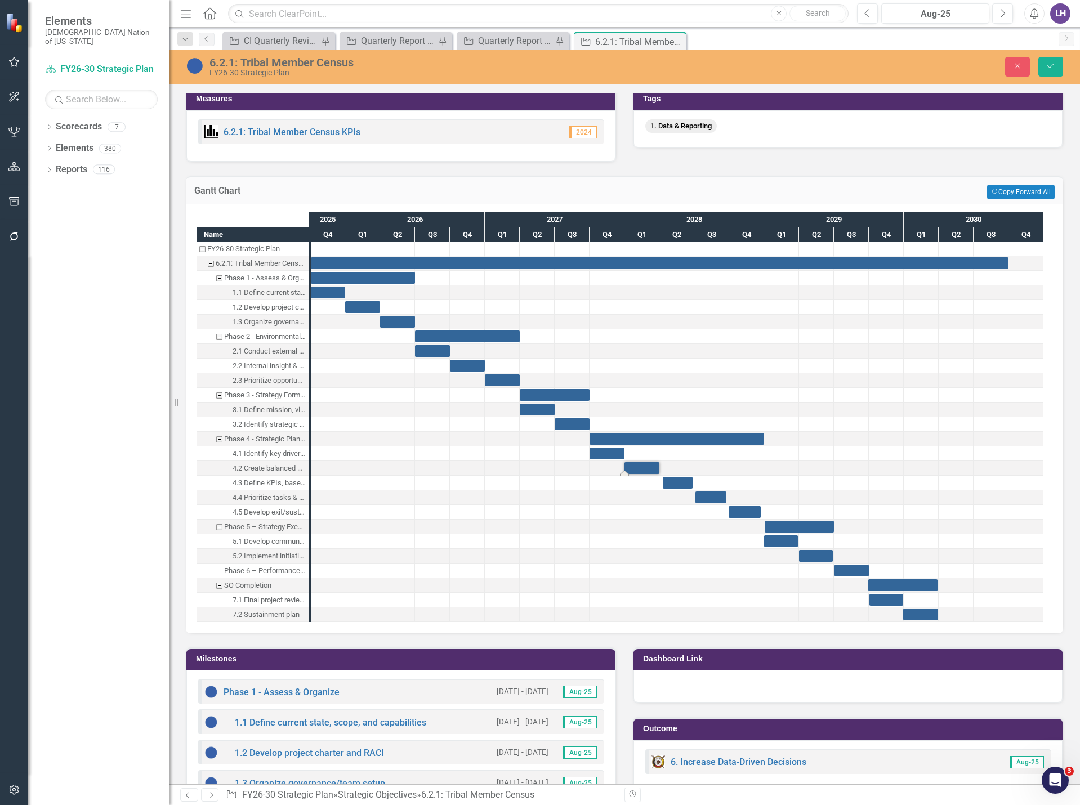
click at [644, 468] on div "Task: Start date: 2028-01-01 End date: 2028-03-31" at bounding box center [641, 468] width 35 height 12
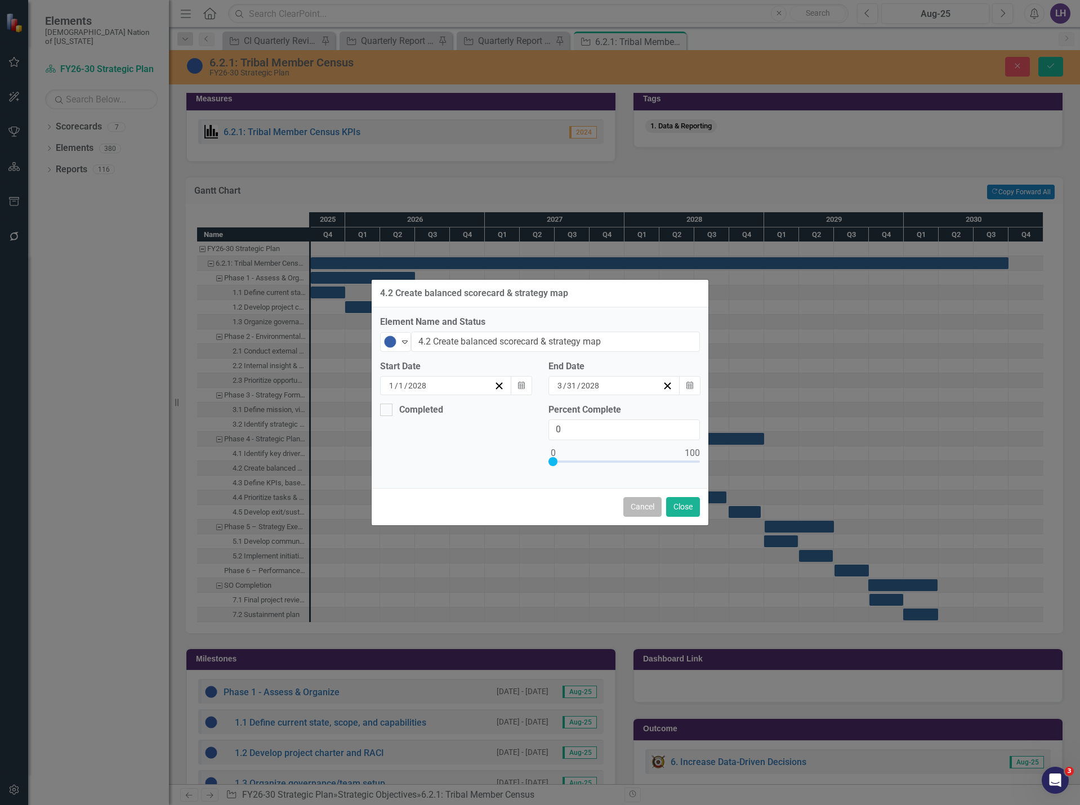
click at [641, 512] on button "Cancel" at bounding box center [642, 507] width 38 height 20
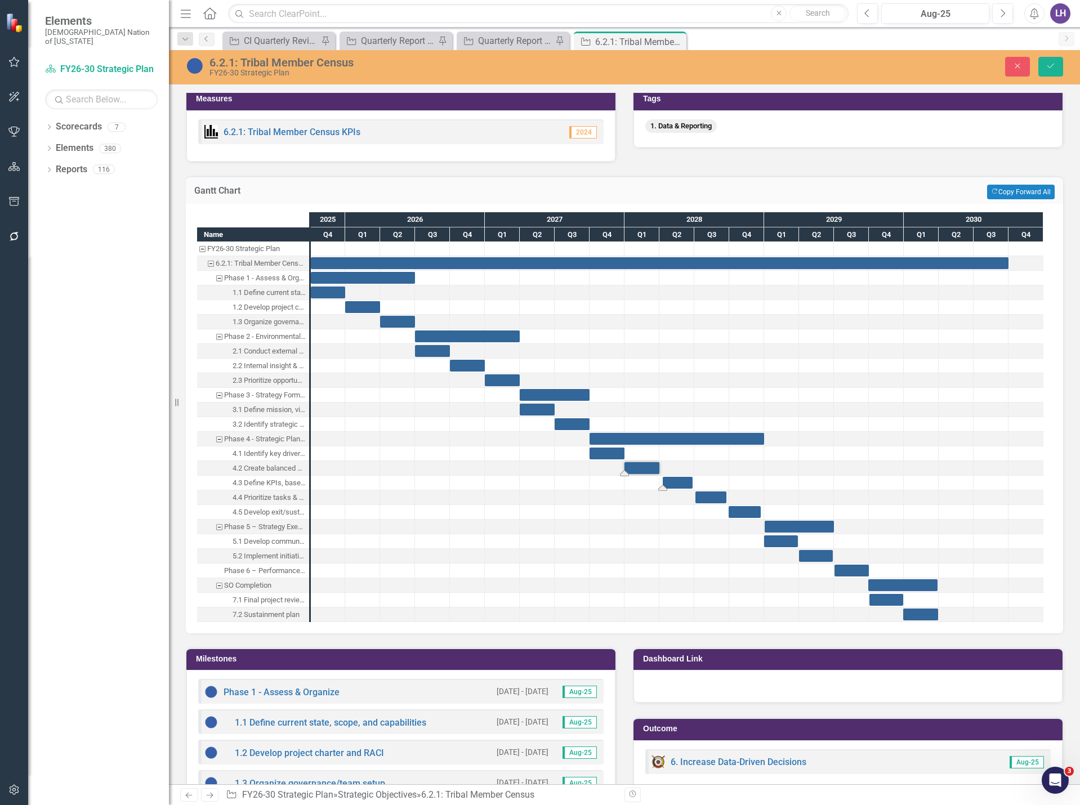
click at [670, 483] on div "Task: Start date: 2028-04-09 End date: 2028-06-26" at bounding box center [678, 483] width 30 height 12
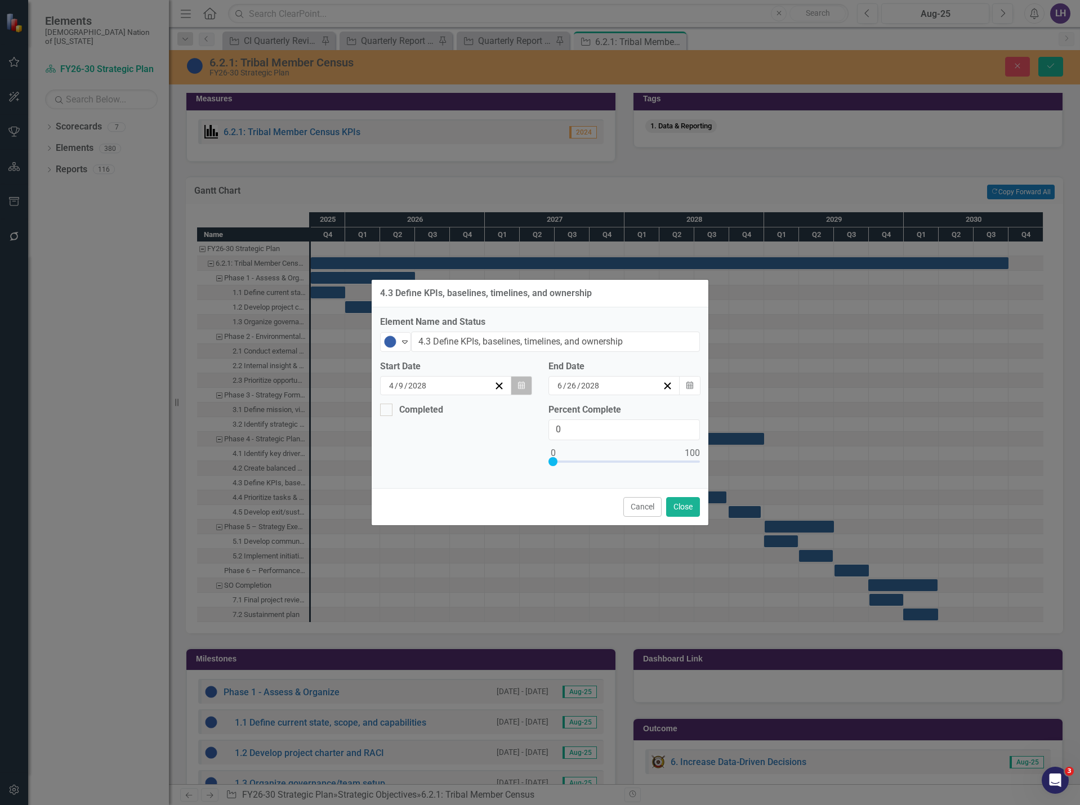
click at [520, 384] on icon "button" at bounding box center [521, 385] width 7 height 8
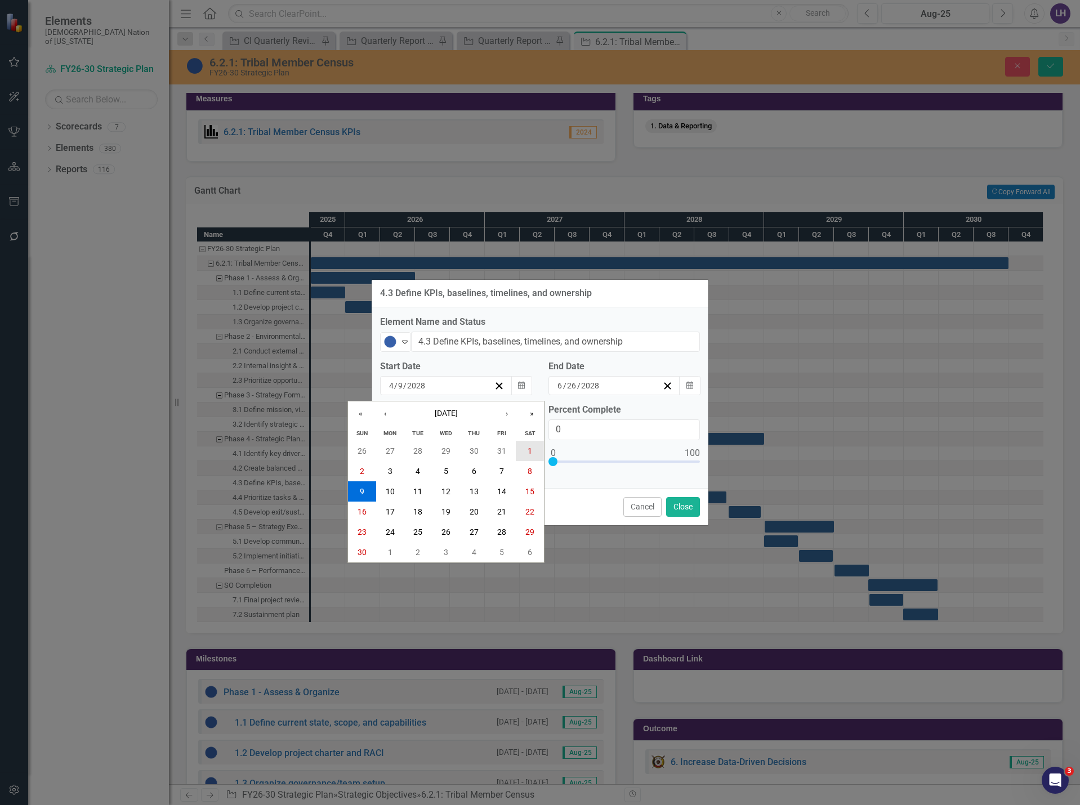
click at [527, 448] on button "1" at bounding box center [530, 451] width 28 height 20
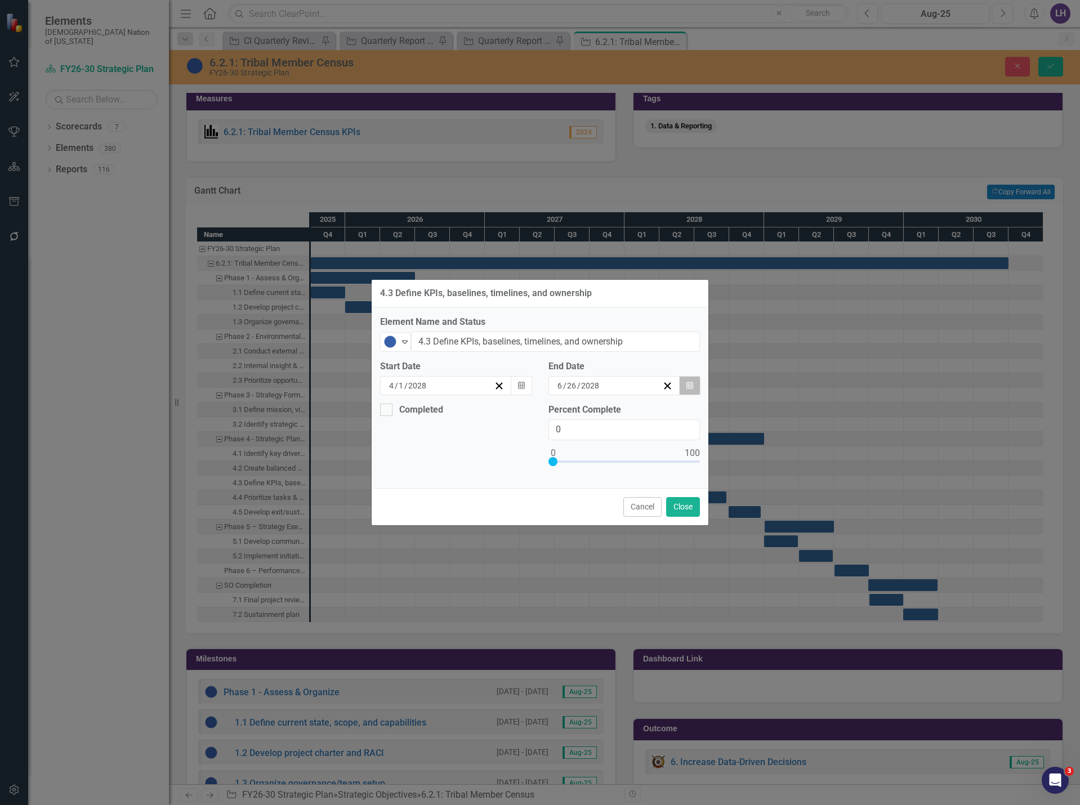
click at [693, 383] on button "Calendar" at bounding box center [689, 385] width 21 height 19
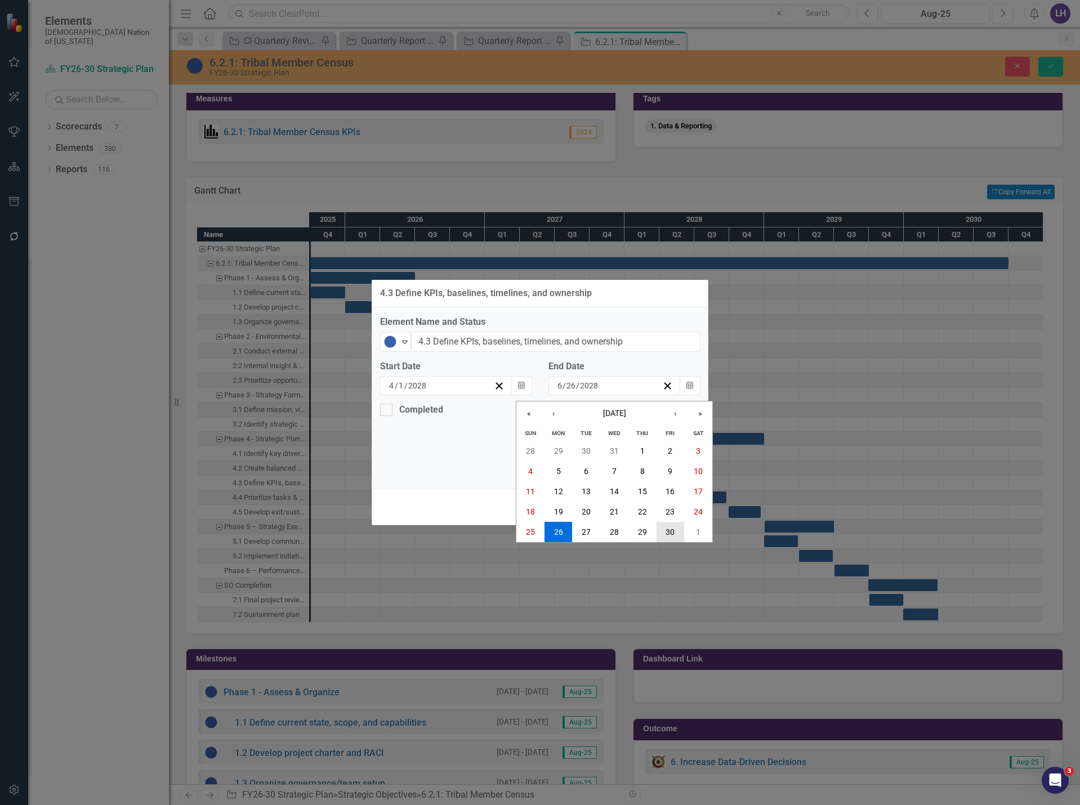
click at [673, 528] on abbr "30" at bounding box center [670, 532] width 9 height 9
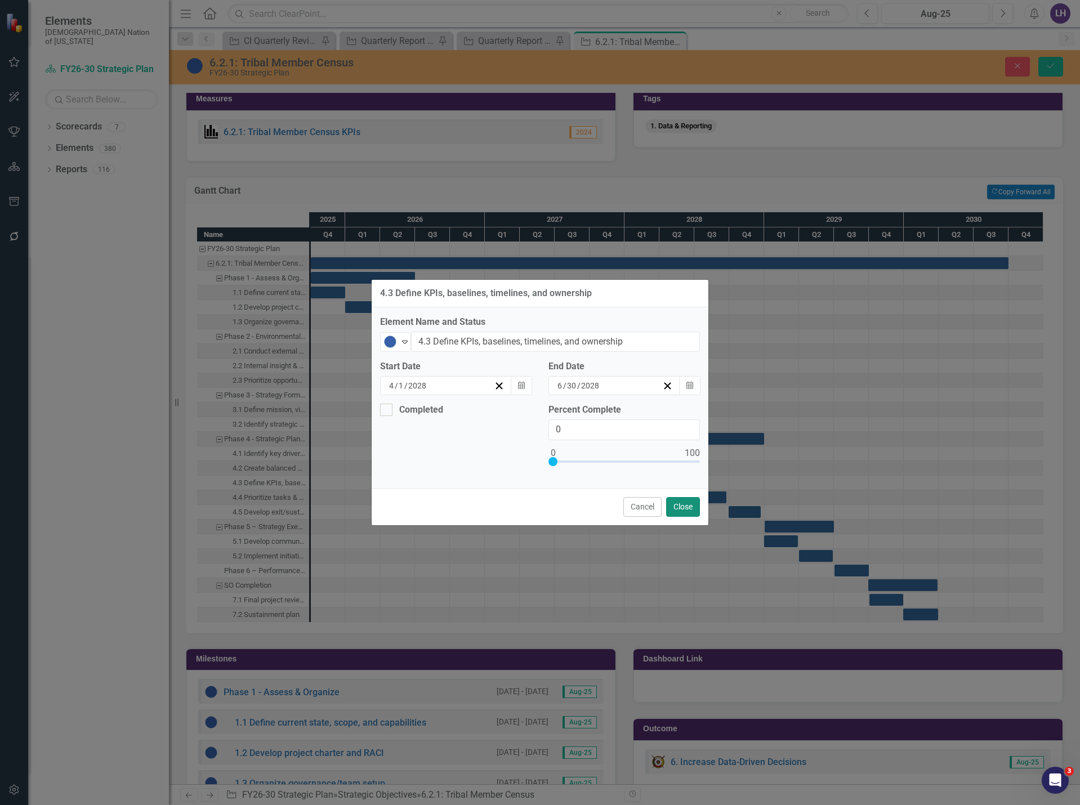
click at [686, 504] on button "Close" at bounding box center [683, 507] width 34 height 20
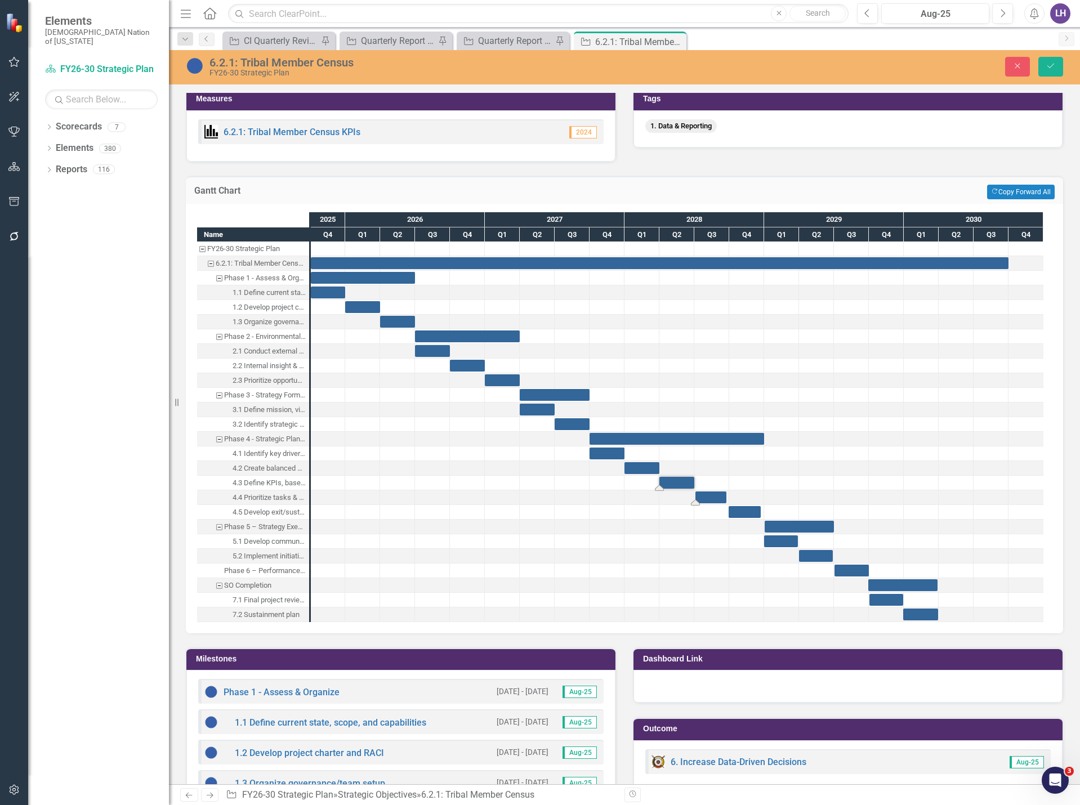
click at [701, 498] on div "Task: Start date: 2028-07-03 End date: 2028-09-23" at bounding box center [710, 498] width 31 height 12
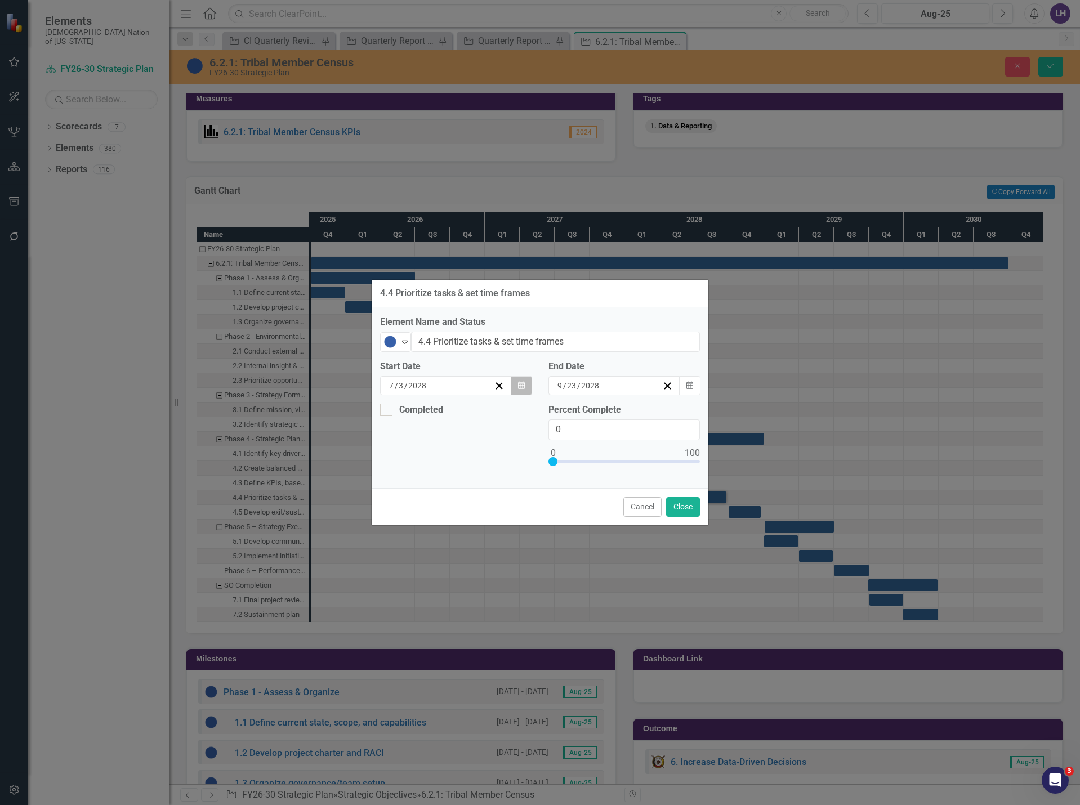
click at [520, 385] on icon "button" at bounding box center [521, 385] width 7 height 8
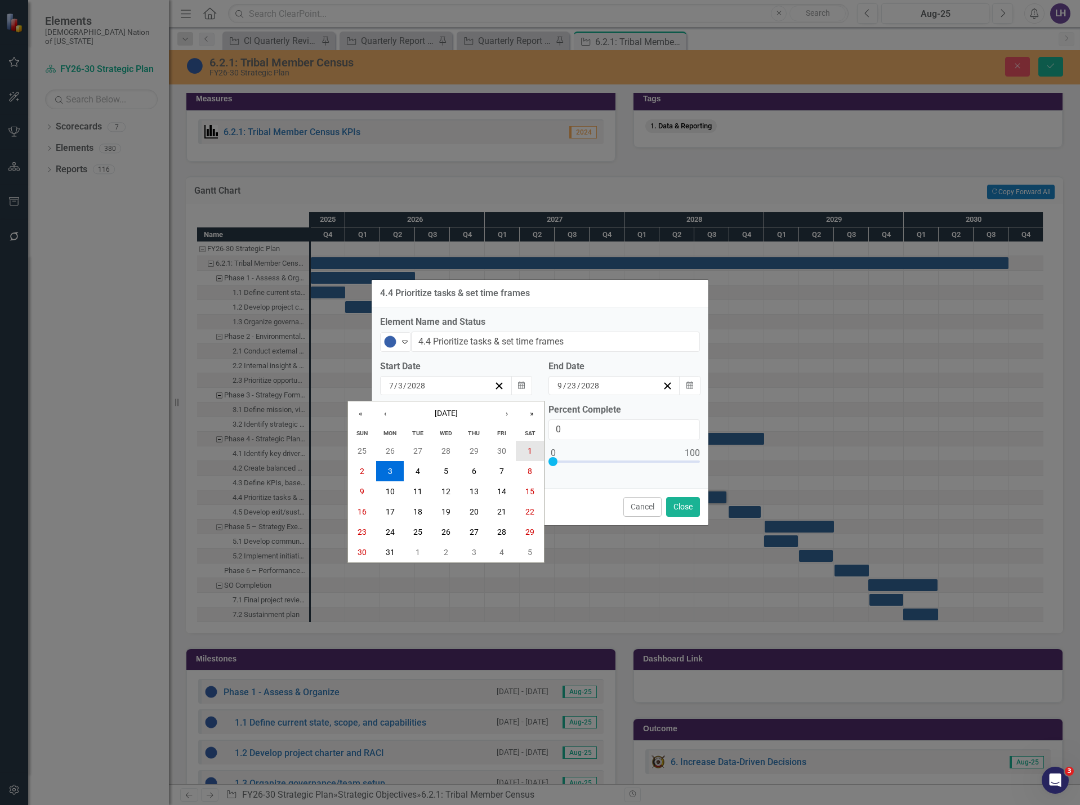
click at [522, 454] on button "1" at bounding box center [530, 451] width 28 height 20
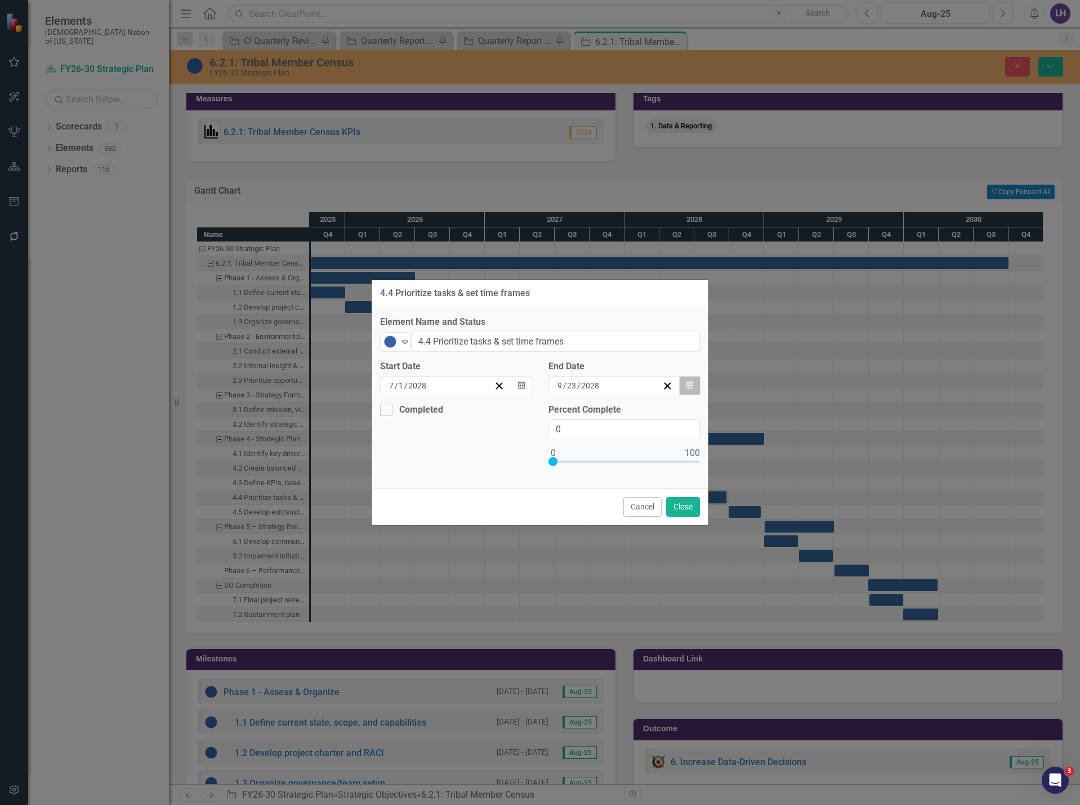
click at [688, 386] on icon "button" at bounding box center [689, 385] width 7 height 8
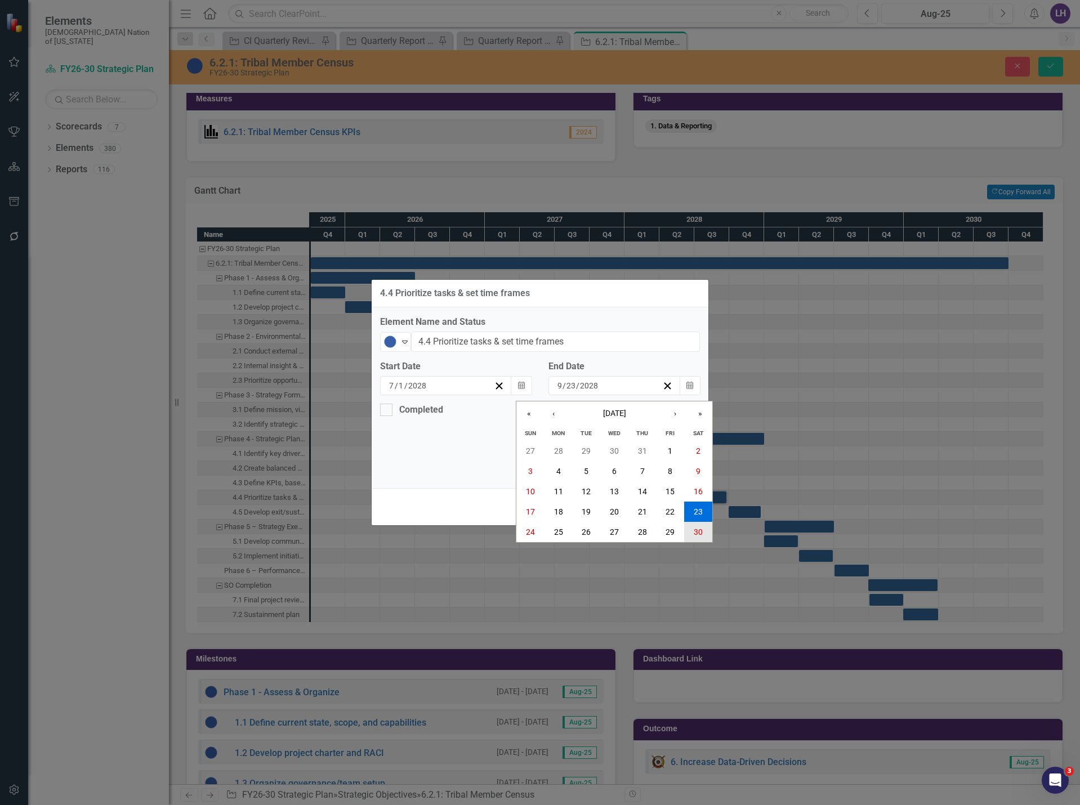
click at [695, 528] on abbr "30" at bounding box center [698, 532] width 9 height 9
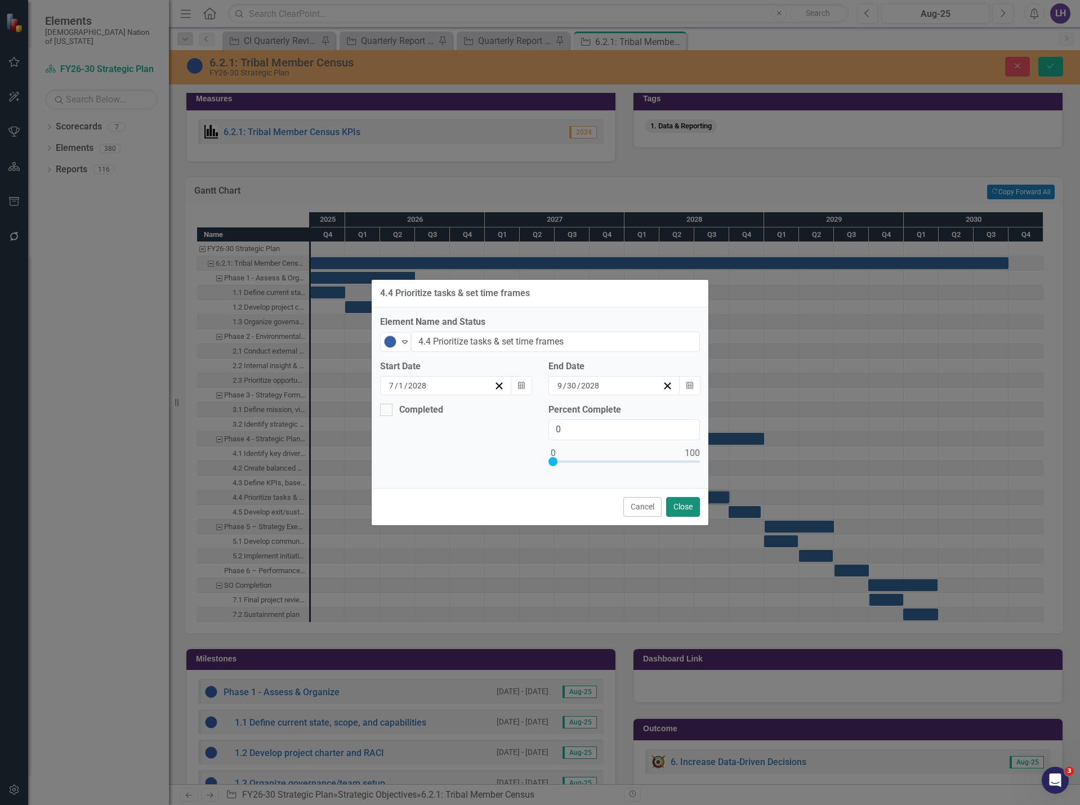
click at [688, 505] on button "Close" at bounding box center [683, 507] width 34 height 20
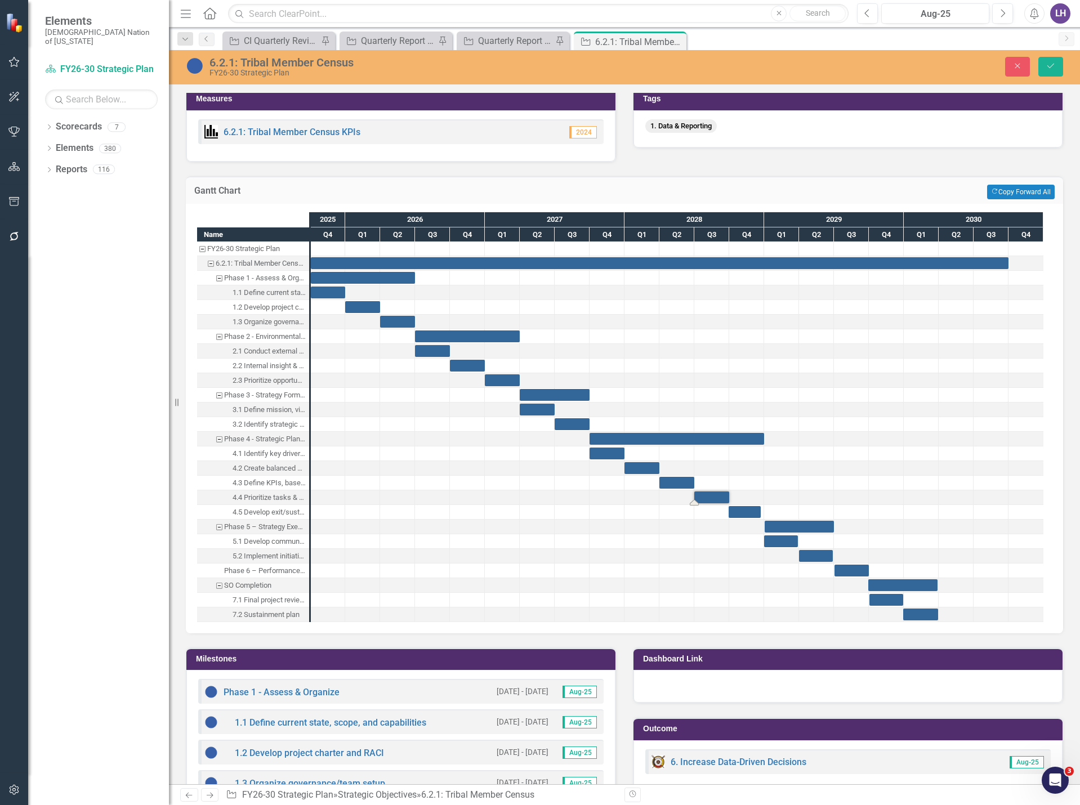
click at [704, 496] on div "Task: Start date: 2028-07-01 End date: 2028-09-30" at bounding box center [711, 498] width 35 height 12
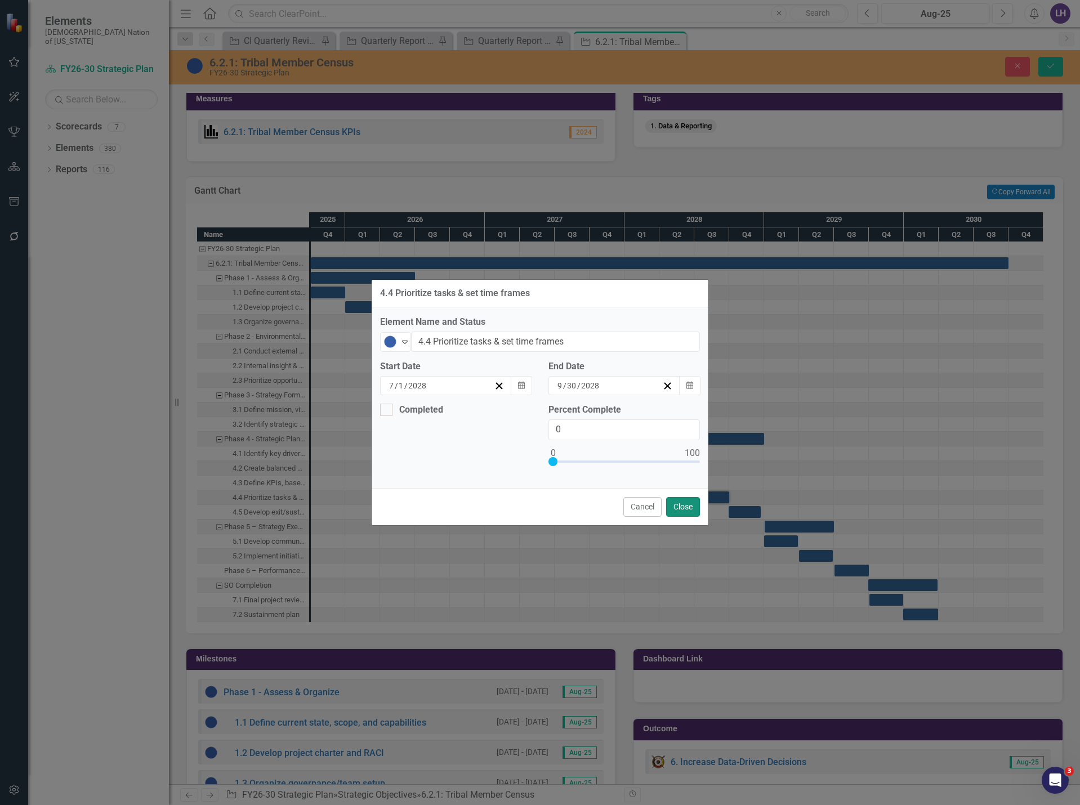
click at [681, 512] on button "Close" at bounding box center [683, 507] width 34 height 20
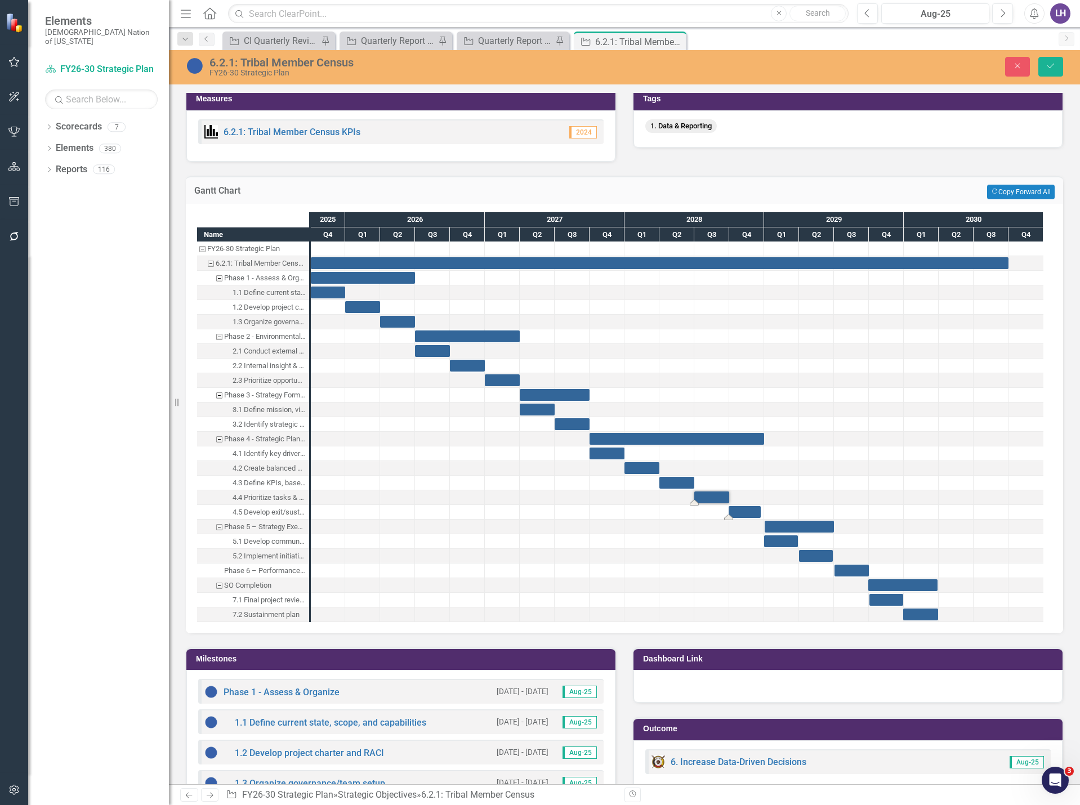
click at [749, 514] on div "Task: Start date: 2028-09-29 End date: 2028-12-23" at bounding box center [745, 512] width 32 height 12
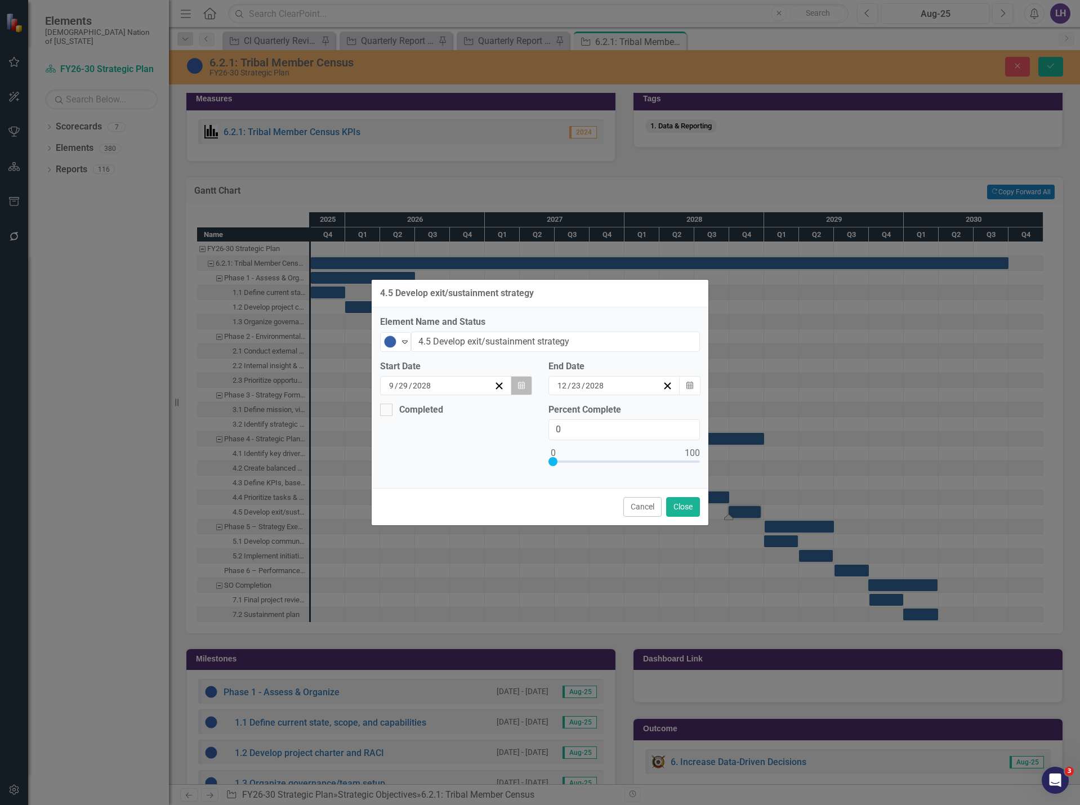
click at [523, 387] on icon "button" at bounding box center [521, 385] width 7 height 8
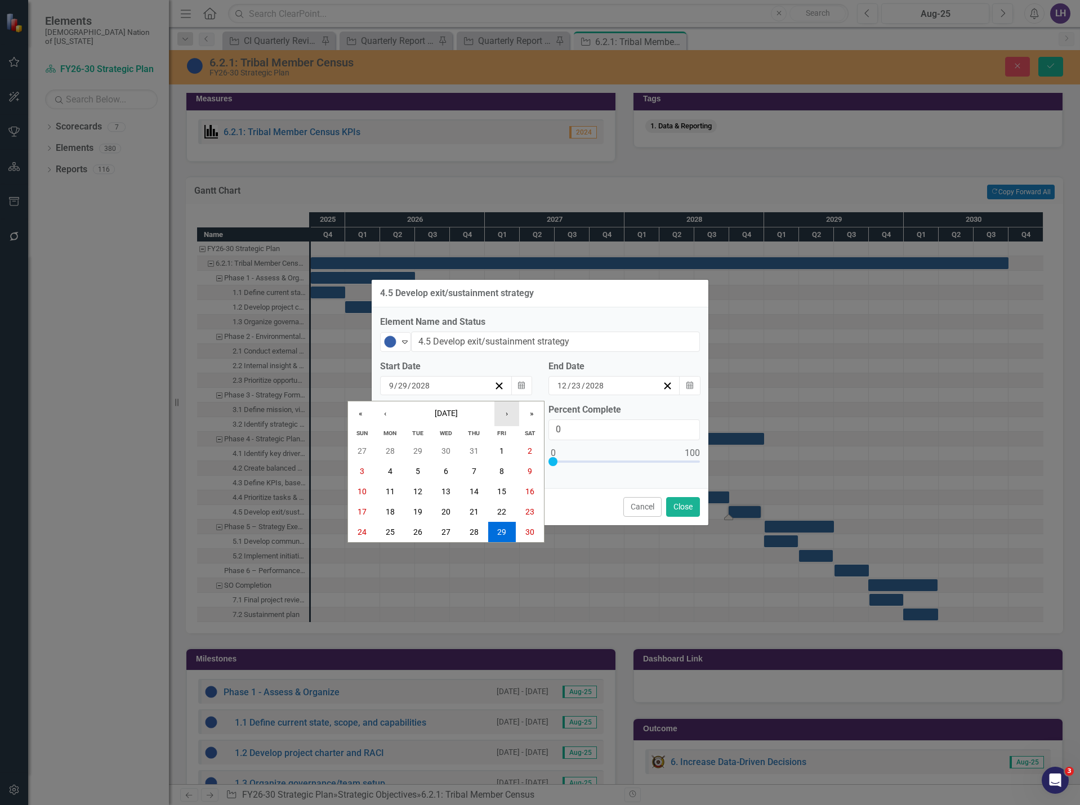
click at [510, 416] on button "›" at bounding box center [506, 413] width 25 height 25
click at [369, 448] on button "1" at bounding box center [362, 451] width 28 height 20
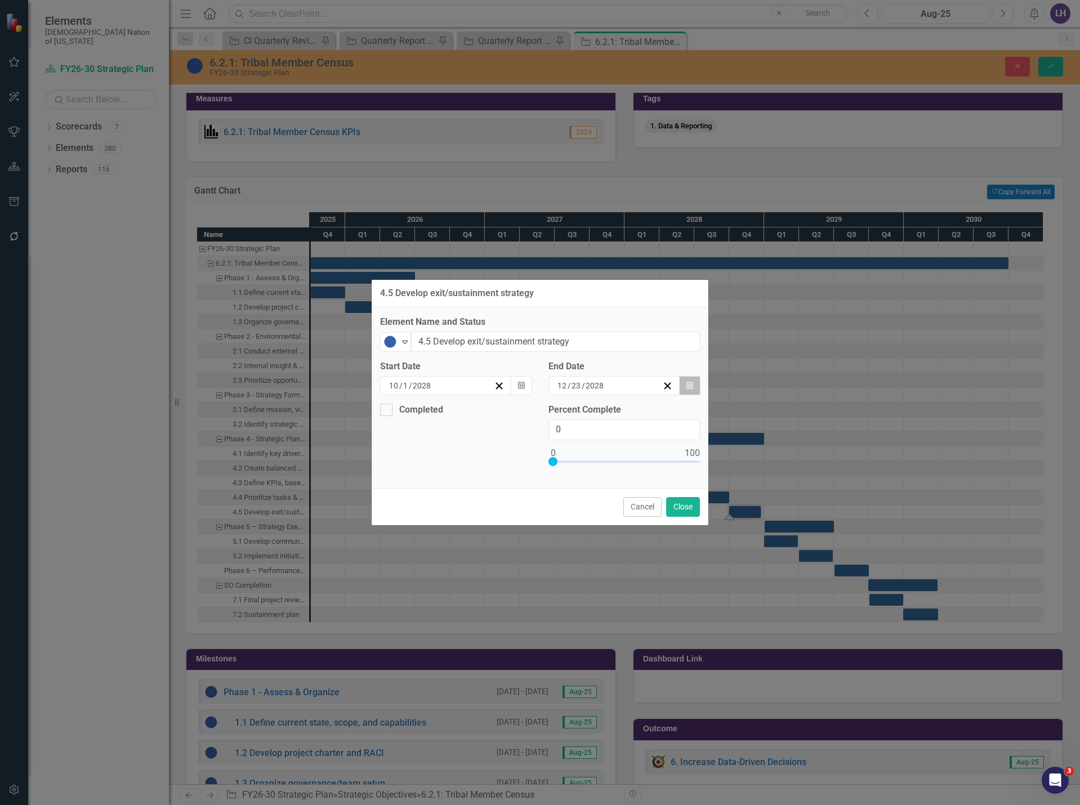
click at [691, 385] on icon "Calendar" at bounding box center [689, 386] width 7 height 8
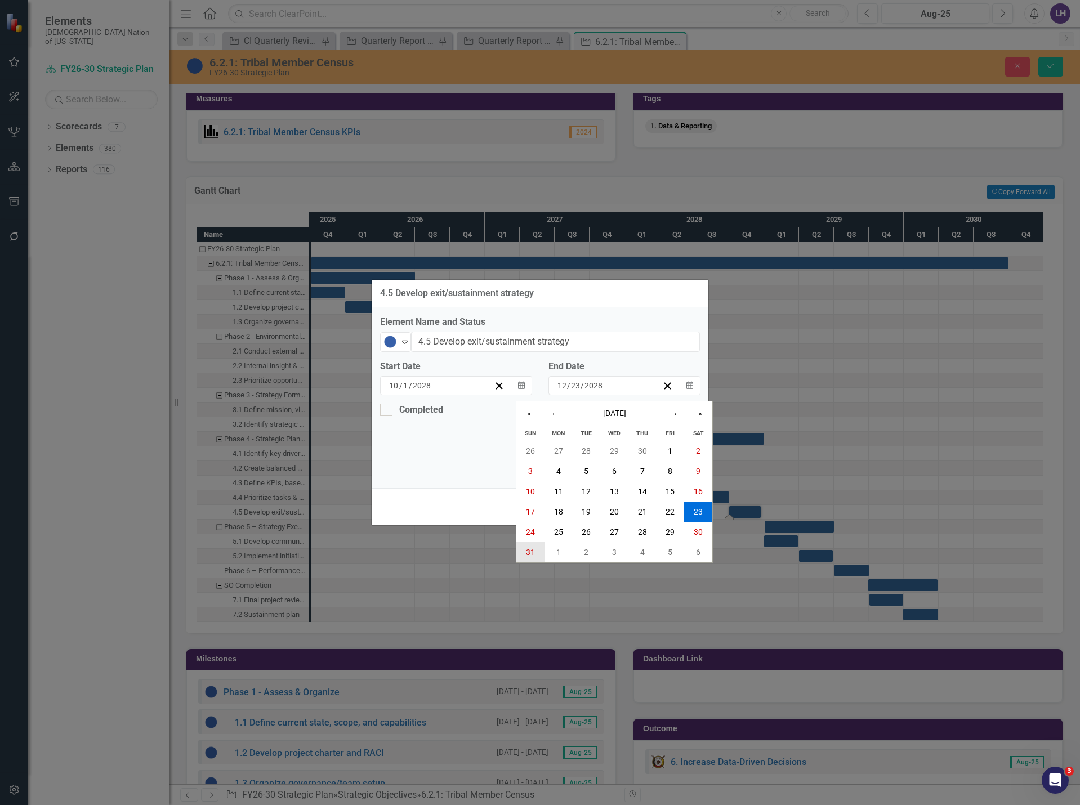
click at [524, 552] on button "31" at bounding box center [530, 552] width 28 height 20
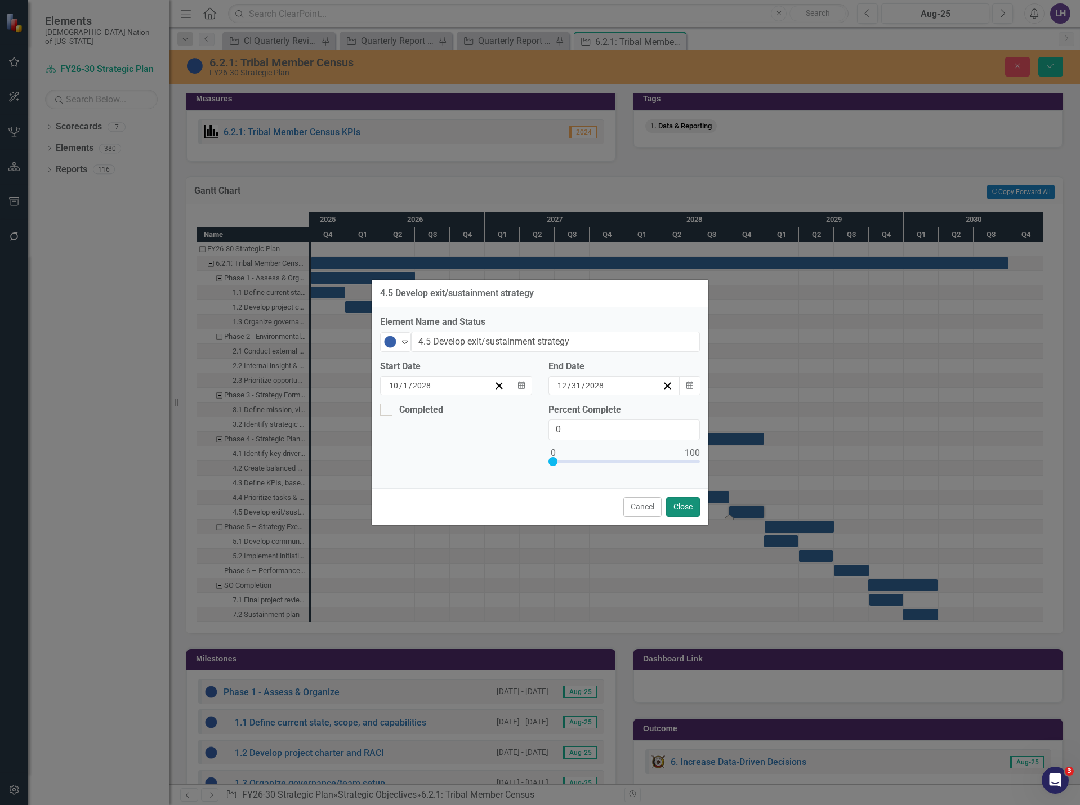
click at [672, 508] on button "Close" at bounding box center [683, 507] width 34 height 20
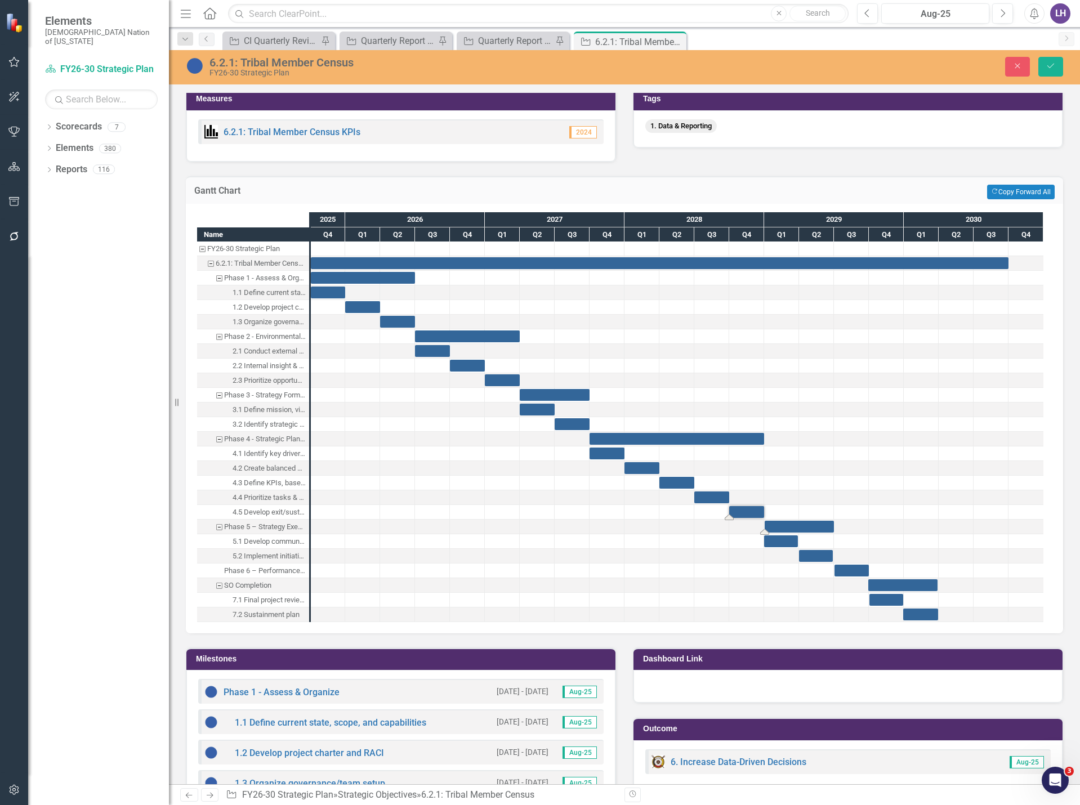
click at [782, 524] on div "Task: Start date: 2029-01-02 End date: 2029-07-01" at bounding box center [799, 527] width 69 height 12
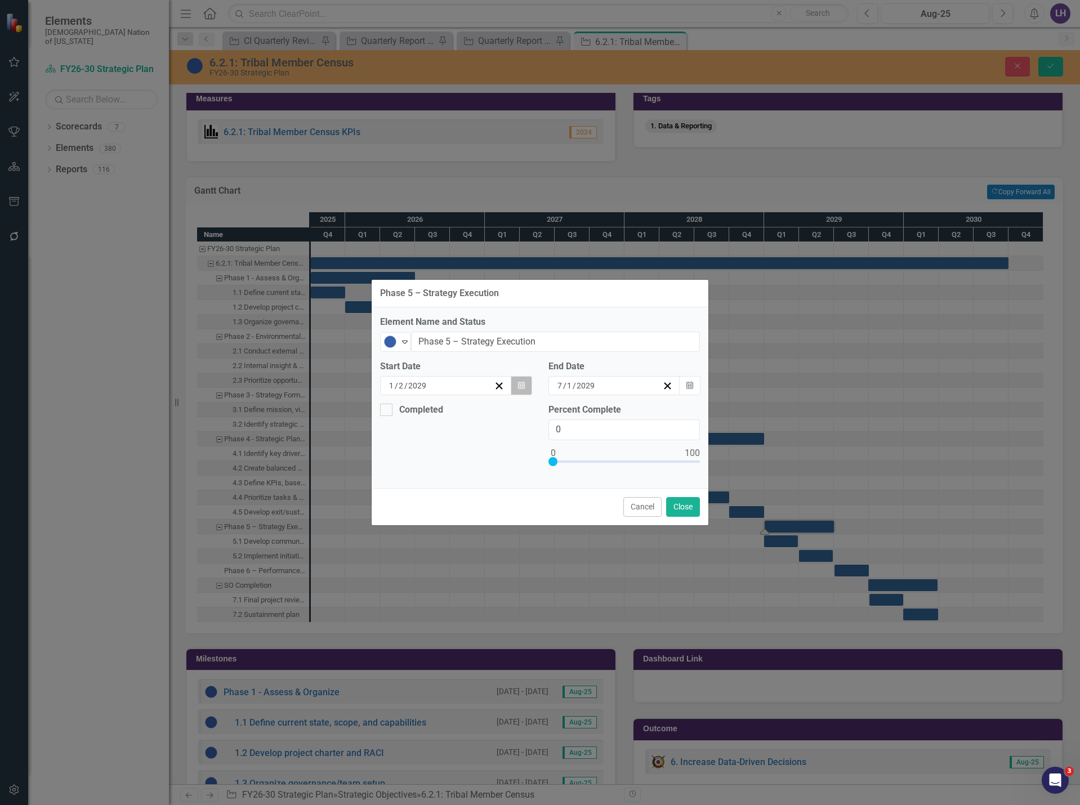
click at [524, 383] on icon "Calendar" at bounding box center [521, 386] width 7 height 8
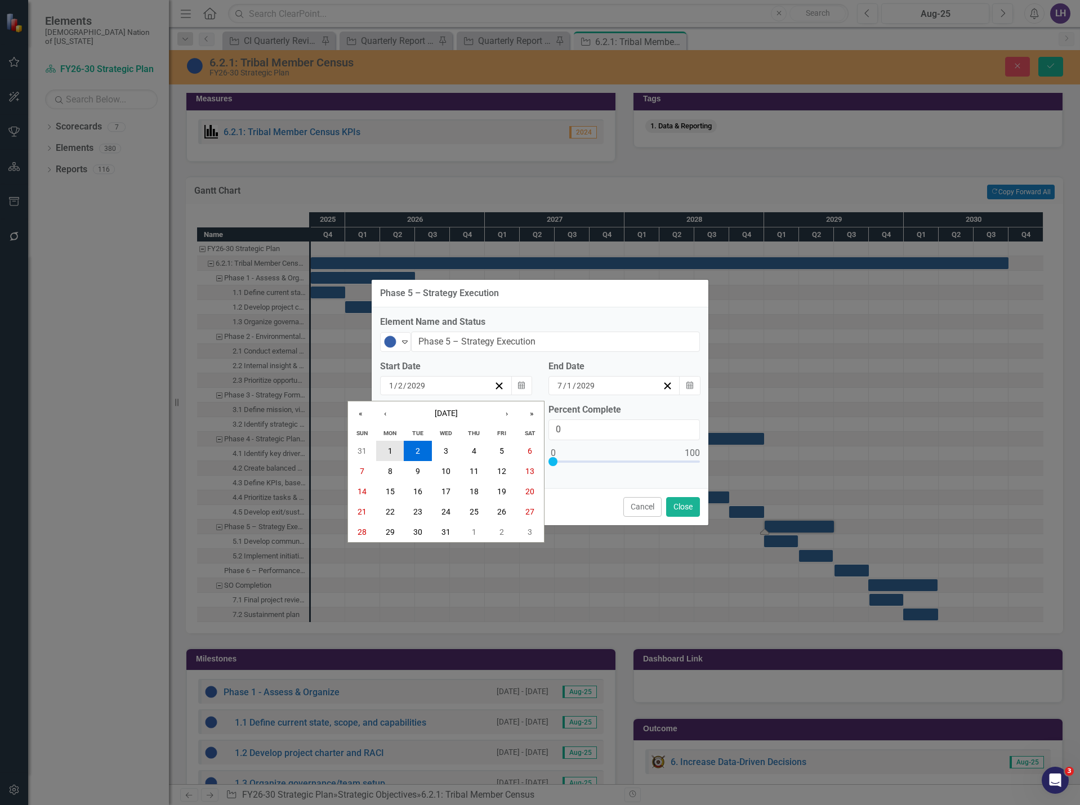
click at [390, 448] on abbr "1" at bounding box center [390, 451] width 5 height 9
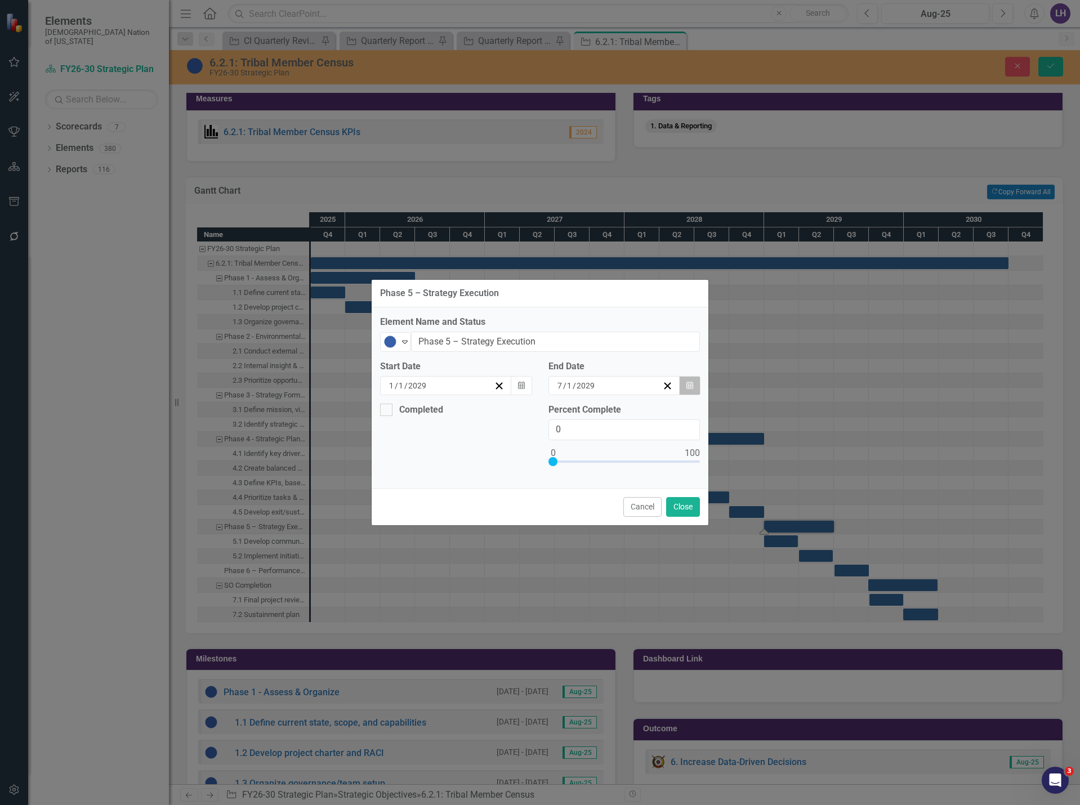
click at [686, 387] on icon "Calendar" at bounding box center [689, 386] width 7 height 8
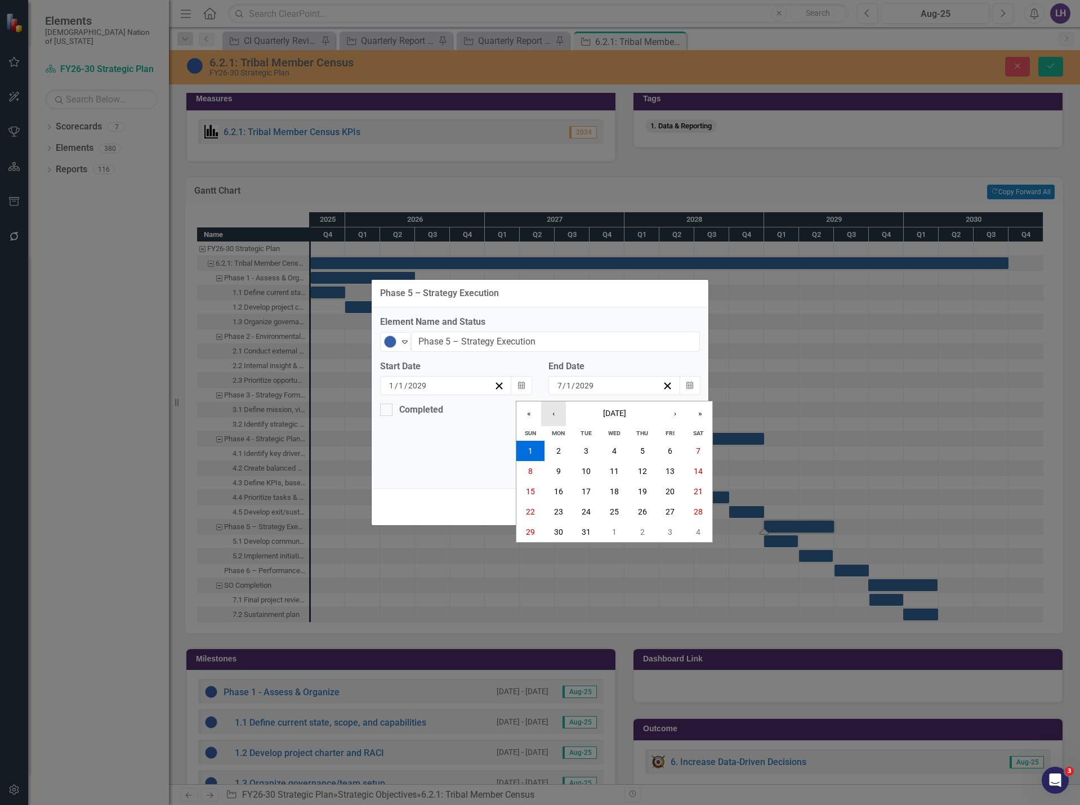
click at [555, 414] on button "‹" at bounding box center [553, 413] width 25 height 25
click at [691, 529] on button "30" at bounding box center [698, 532] width 28 height 20
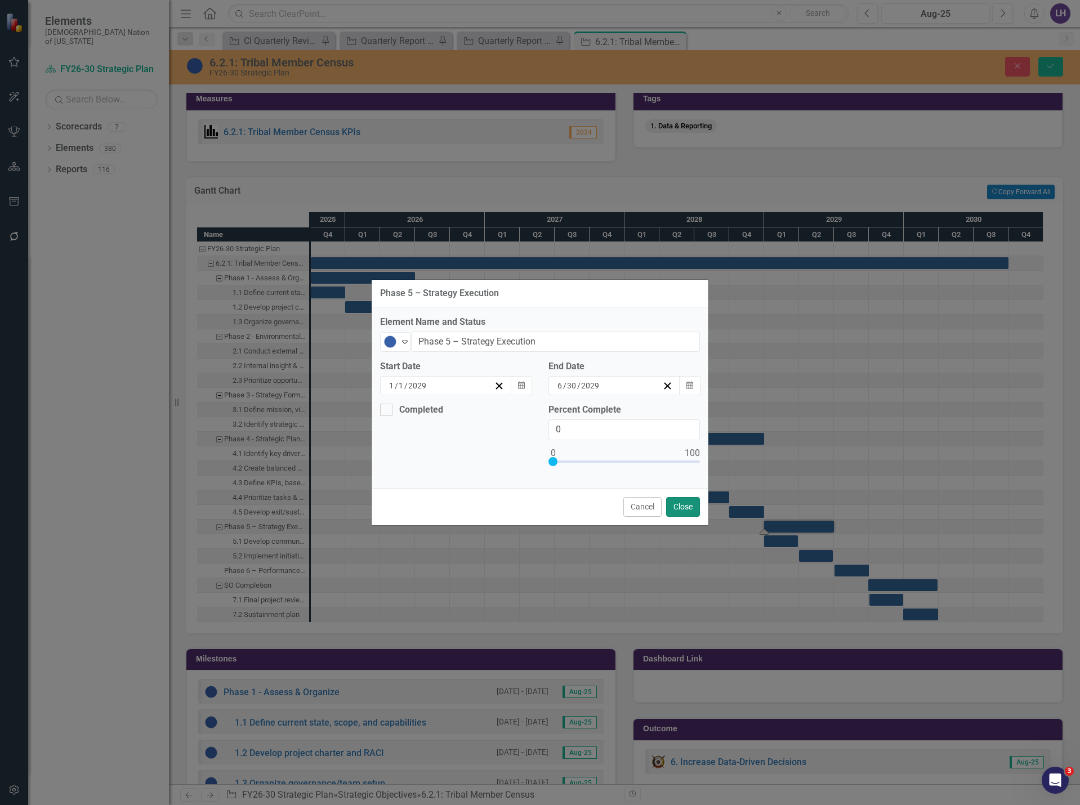
click at [689, 505] on button "Close" at bounding box center [683, 507] width 34 height 20
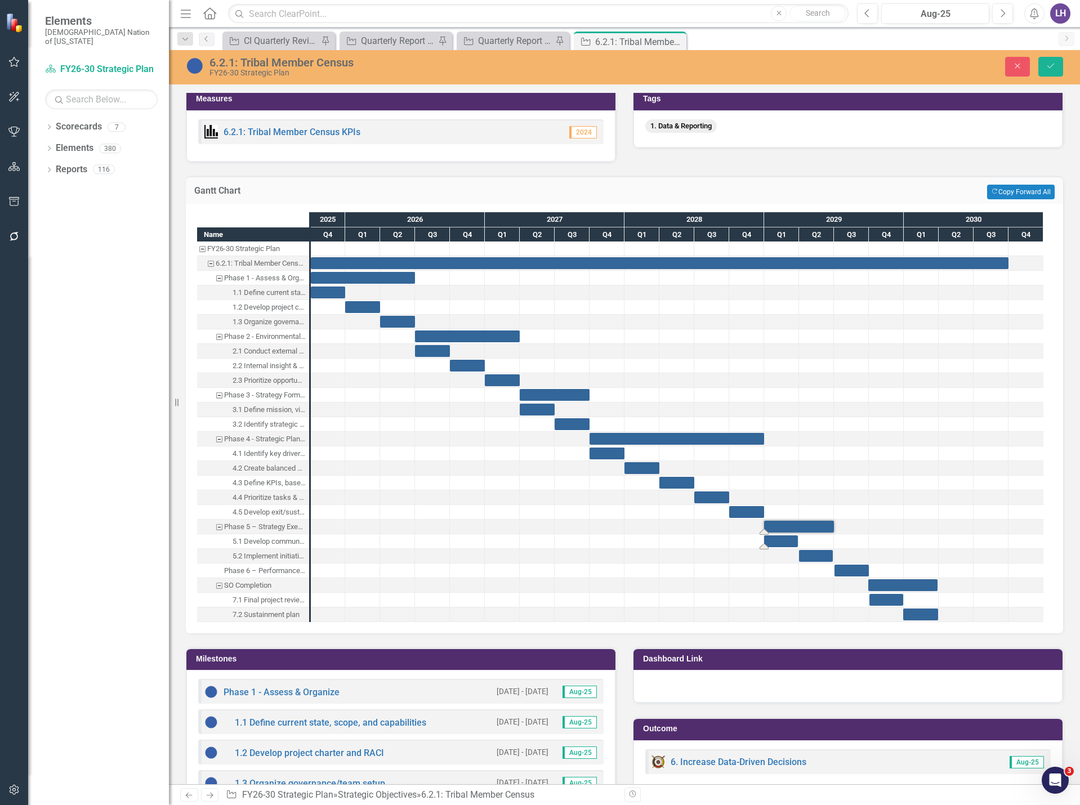
click at [790, 542] on div "Task: Start date: 2029-01-01 End date: 2029-03-28" at bounding box center [781, 542] width 34 height 12
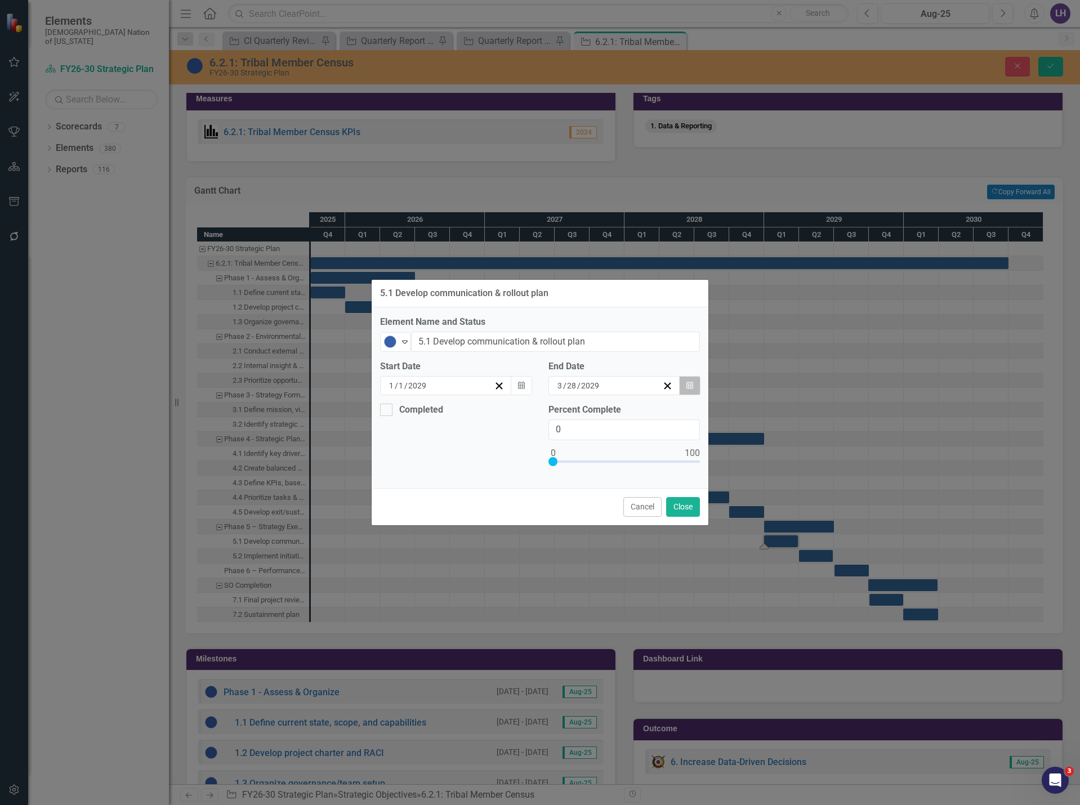
click at [686, 386] on icon "button" at bounding box center [689, 385] width 7 height 8
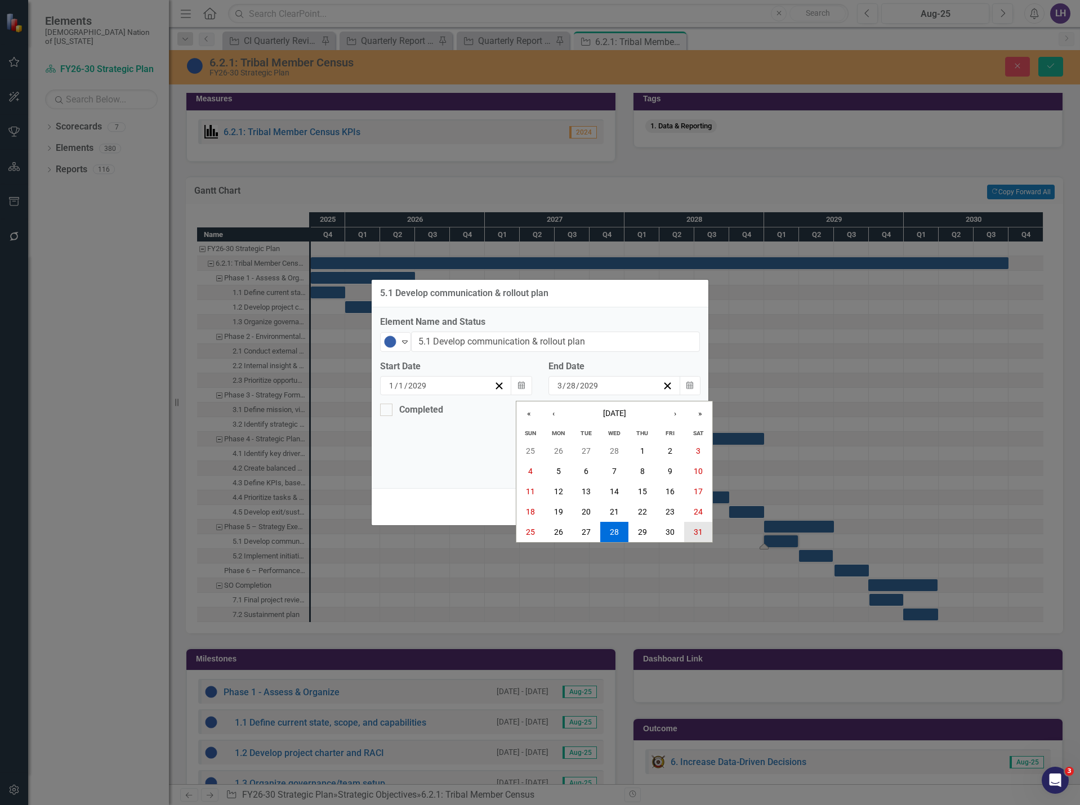
click at [698, 530] on abbr "31" at bounding box center [698, 532] width 9 height 9
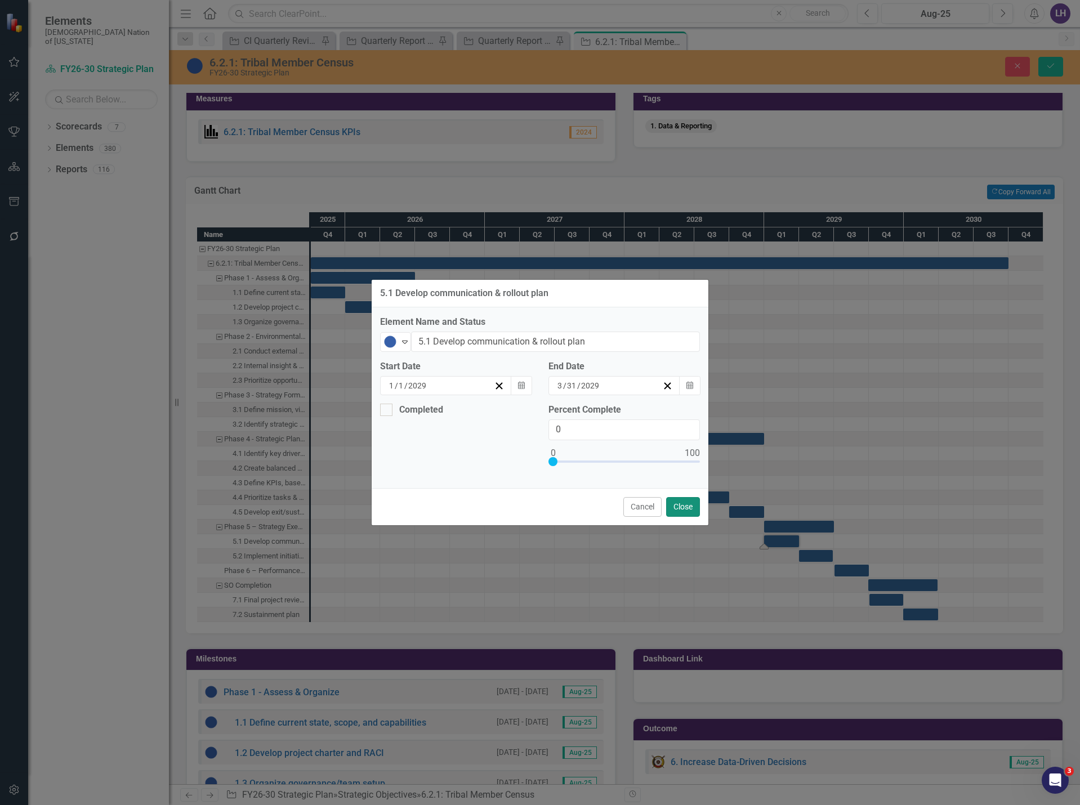
click at [679, 505] on button "Close" at bounding box center [683, 507] width 34 height 20
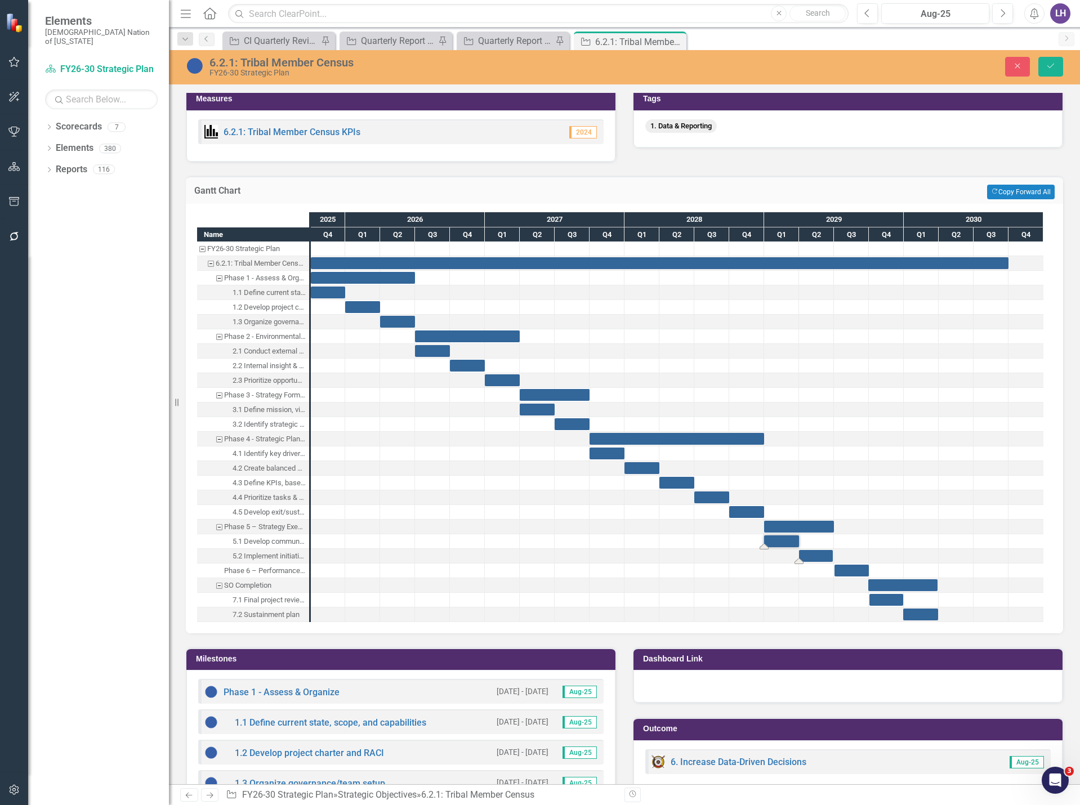
click at [818, 556] on div "Task: Start date: 2029-04-01 End date: 2029-06-27" at bounding box center [816, 556] width 34 height 12
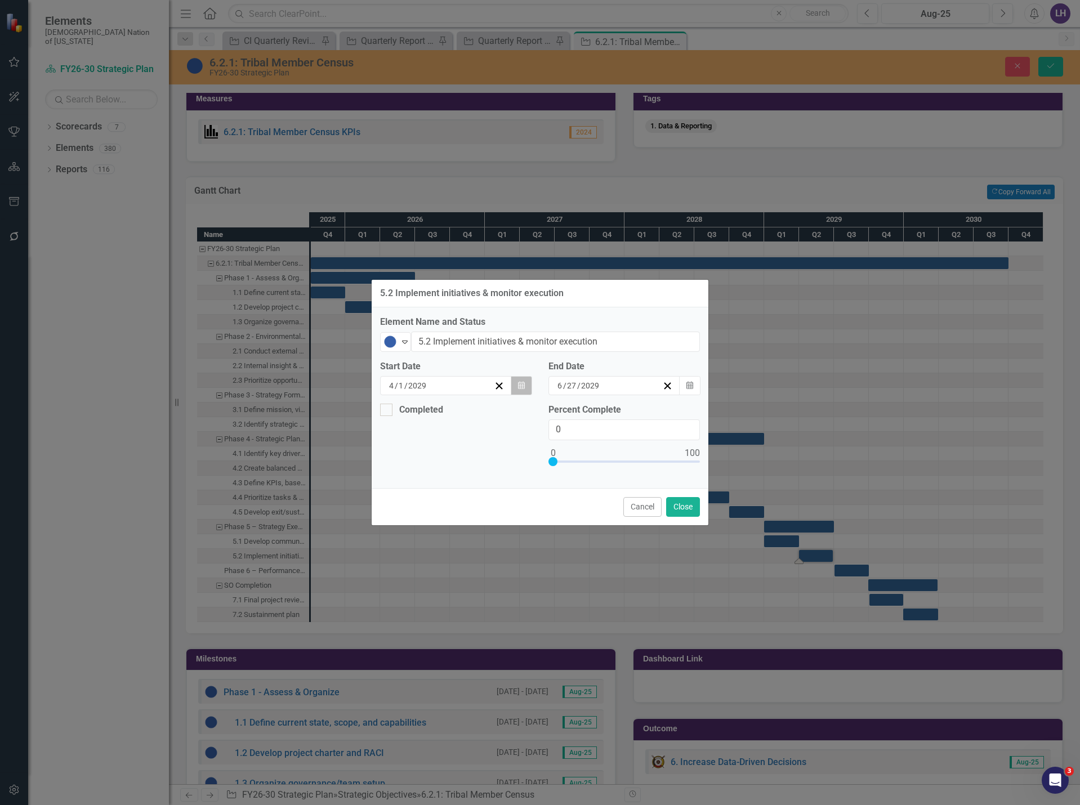
click at [520, 388] on icon "Calendar" at bounding box center [521, 386] width 7 height 8
click at [686, 386] on icon "button" at bounding box center [689, 385] width 7 height 8
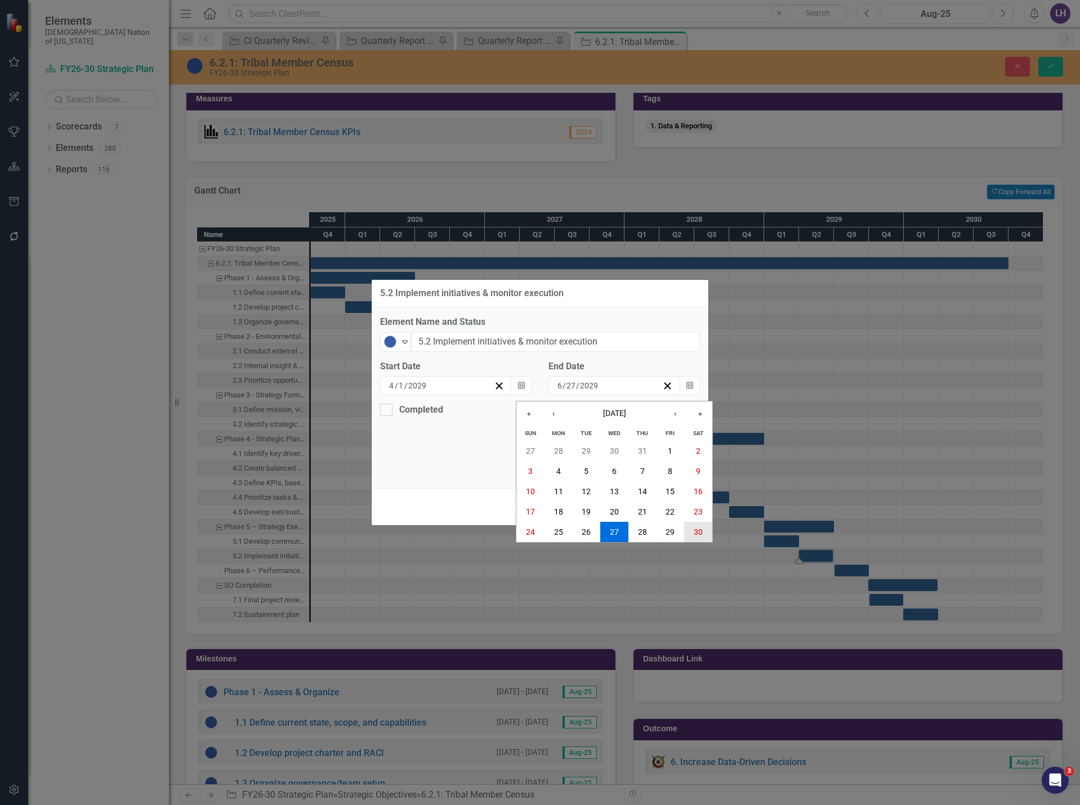
click at [691, 533] on button "30" at bounding box center [698, 532] width 28 height 20
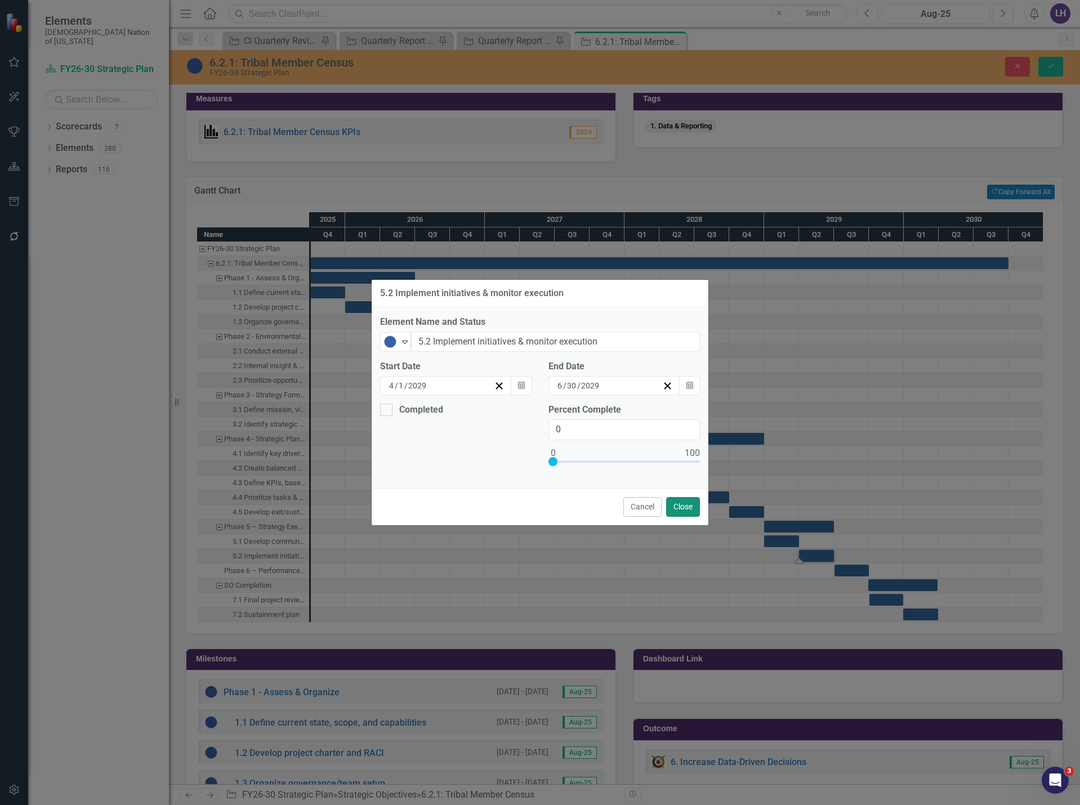
click at [684, 508] on button "Close" at bounding box center [683, 507] width 34 height 20
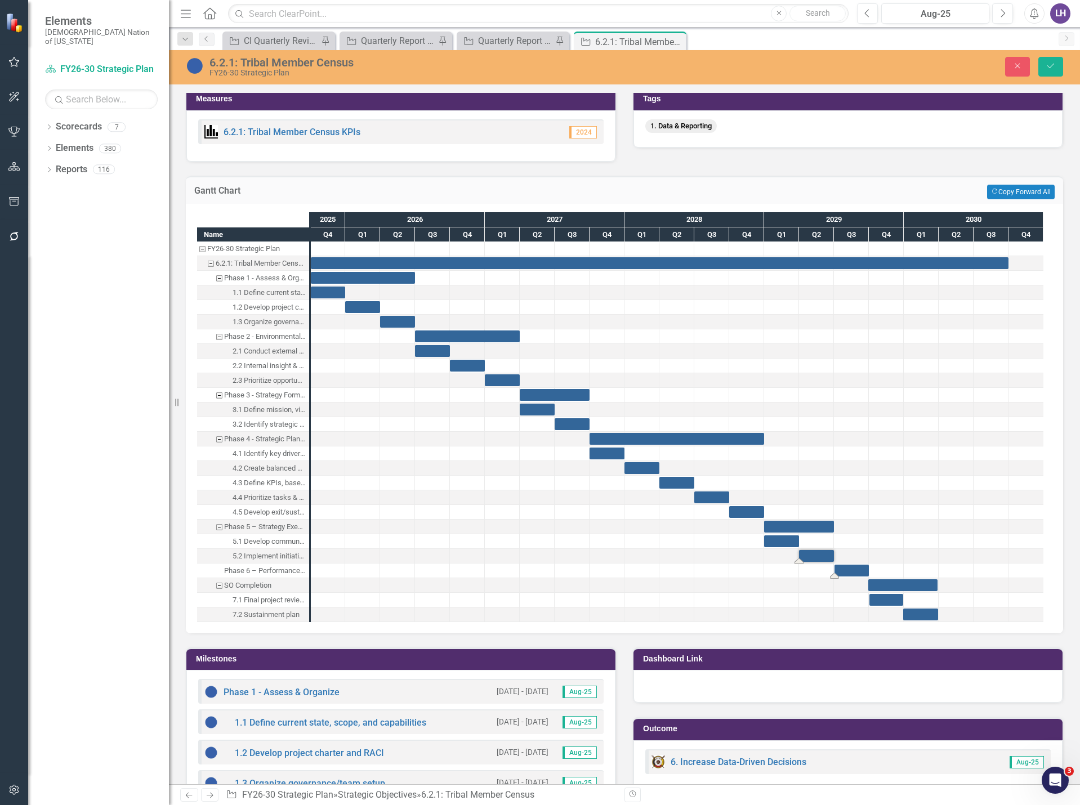
click at [848, 566] on div "Task: Start date: 2029-07-02 End date: 2029-10-01" at bounding box center [852, 571] width 34 height 12
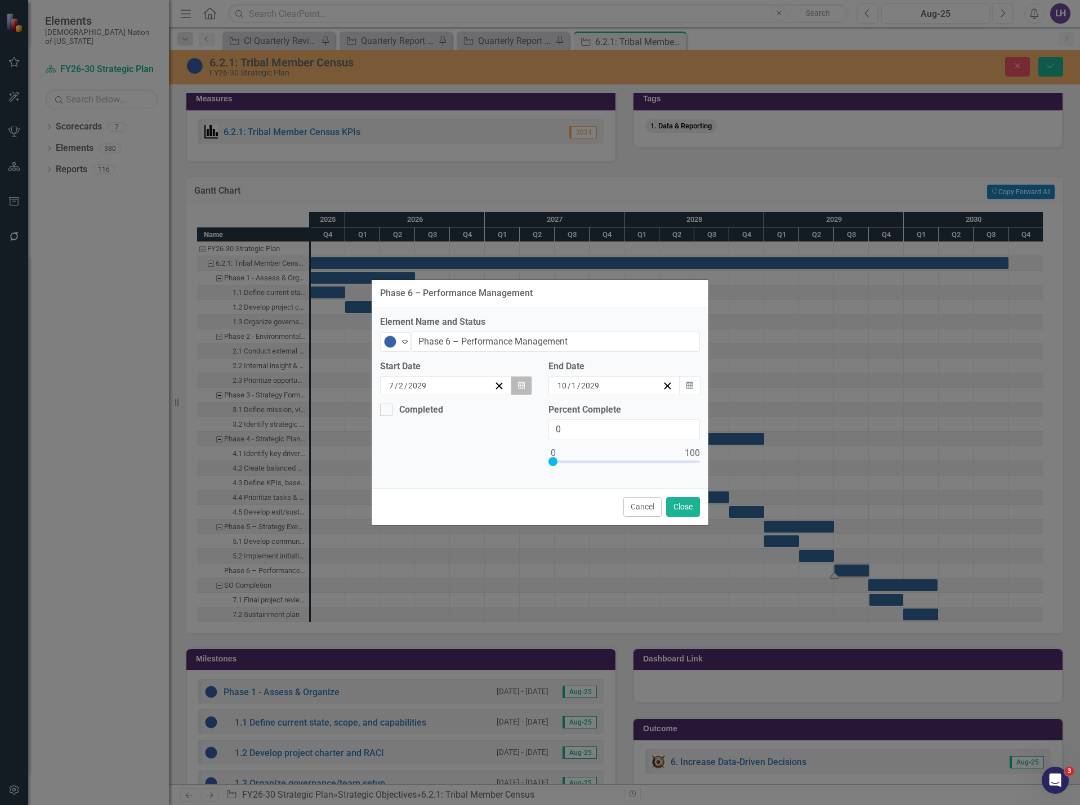
click at [518, 382] on icon "Calendar" at bounding box center [521, 386] width 7 height 8
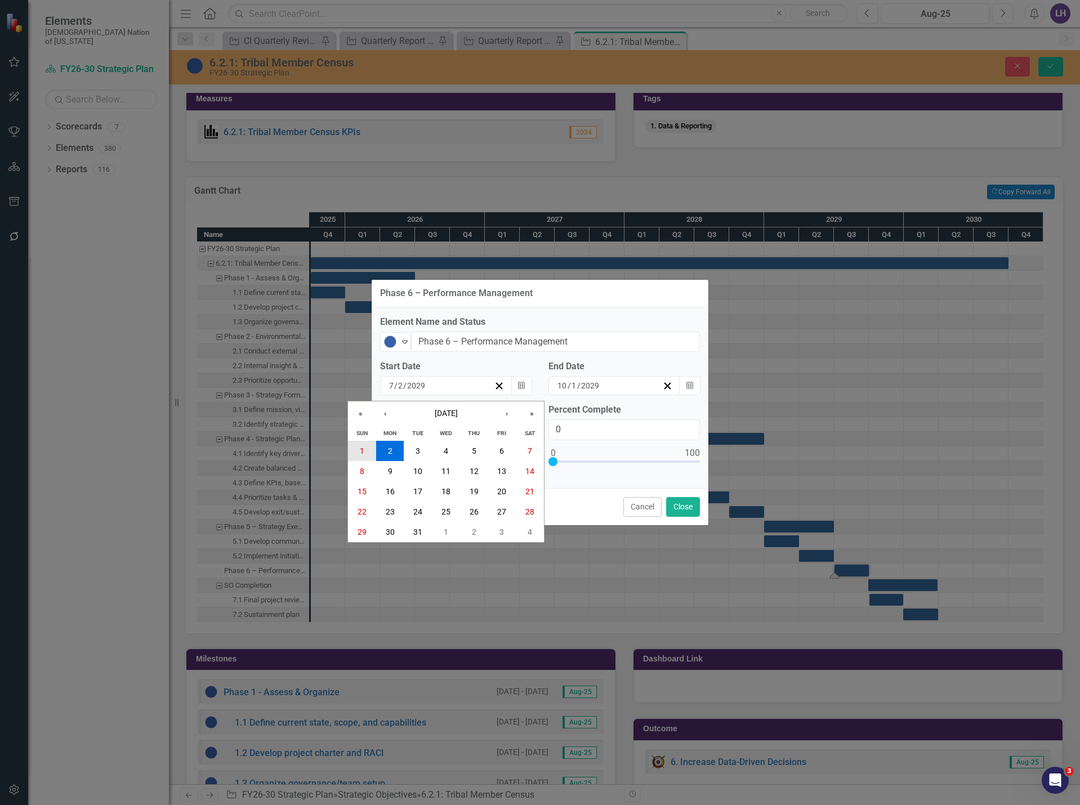
click at [363, 445] on button "1" at bounding box center [362, 451] width 28 height 20
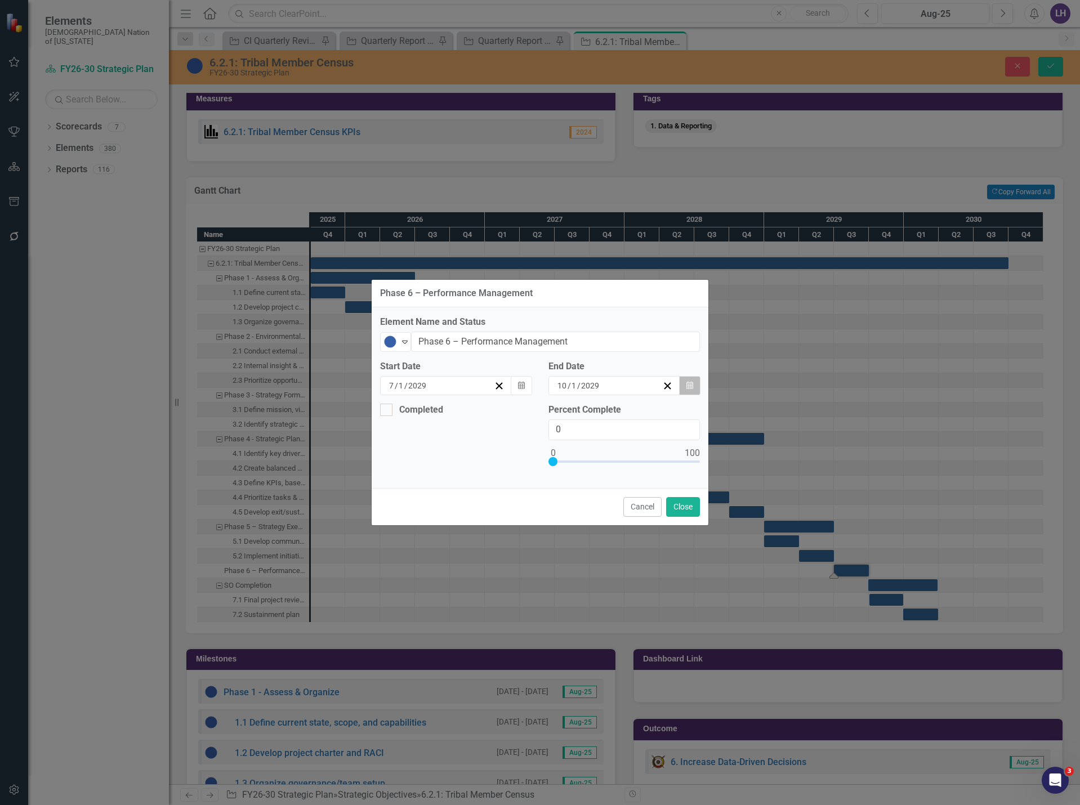
click at [695, 382] on button "Calendar" at bounding box center [689, 385] width 21 height 19
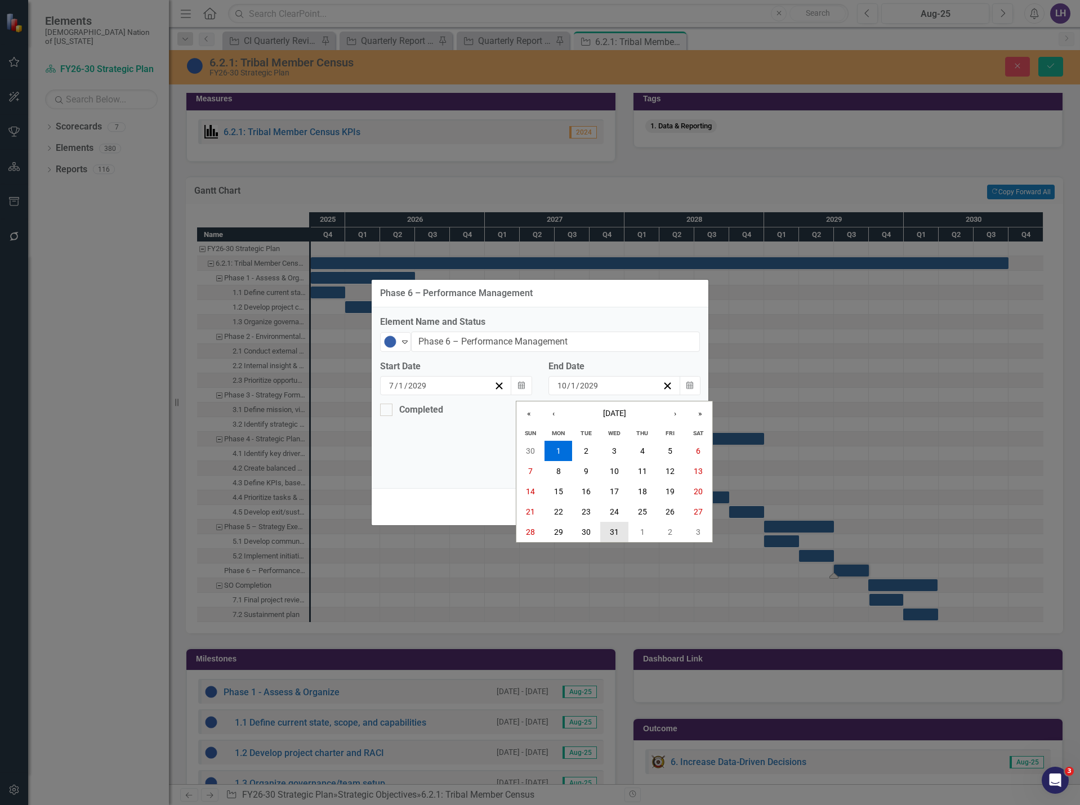
click at [611, 536] on abbr "31" at bounding box center [614, 532] width 9 height 9
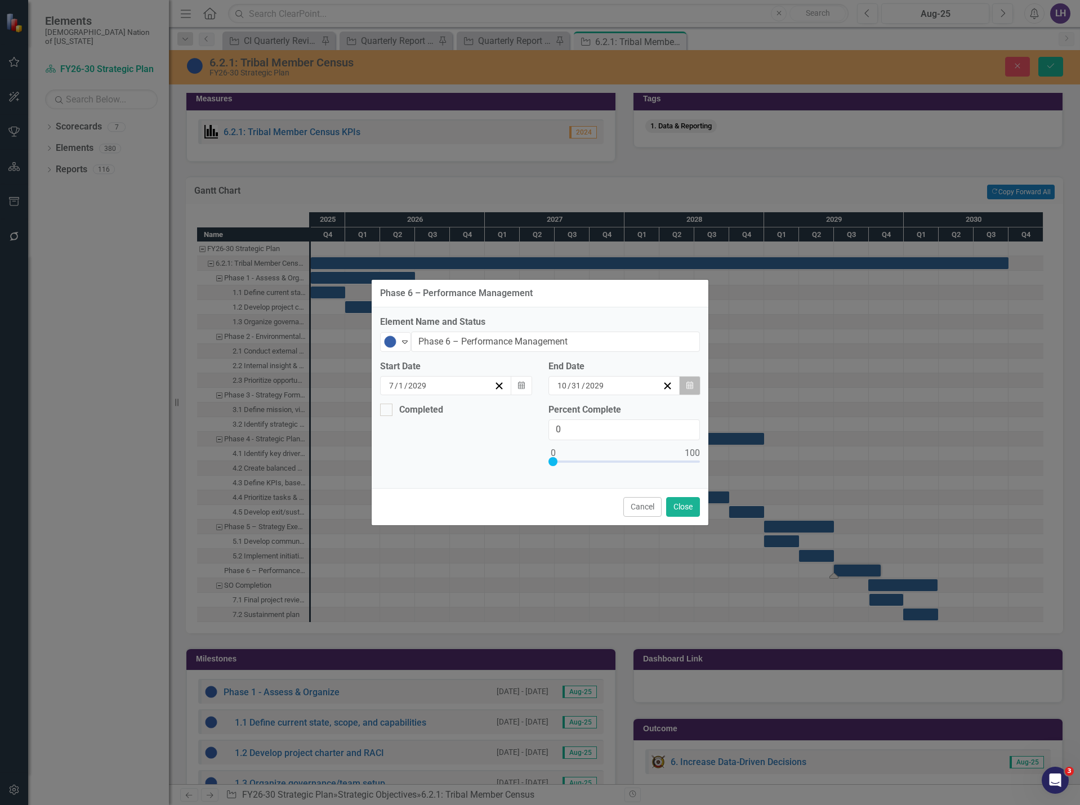
click at [688, 384] on icon "button" at bounding box center [689, 385] width 7 height 8
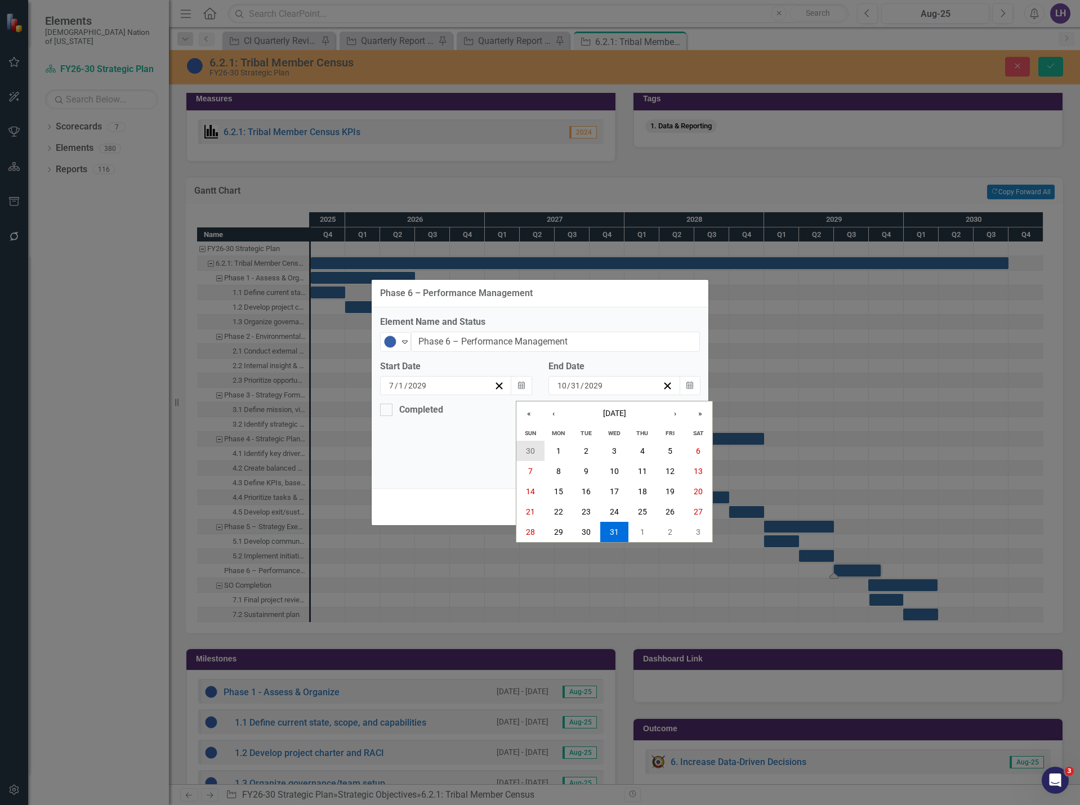
click at [534, 450] on abbr "30" at bounding box center [530, 451] width 9 height 9
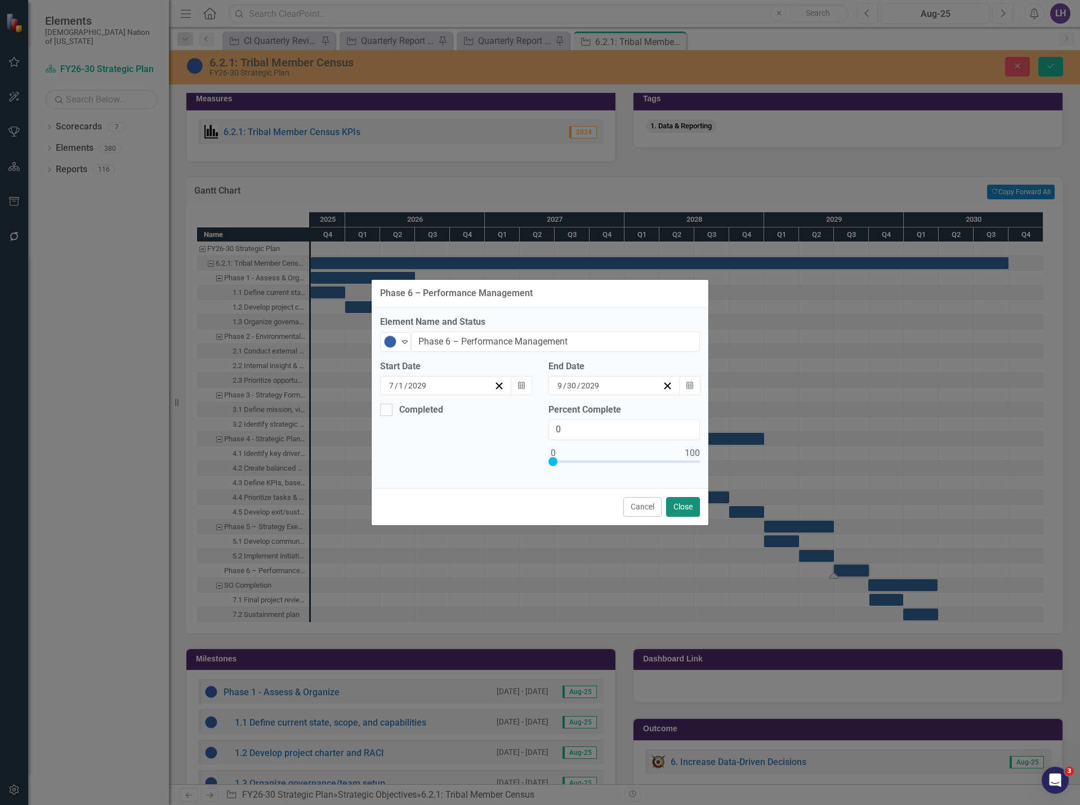
click at [675, 509] on button "Close" at bounding box center [683, 507] width 34 height 20
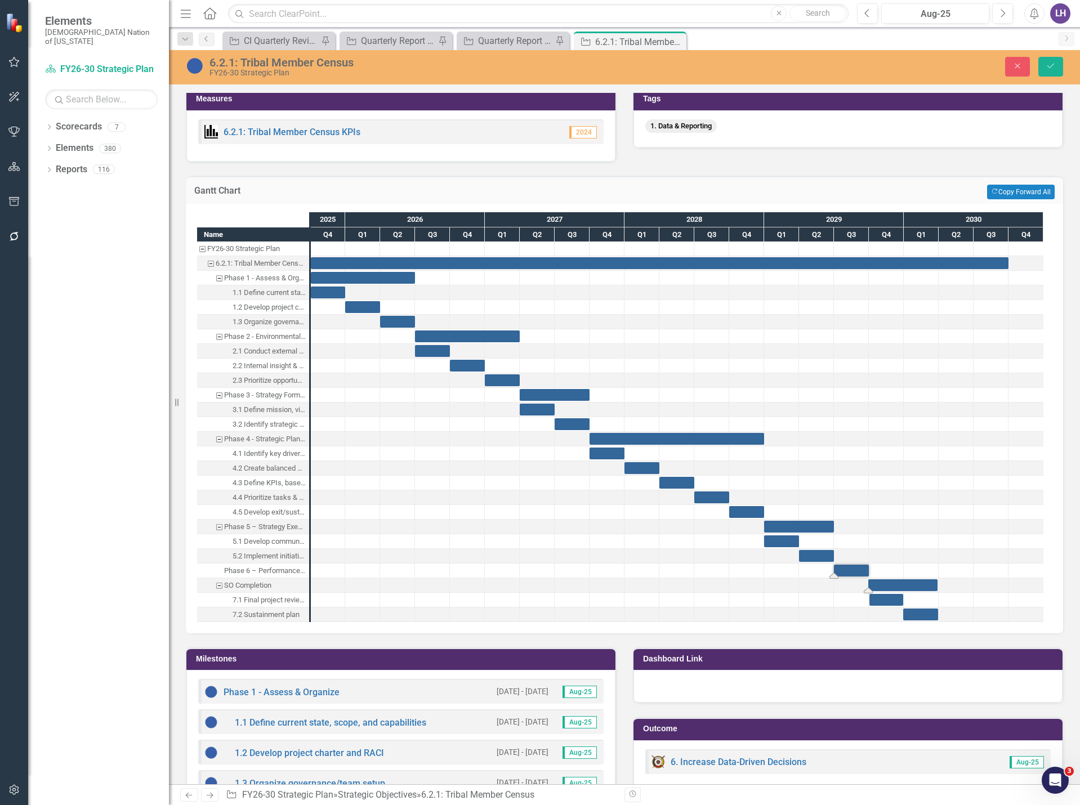
click at [885, 582] on div "Task: Start date: 2029-09-29 End date: 2030-03-29" at bounding box center [902, 585] width 69 height 12
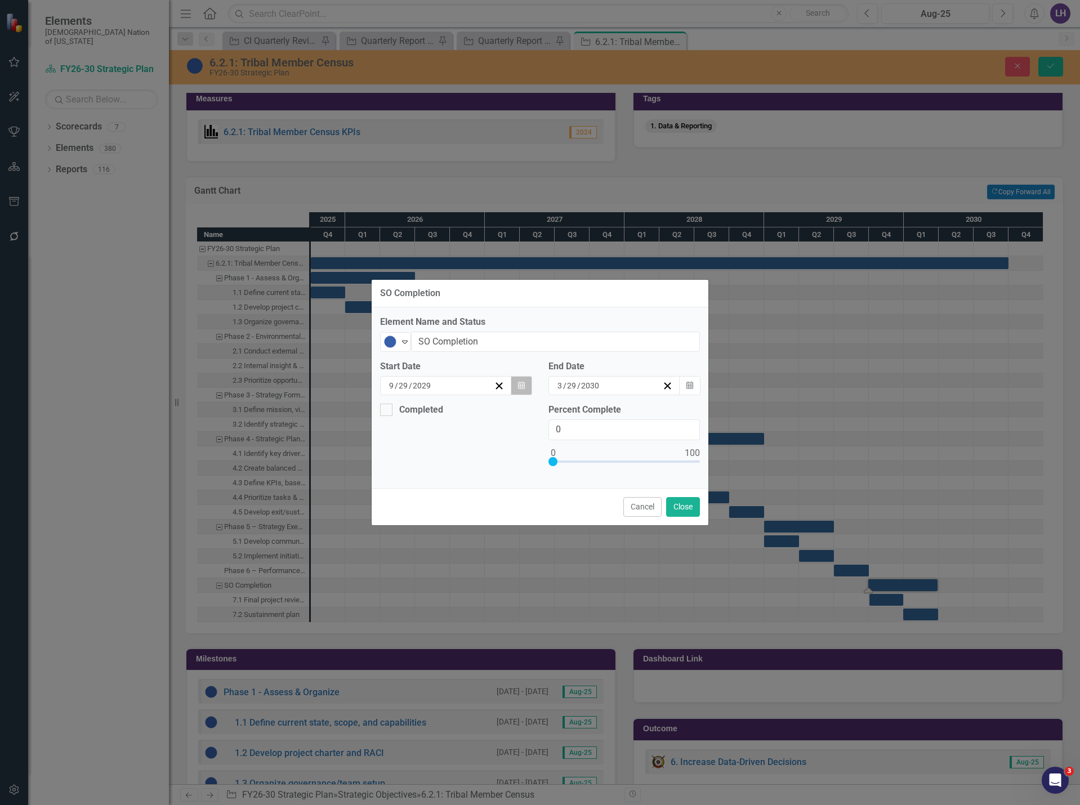
click at [522, 379] on button "Calendar" at bounding box center [521, 385] width 21 height 19
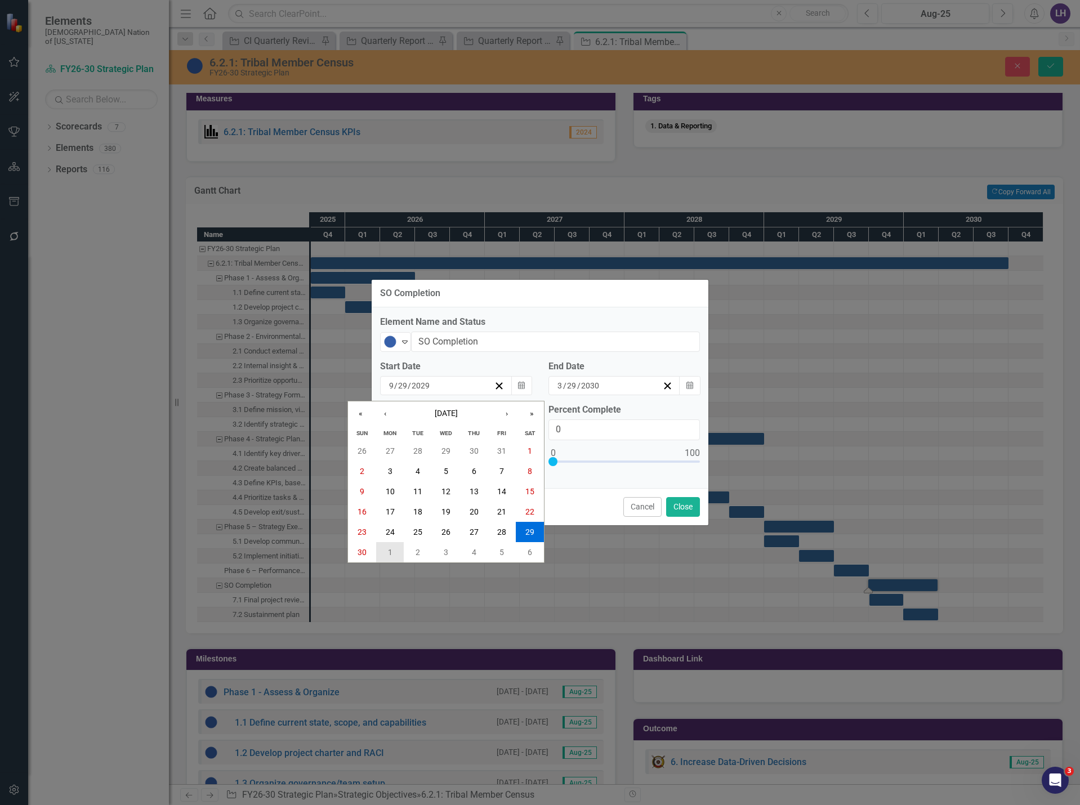
click at [394, 548] on button "1" at bounding box center [390, 552] width 28 height 20
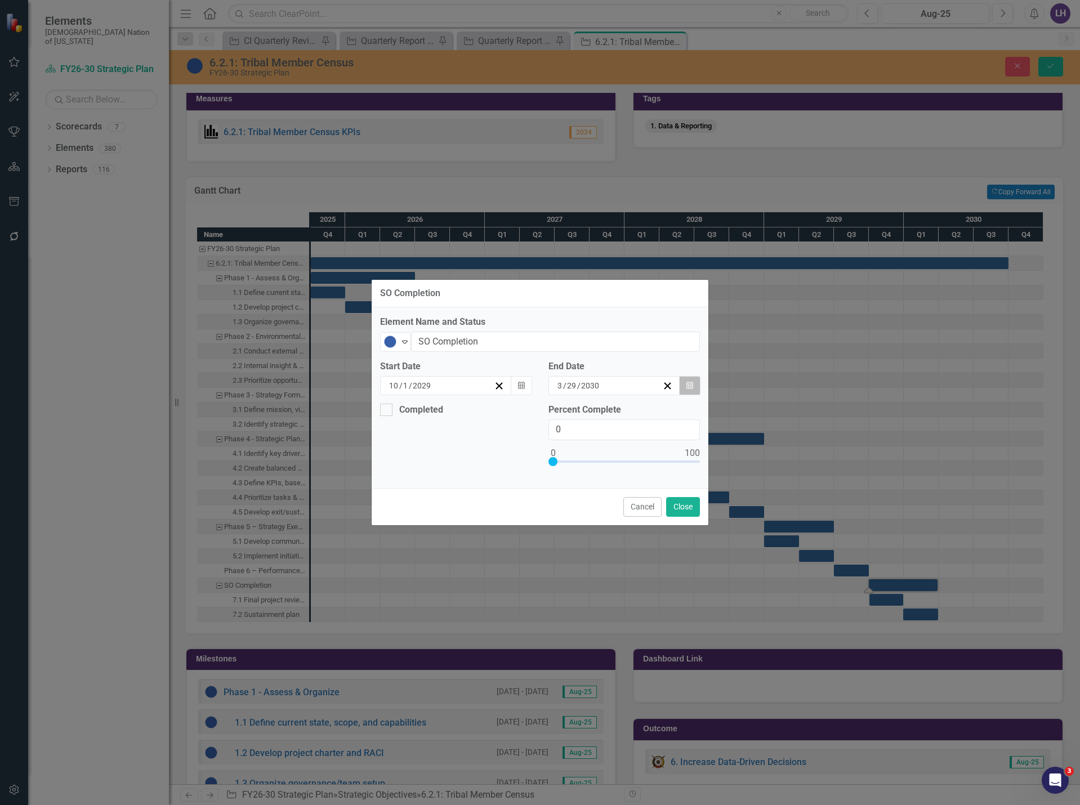
click at [698, 381] on button "Calendar" at bounding box center [689, 385] width 21 height 19
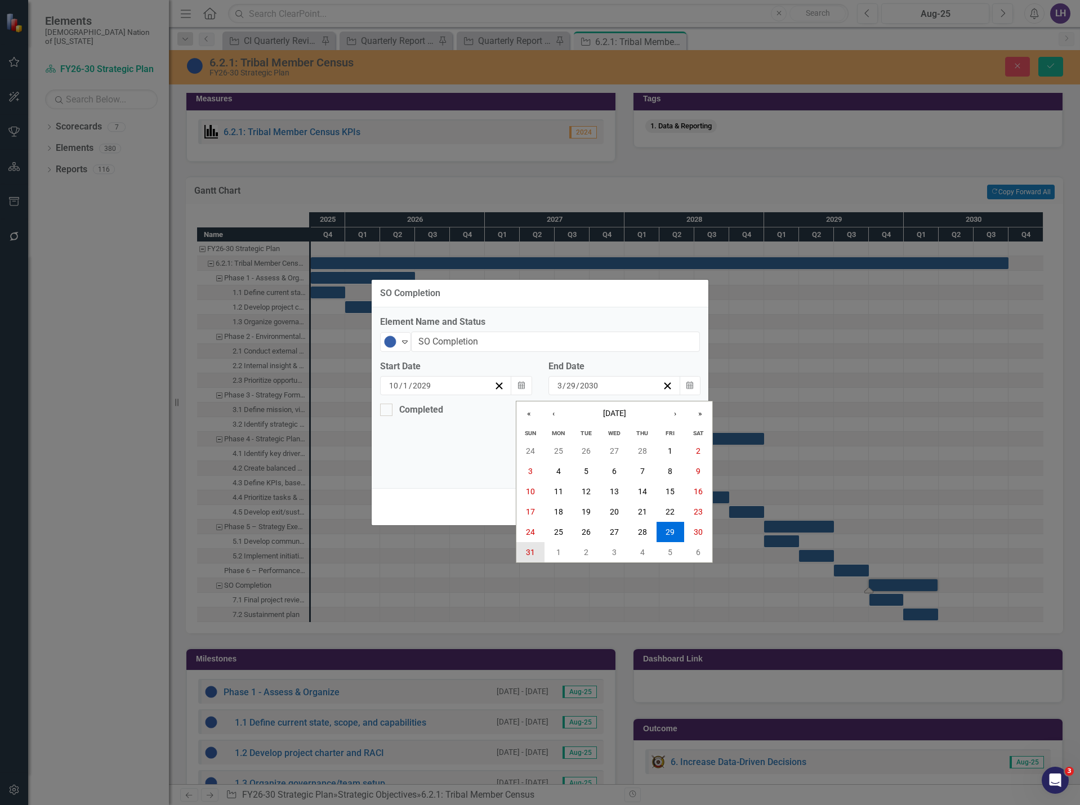
click at [526, 555] on abbr "31" at bounding box center [530, 552] width 9 height 9
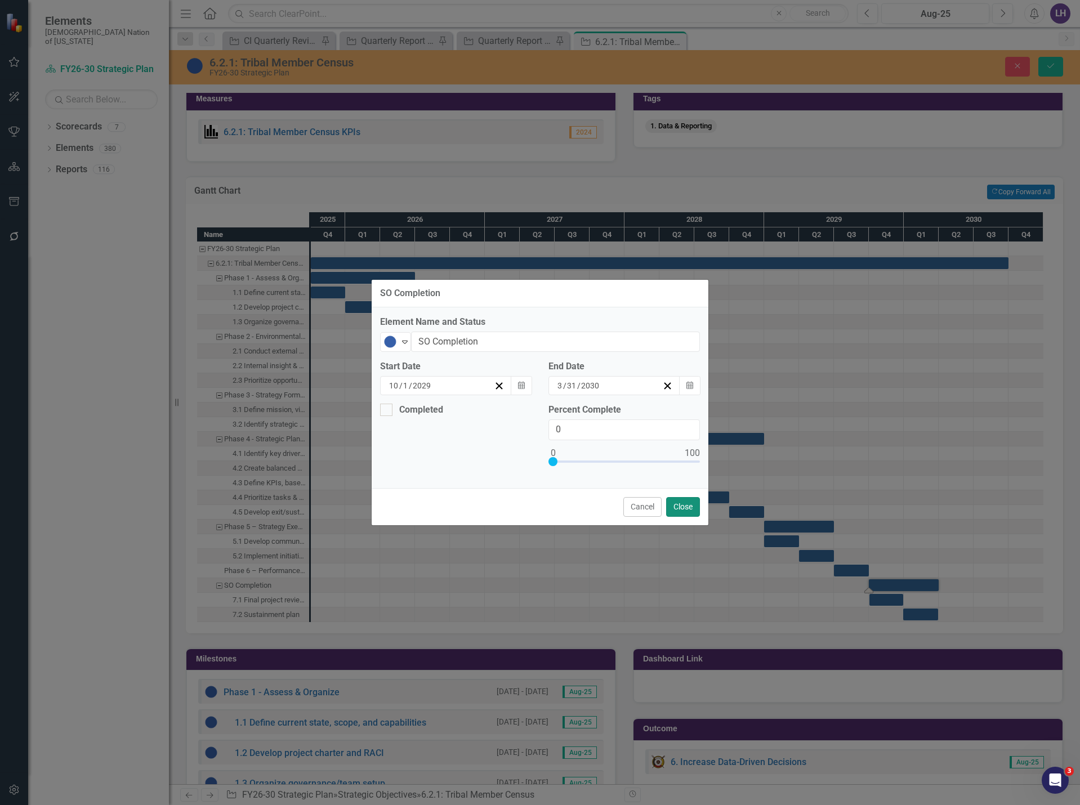
click at [688, 505] on button "Close" at bounding box center [683, 507] width 34 height 20
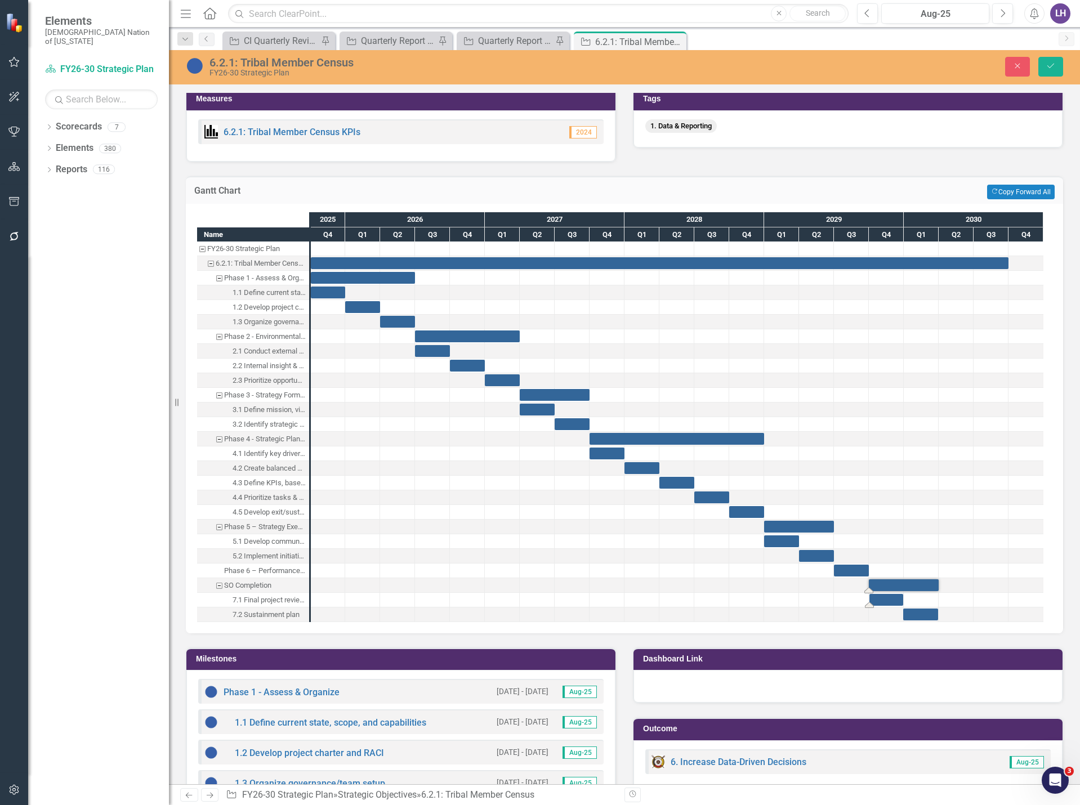
click at [890, 602] on div "Task: Start date: 2029-10-02 End date: 2029-12-30" at bounding box center [886, 600] width 34 height 12
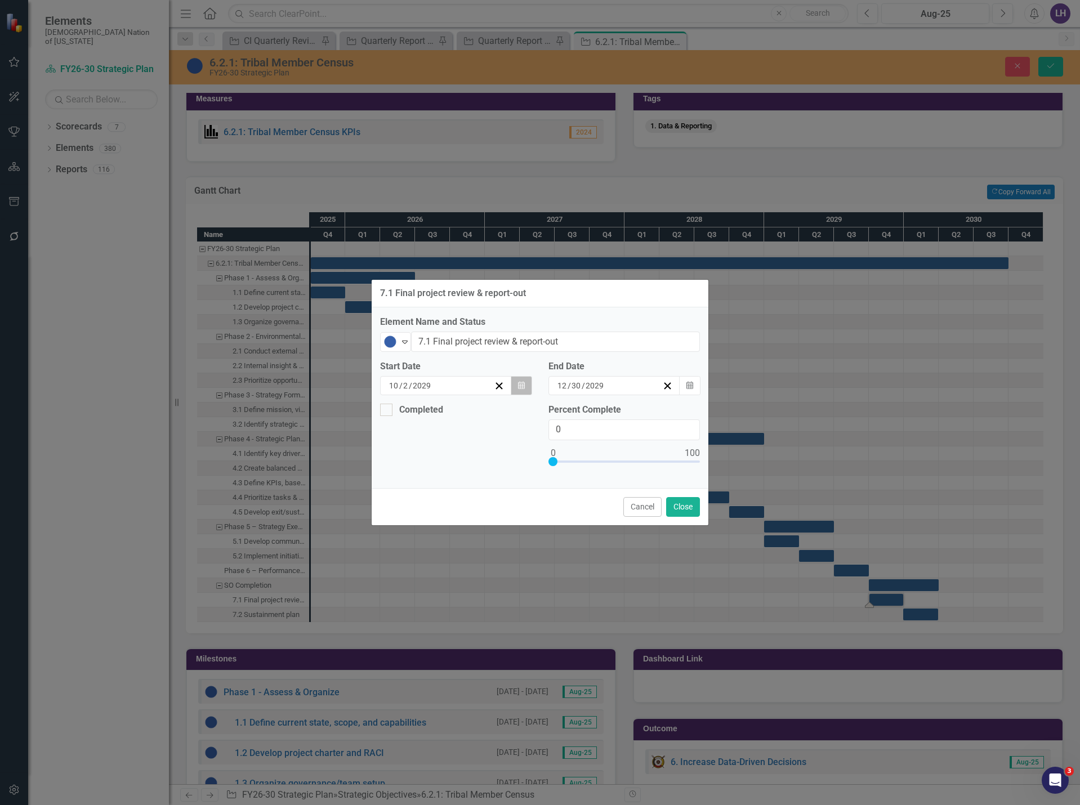
click at [524, 384] on icon "button" at bounding box center [521, 385] width 7 height 8
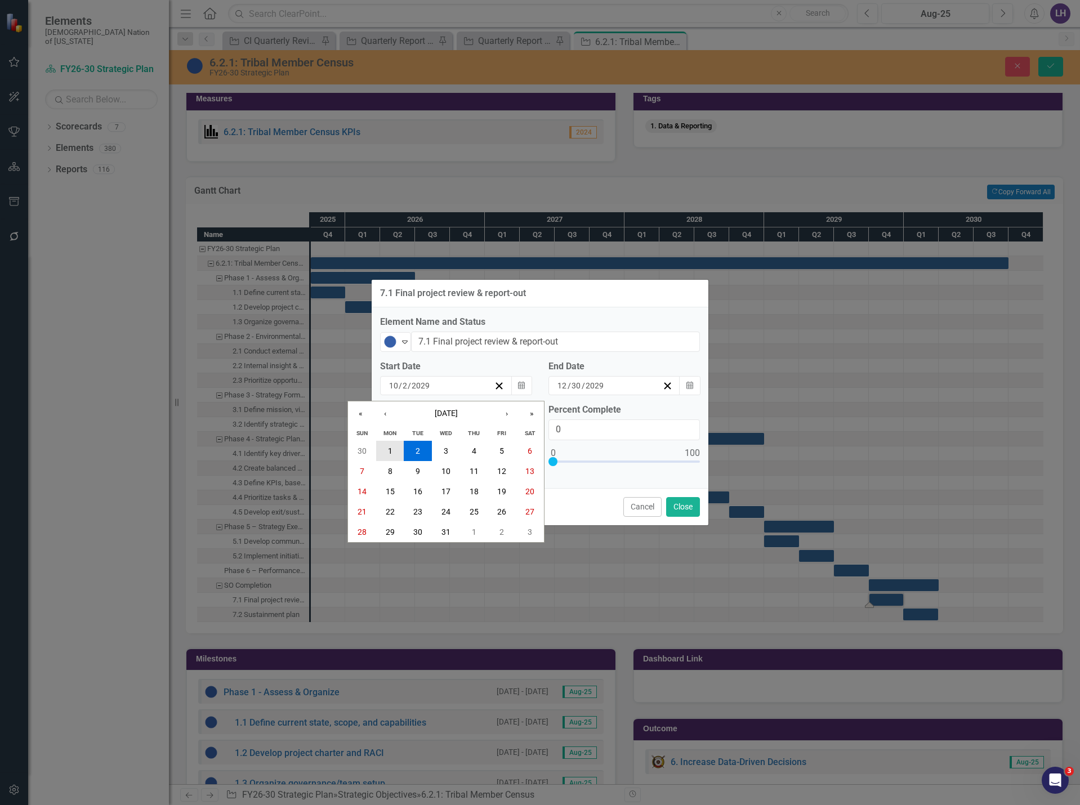
click at [386, 447] on button "1" at bounding box center [390, 451] width 28 height 20
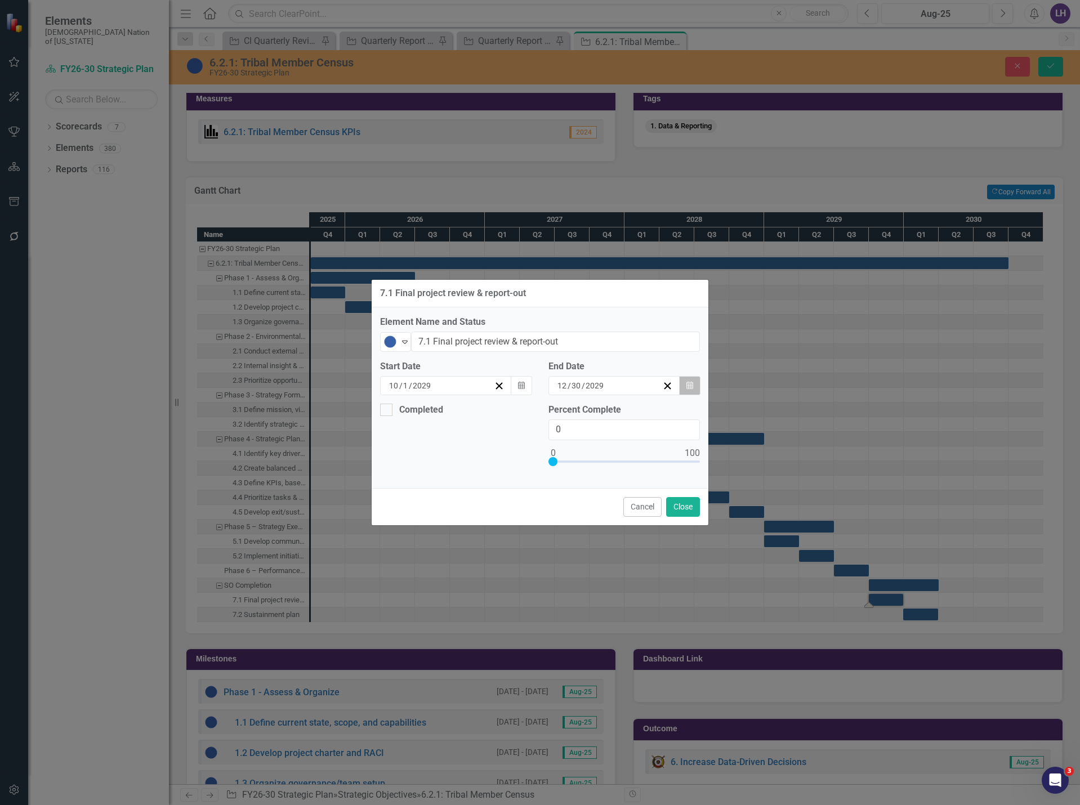
click at [696, 383] on button "Calendar" at bounding box center [689, 385] width 21 height 19
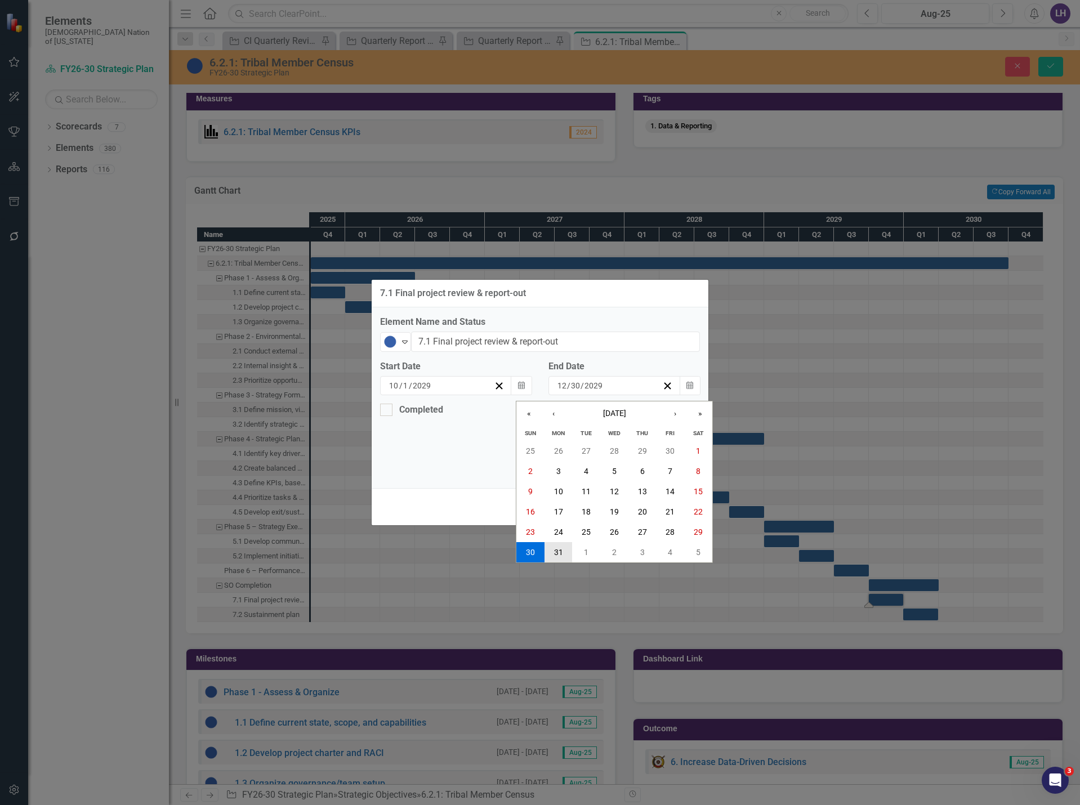
click at [557, 554] on abbr "31" at bounding box center [558, 552] width 9 height 9
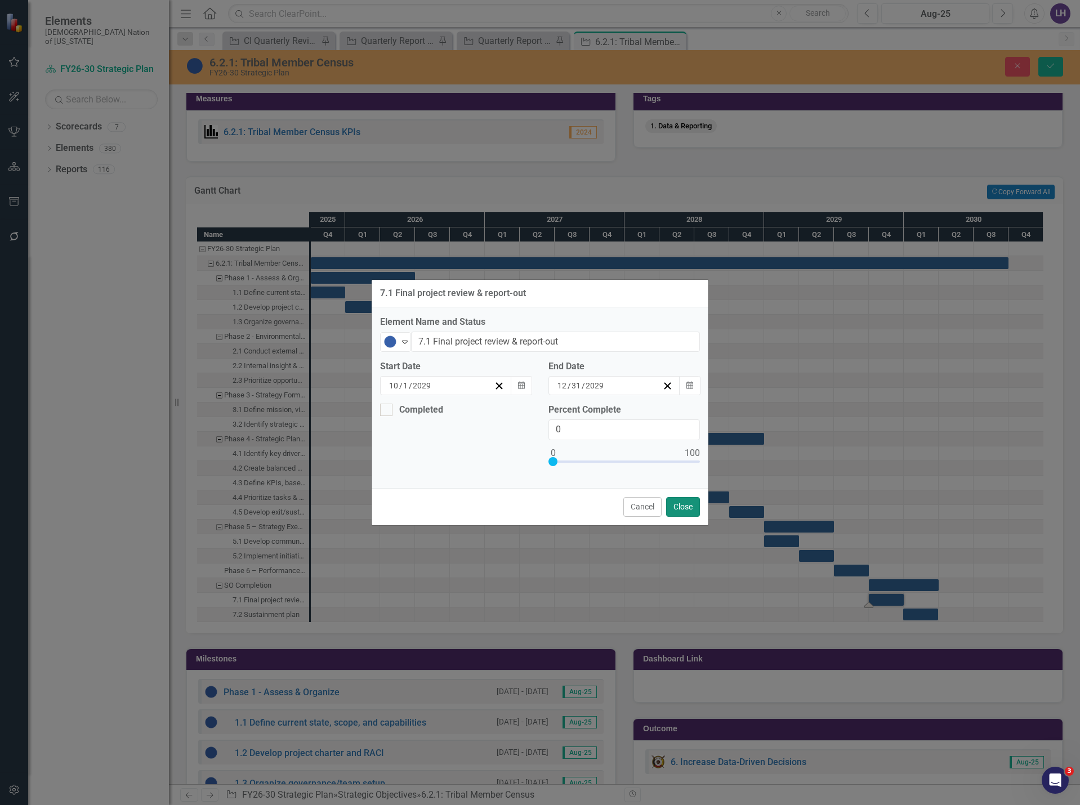
click at [693, 509] on button "Close" at bounding box center [683, 507] width 34 height 20
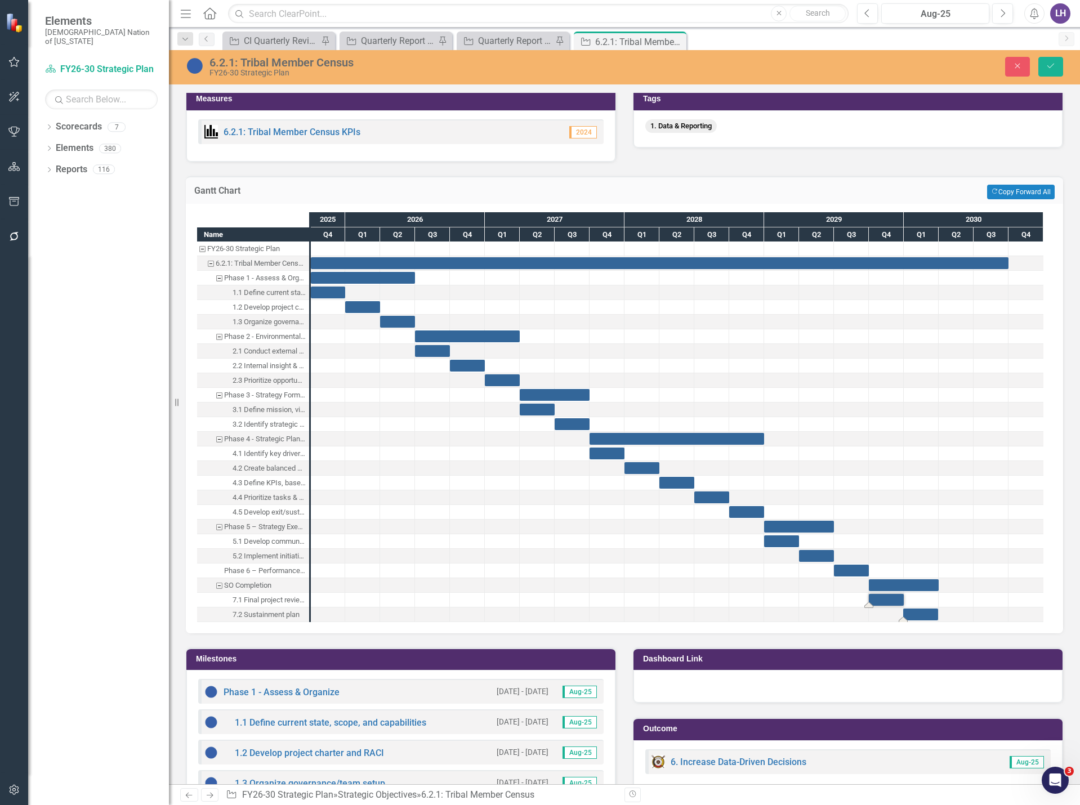
click at [922, 615] on div "Task: Start date: 2029-12-30 End date: 2030-03-30" at bounding box center [920, 615] width 35 height 12
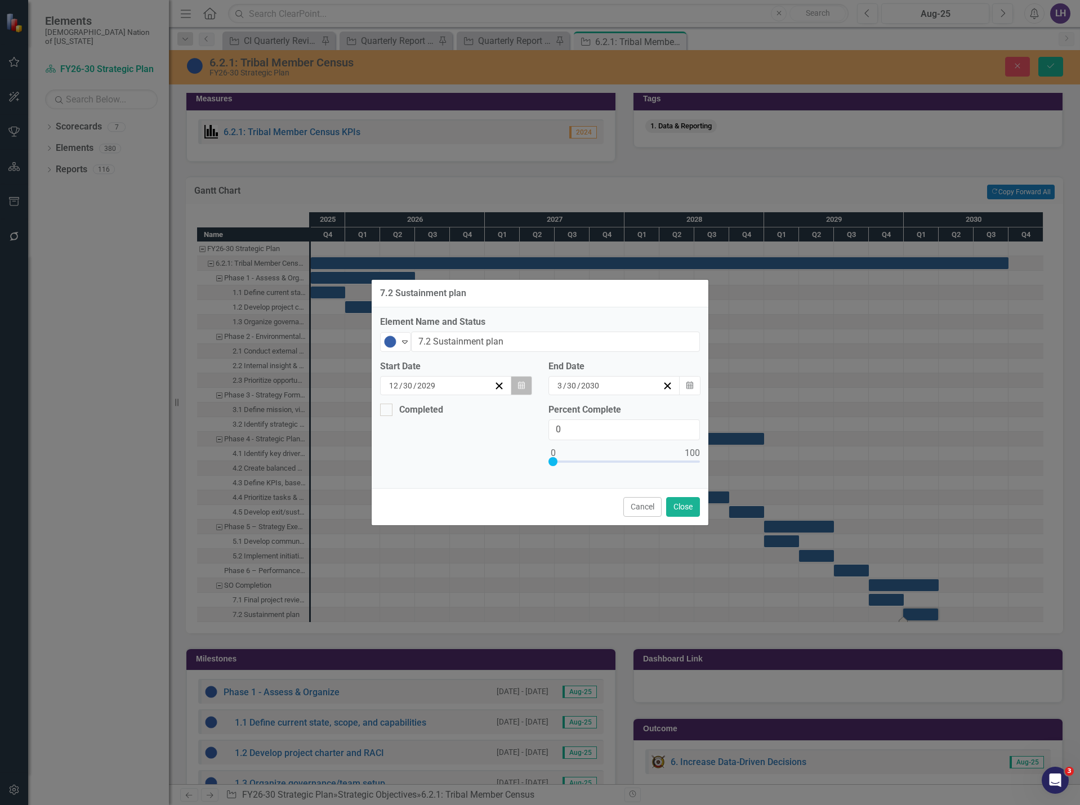
click at [517, 391] on button "Calendar" at bounding box center [521, 385] width 21 height 19
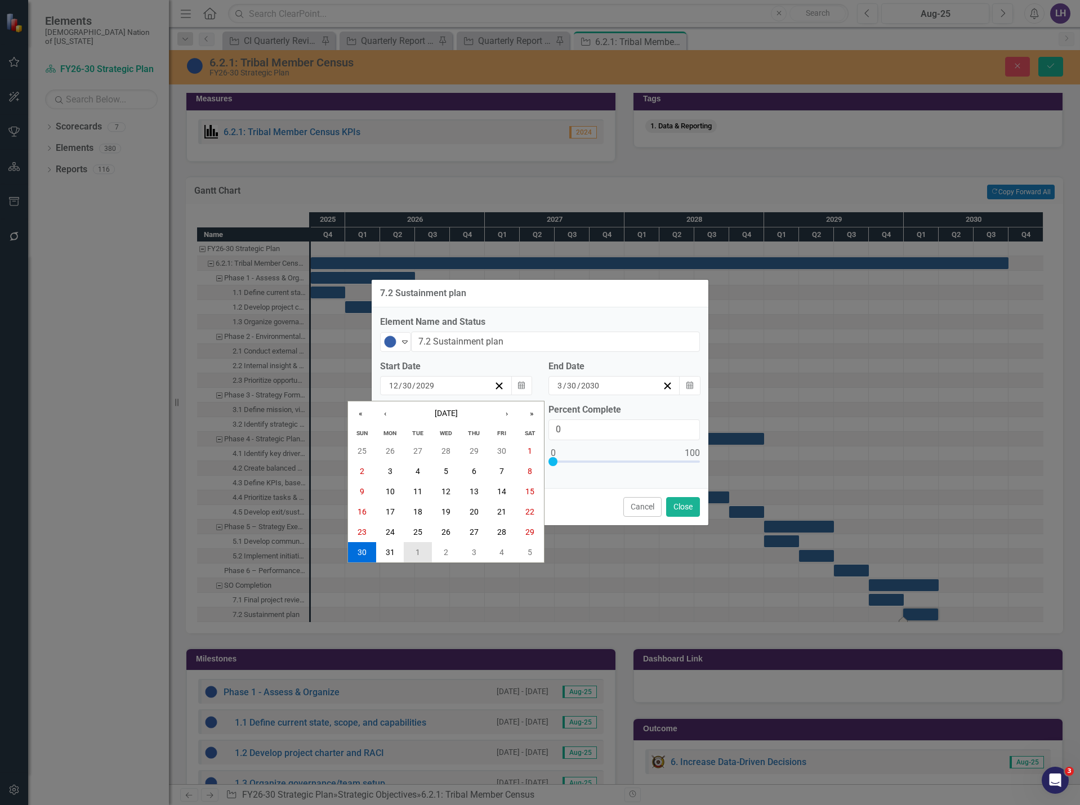
click at [409, 552] on button "1" at bounding box center [418, 552] width 28 height 20
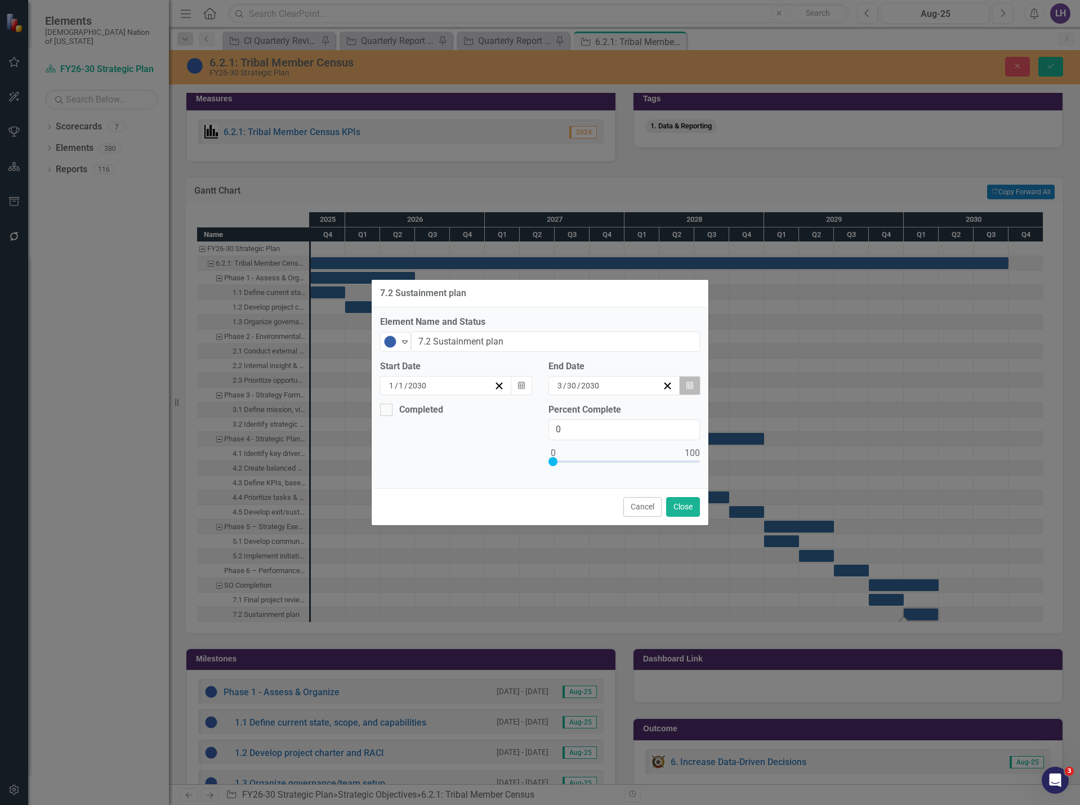
click at [690, 382] on icon "Calendar" at bounding box center [689, 386] width 7 height 8
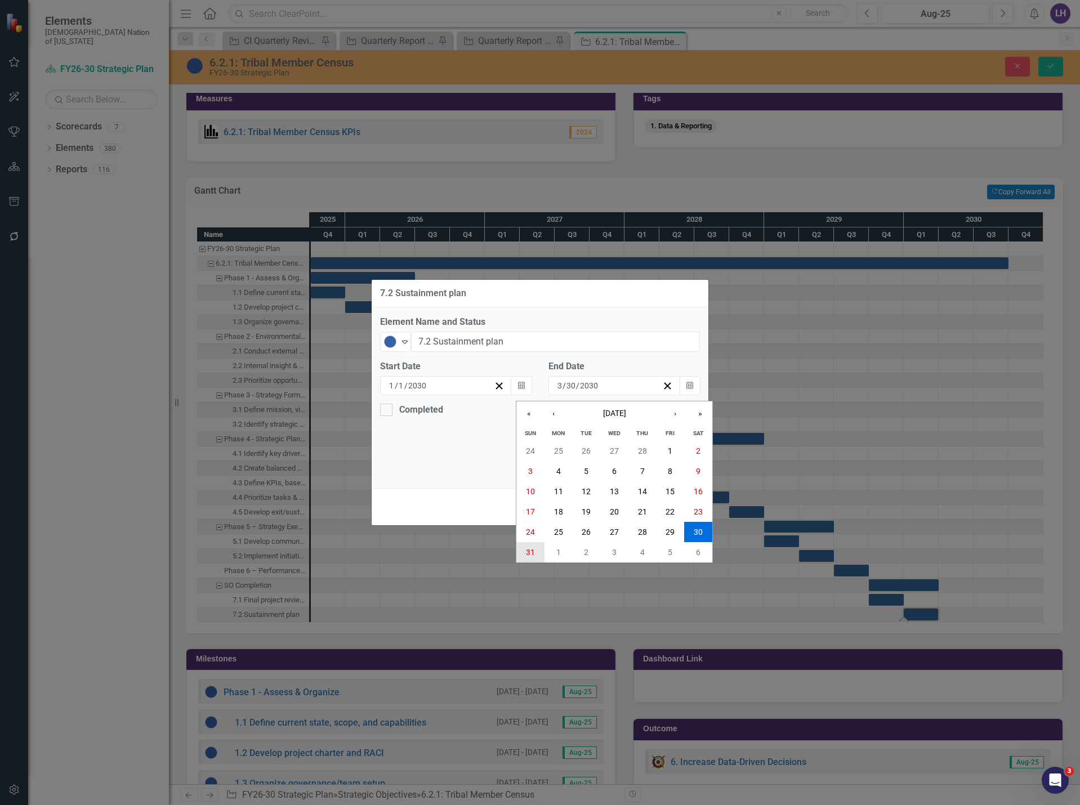
click at [526, 555] on abbr "31" at bounding box center [530, 552] width 9 height 9
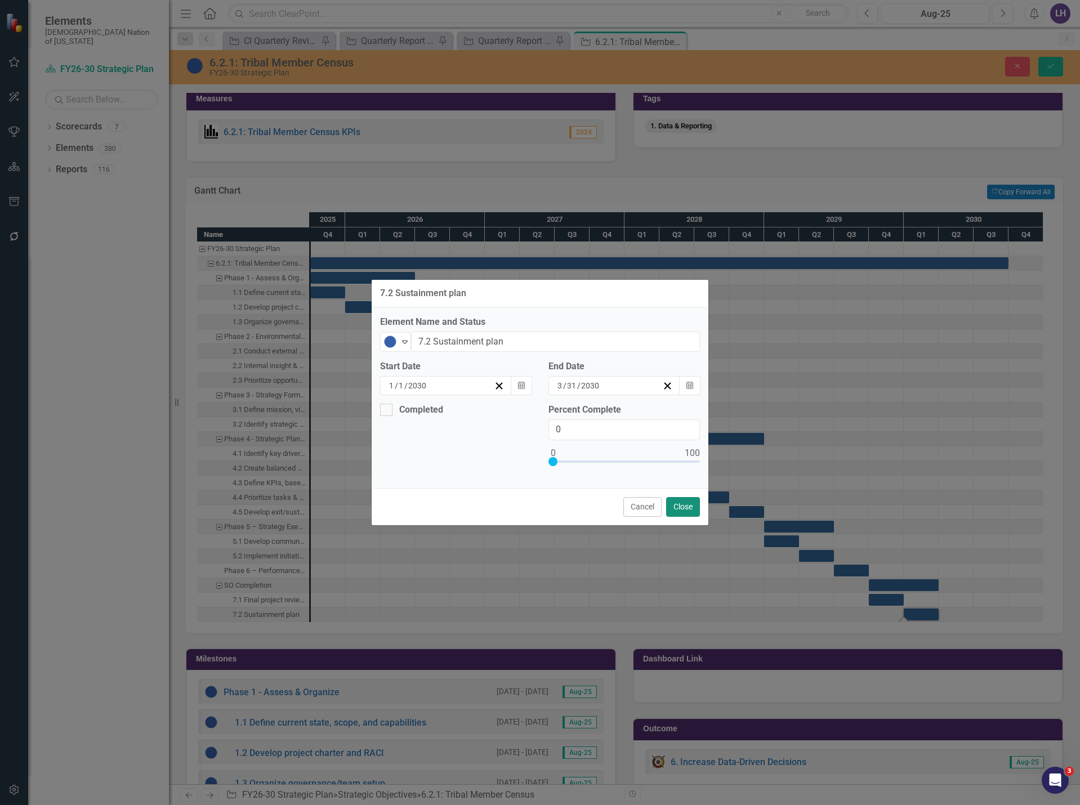
click at [689, 506] on button "Close" at bounding box center [683, 507] width 34 height 20
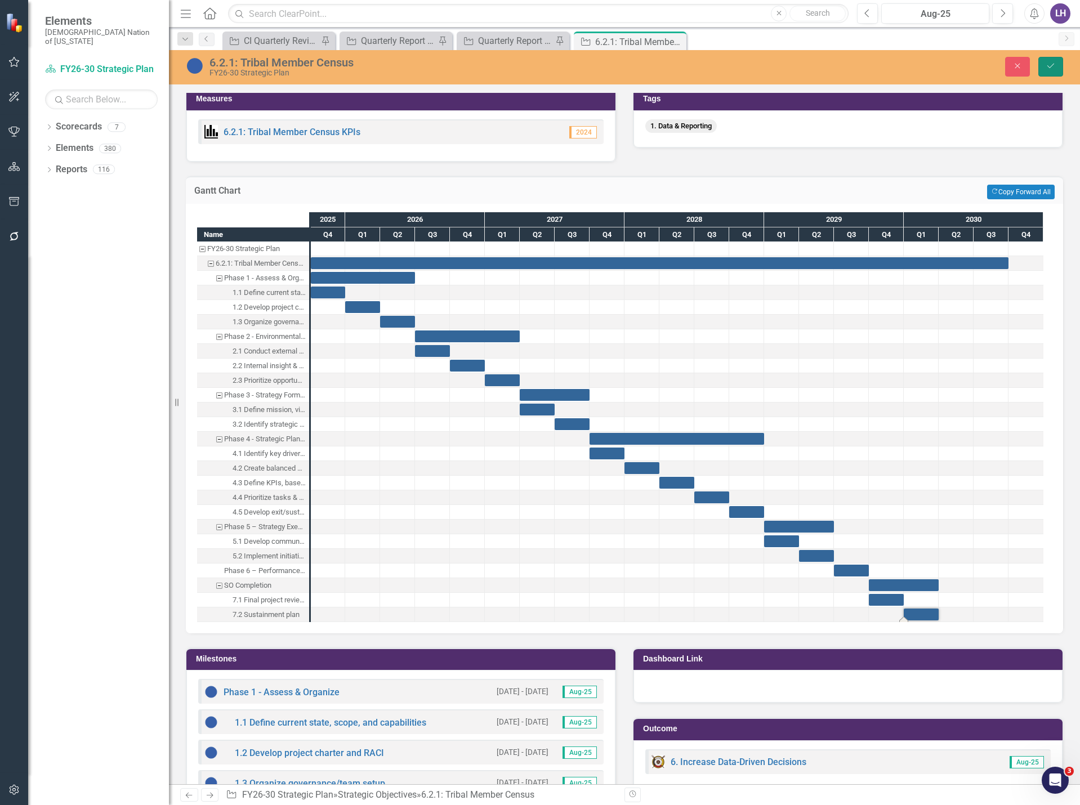
click at [1056, 68] on button "Save" at bounding box center [1050, 67] width 25 height 20
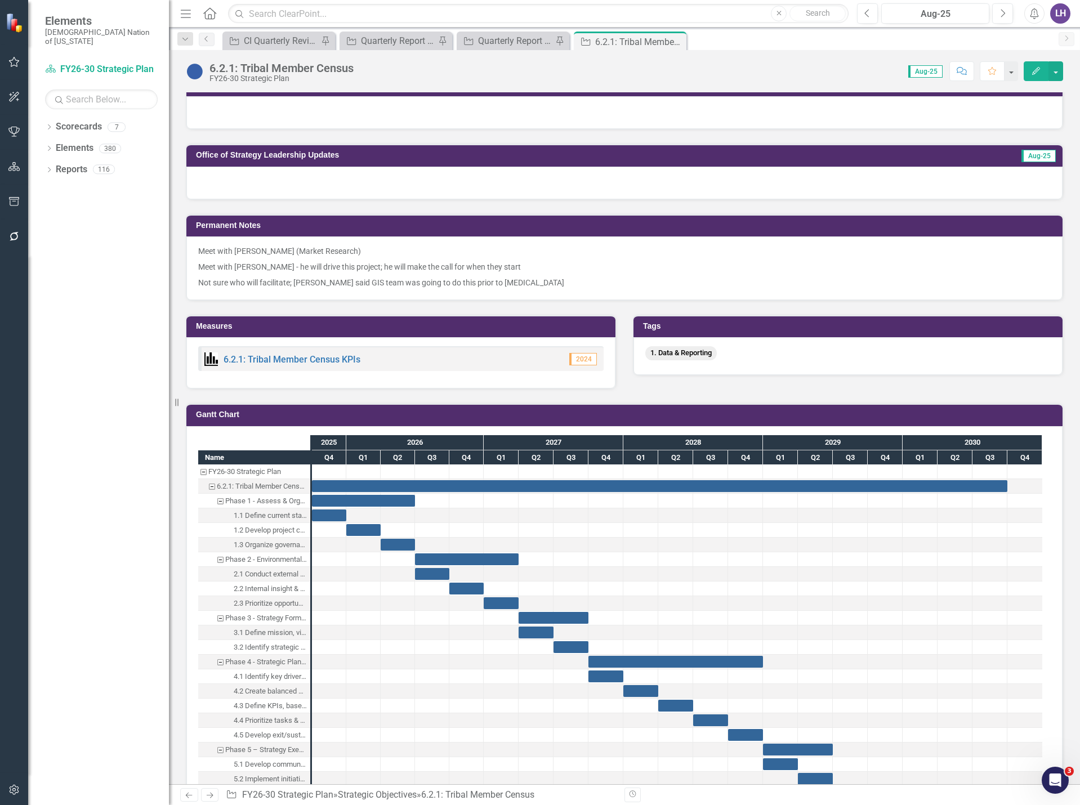
scroll to position [732, 0]
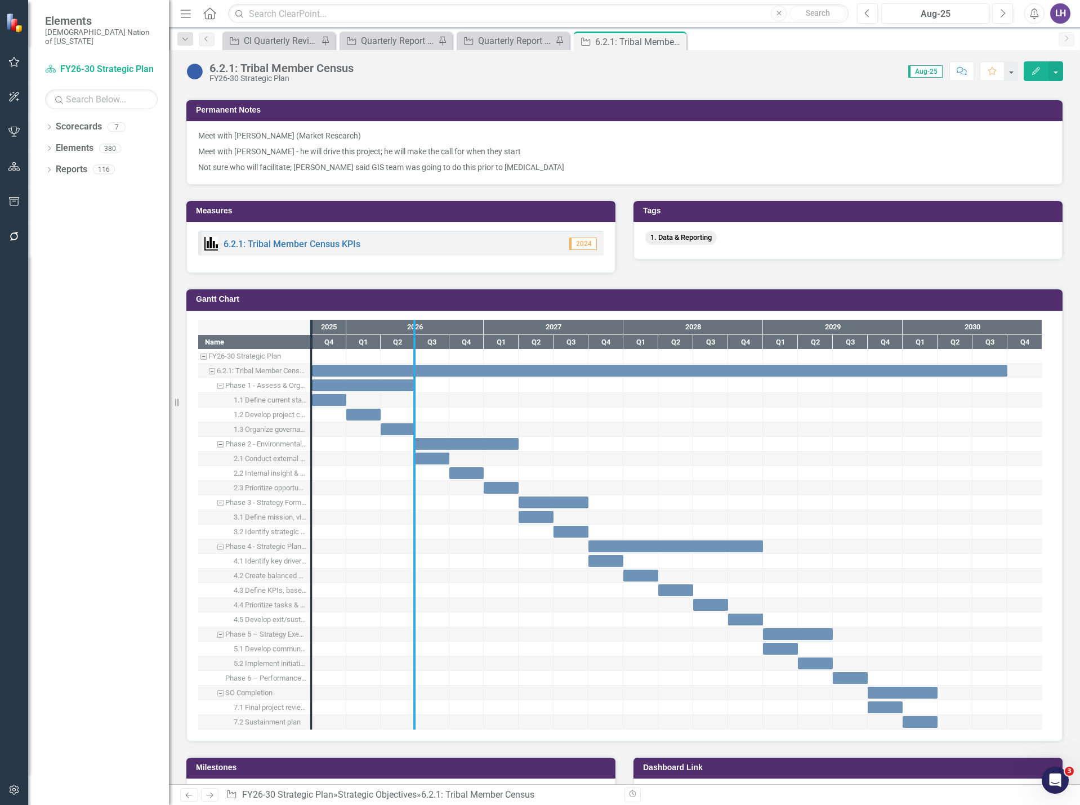
drag, startPoint x: 311, startPoint y: 404, endPoint x: 414, endPoint y: 408, distance: 103.1
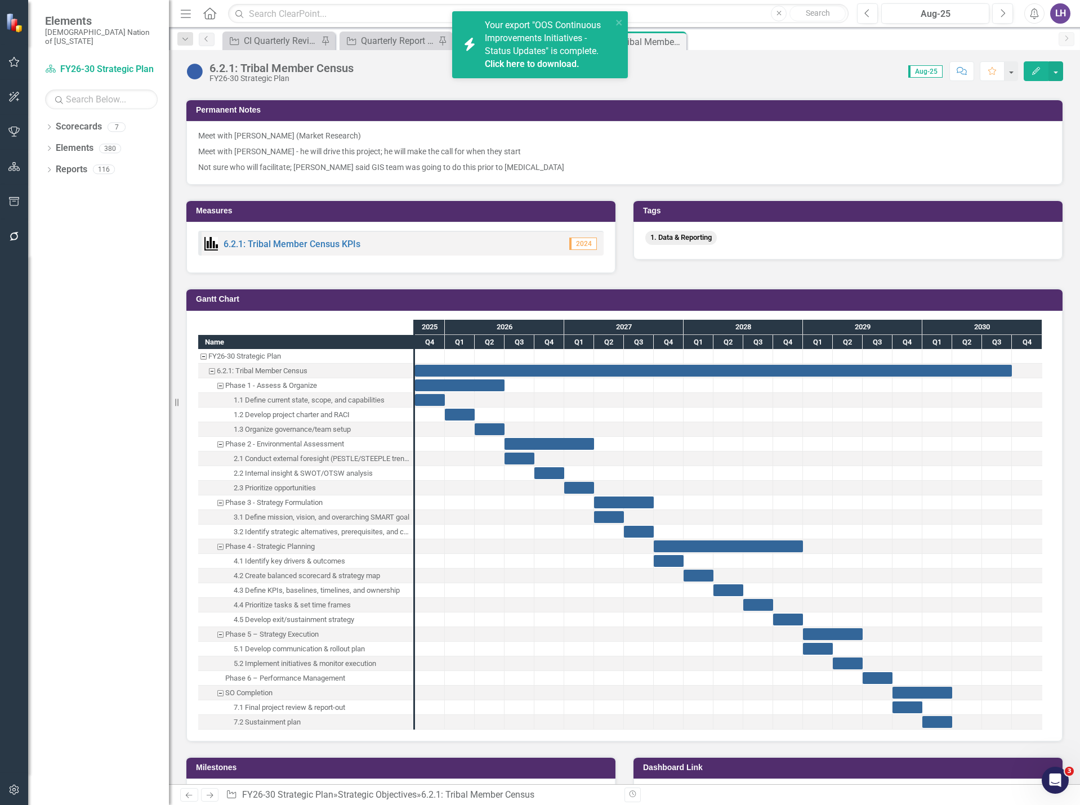
click at [753, 78] on div "Score: 0.00 Aug-25 Completed Comment Favorite Edit" at bounding box center [711, 70] width 704 height 19
click at [1027, 72] on button "Edit" at bounding box center [1036, 71] width 25 height 20
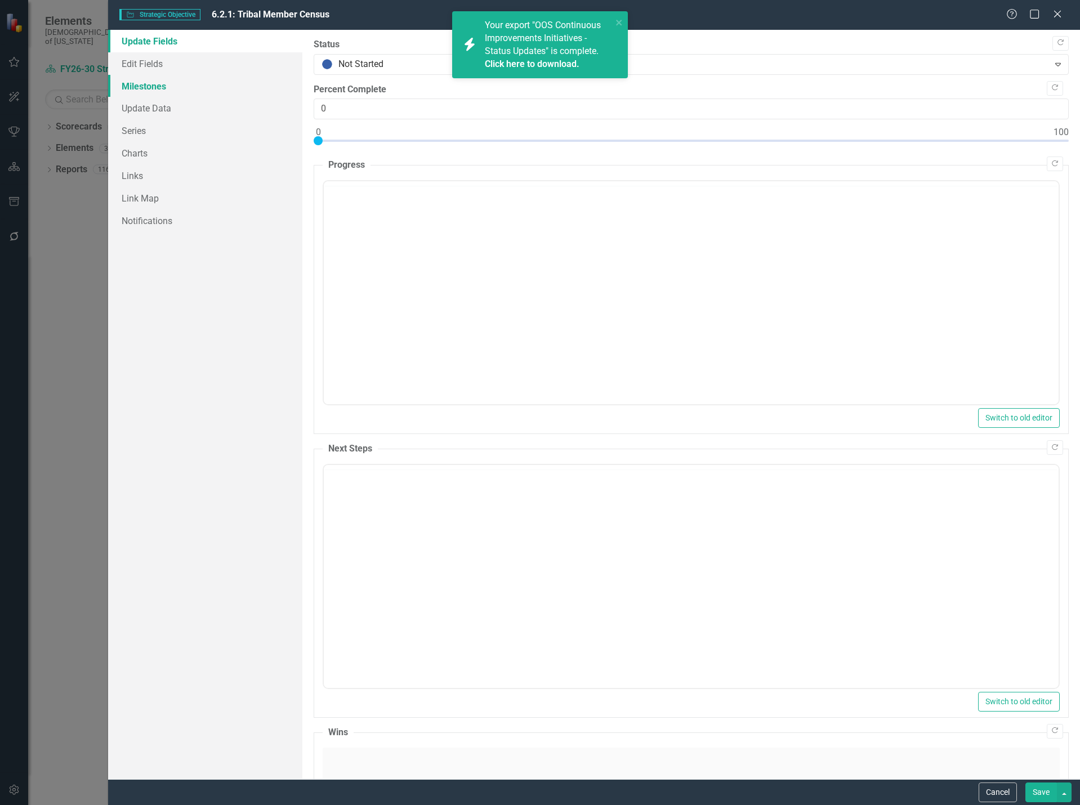
click at [164, 86] on link "Milestones" at bounding box center [205, 86] width 194 height 23
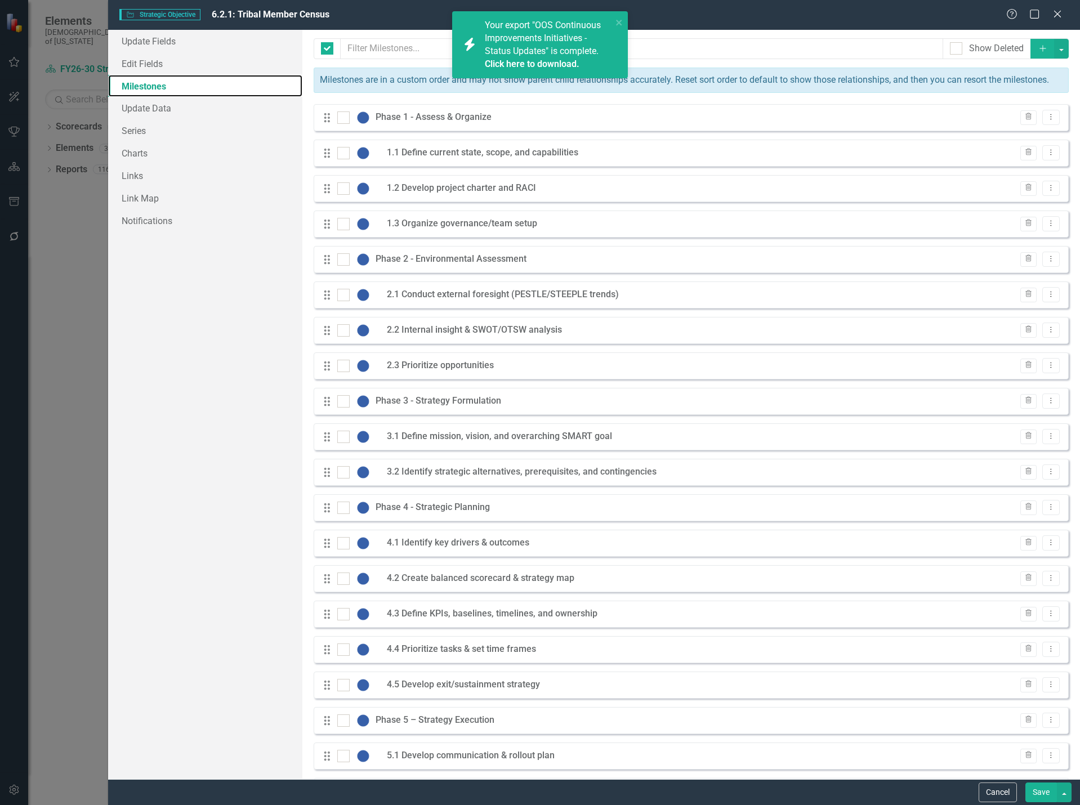
checkbox input "false"
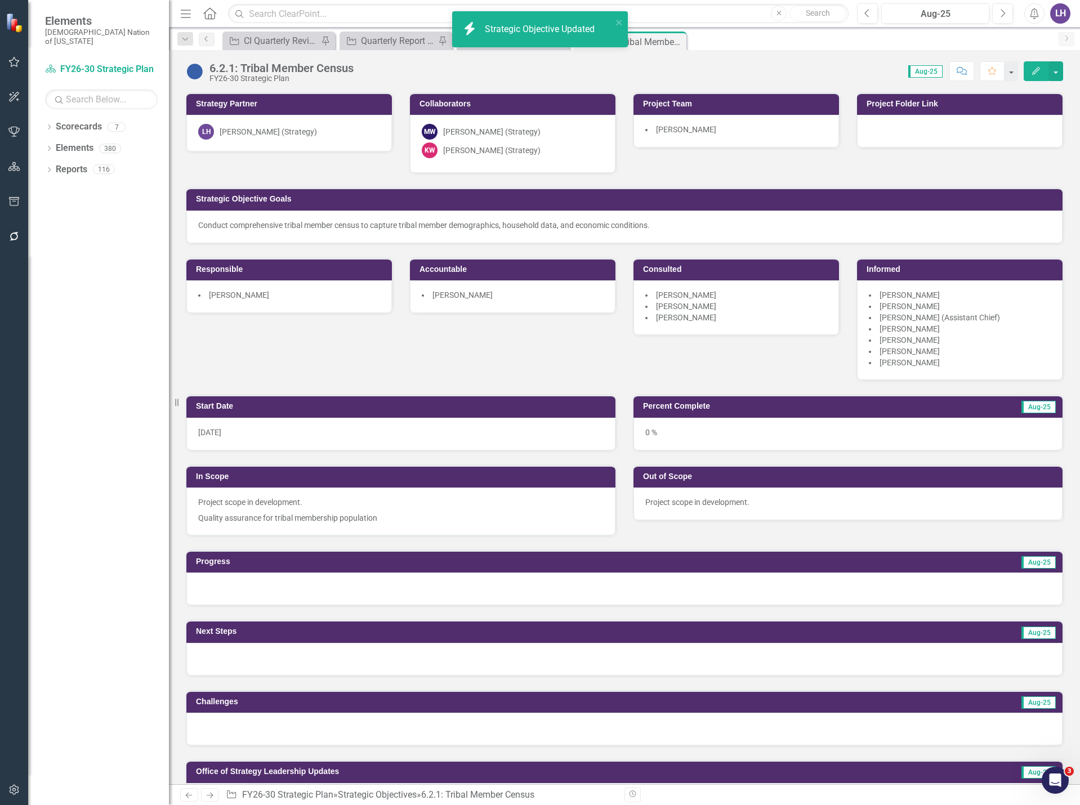
scroll to position [732, 0]
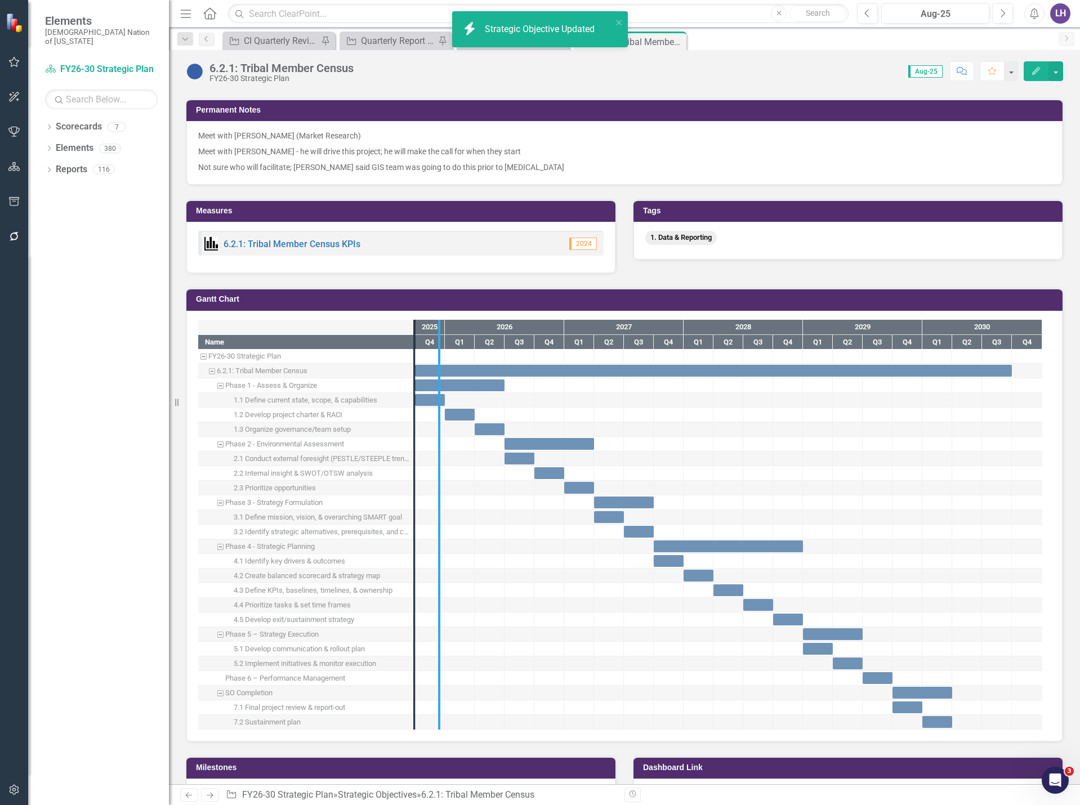
drag, startPoint x: 416, startPoint y: 471, endPoint x: 443, endPoint y: 472, distance: 27.1
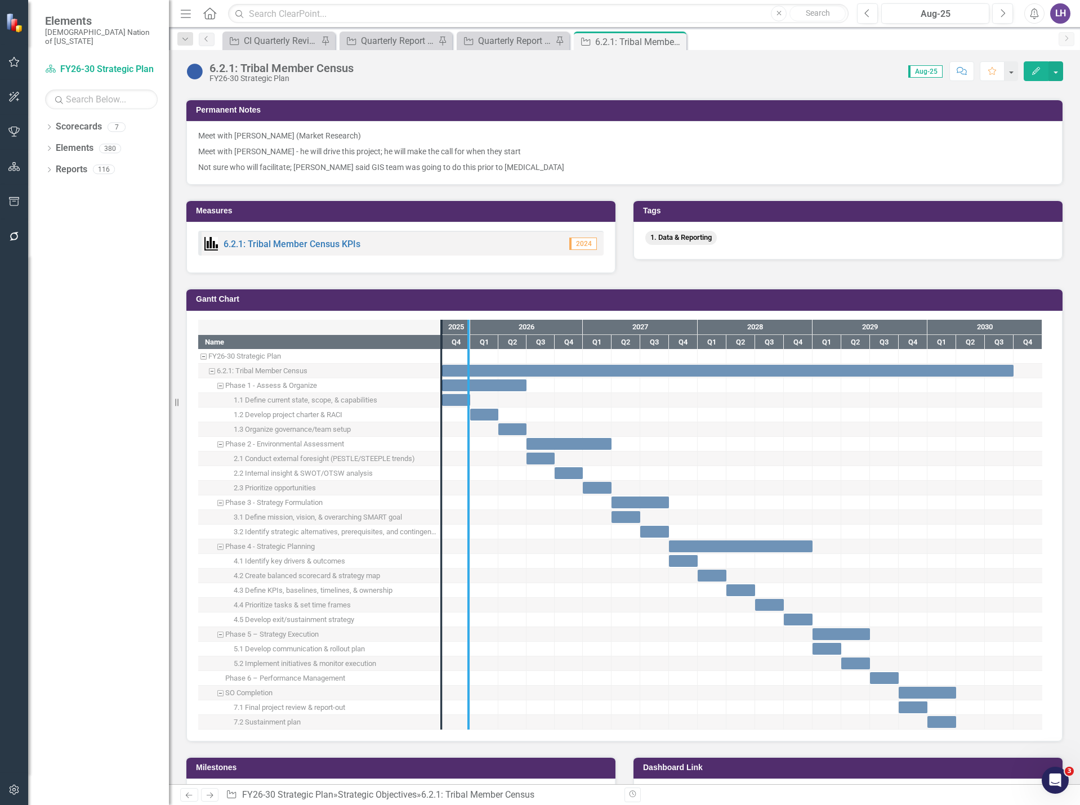
drag, startPoint x: 440, startPoint y: 472, endPoint x: 468, endPoint y: 475, distance: 28.2
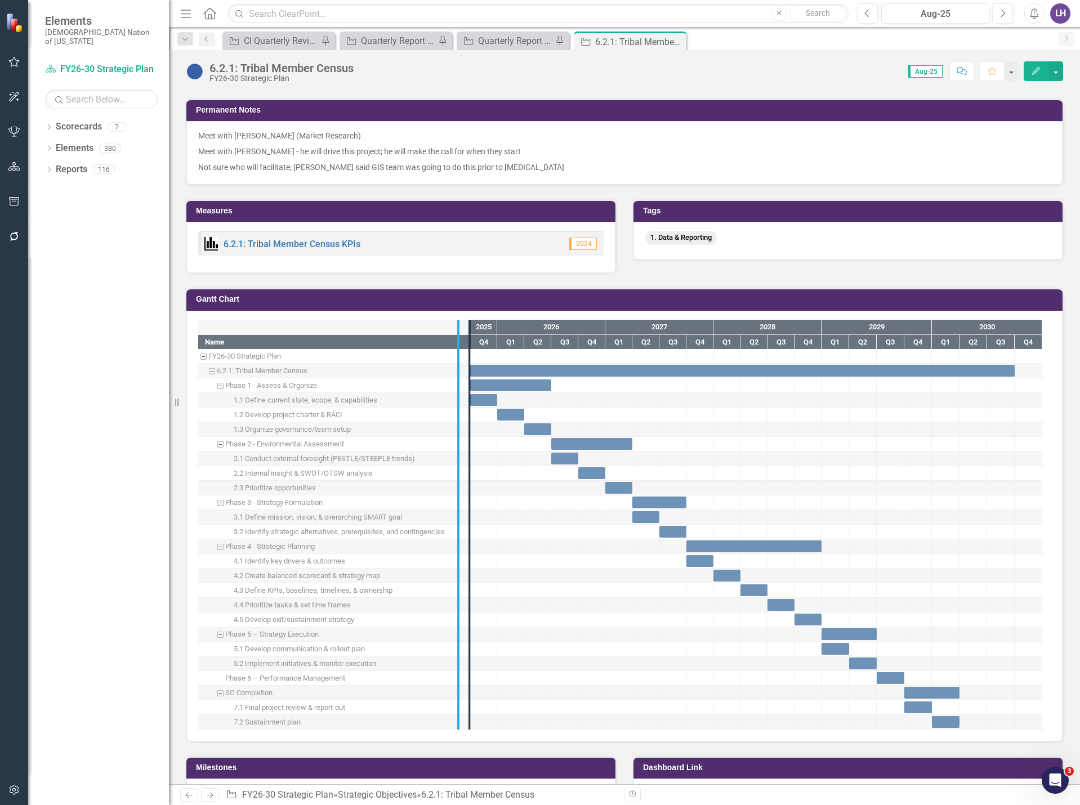
drag, startPoint x: 467, startPoint y: 470, endPoint x: 456, endPoint y: 470, distance: 11.3
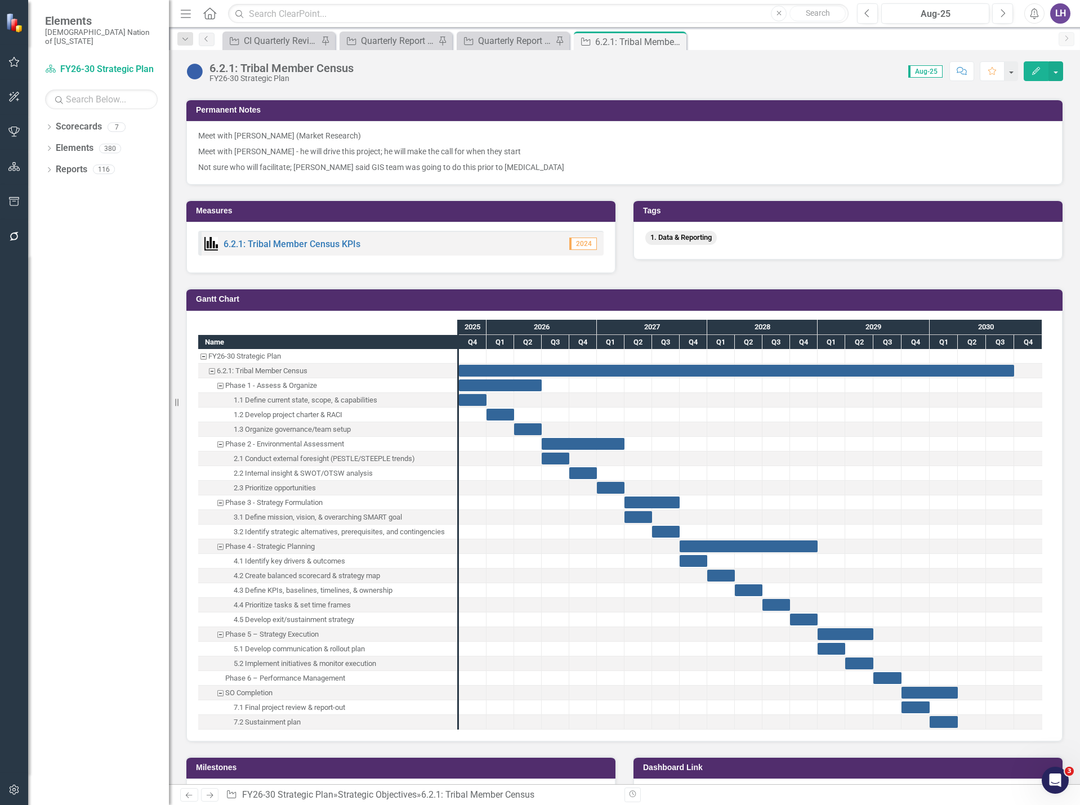
click at [973, 270] on div "Progress Aug-25 Next Steps Aug-25 Challenges Aug-25 Office of Strategy Leadersh…" at bounding box center [624, 702] width 894 height 1796
click at [1007, 372] on div "Task: Start date: 2025-10-01 End date: 2030-10-01" at bounding box center [736, 371] width 555 height 12
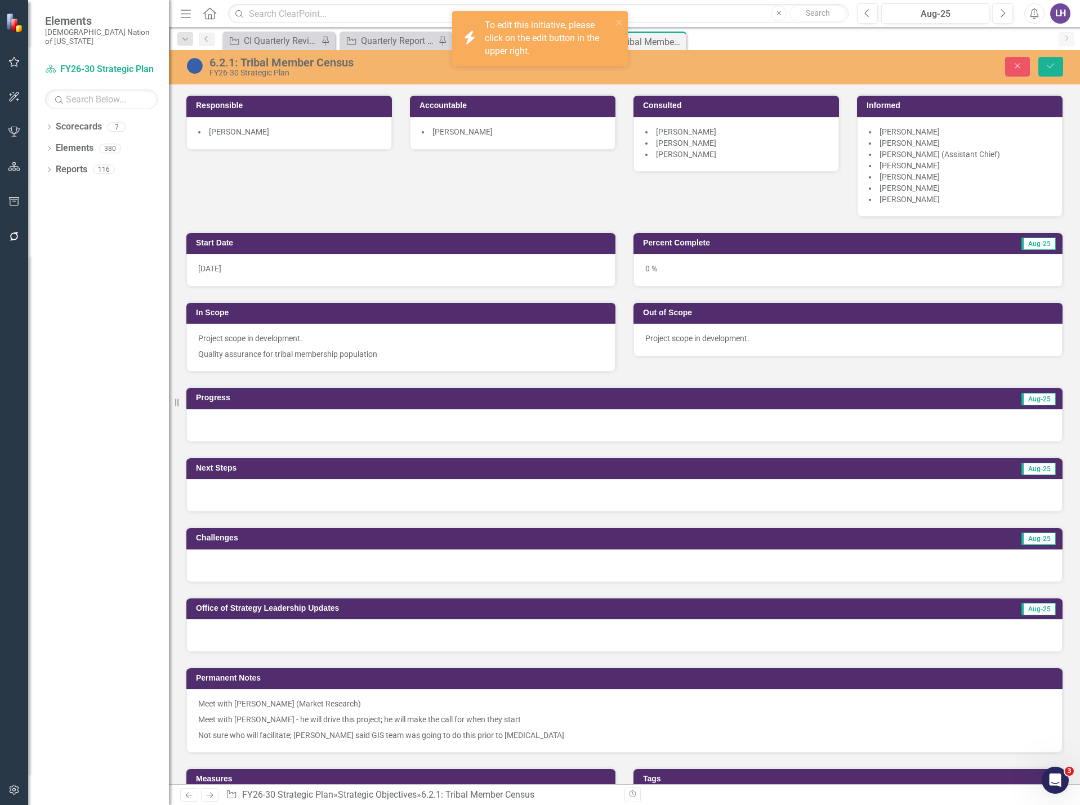
scroll to position [0, 0]
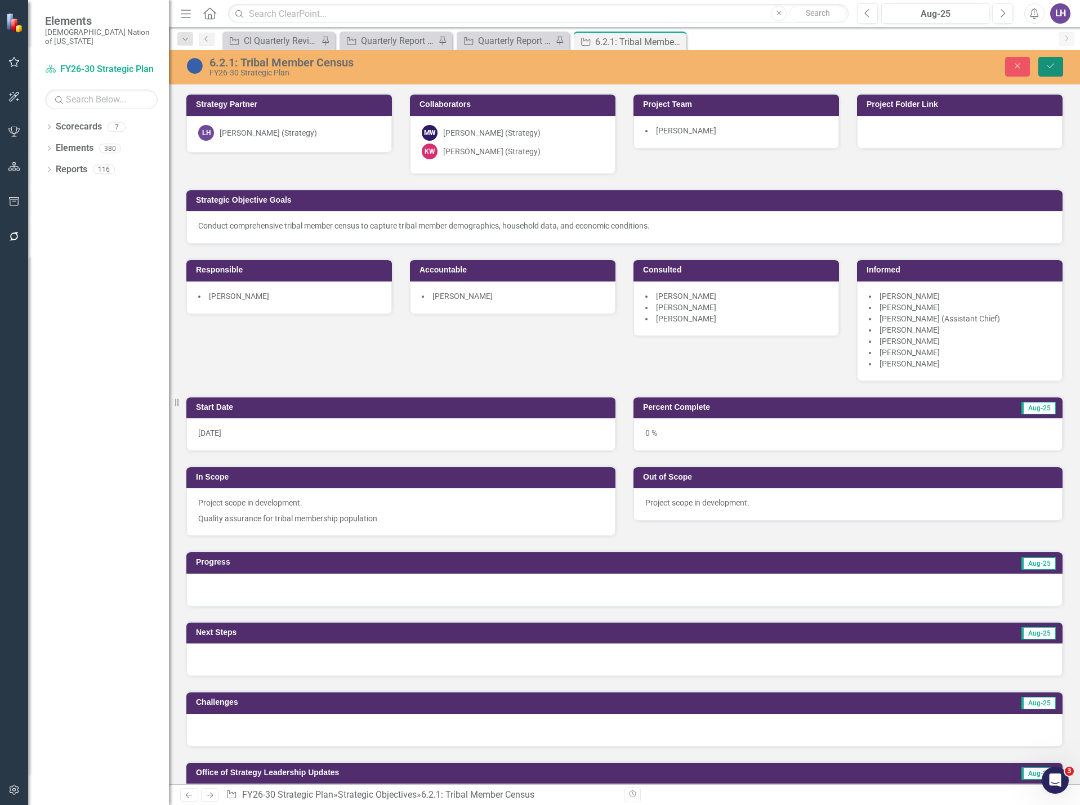
click at [1045, 68] on button "Save" at bounding box center [1050, 67] width 25 height 20
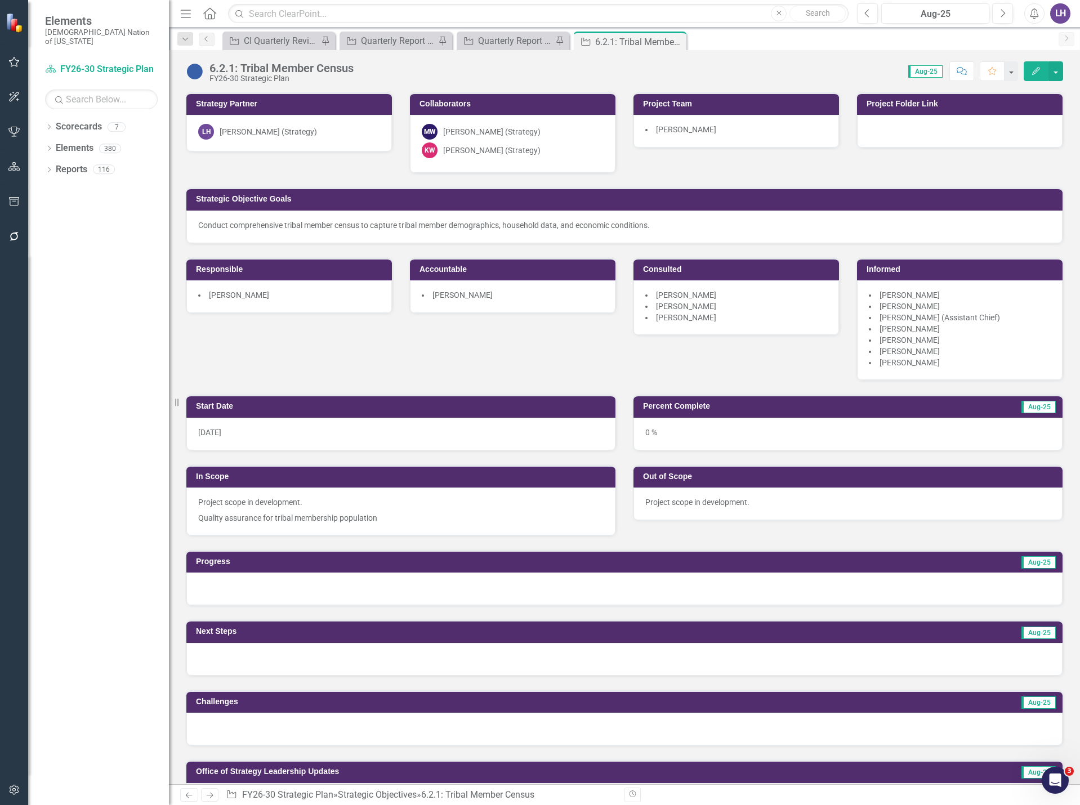
click at [1042, 67] on button "Edit" at bounding box center [1036, 71] width 25 height 20
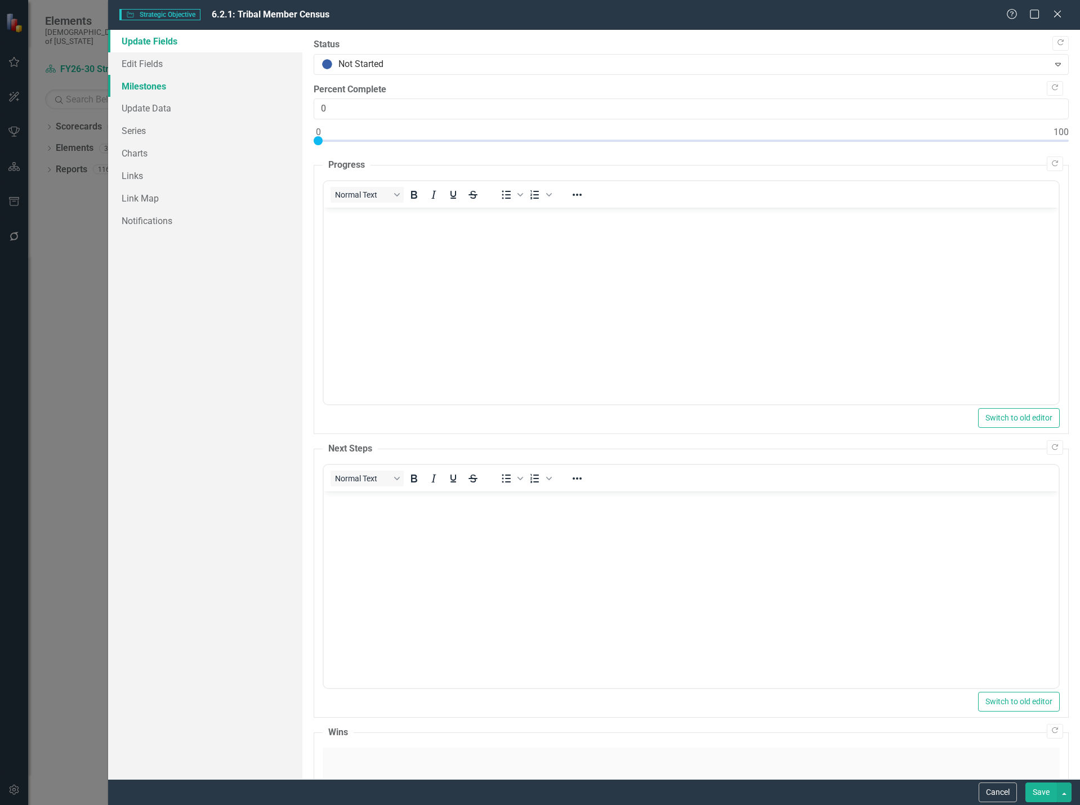
click at [157, 88] on link "Milestones" at bounding box center [205, 86] width 194 height 23
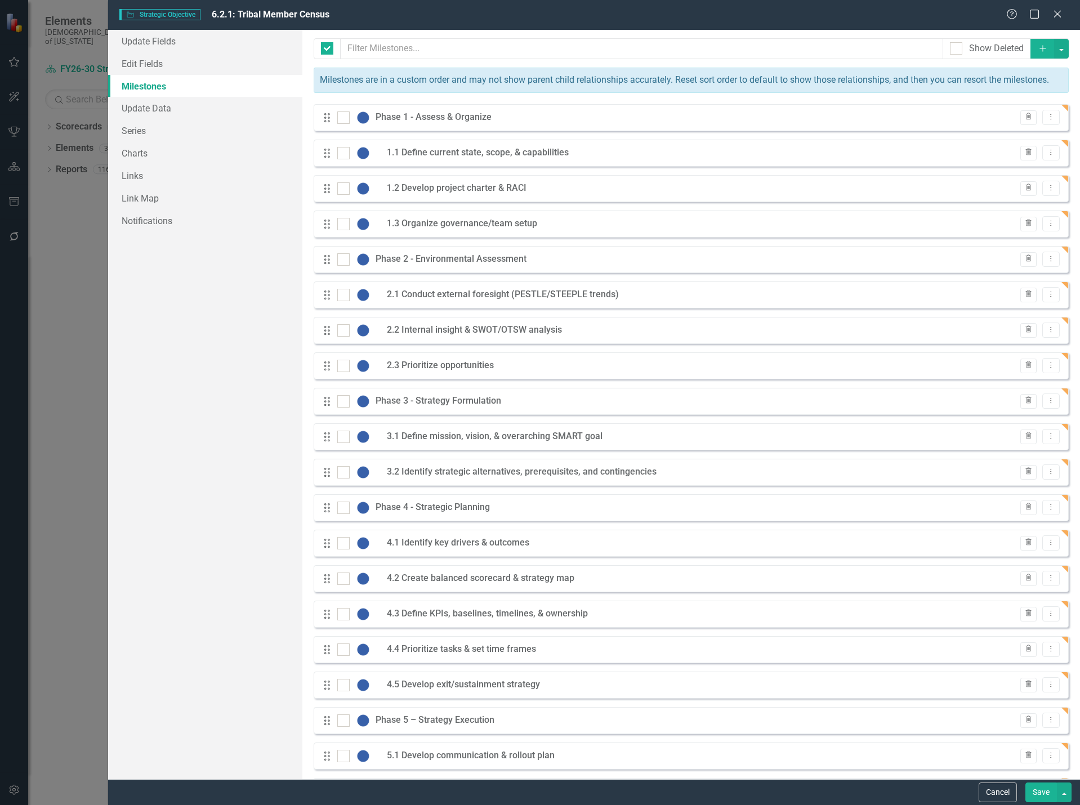
checkbox input "false"
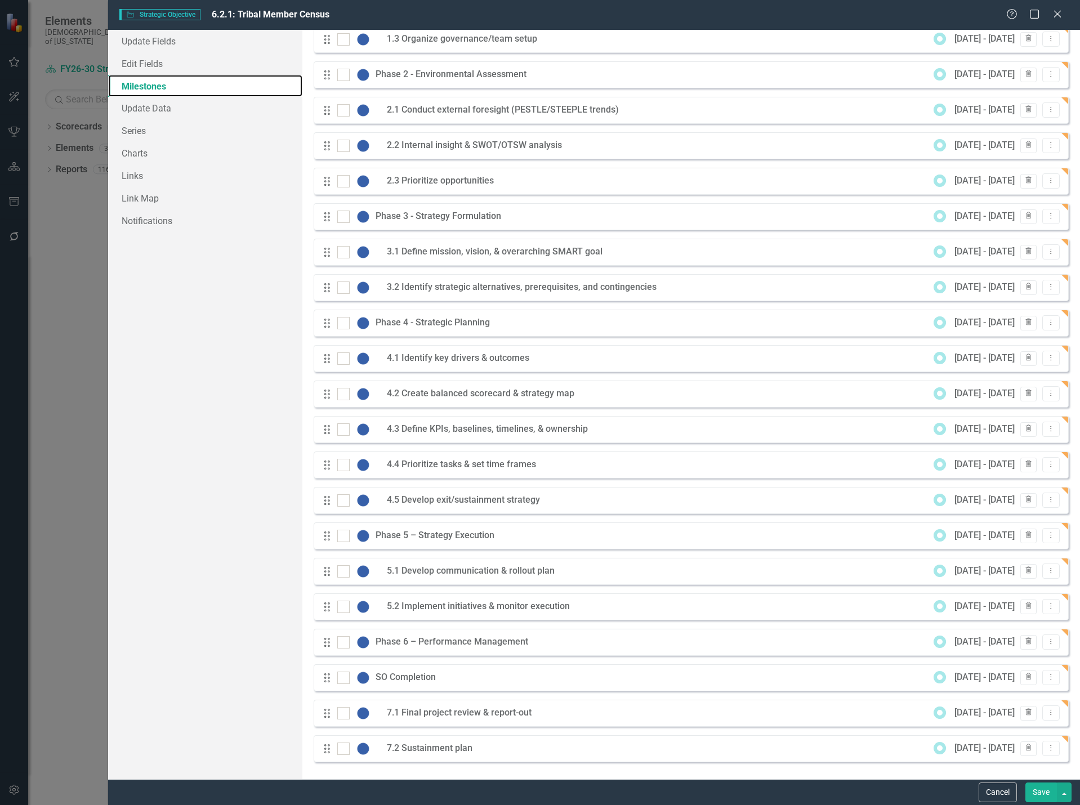
scroll to position [198, 0]
click at [993, 797] on button "Cancel" at bounding box center [998, 793] width 38 height 20
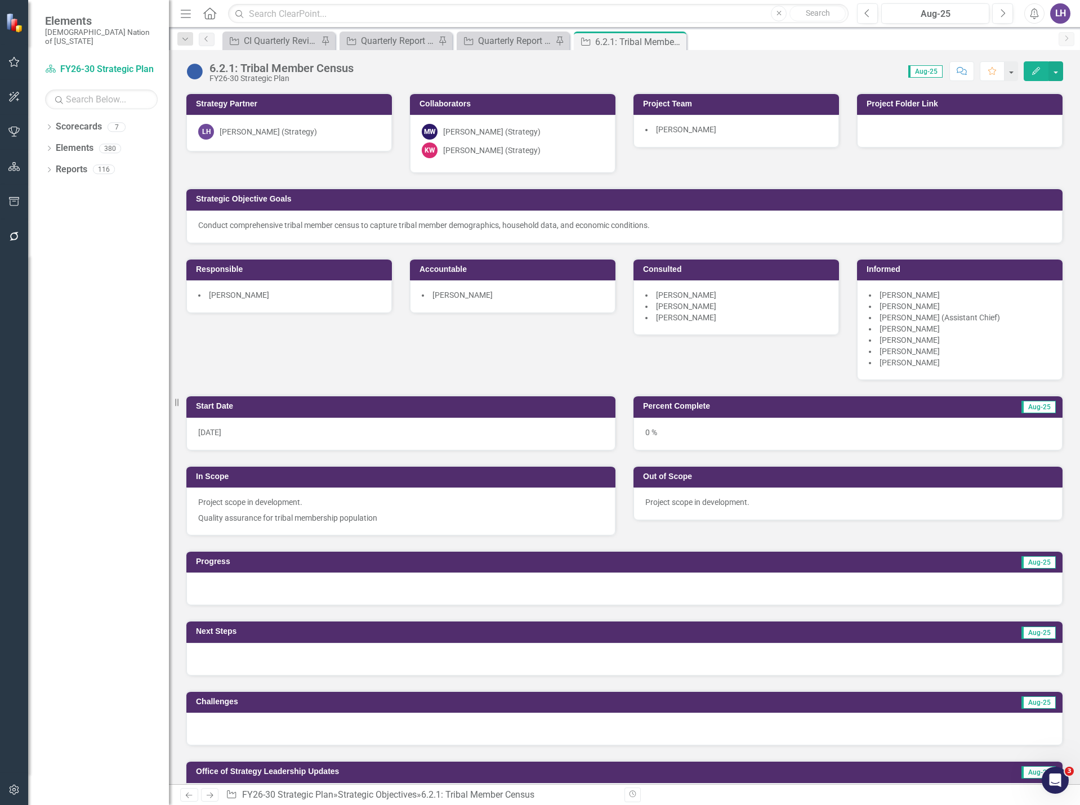
click at [1042, 72] on button "Edit" at bounding box center [1036, 71] width 25 height 20
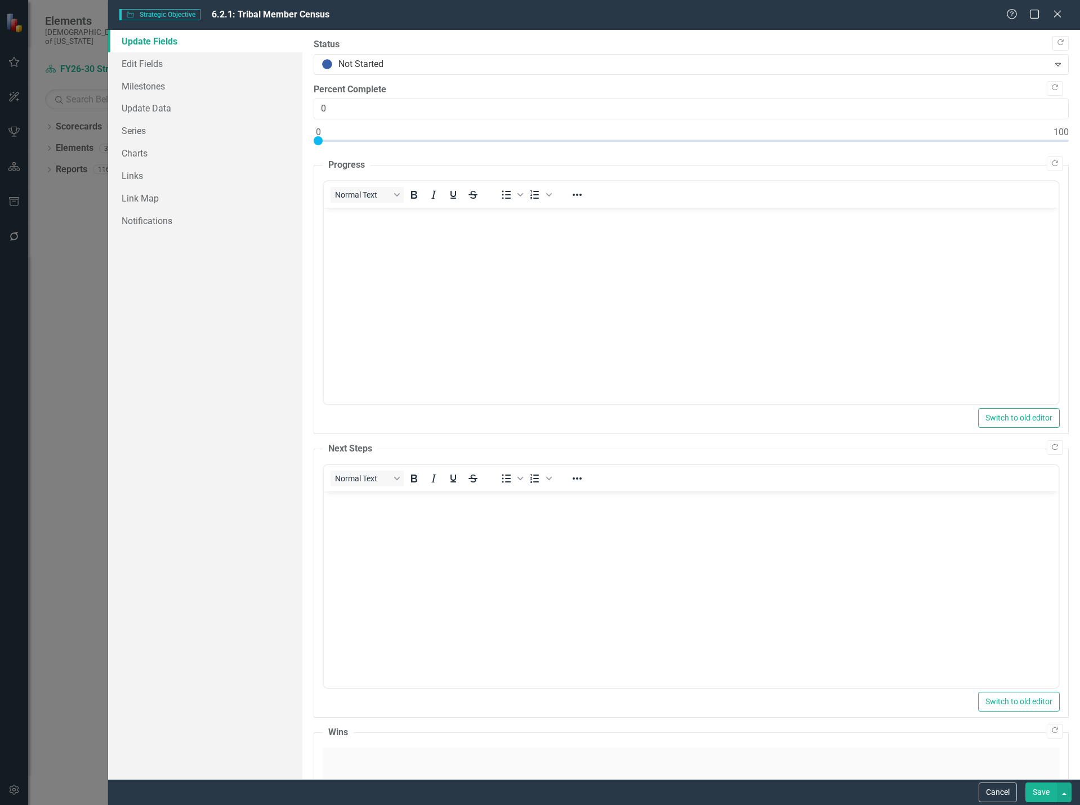
scroll to position [0, 0]
click at [155, 59] on link "Edit Fields" at bounding box center [205, 63] width 194 height 23
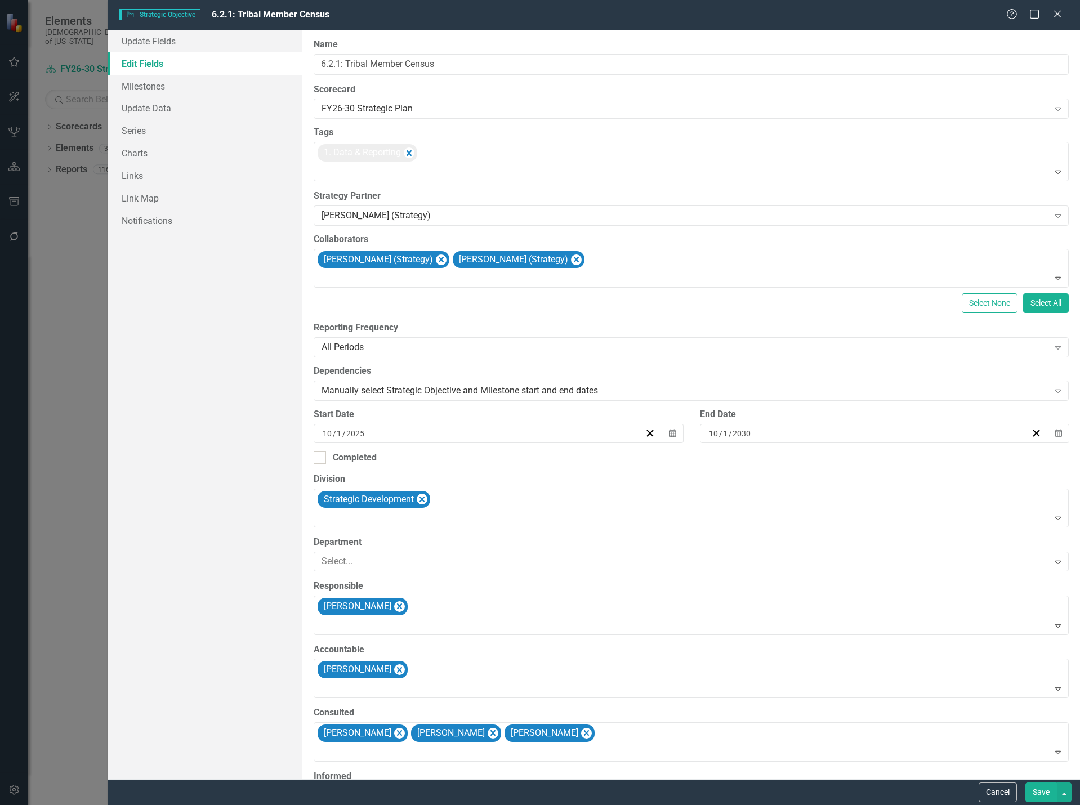
click at [769, 435] on div "[DATE]" at bounding box center [869, 433] width 324 height 11
click at [808, 459] on button "‹" at bounding box center [807, 461] width 25 height 25
click at [807, 459] on button "‹" at bounding box center [807, 461] width 25 height 25
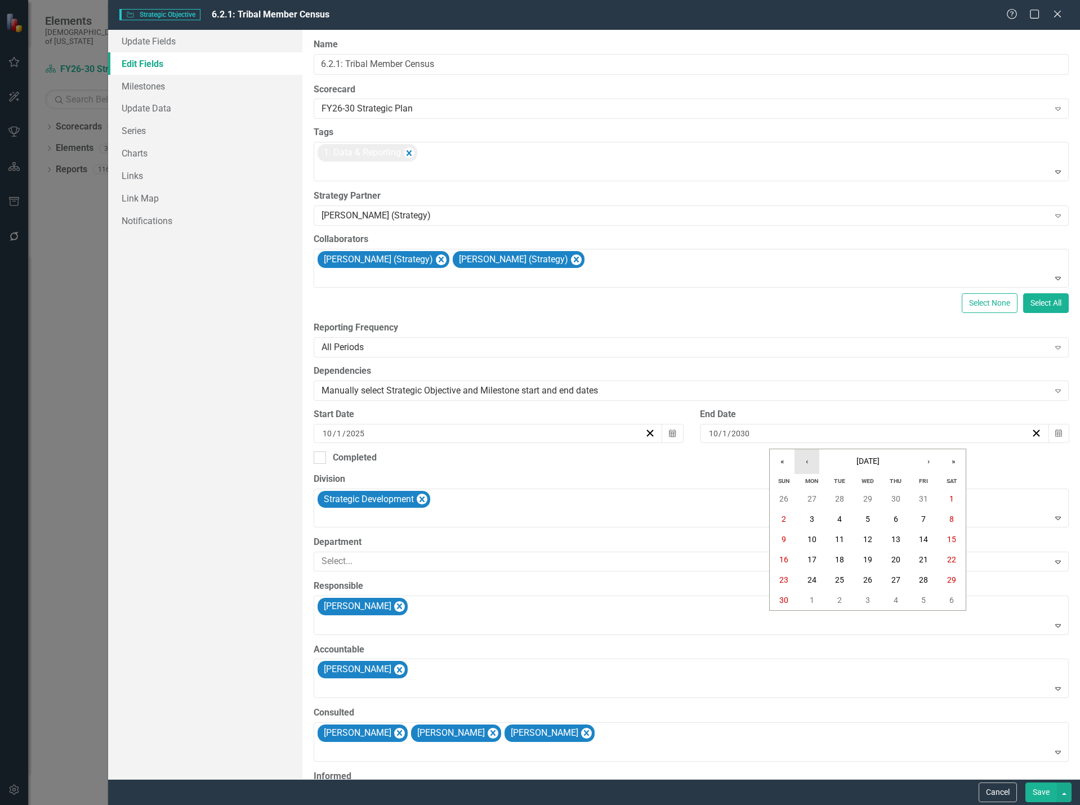
click at [806, 459] on button "‹" at bounding box center [807, 461] width 25 height 25
click at [787, 599] on abbr "31" at bounding box center [783, 600] width 9 height 9
click at [1043, 785] on button "Save" at bounding box center [1041, 793] width 32 height 20
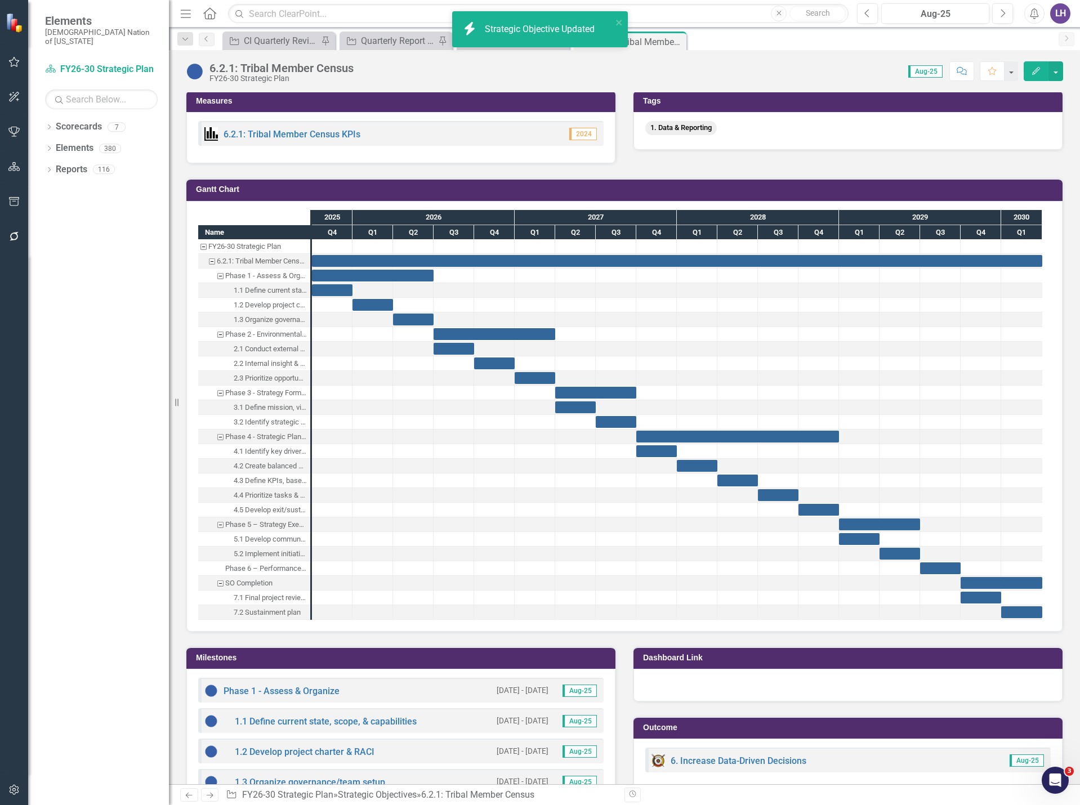
scroll to position [845, 0]
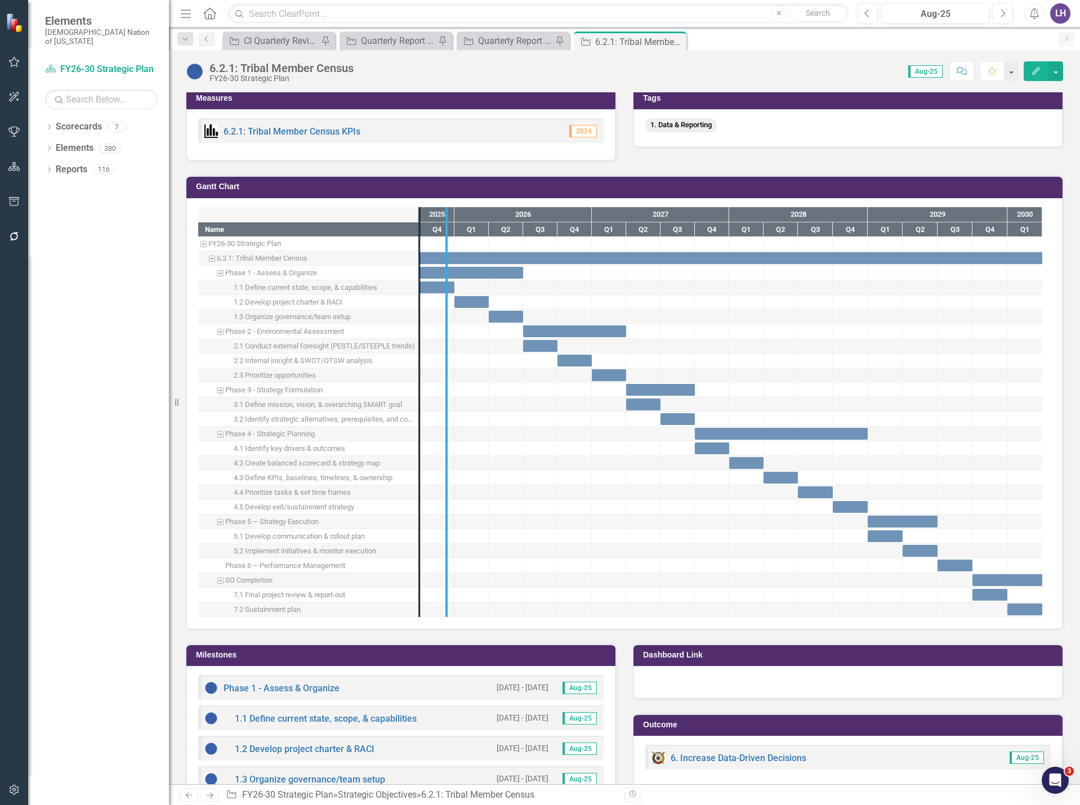
drag, startPoint x: 418, startPoint y: 416, endPoint x: 445, endPoint y: 416, distance: 27.0
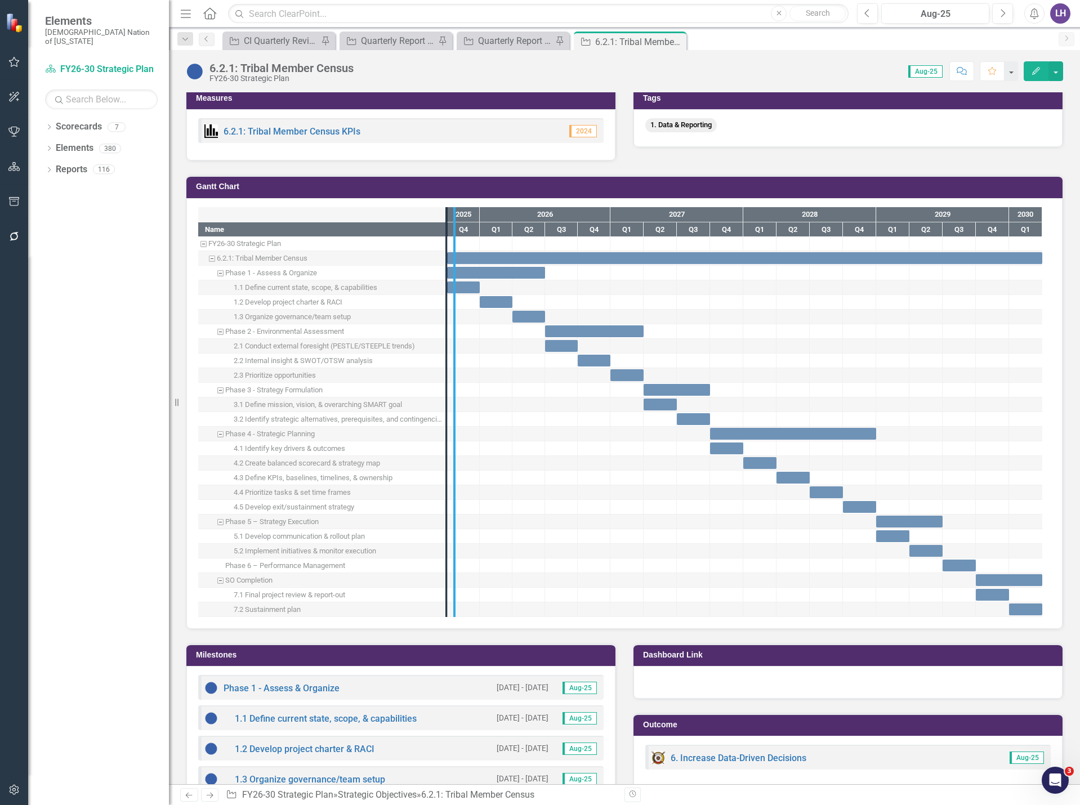
drag, startPoint x: 446, startPoint y: 410, endPoint x: 456, endPoint y: 410, distance: 9.6
